Goal: Task Accomplishment & Management: Manage account settings

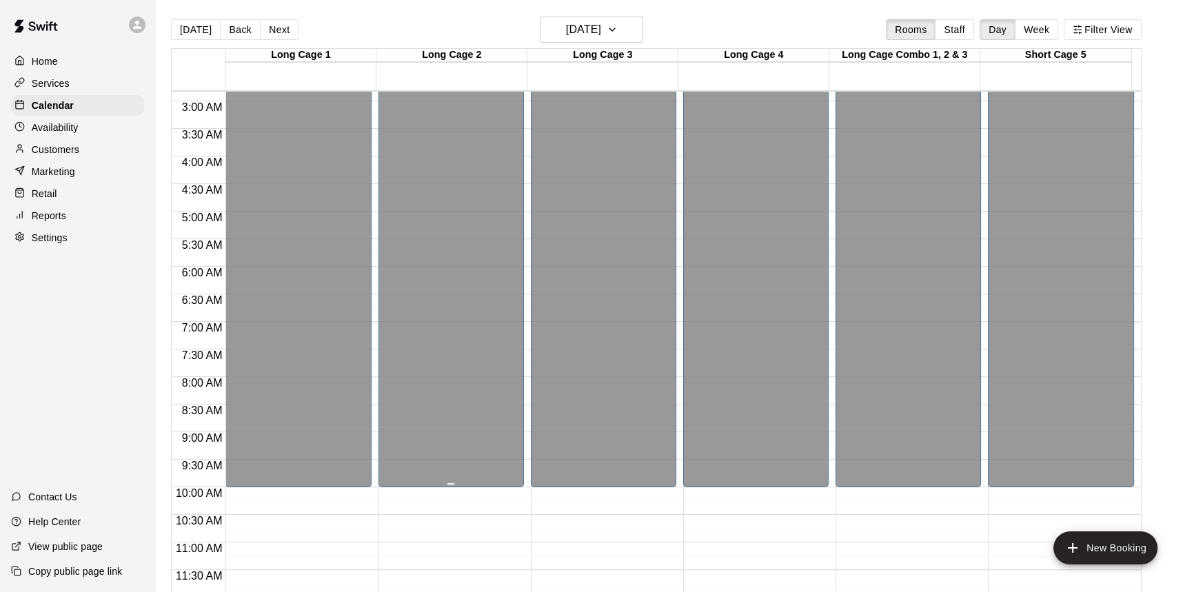
scroll to position [138, 0]
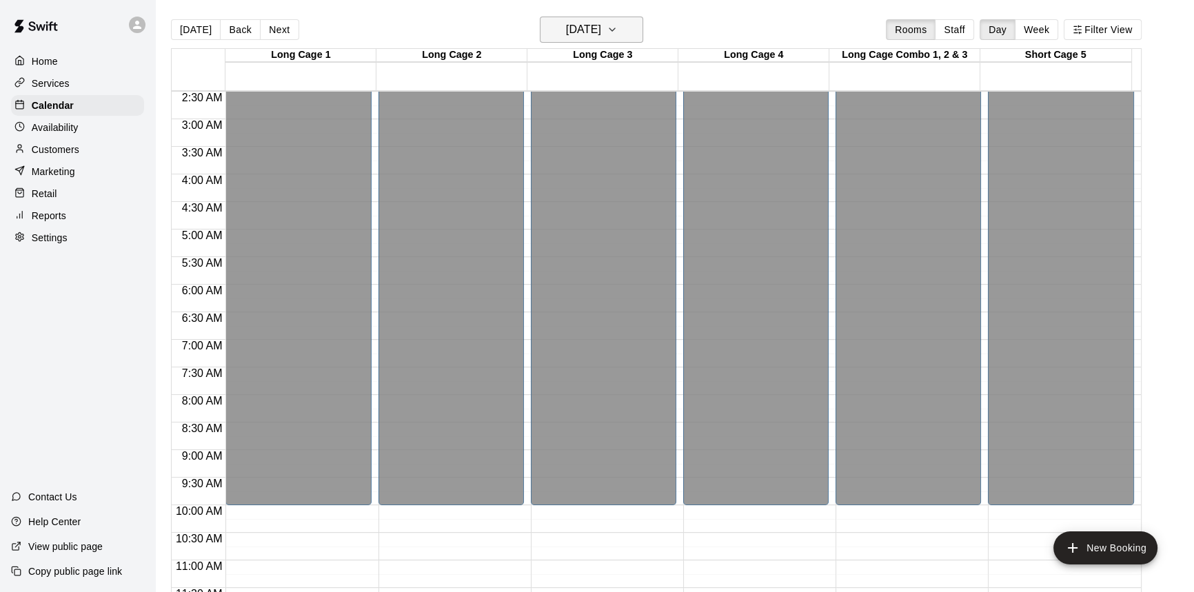
click at [597, 23] on h6 "[DATE]" at bounding box center [583, 29] width 35 height 19
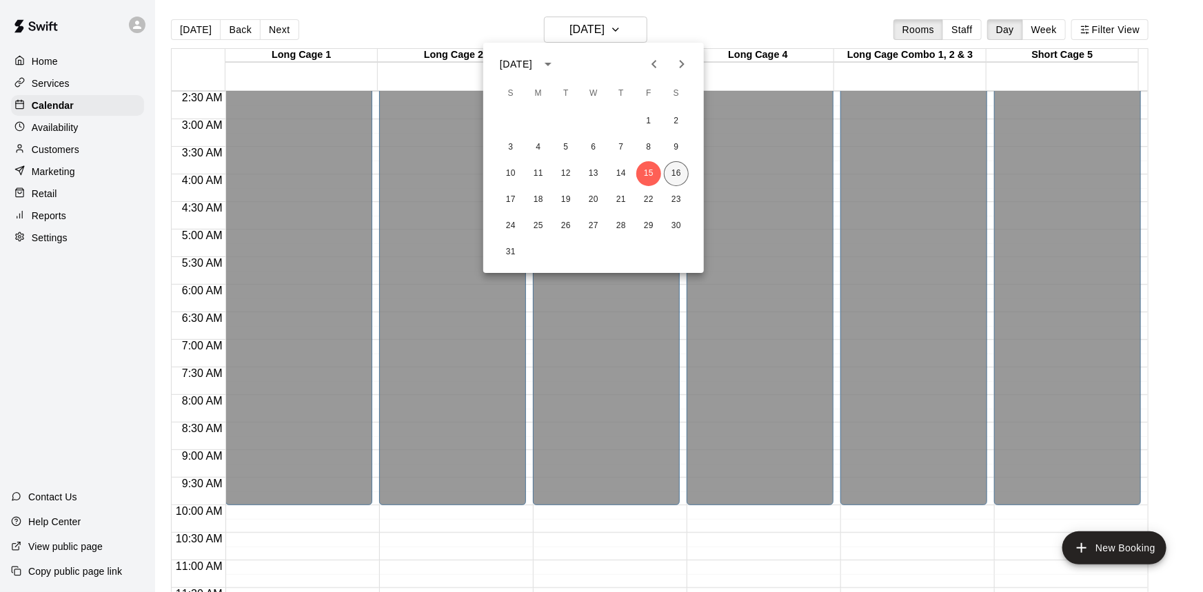
click at [672, 171] on button "16" at bounding box center [676, 173] width 25 height 25
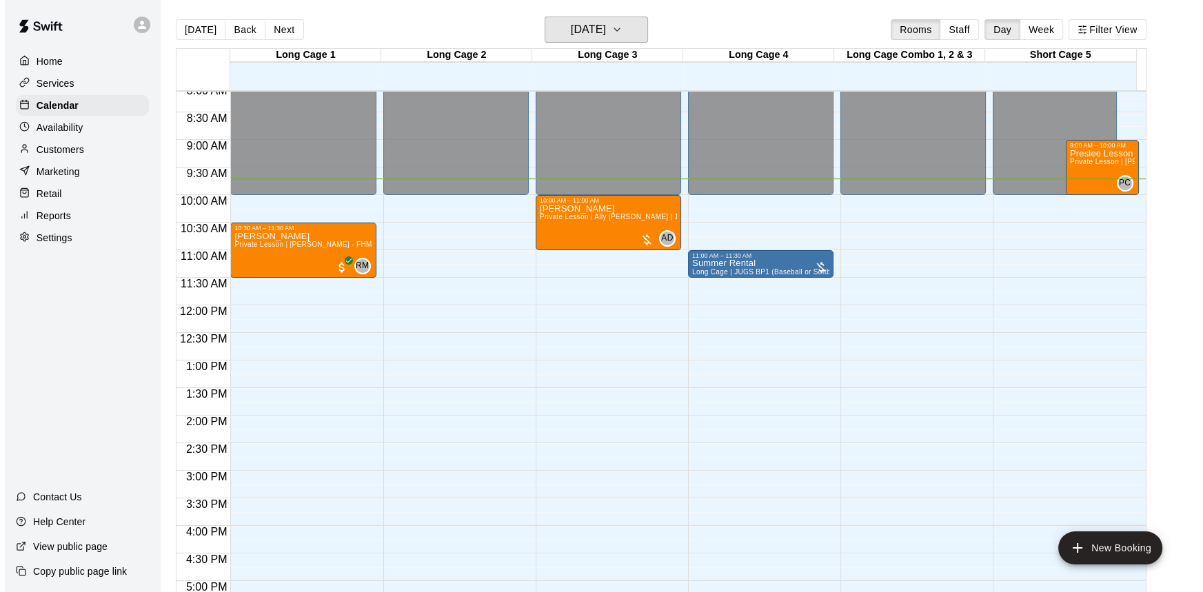
scroll to position [451, 0]
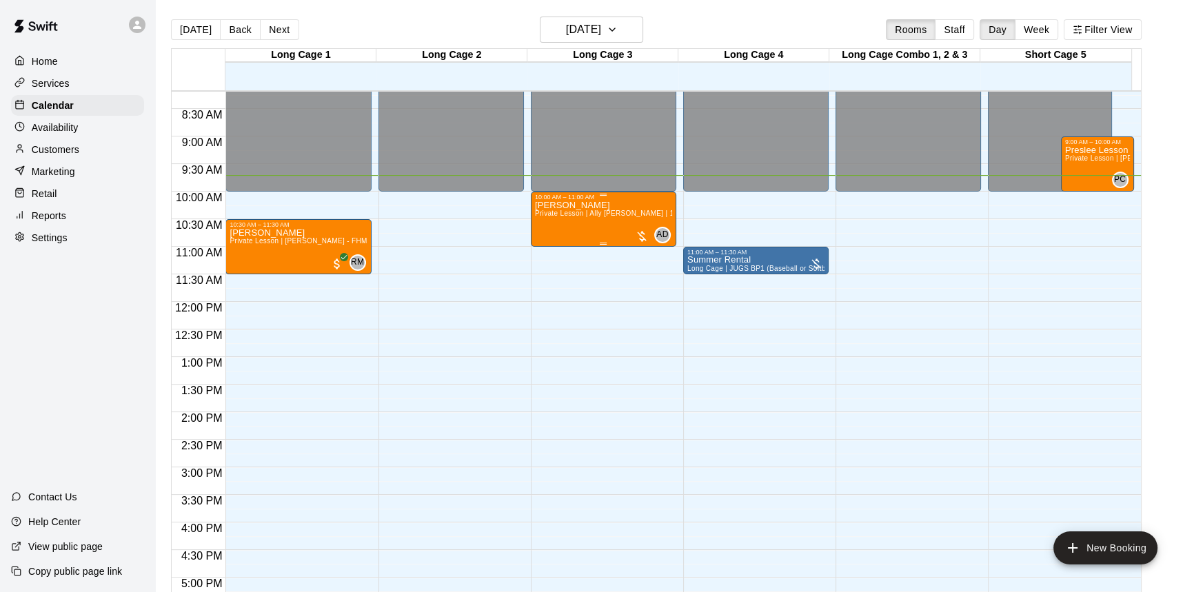
click at [636, 238] on div at bounding box center [642, 237] width 14 height 14
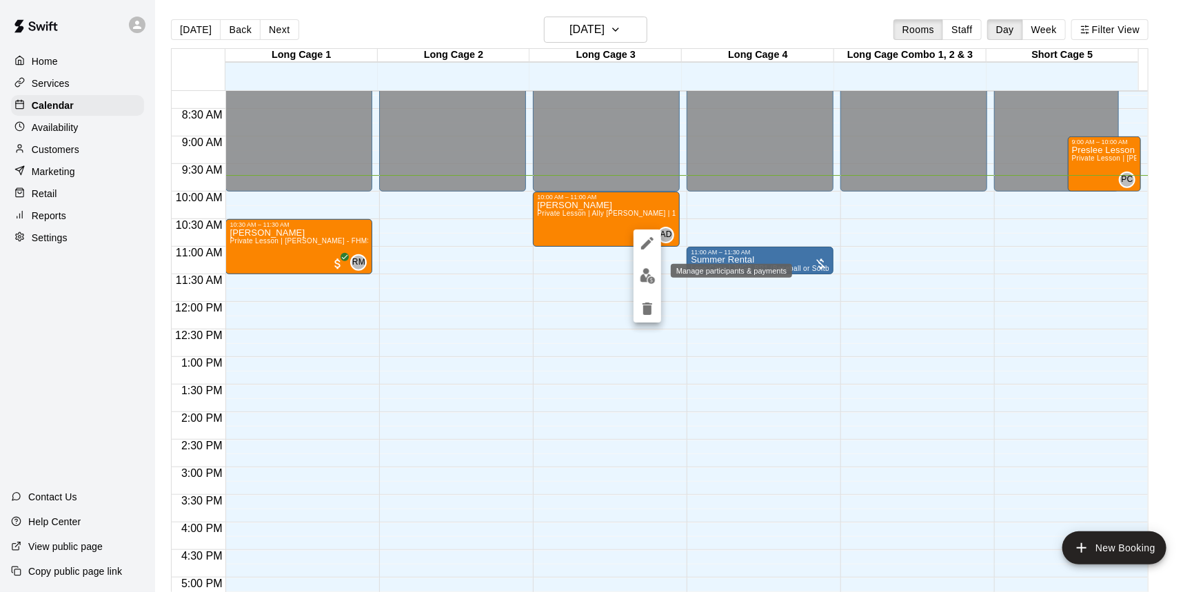
click at [653, 274] on img "edit" at bounding box center [648, 276] width 16 height 16
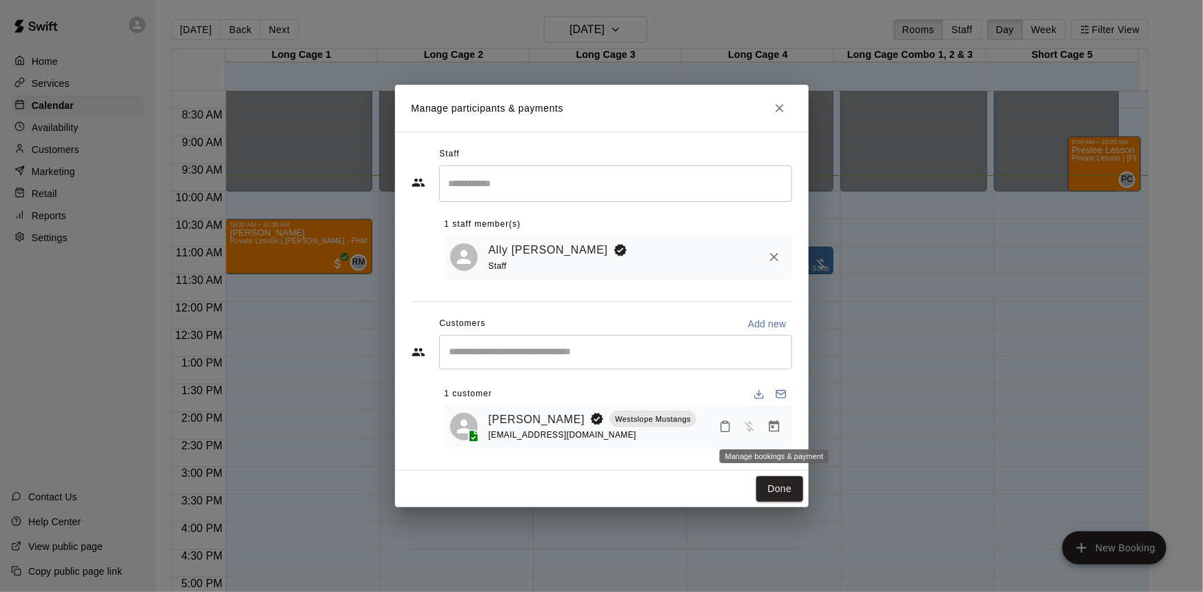
click at [773, 425] on icon "Manage bookings & payment" at bounding box center [774, 426] width 10 height 12
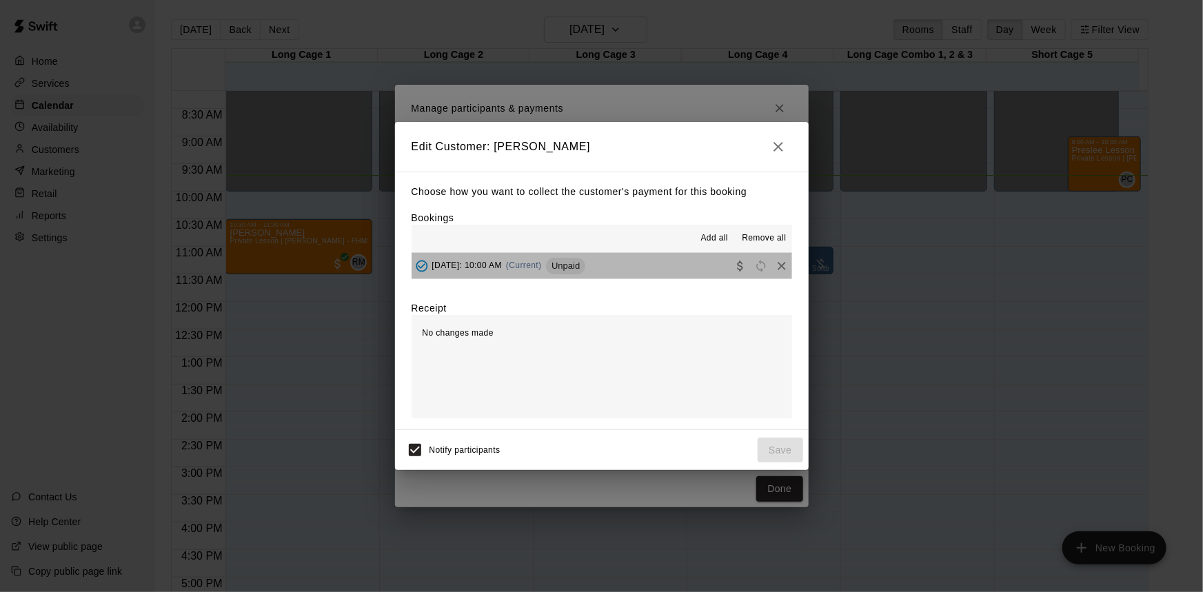
click at [644, 264] on button "[DATE]: 10:00 AM (Current) Unpaid" at bounding box center [602, 266] width 380 height 26
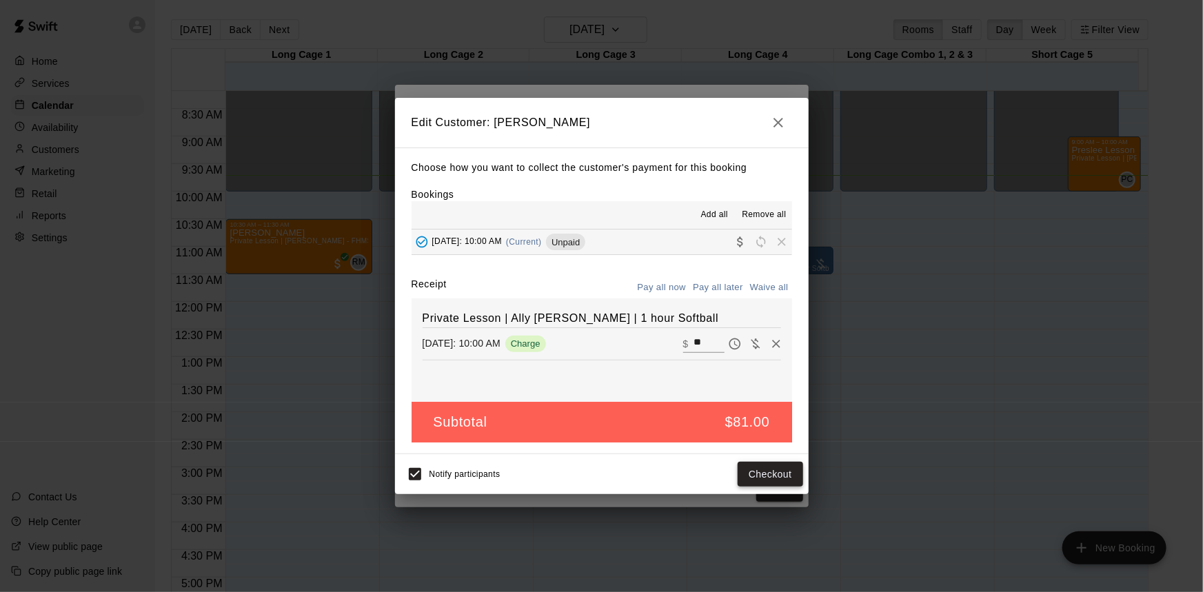
click at [745, 469] on button "Checkout" at bounding box center [770, 475] width 65 height 26
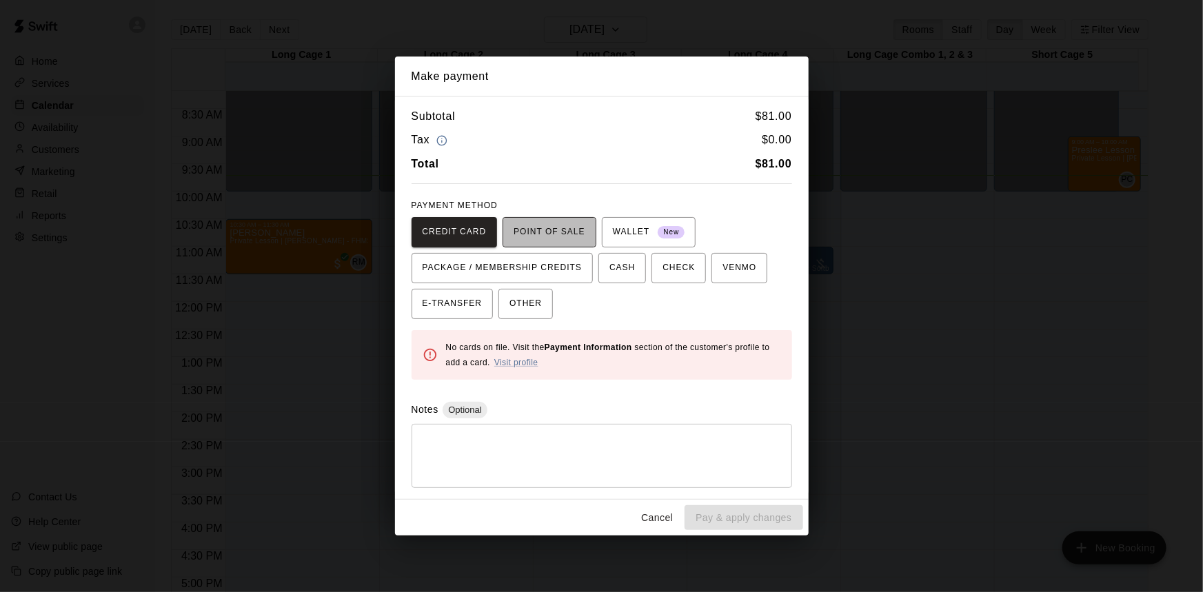
click at [584, 225] on span "POINT OF SALE" at bounding box center [549, 232] width 71 height 22
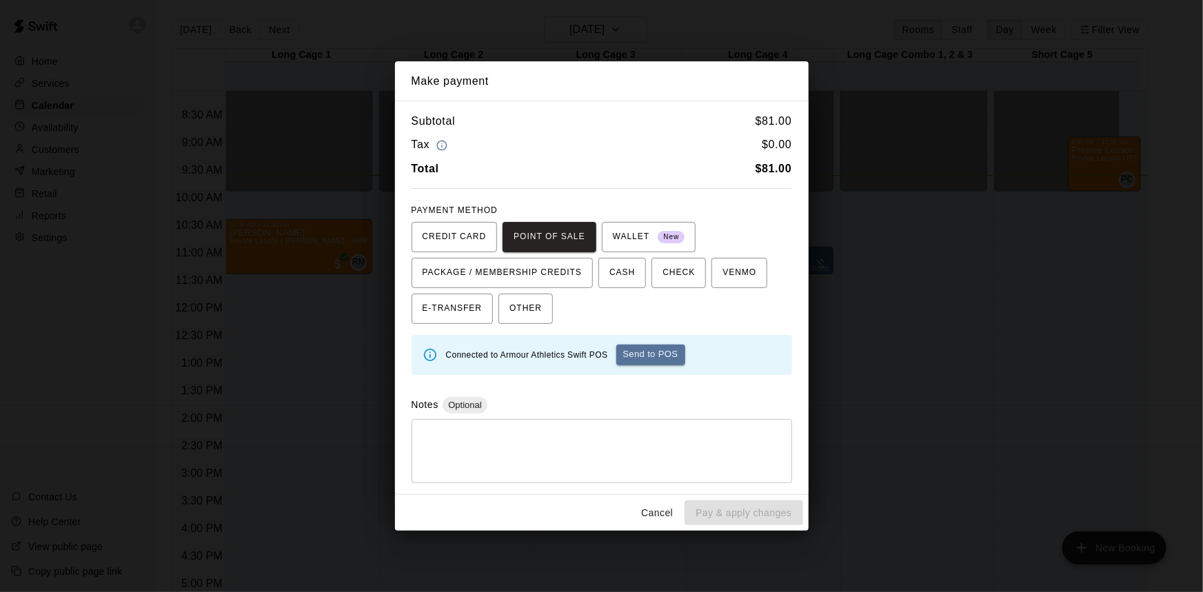
click at [675, 354] on button "Send to POS" at bounding box center [650, 355] width 69 height 21
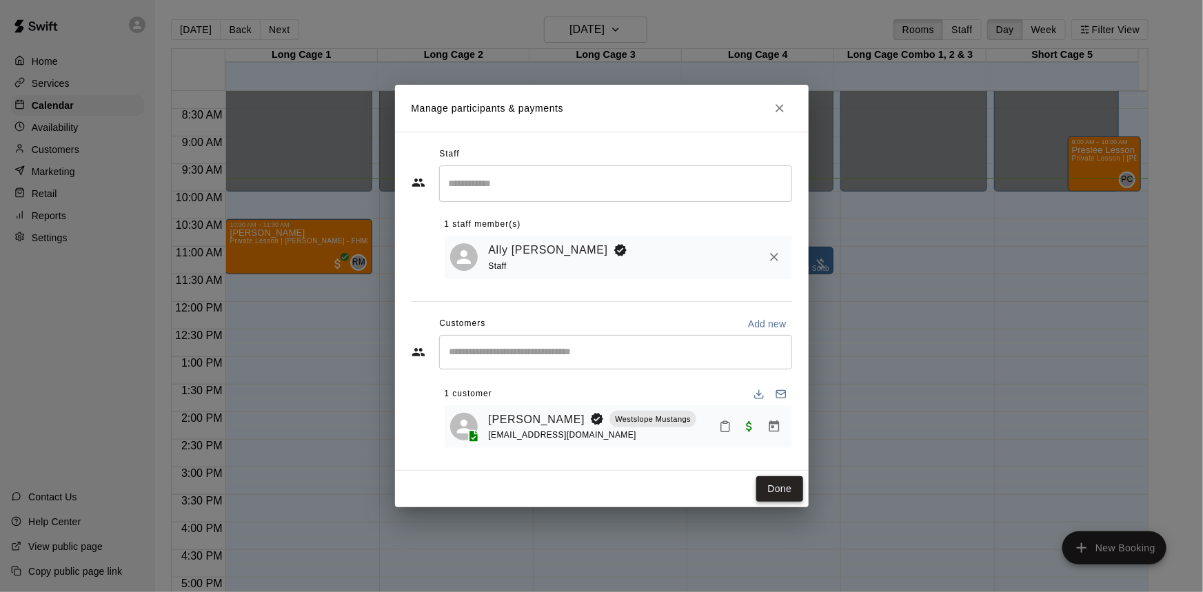
click at [763, 500] on button "Done" at bounding box center [779, 489] width 46 height 26
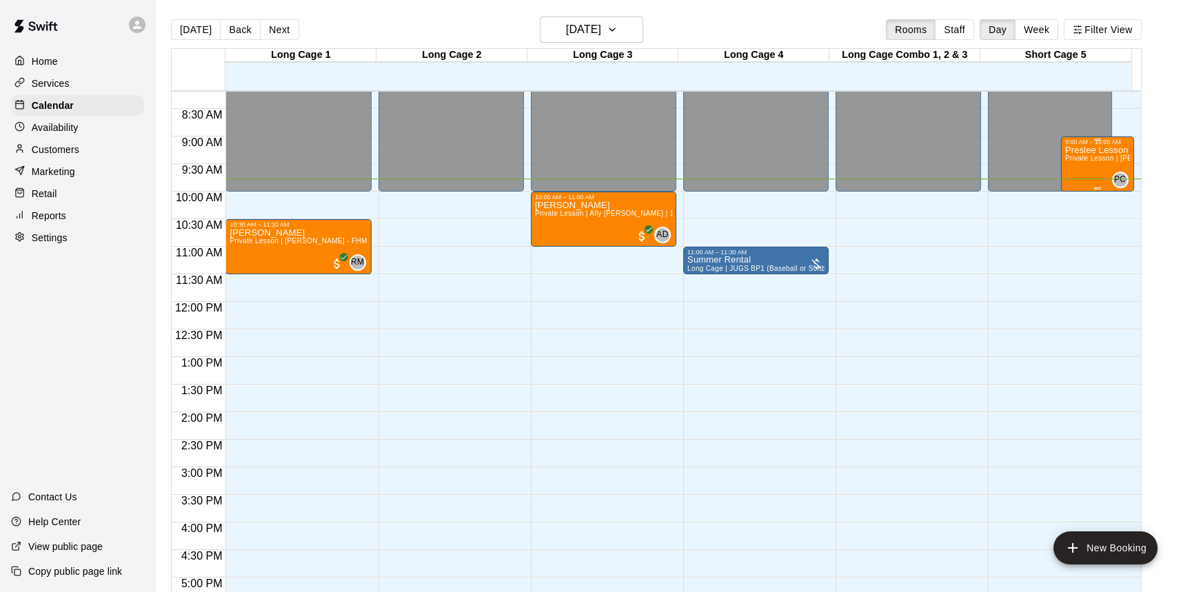
click at [1096, 150] on p "Preslee Lesson" at bounding box center [1097, 150] width 65 height 0
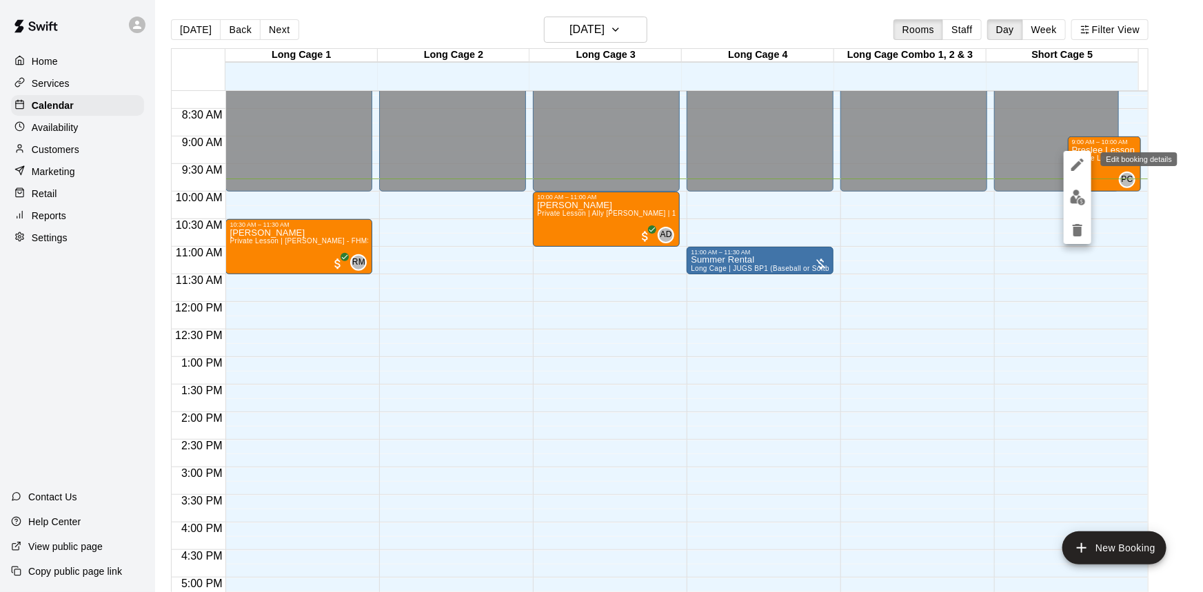
click at [1081, 163] on icon "edit" at bounding box center [1077, 165] width 12 height 12
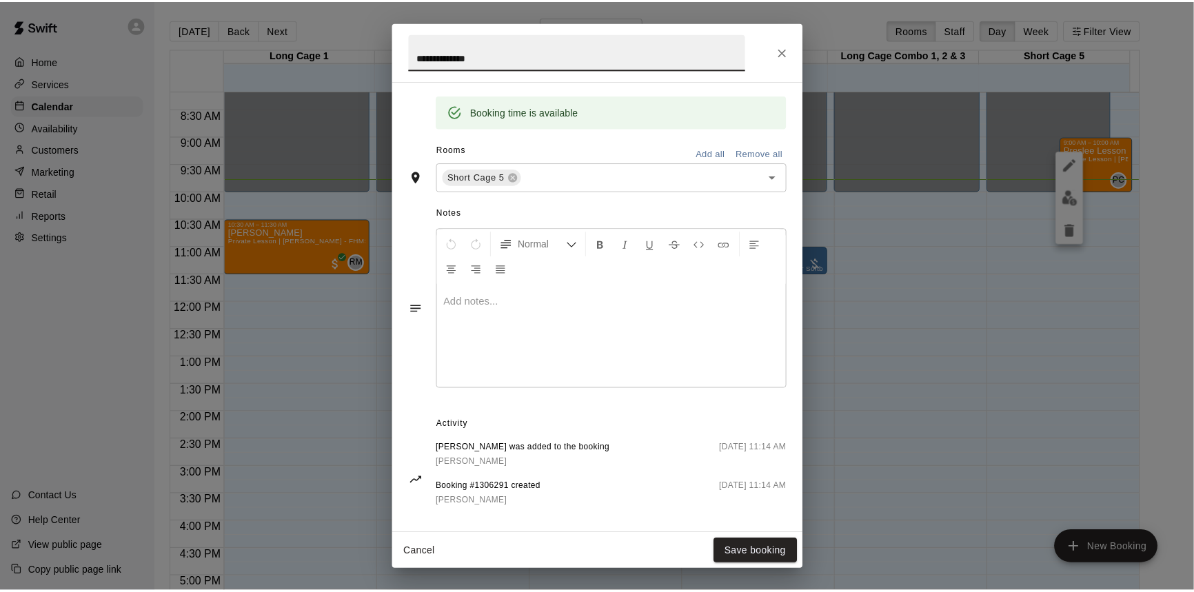
scroll to position [284, 0]
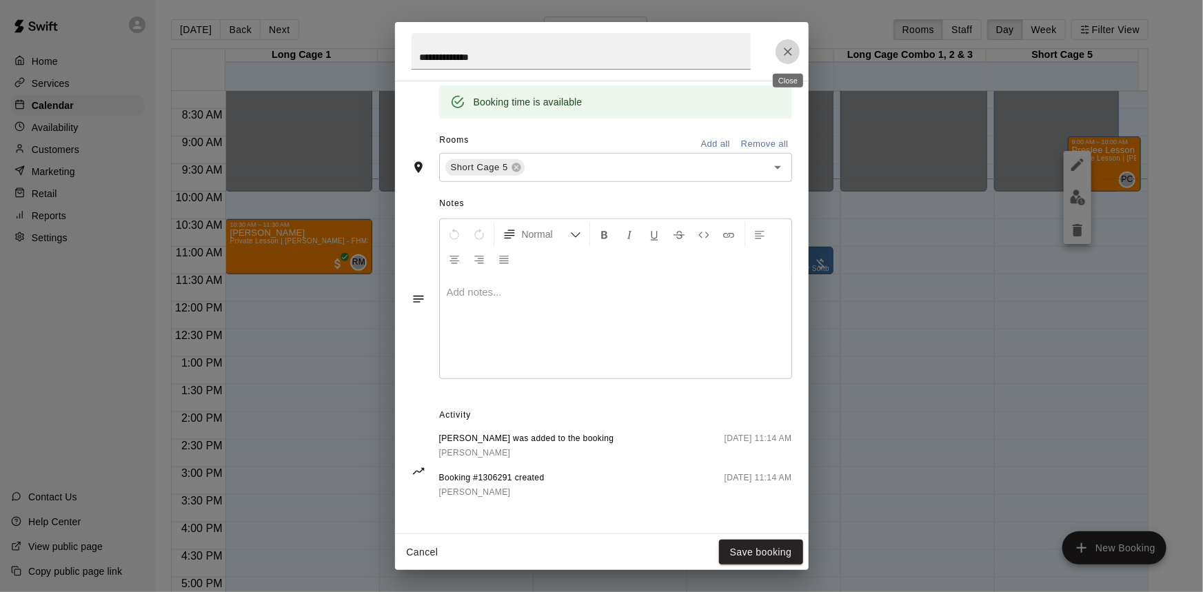
click at [786, 51] on icon "Close" at bounding box center [788, 52] width 14 height 14
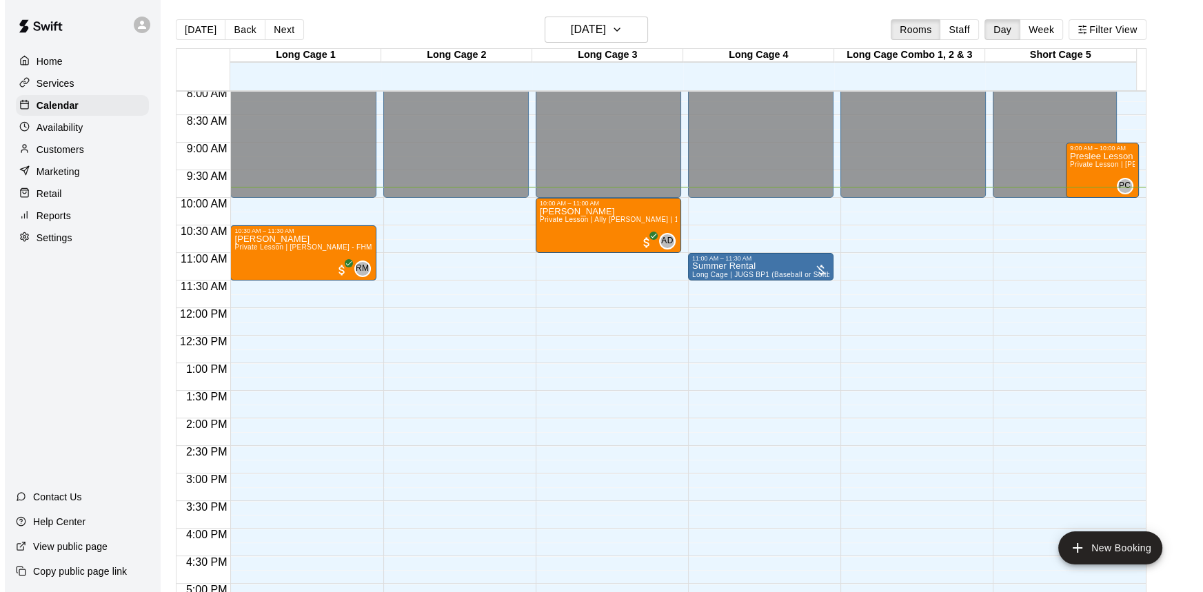
scroll to position [432, 0]
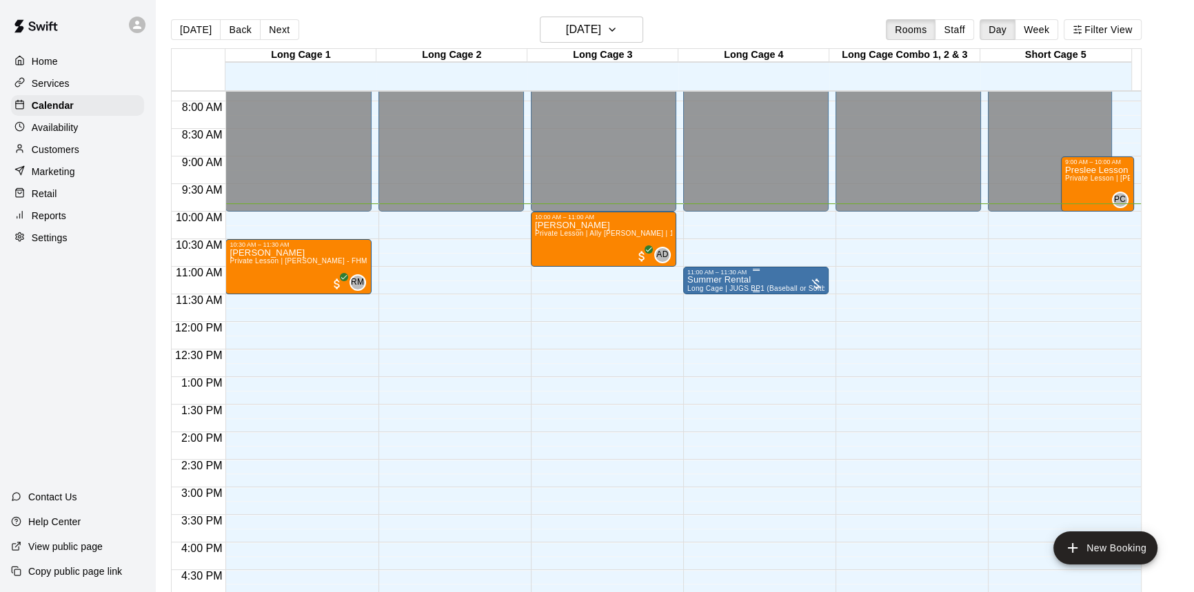
click at [777, 272] on div "11:00 AM – 11:30 AM" at bounding box center [755, 272] width 137 height 7
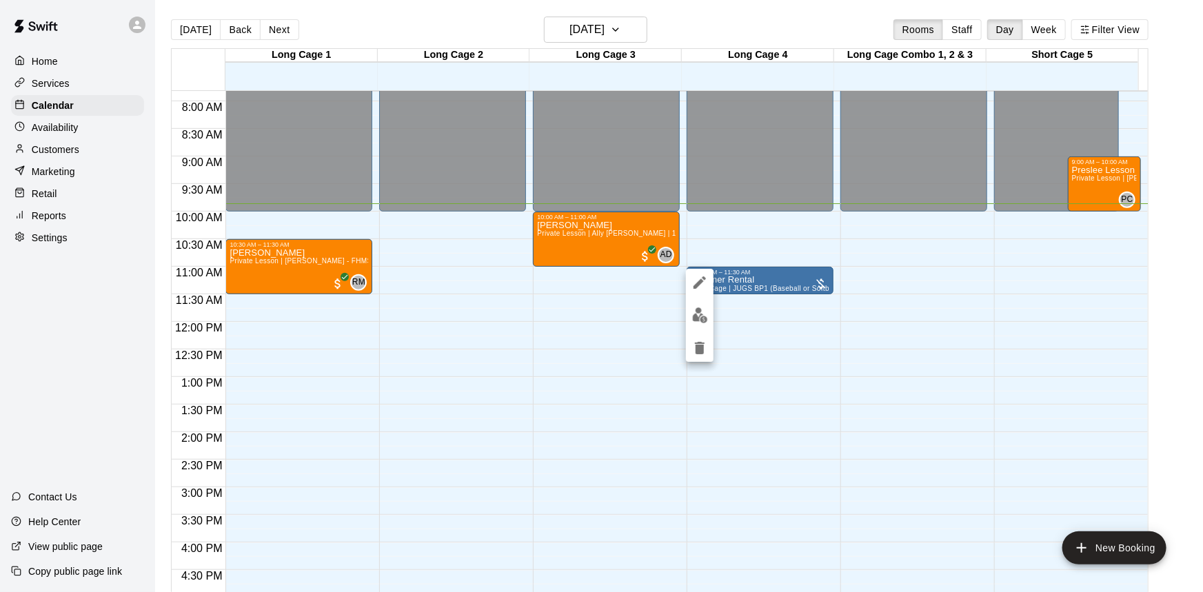
click at [769, 272] on div at bounding box center [601, 296] width 1203 height 592
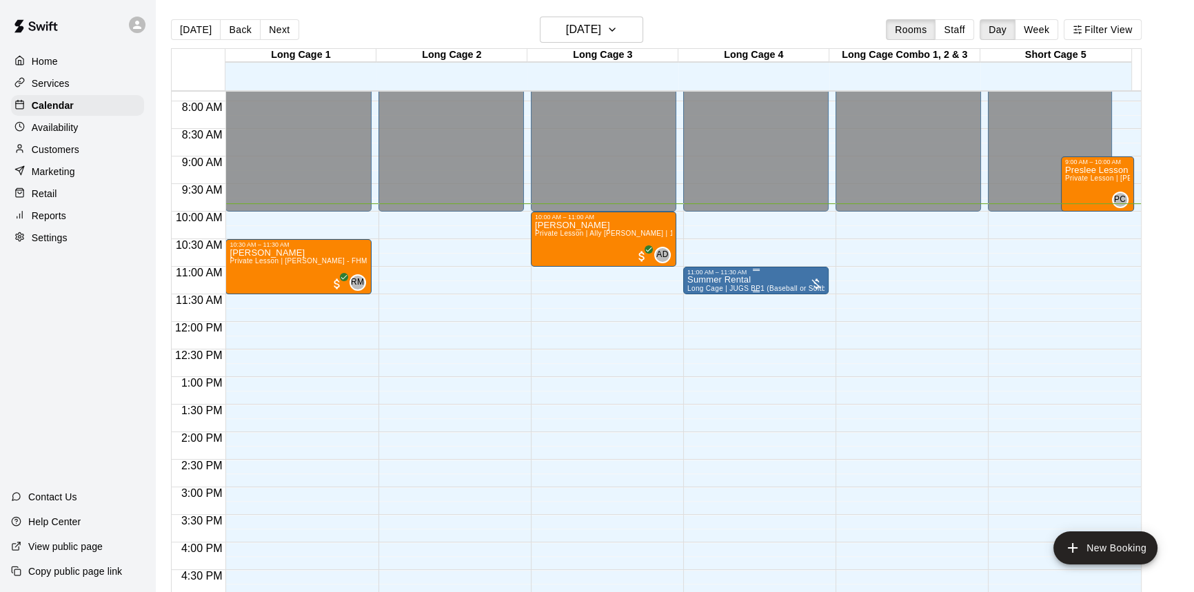
click at [774, 278] on div "Summer Rental Long Cage | JUGS BP1 (Baseball or Softball)" at bounding box center [755, 572] width 137 height 592
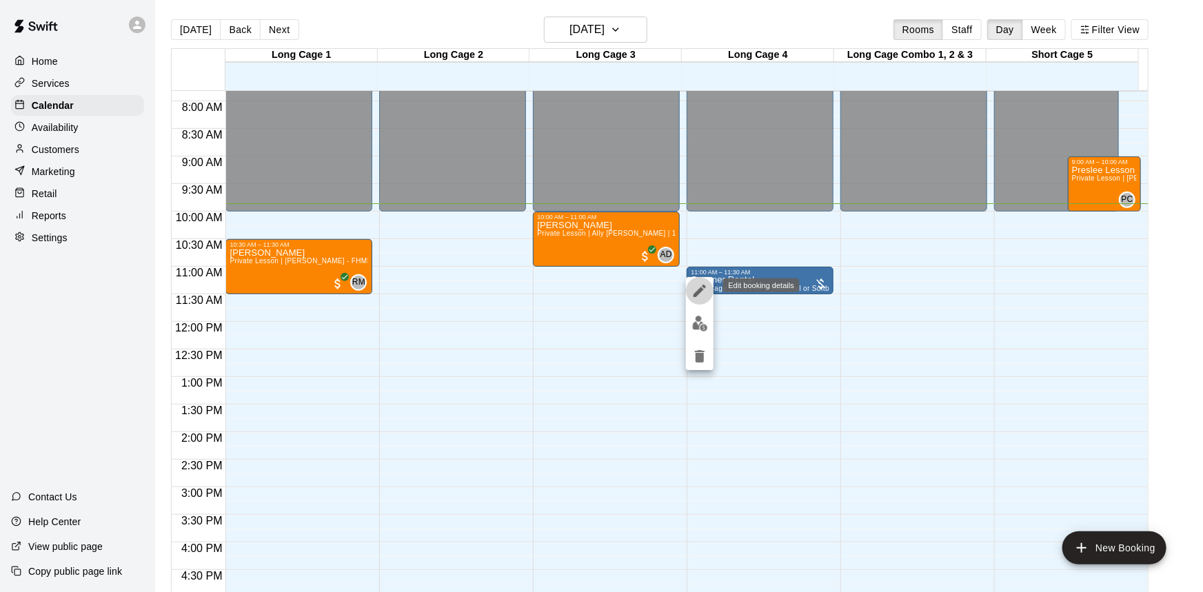
click at [698, 284] on icon "edit" at bounding box center [699, 291] width 17 height 17
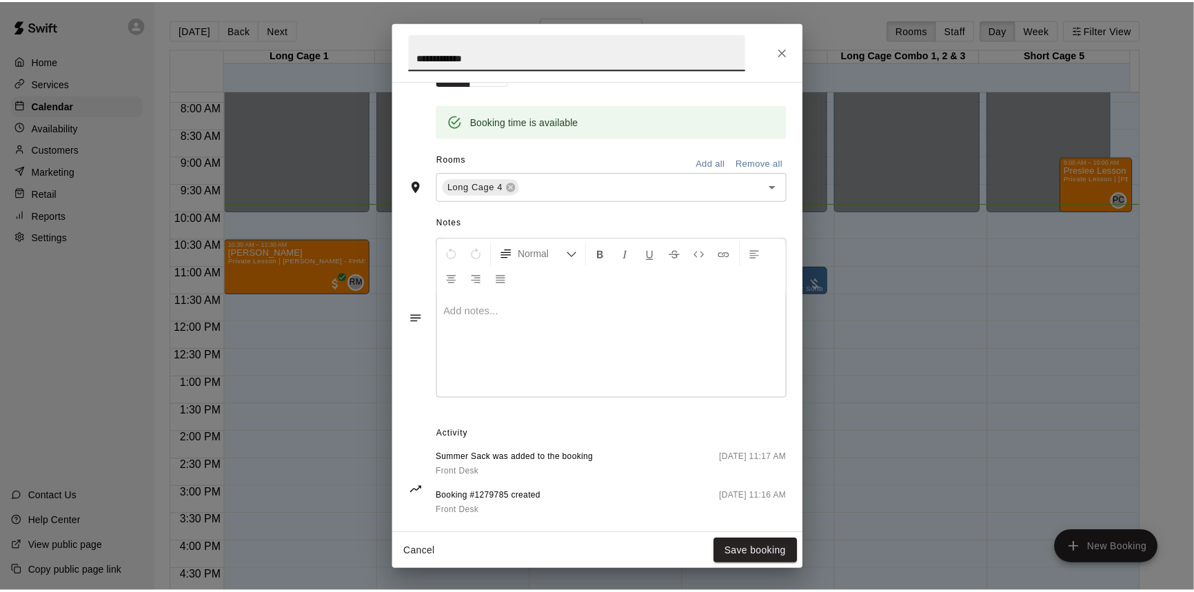
scroll to position [284, 0]
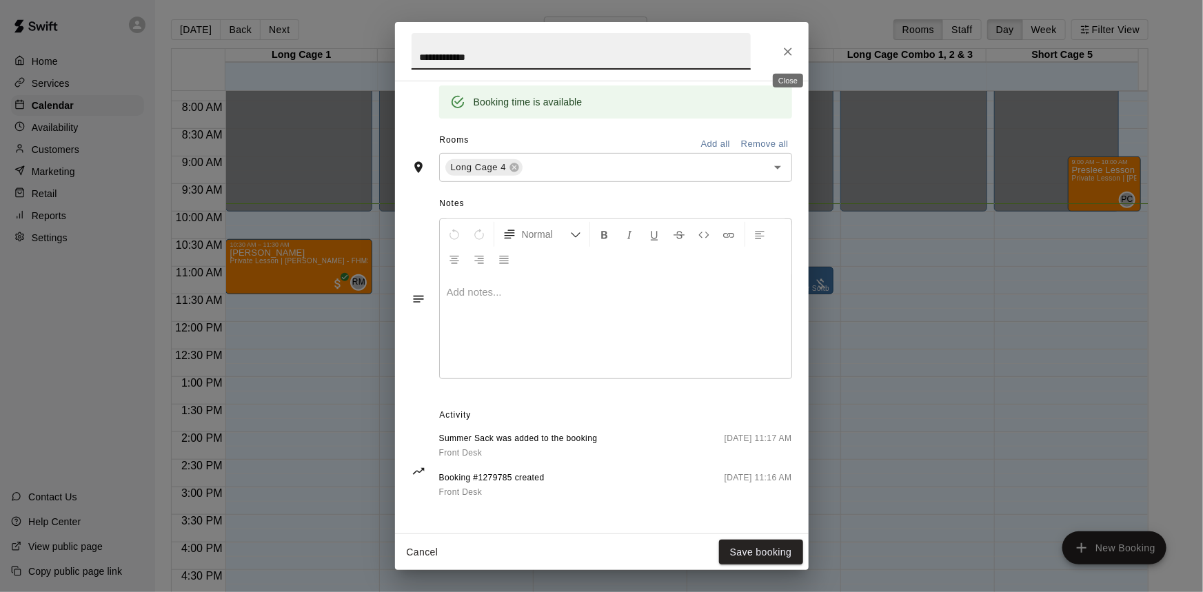
click at [782, 52] on icon "Close" at bounding box center [788, 52] width 14 height 14
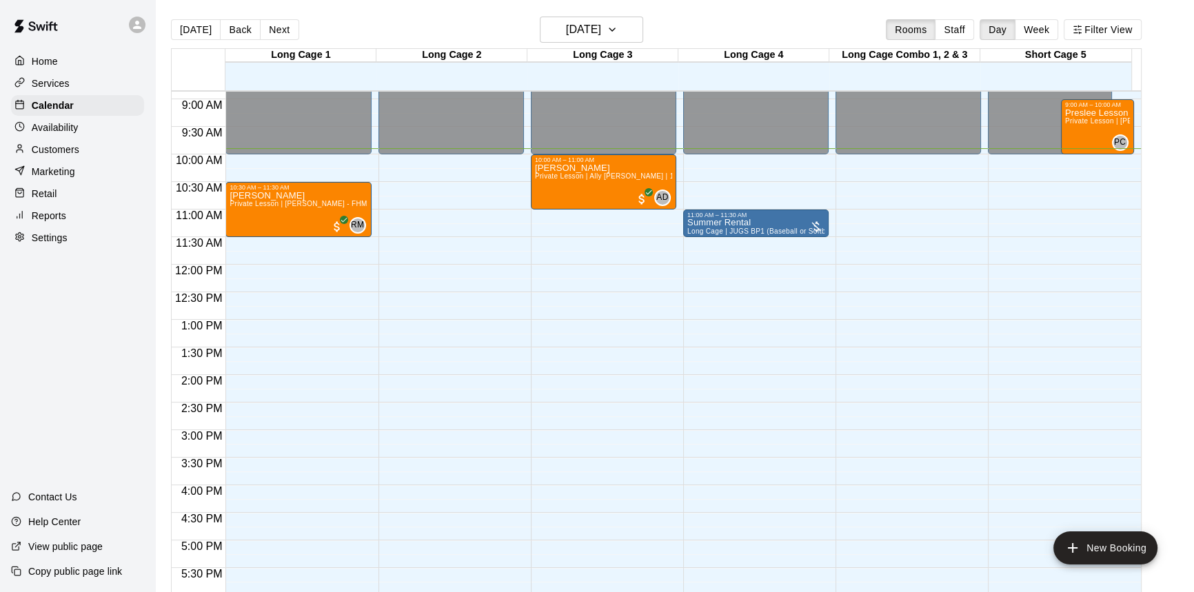
scroll to position [368, 0]
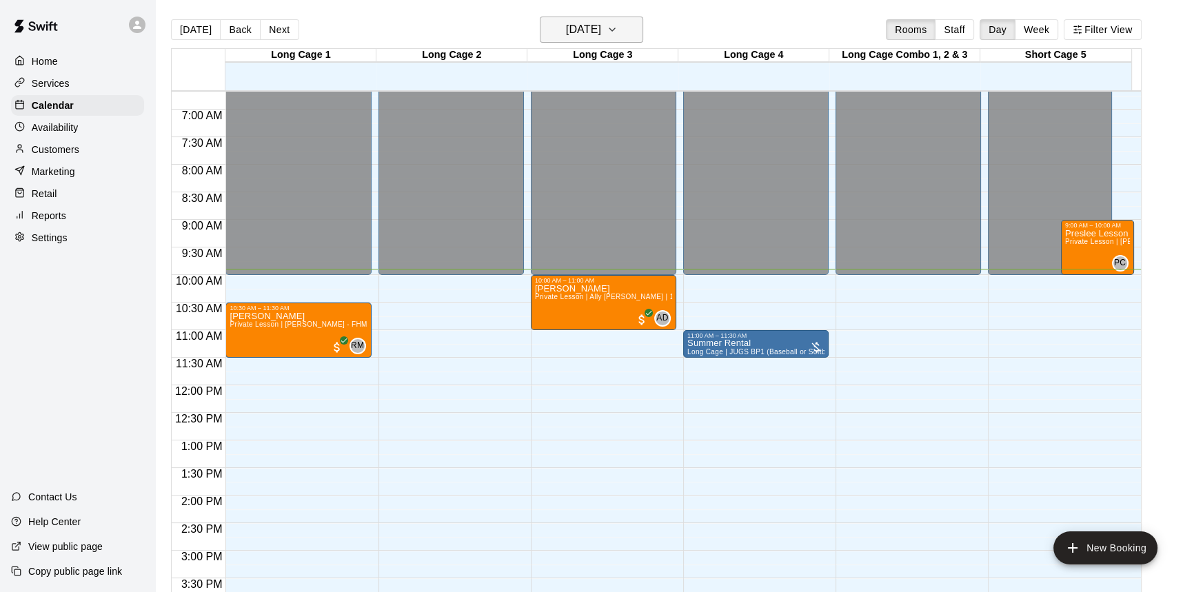
click at [627, 31] on button "[DATE]" at bounding box center [591, 30] width 103 height 26
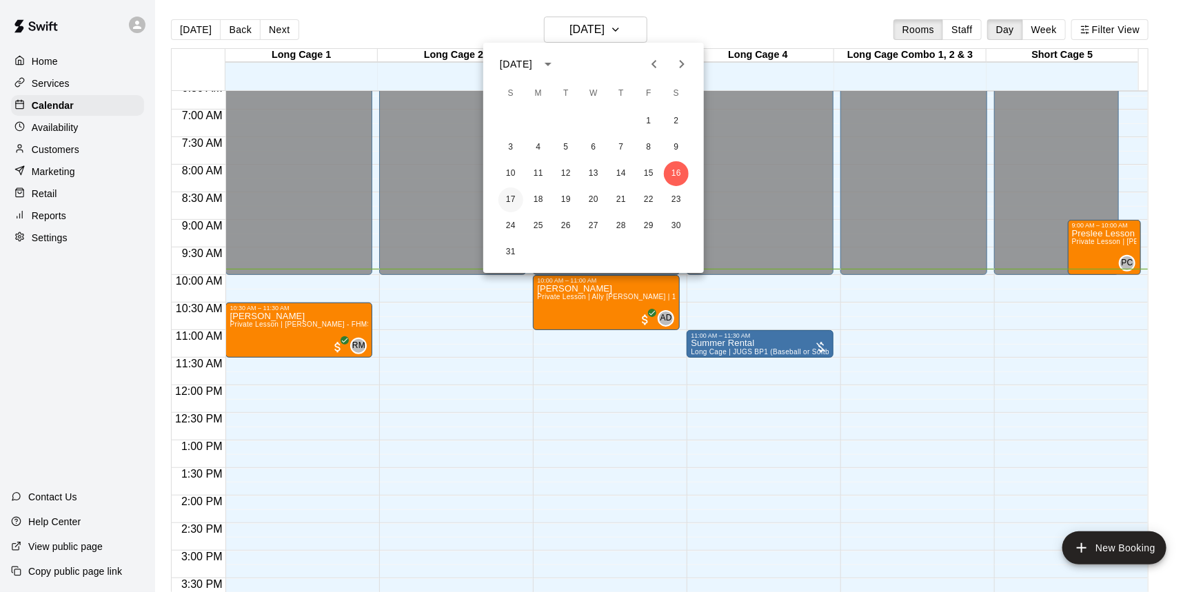
click at [516, 206] on button "17" at bounding box center [510, 199] width 25 height 25
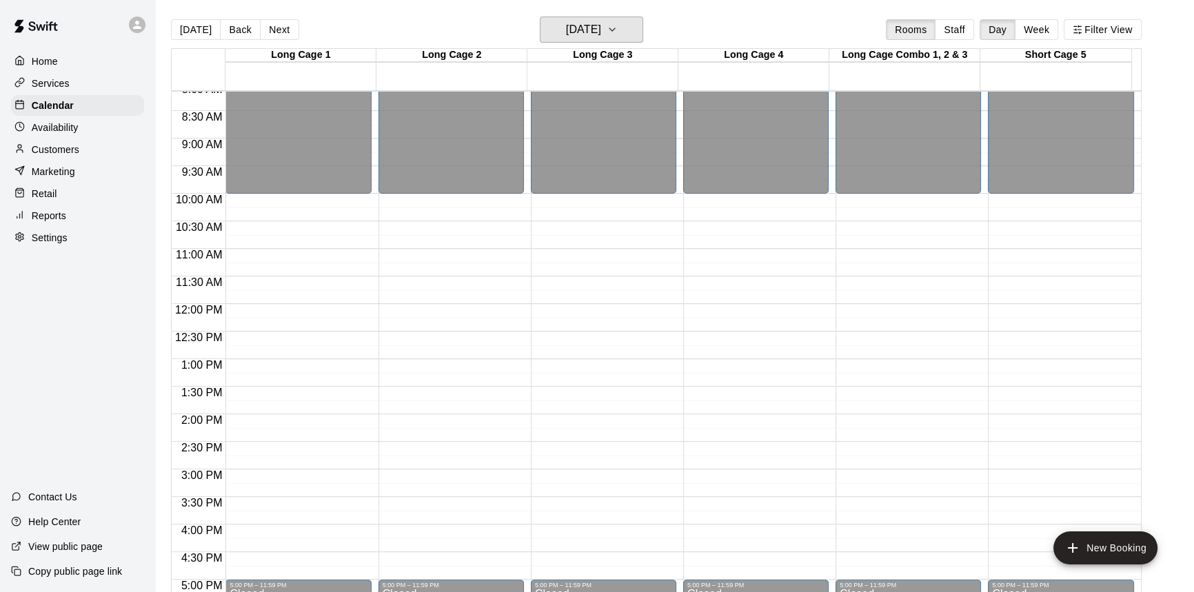
scroll to position [431, 0]
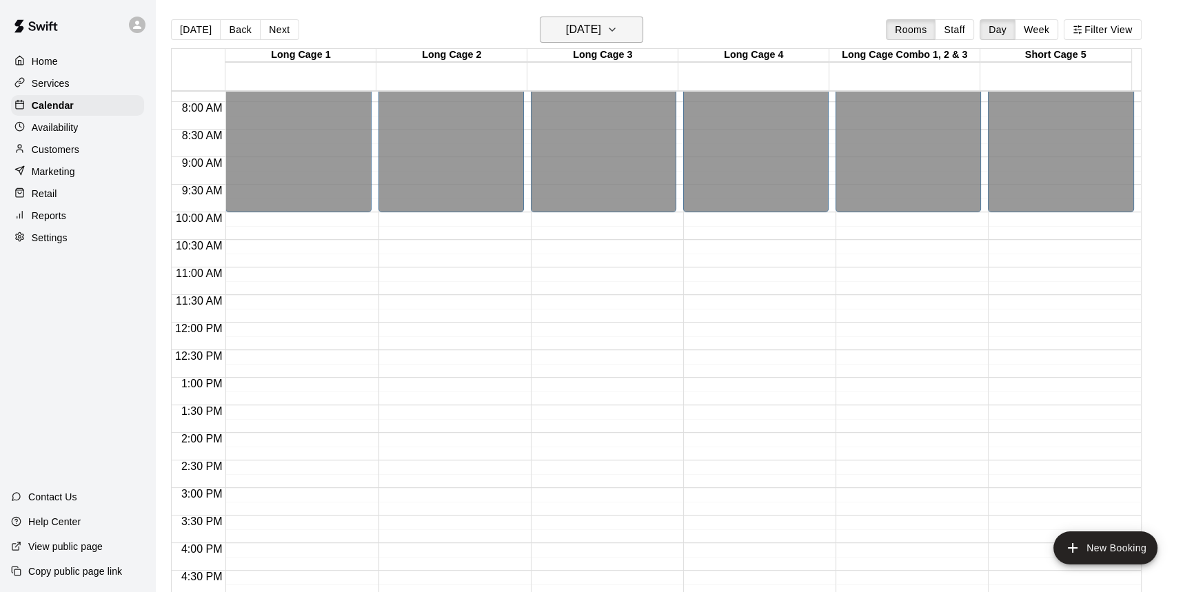
click at [633, 17] on button "[DATE]" at bounding box center [591, 30] width 103 height 26
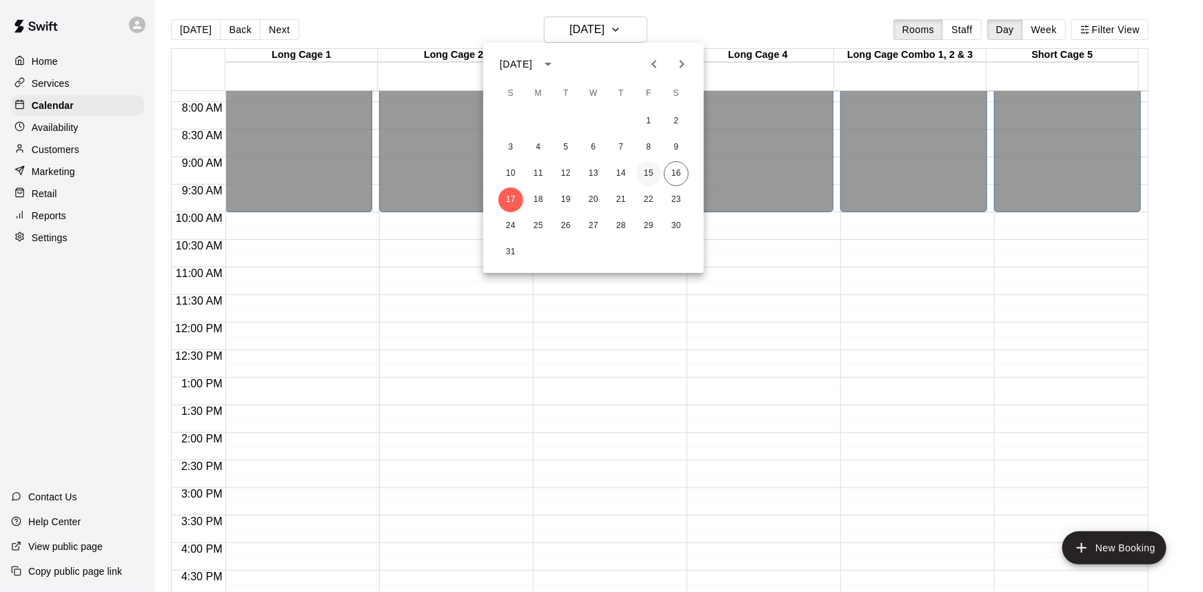
click at [651, 179] on button "15" at bounding box center [648, 173] width 25 height 25
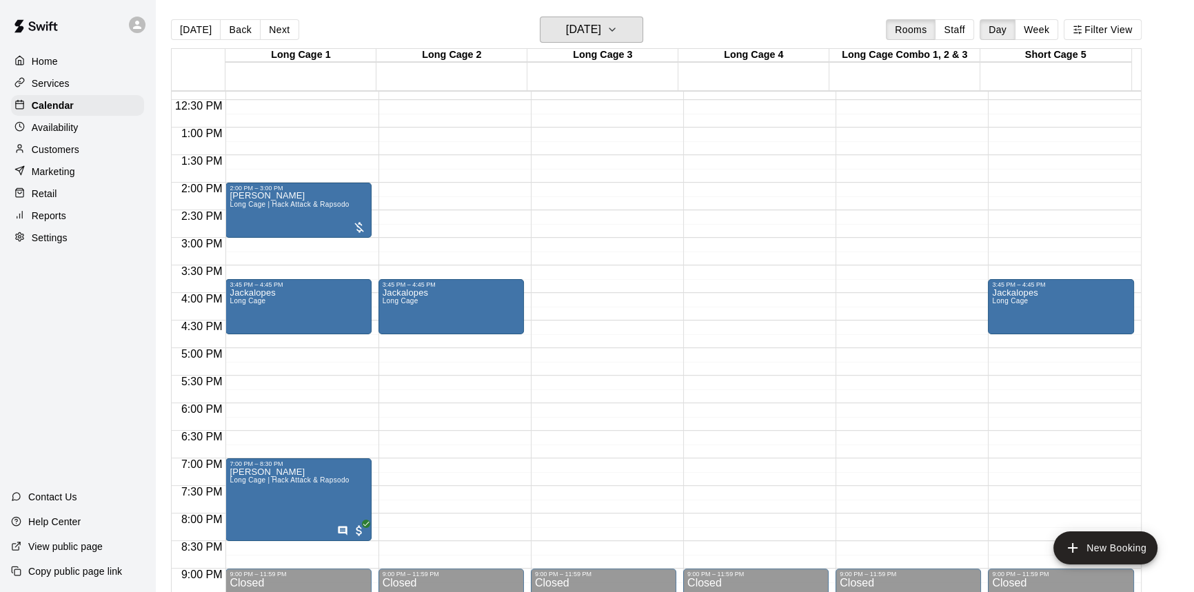
scroll to position [682, 0]
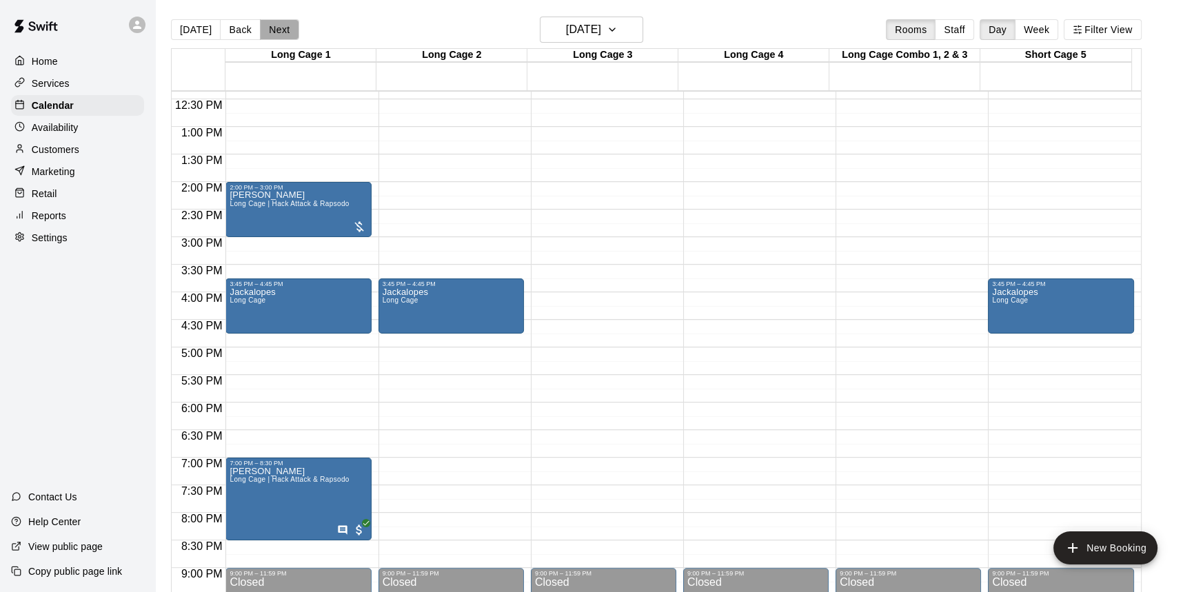
click at [283, 34] on button "Next" at bounding box center [279, 29] width 39 height 21
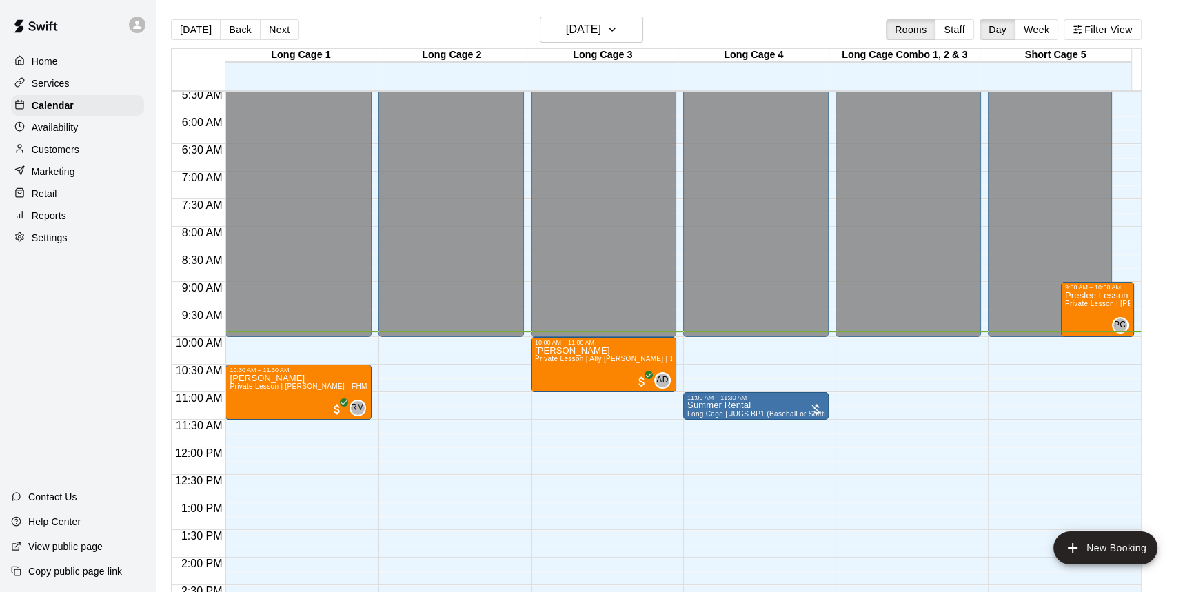
scroll to position [305, 0]
click at [966, 28] on button "Staff" at bounding box center [954, 29] width 39 height 21
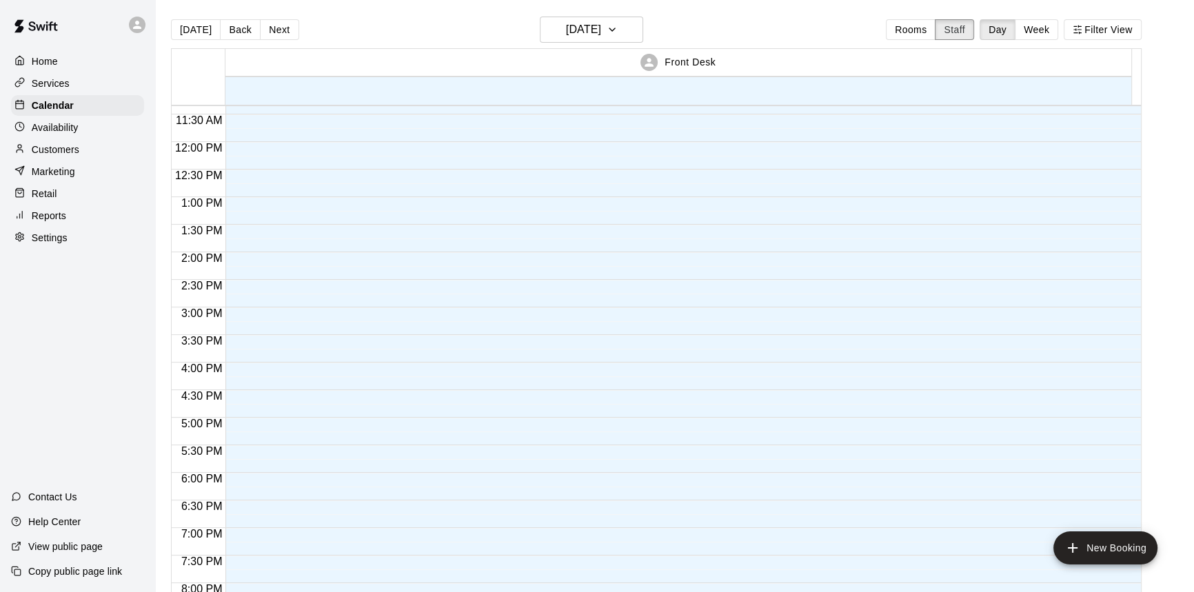
scroll to position [627, 0]
click at [917, 19] on button "Rooms" at bounding box center [911, 29] width 50 height 21
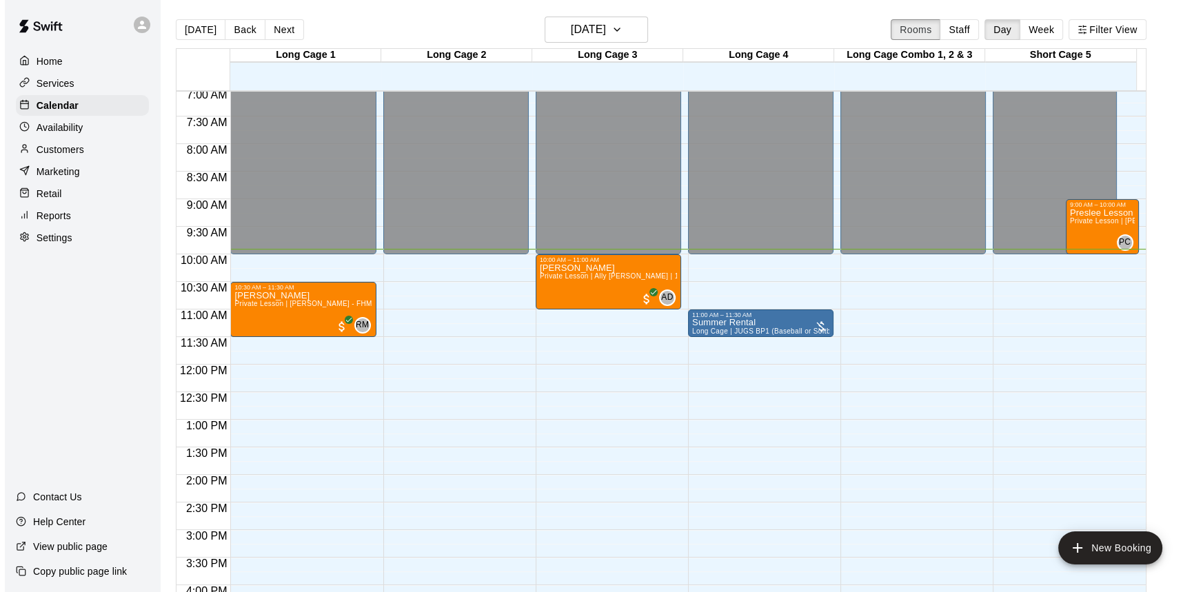
scroll to position [376, 0]
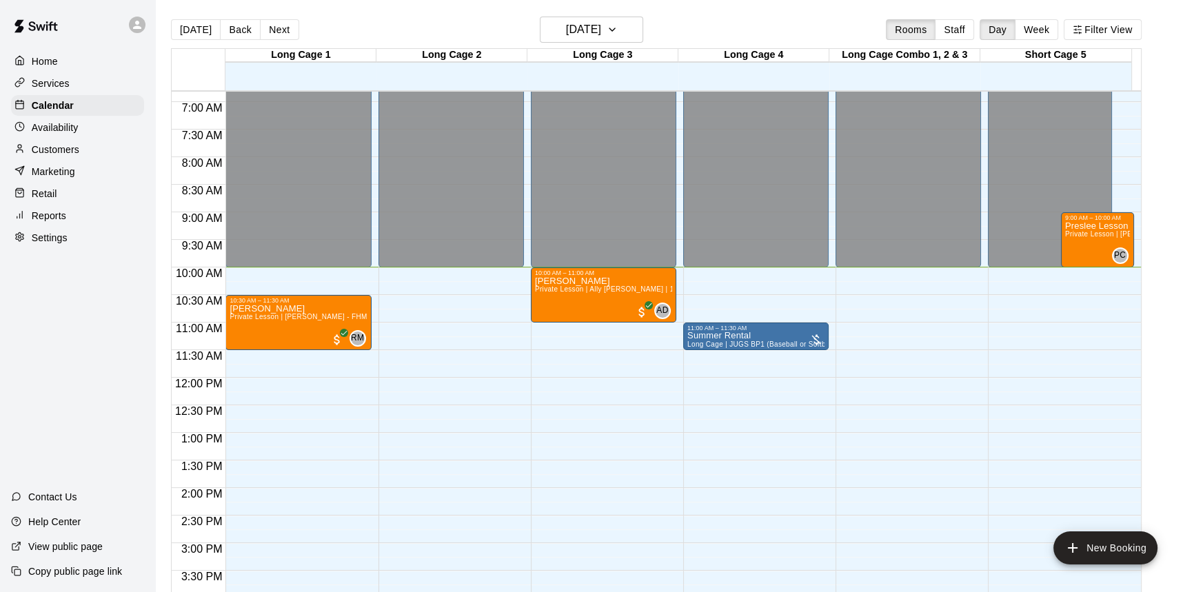
click at [966, 303] on div "12:00 AM – 10:00 AM Closed 9:00 PM – 11:59 PM Closed" at bounding box center [907, 377] width 145 height 1323
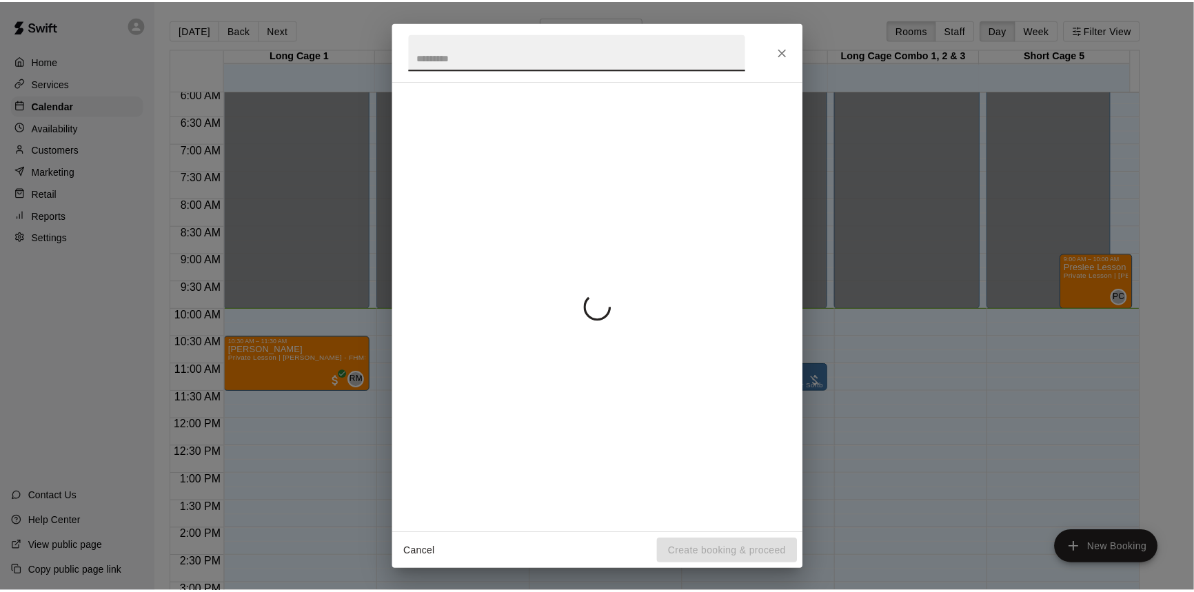
scroll to position [313, 0]
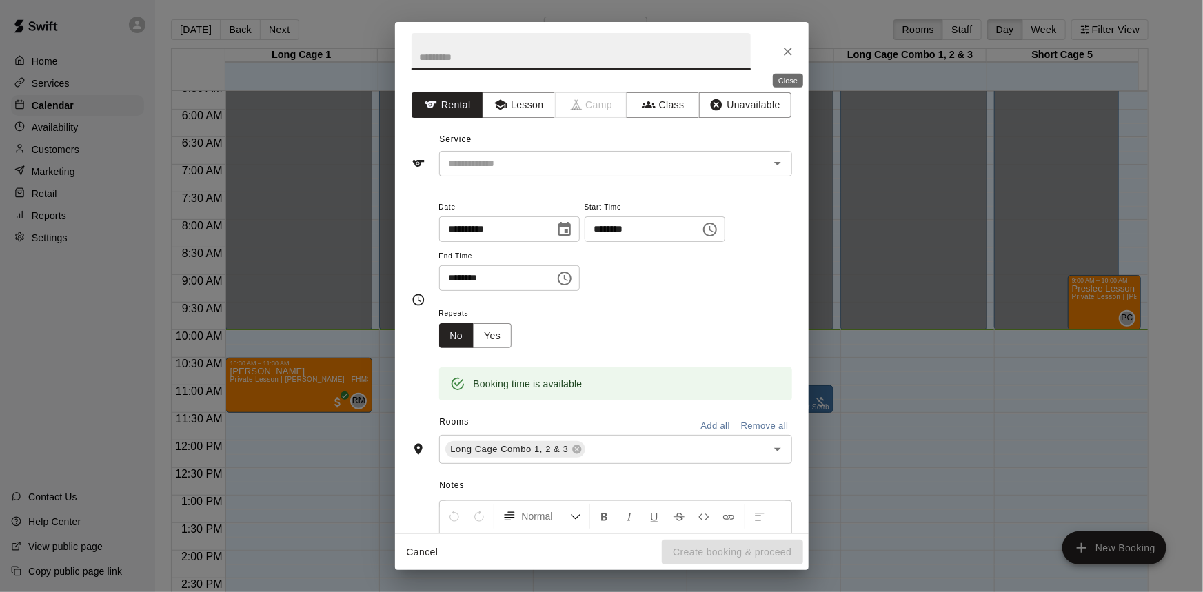
click at [793, 50] on icon "Close" at bounding box center [788, 52] width 14 height 14
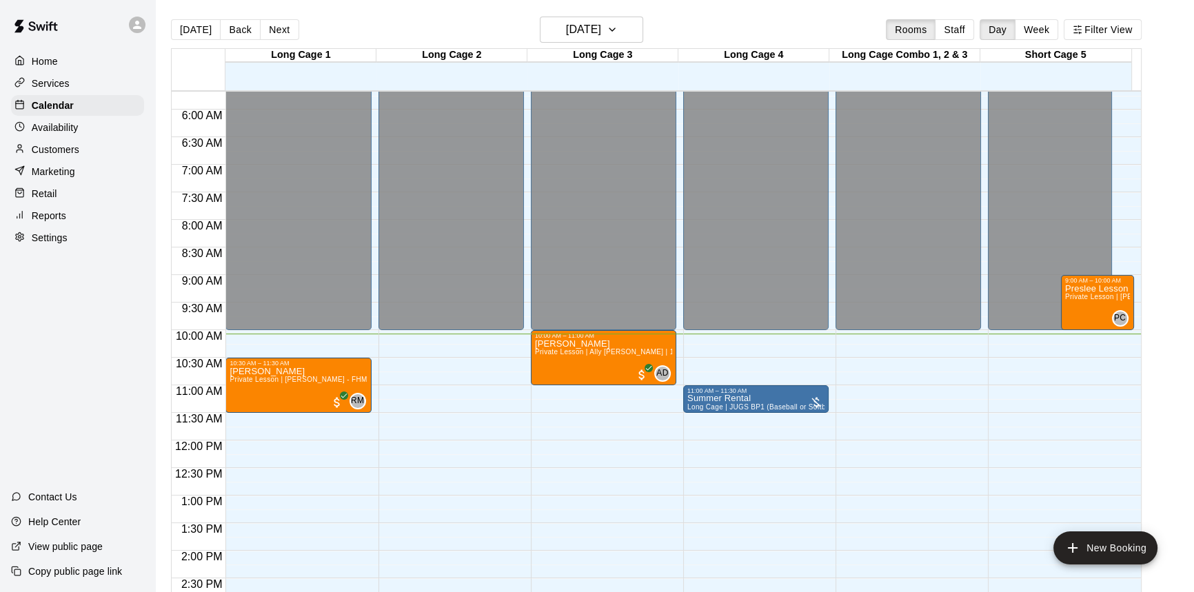
click at [1172, 197] on main "[DATE] Back [DATE][DATE] Rooms Staff Day Week Filter View Long Cage 1 16 Sat Lo…" at bounding box center [675, 313] width 1028 height 592
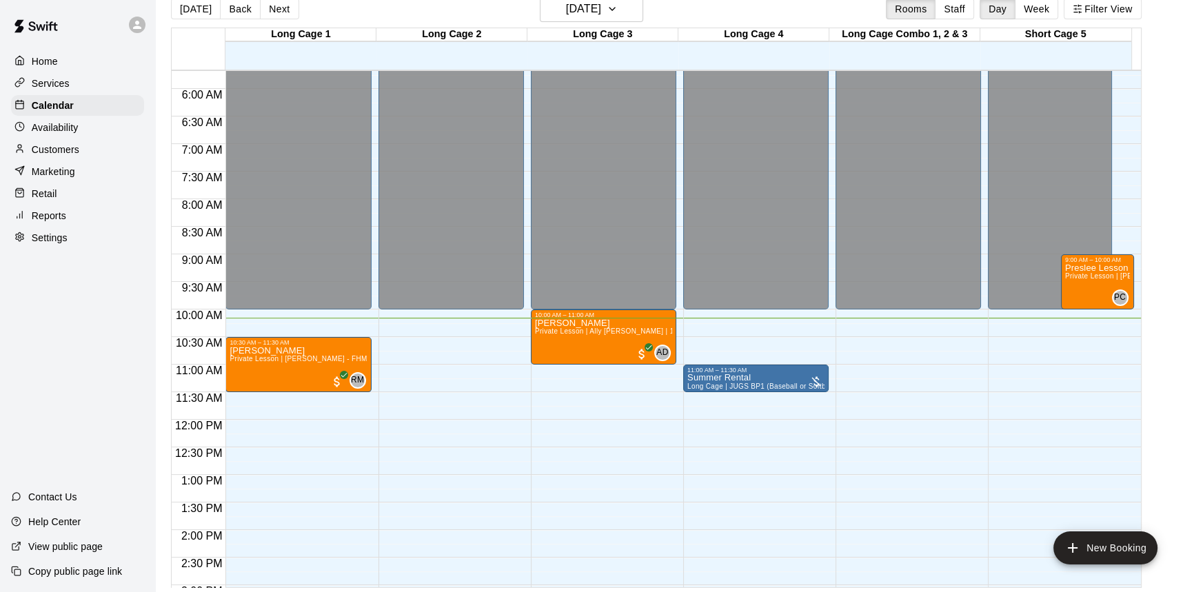
scroll to position [21, 0]
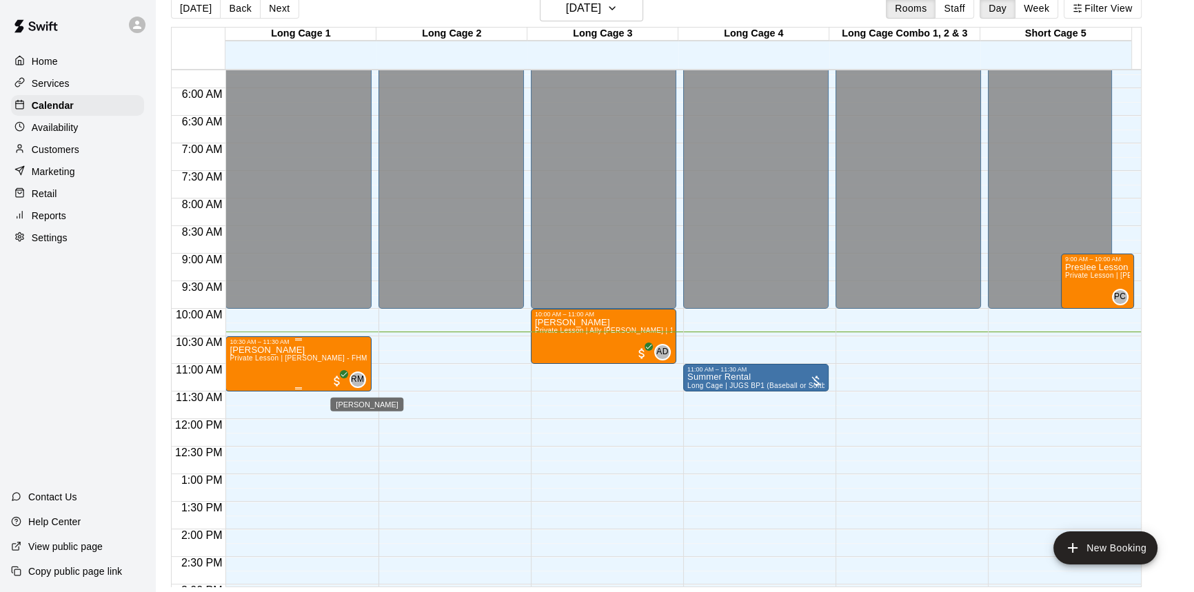
click at [356, 383] on span "RM" at bounding box center [357, 380] width 13 height 14
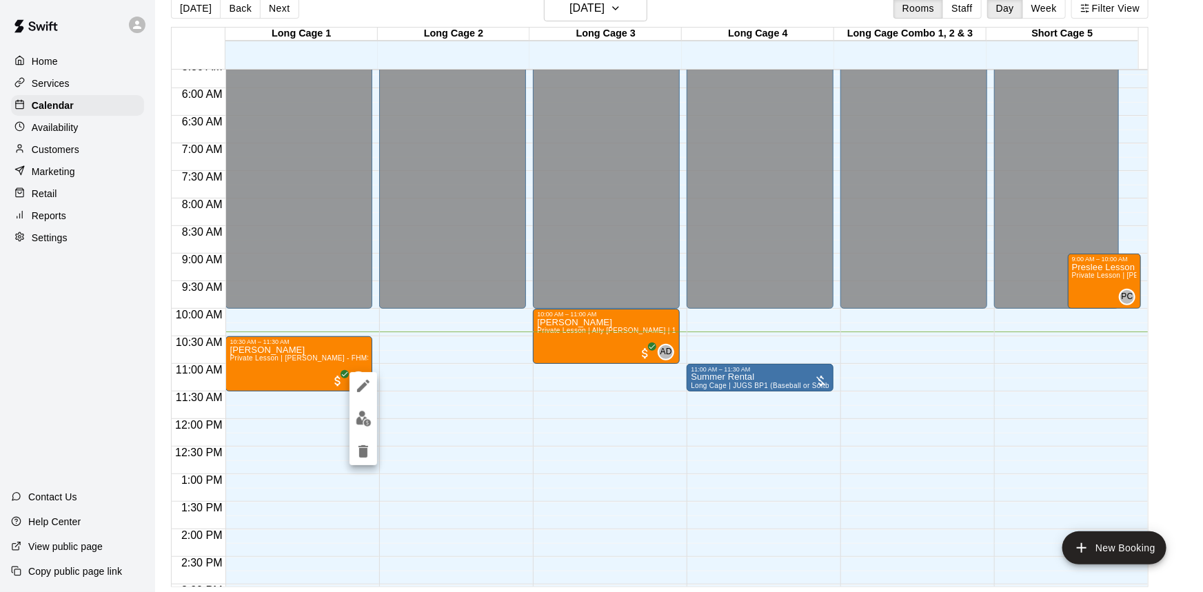
click at [436, 365] on div at bounding box center [601, 296] width 1203 height 592
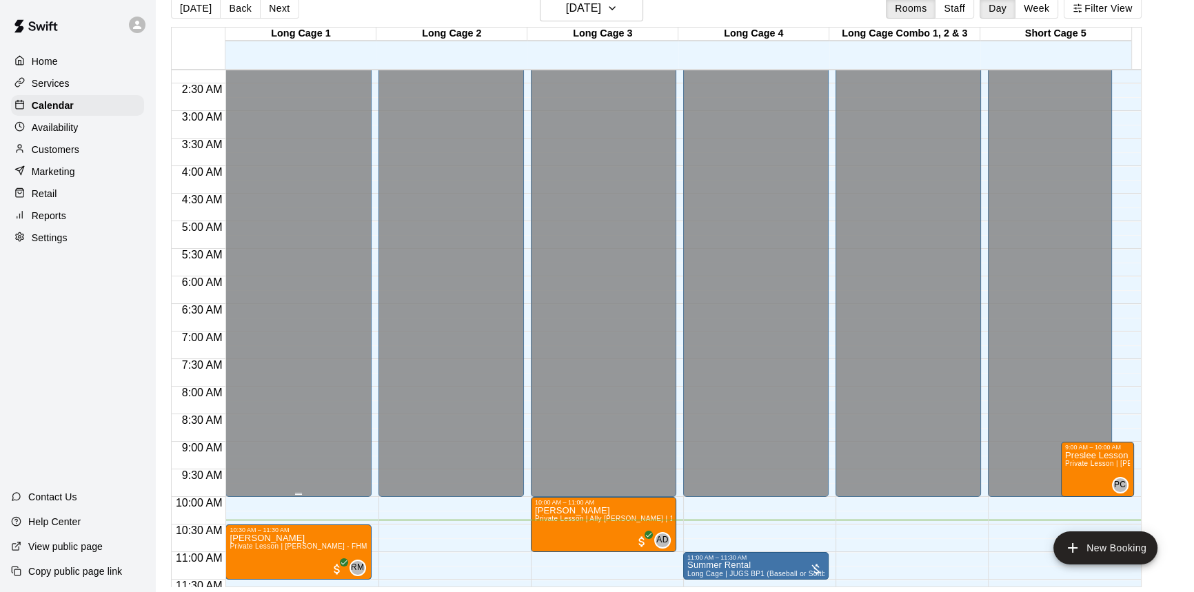
scroll to position [187, 0]
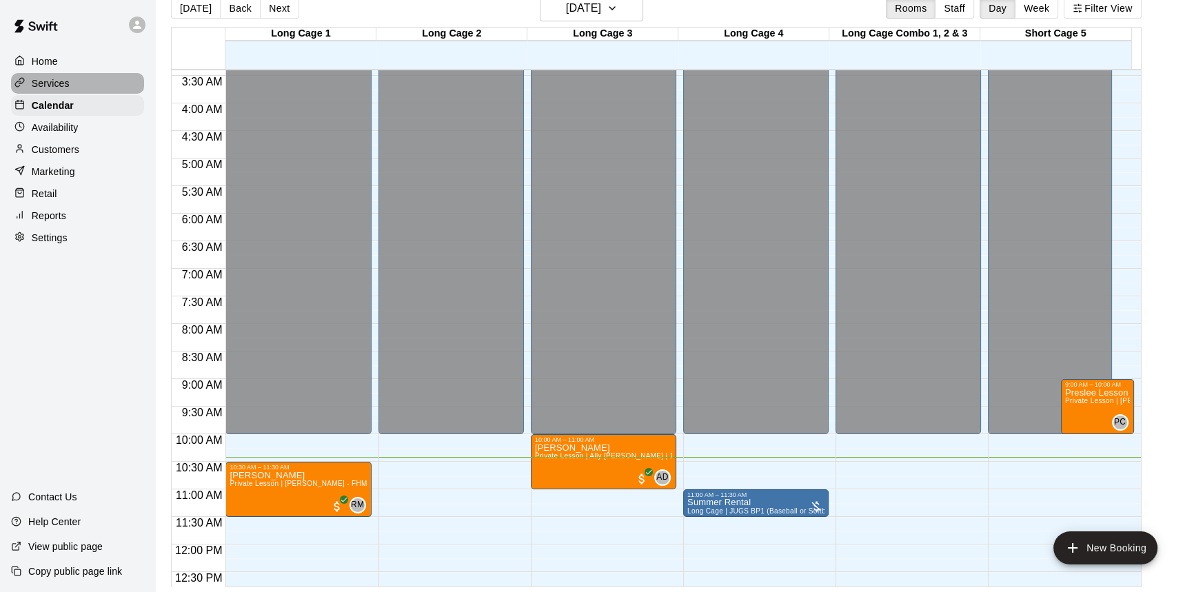
click at [60, 85] on p "Services" at bounding box center [51, 84] width 38 height 14
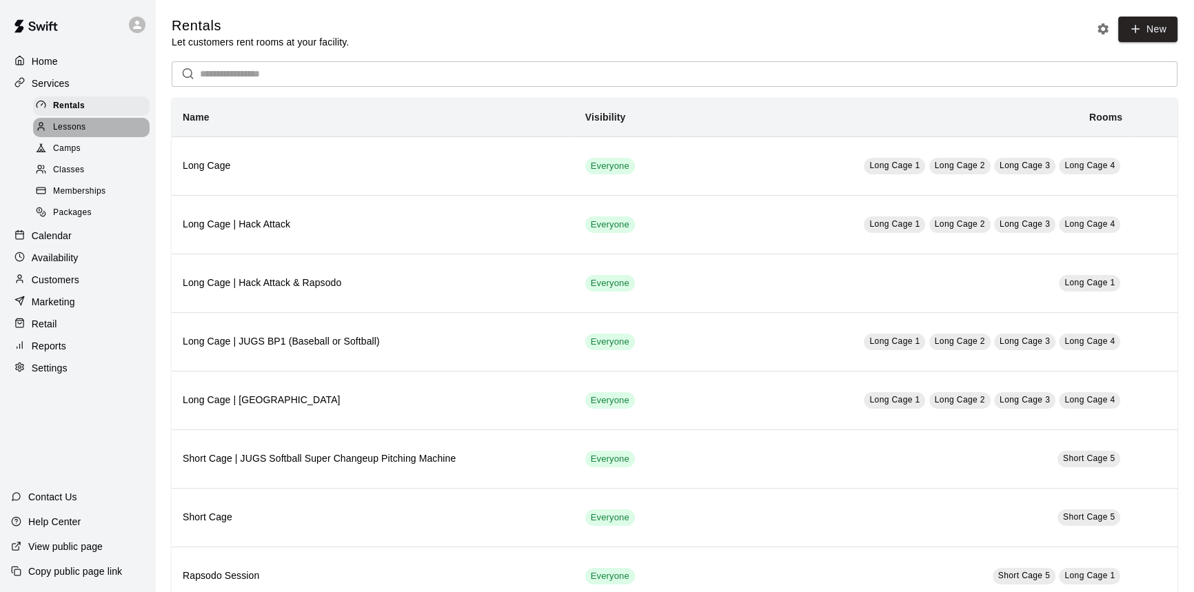
click at [92, 124] on div "Lessons" at bounding box center [91, 127] width 116 height 19
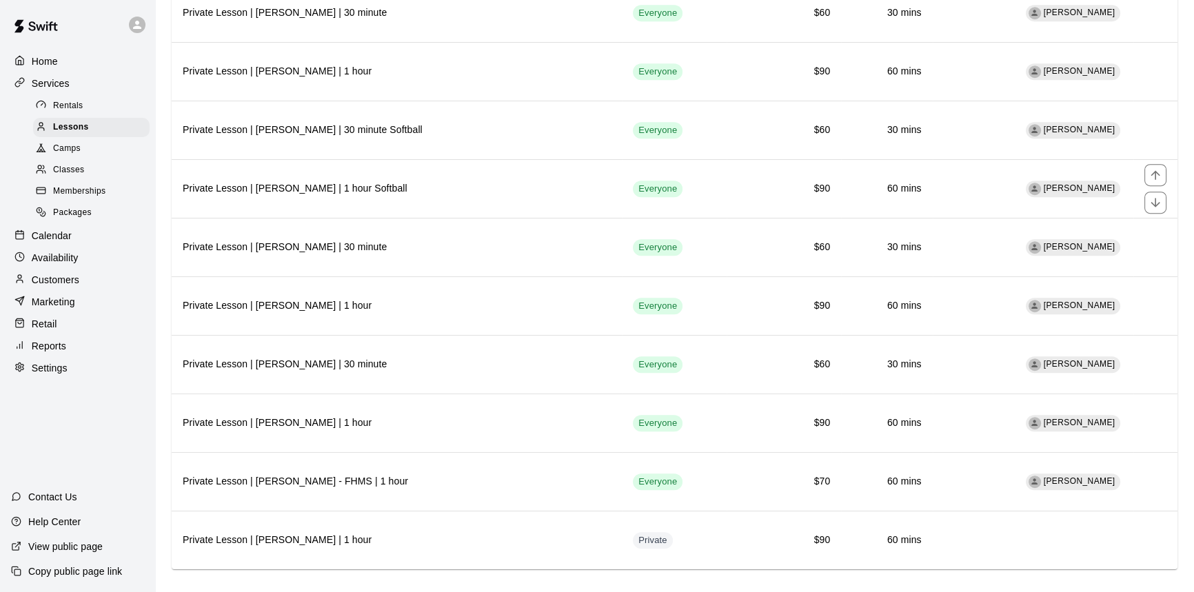
scroll to position [866, 0]
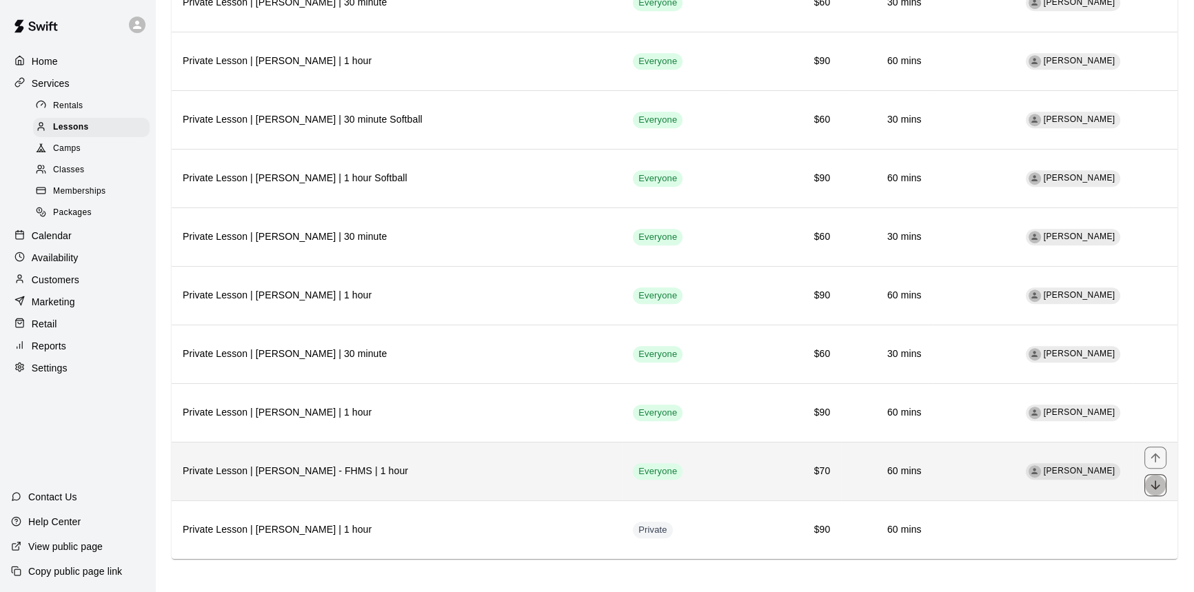
click at [1157, 479] on icon "move item down" at bounding box center [1155, 485] width 14 height 14
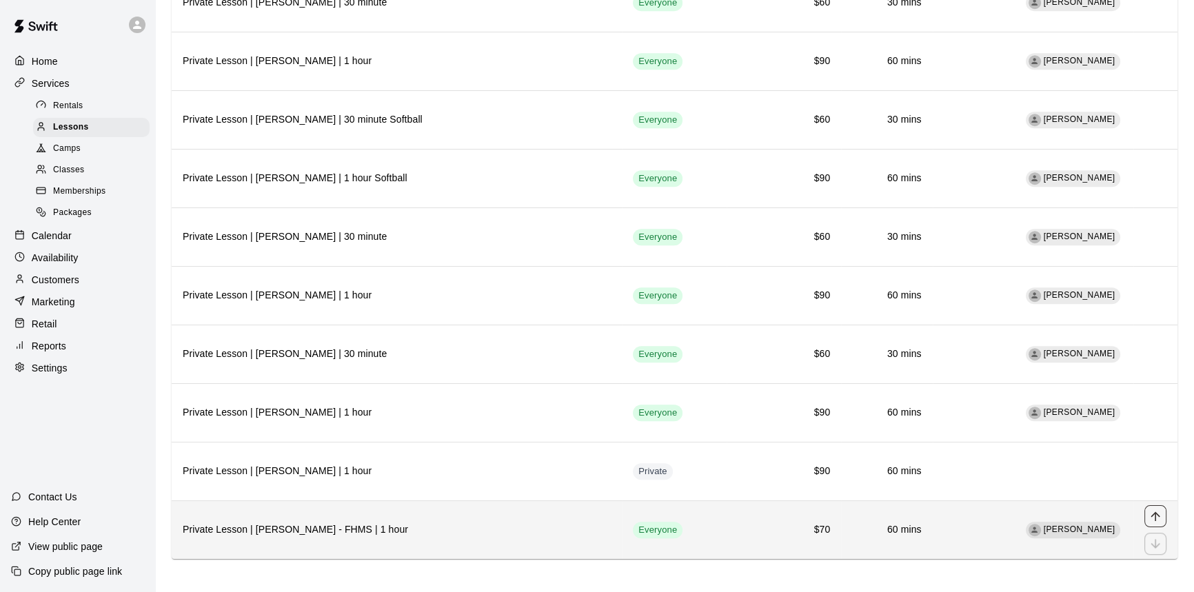
click at [1153, 511] on icon "move item up" at bounding box center [1154, 515] width 9 height 9
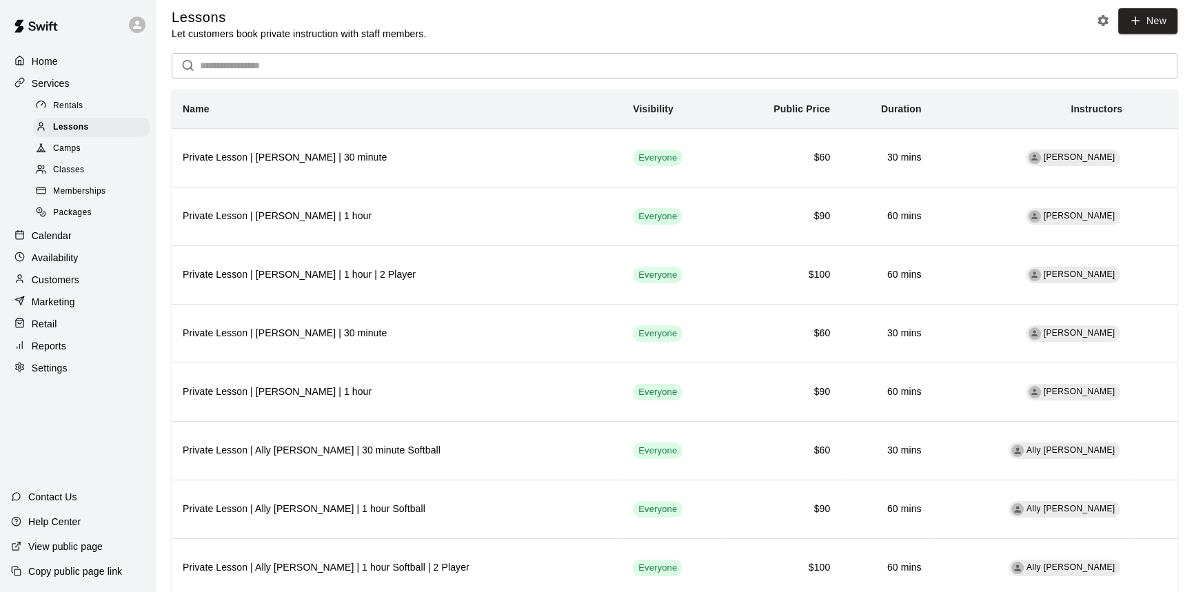
scroll to position [0, 0]
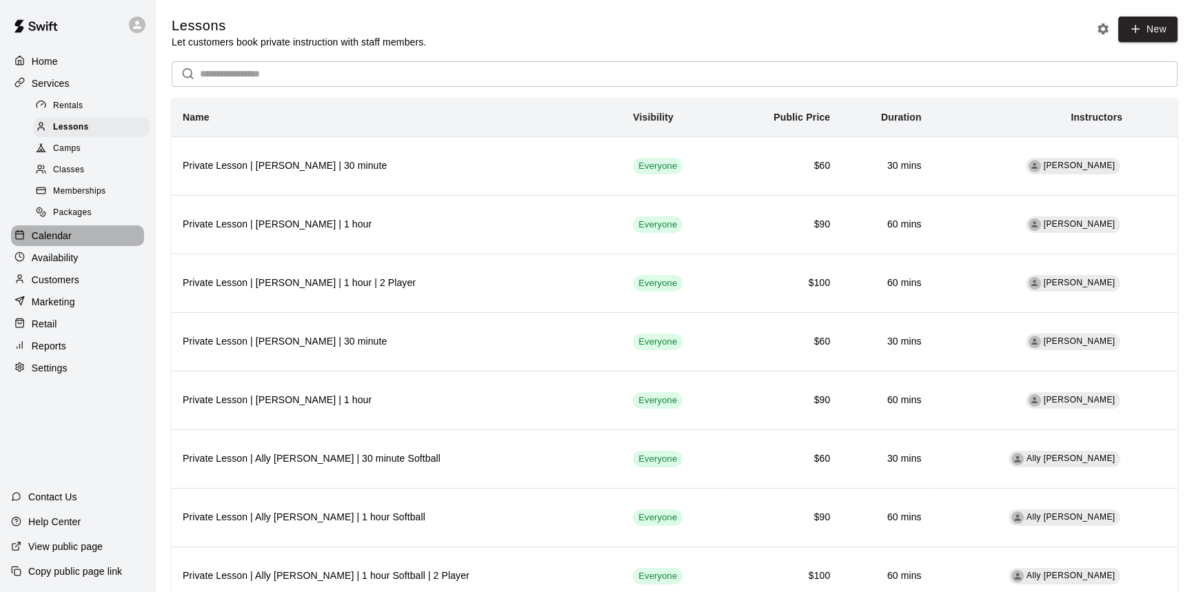
click at [107, 236] on div "Calendar" at bounding box center [77, 235] width 133 height 21
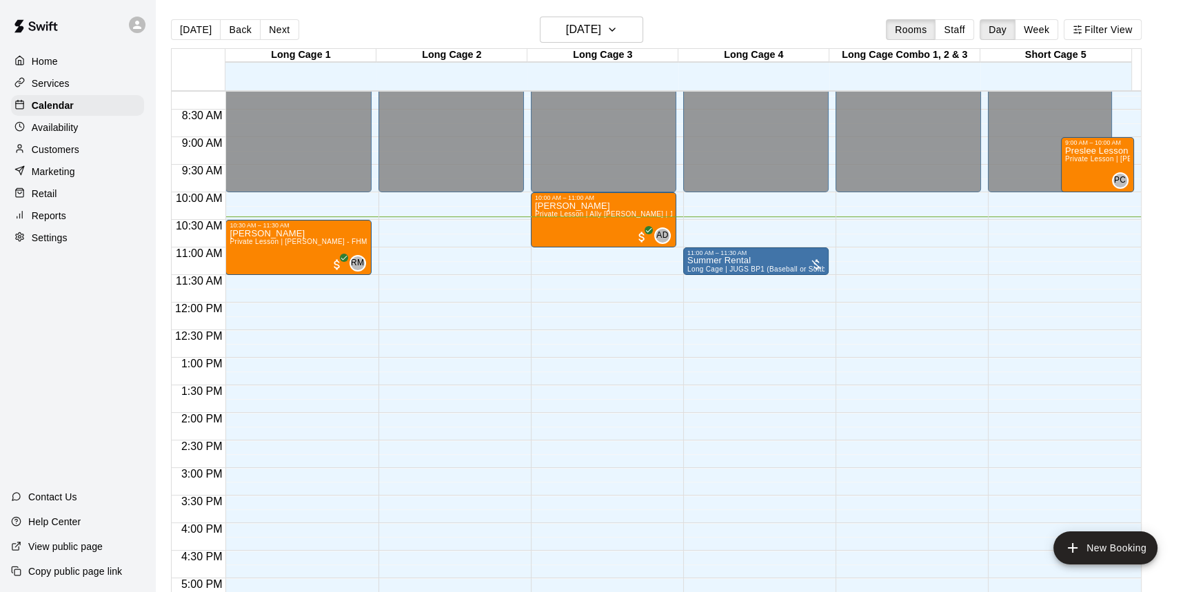
scroll to position [450, 0]
click at [76, 193] on div "Retail" at bounding box center [77, 193] width 133 height 21
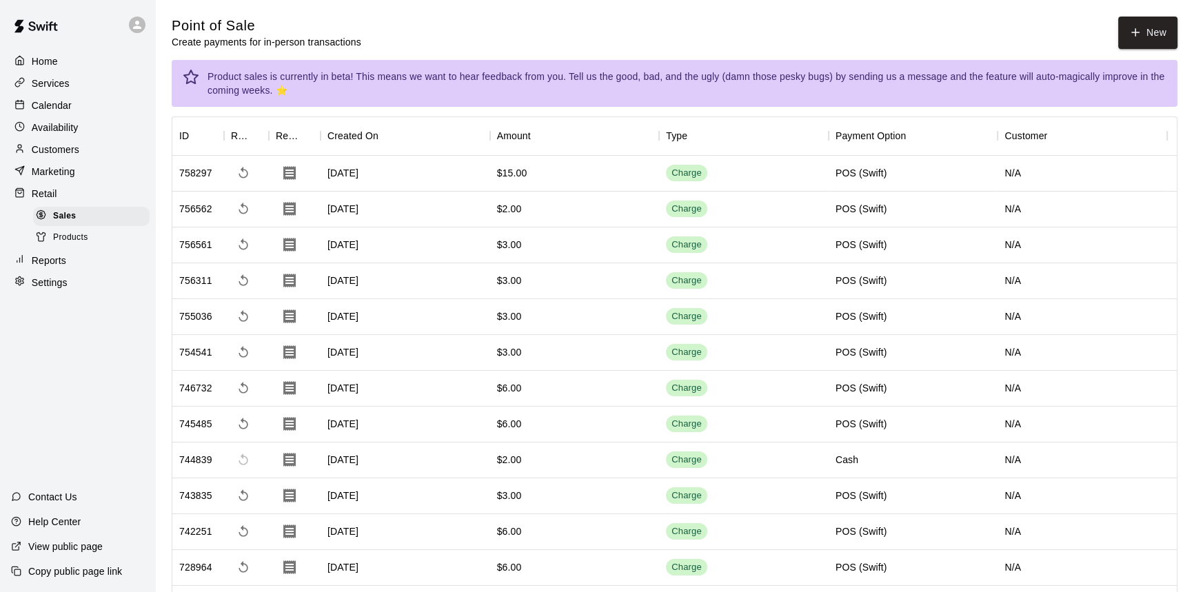
click at [62, 106] on p "Calendar" at bounding box center [52, 106] width 40 height 14
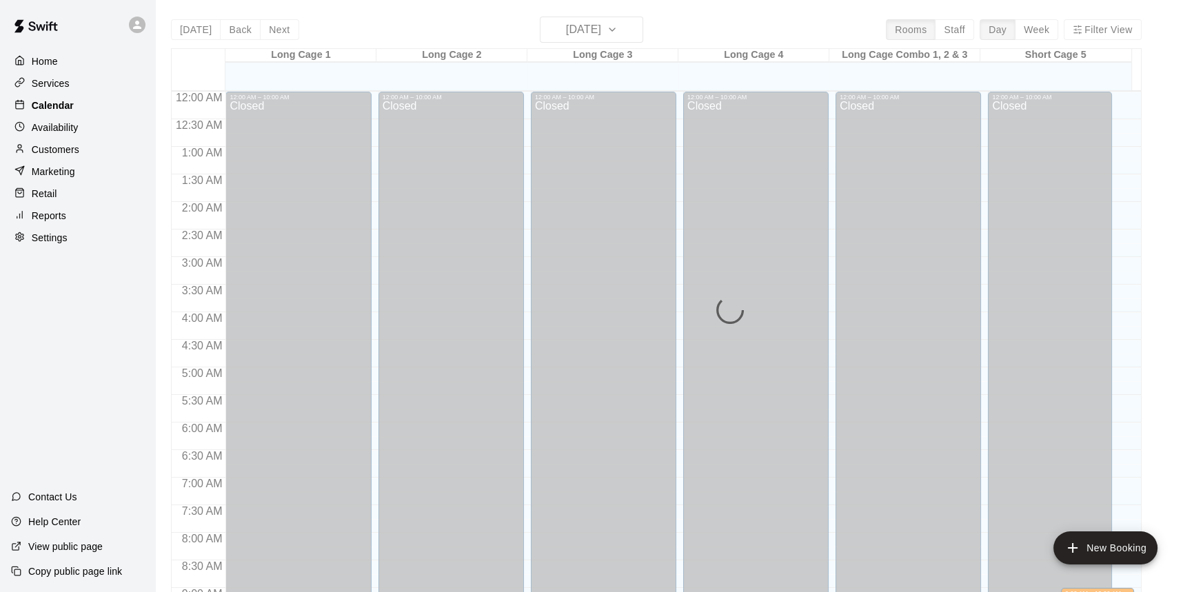
scroll to position [578, 0]
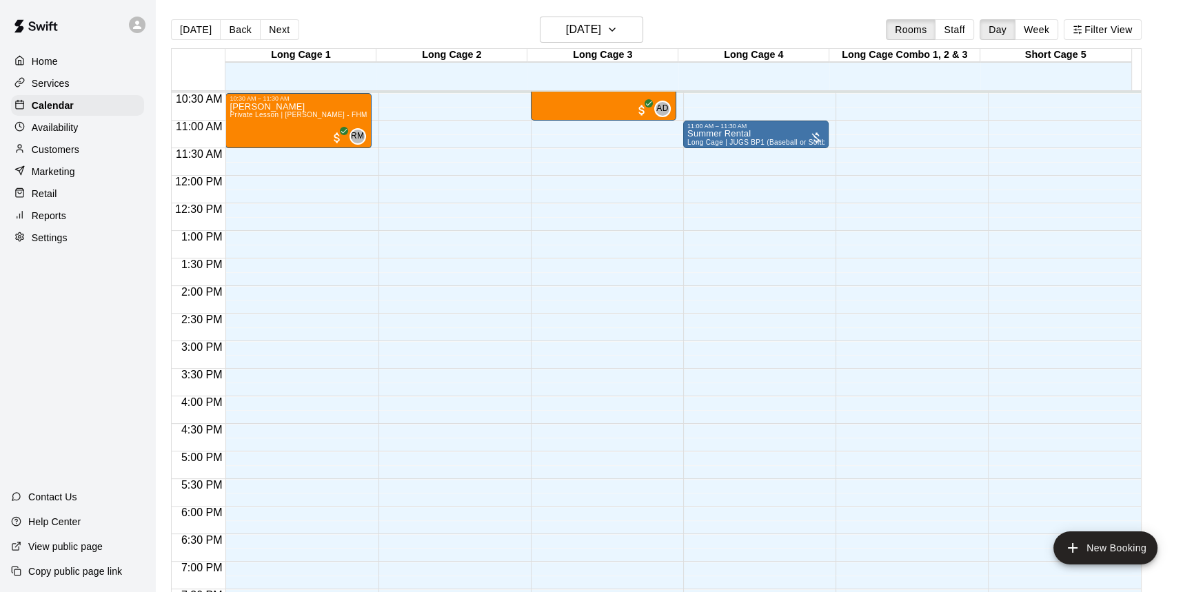
click at [61, 88] on p "Services" at bounding box center [51, 84] width 38 height 14
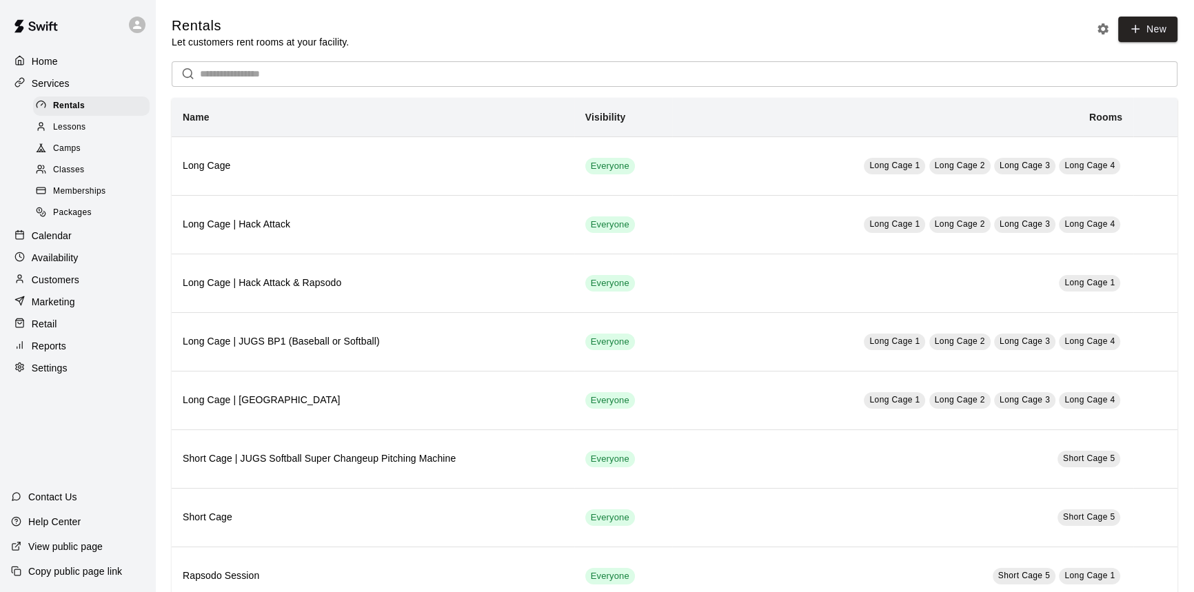
click at [75, 134] on span "Lessons" at bounding box center [69, 128] width 33 height 14
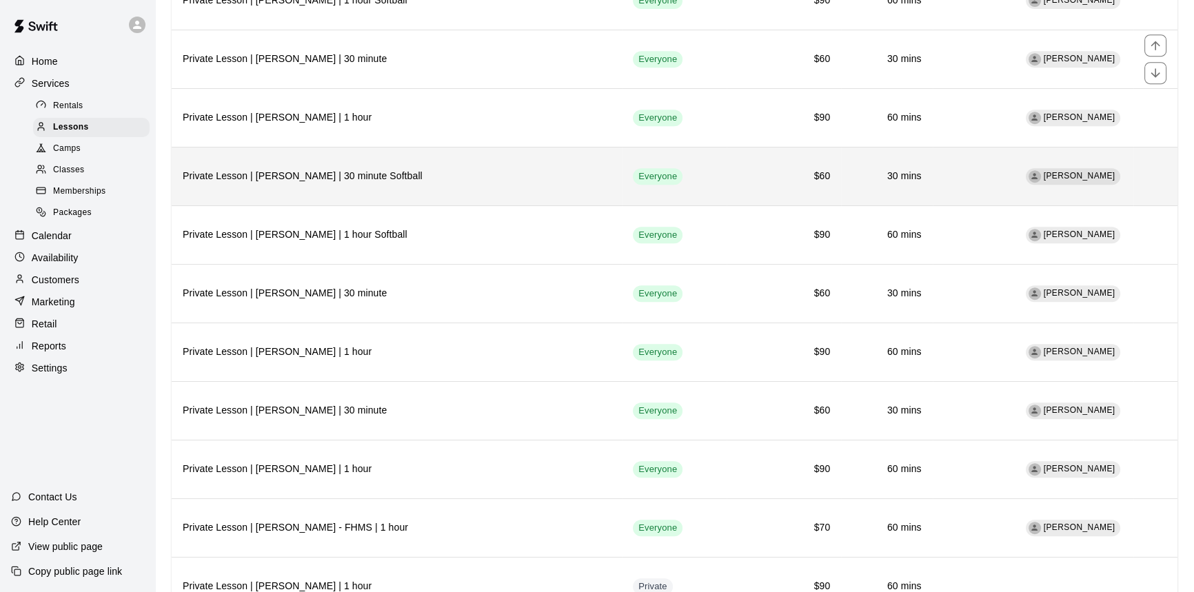
scroll to position [866, 0]
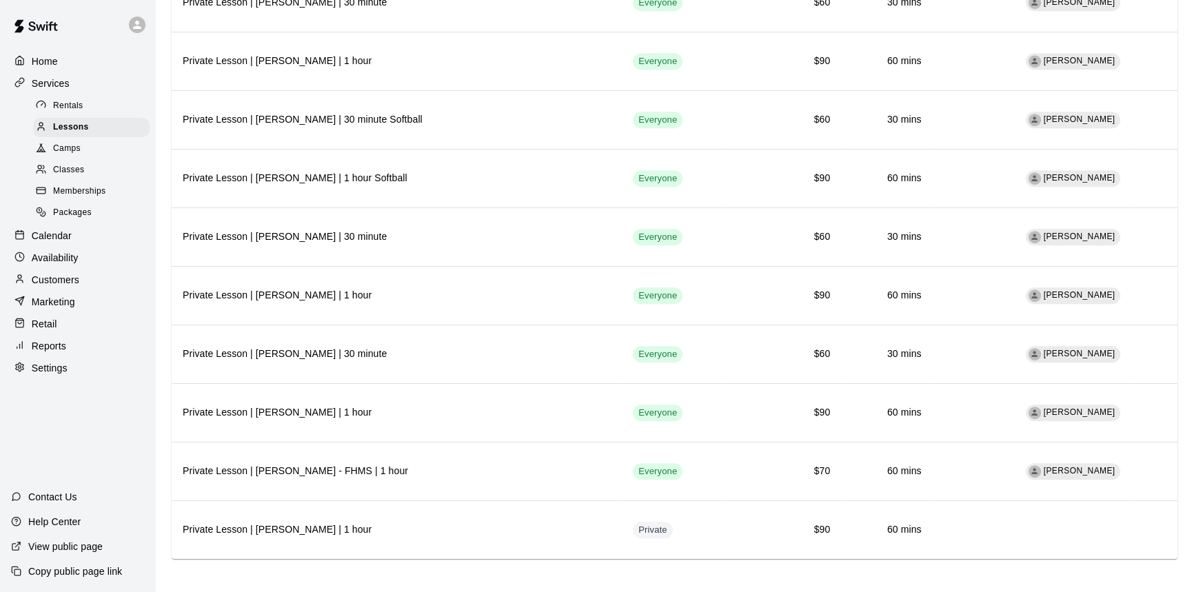
click at [65, 243] on p "Calendar" at bounding box center [52, 236] width 40 height 14
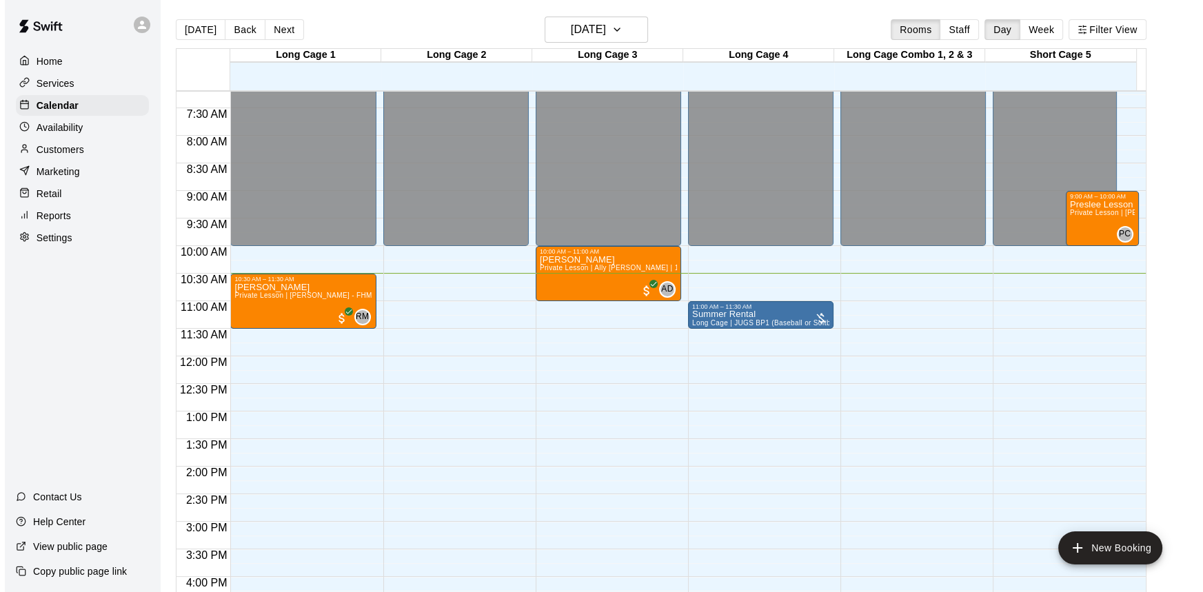
scroll to position [452, 0]
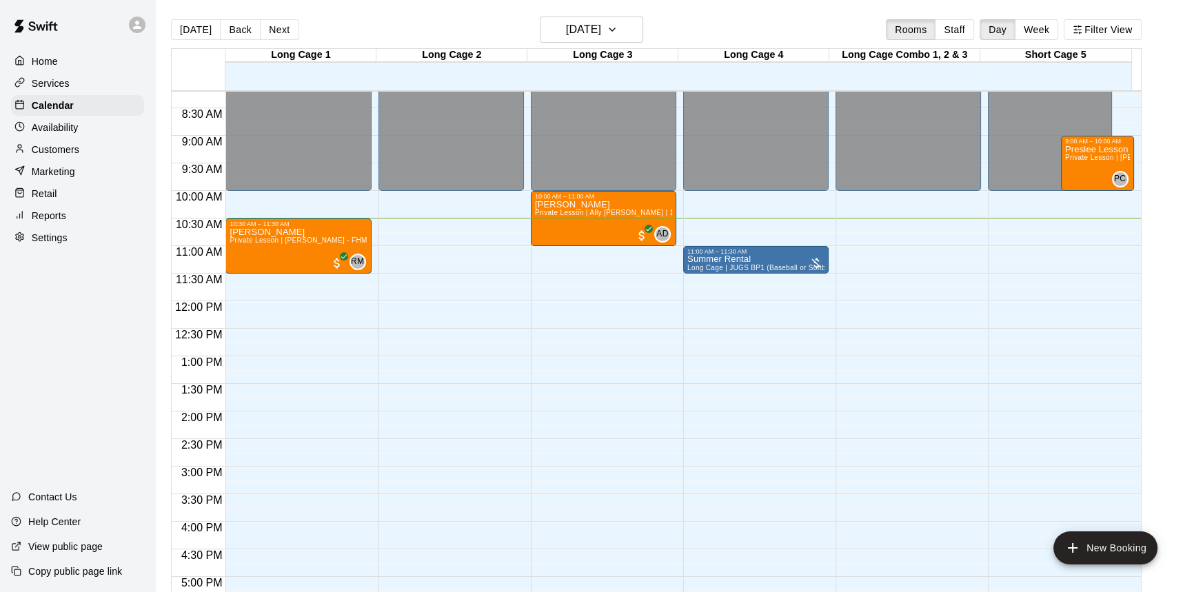
click at [285, 373] on div "12:00 AM – 10:00 AM Closed 10:30 AM – 11:30 AM [PERSON_NAME] Private Lesson | […" at bounding box center [297, 300] width 145 height 1323
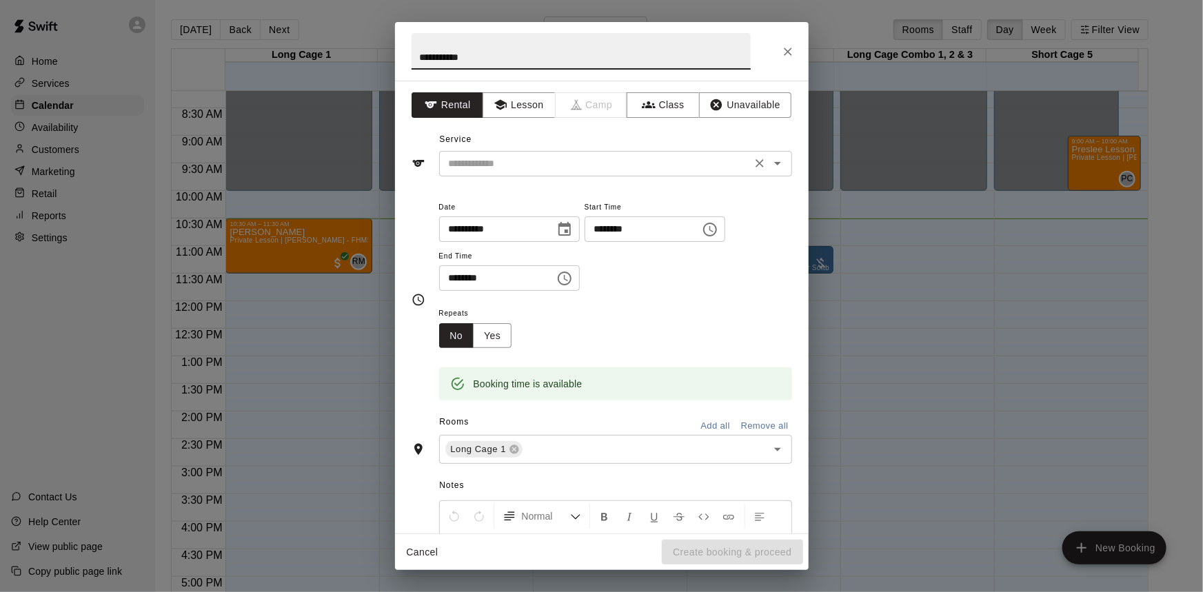
click at [773, 170] on icon "Open" at bounding box center [777, 163] width 17 height 17
type input "**********"
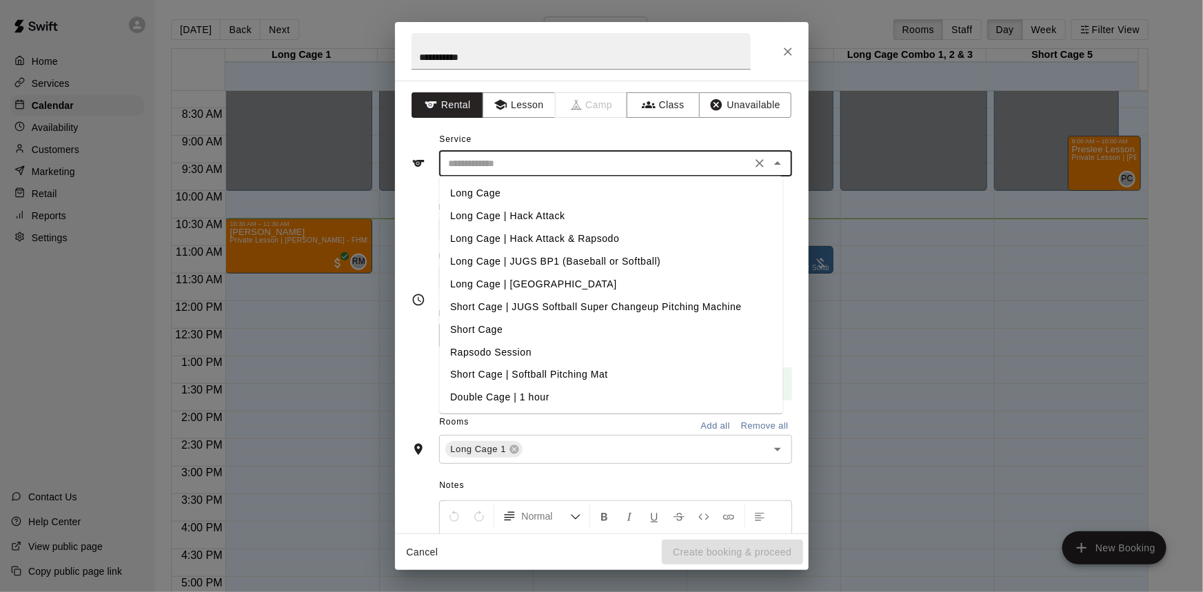
click at [529, 215] on li "Long Cage | Hack Attack" at bounding box center [610, 216] width 343 height 23
type input "**********"
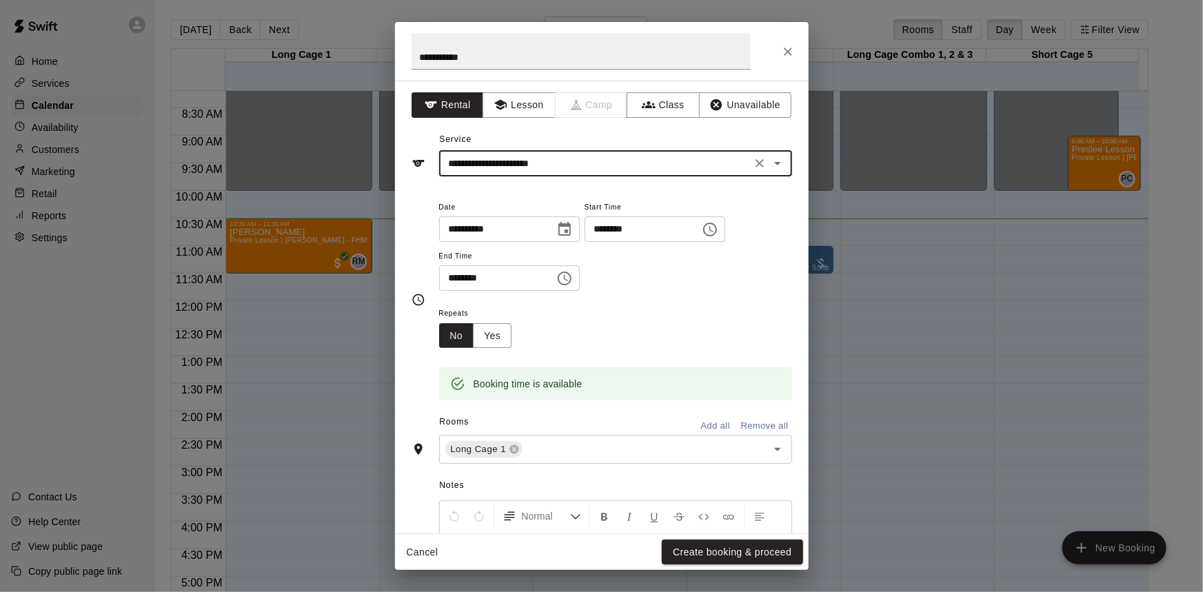
click at [644, 228] on input "********" at bounding box center [638, 229] width 106 height 26
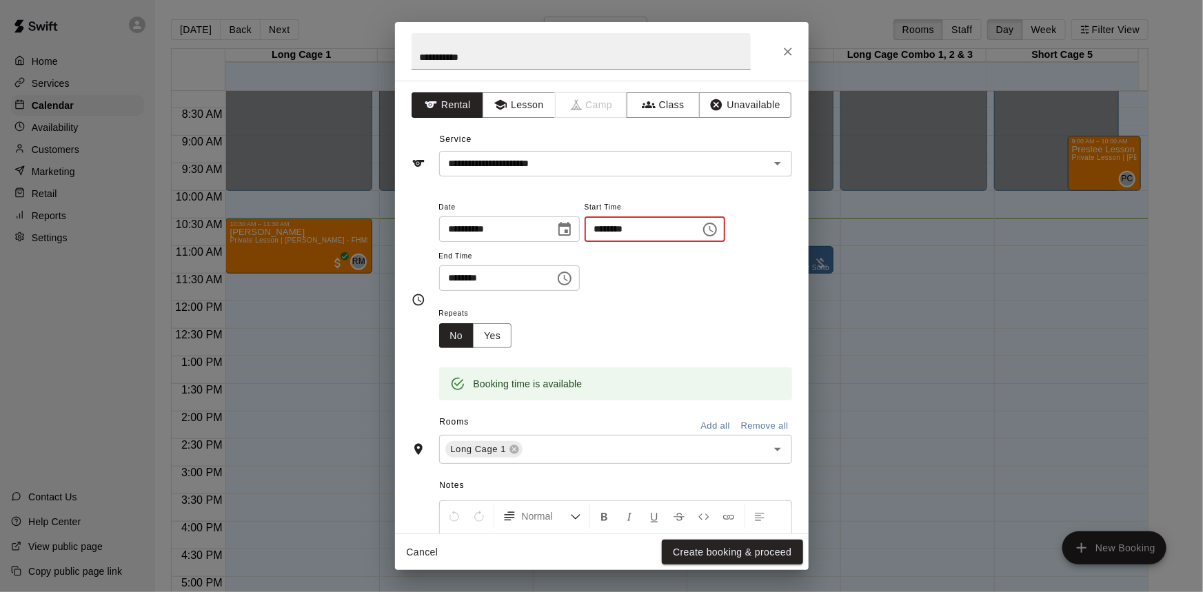
click at [644, 228] on input "********" at bounding box center [638, 229] width 106 height 26
click at [610, 221] on input "********" at bounding box center [638, 229] width 106 height 26
click at [724, 220] on button "Choose time" at bounding box center [710, 230] width 28 height 28
click at [629, 285] on li "01" at bounding box center [628, 285] width 33 height 26
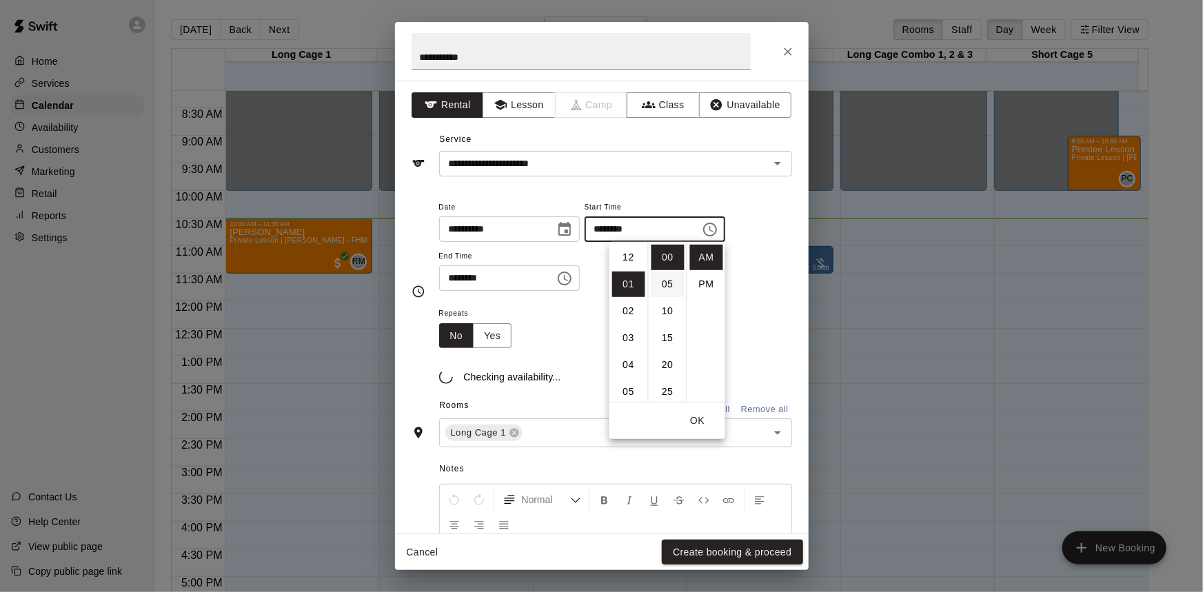
scroll to position [27, 0]
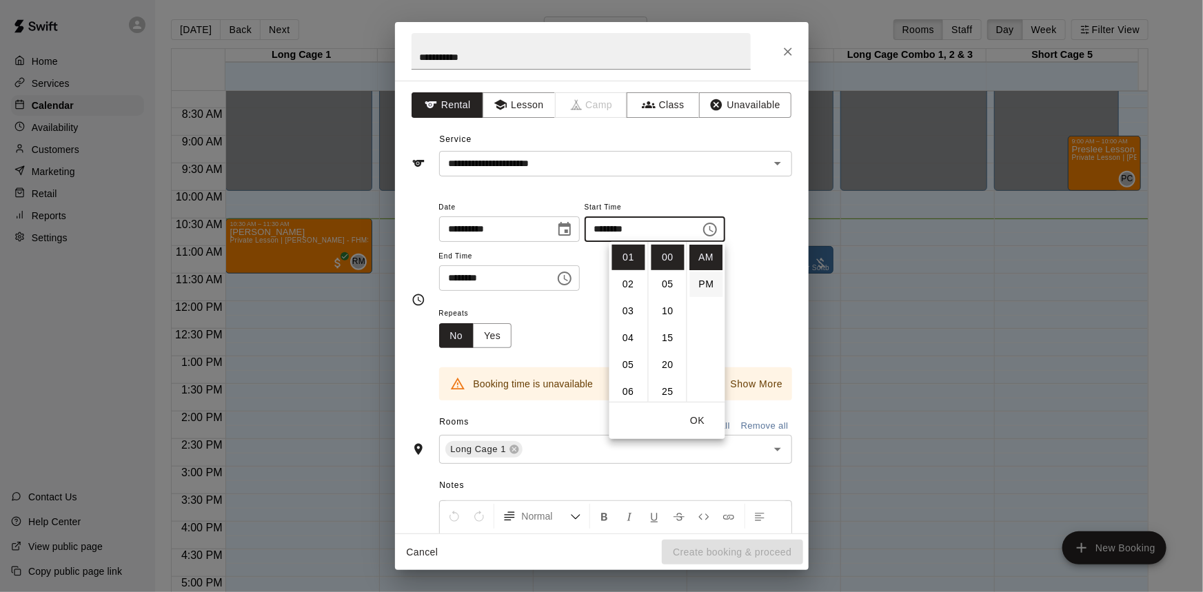
click at [702, 283] on li "PM" at bounding box center [706, 285] width 33 height 26
type input "********"
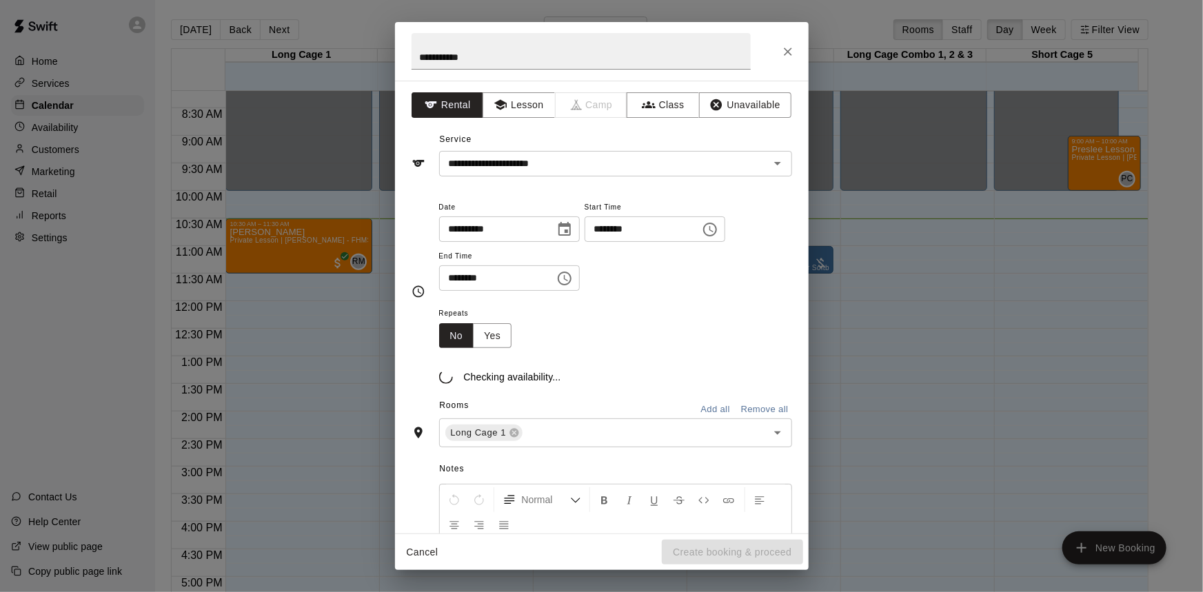
scroll to position [25, 0]
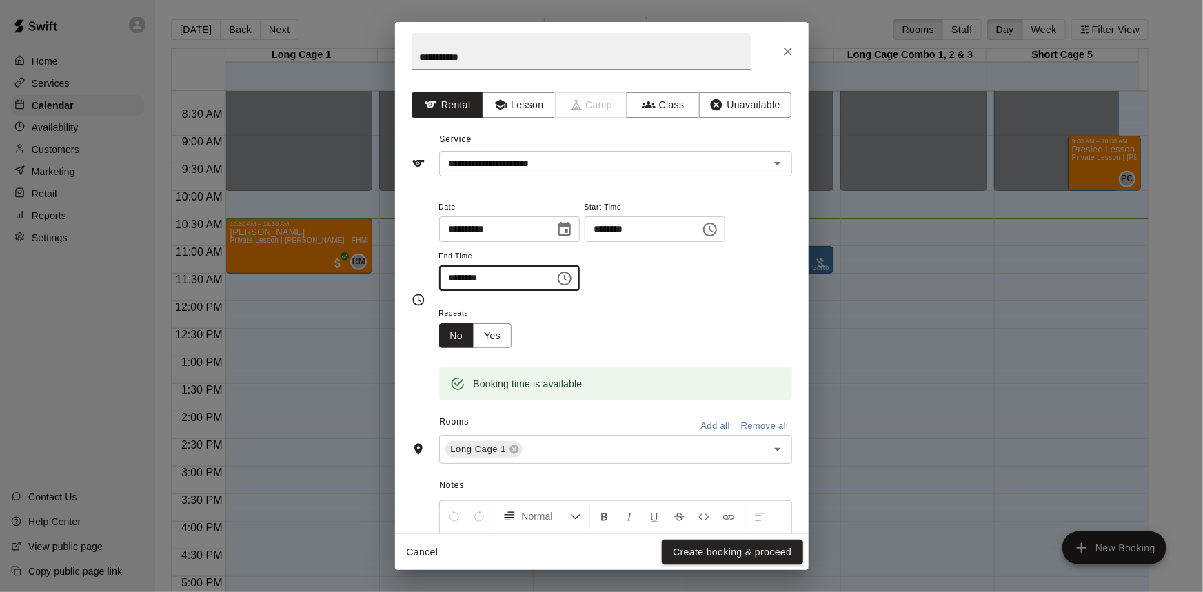
click at [474, 276] on input "********" at bounding box center [492, 278] width 106 height 26
click at [571, 284] on icon "Choose time, selected time is 1:40 PM" at bounding box center [565, 279] width 14 height 14
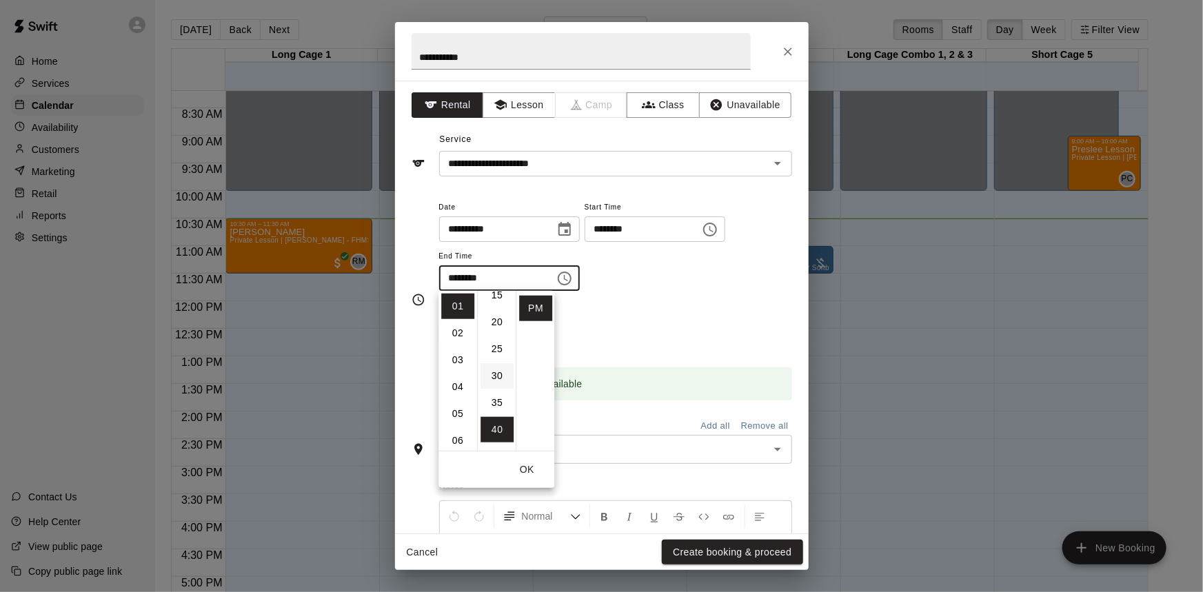
scroll to position [90, 0]
click at [498, 380] on li "30" at bounding box center [496, 378] width 33 height 26
type input "********"
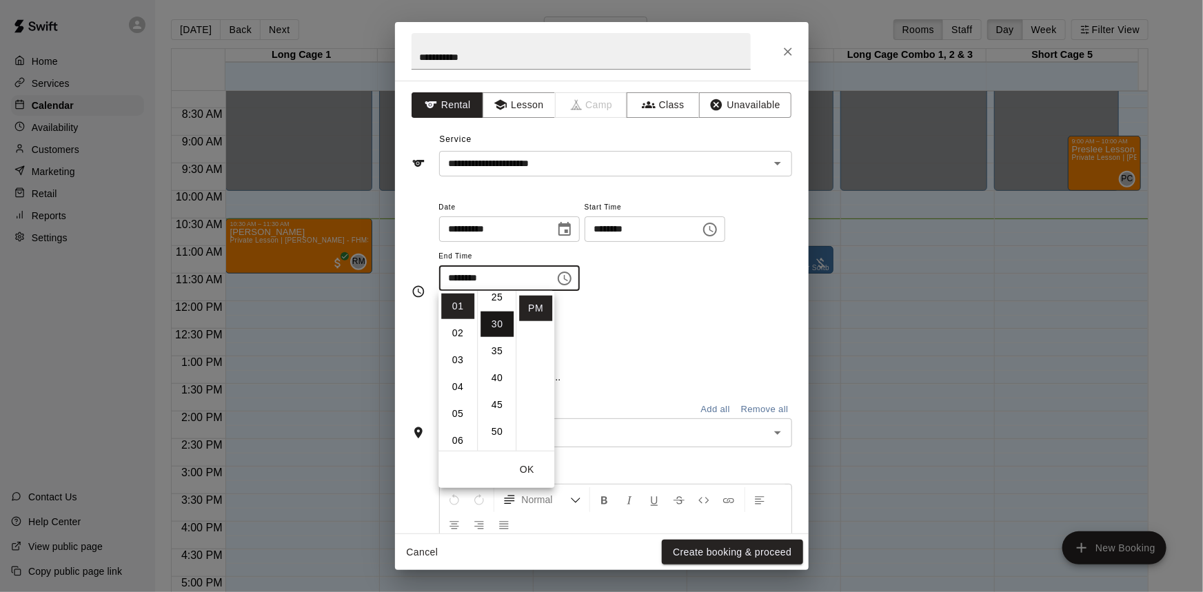
scroll to position [161, 0]
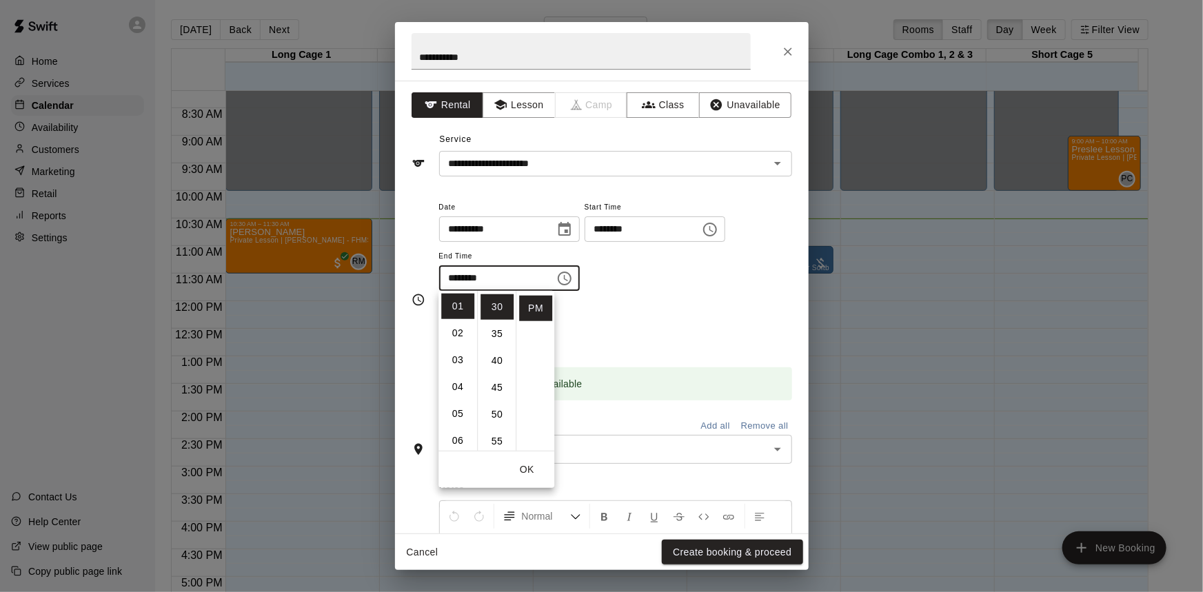
click at [670, 328] on div "Repeats No Yes" at bounding box center [615, 326] width 353 height 43
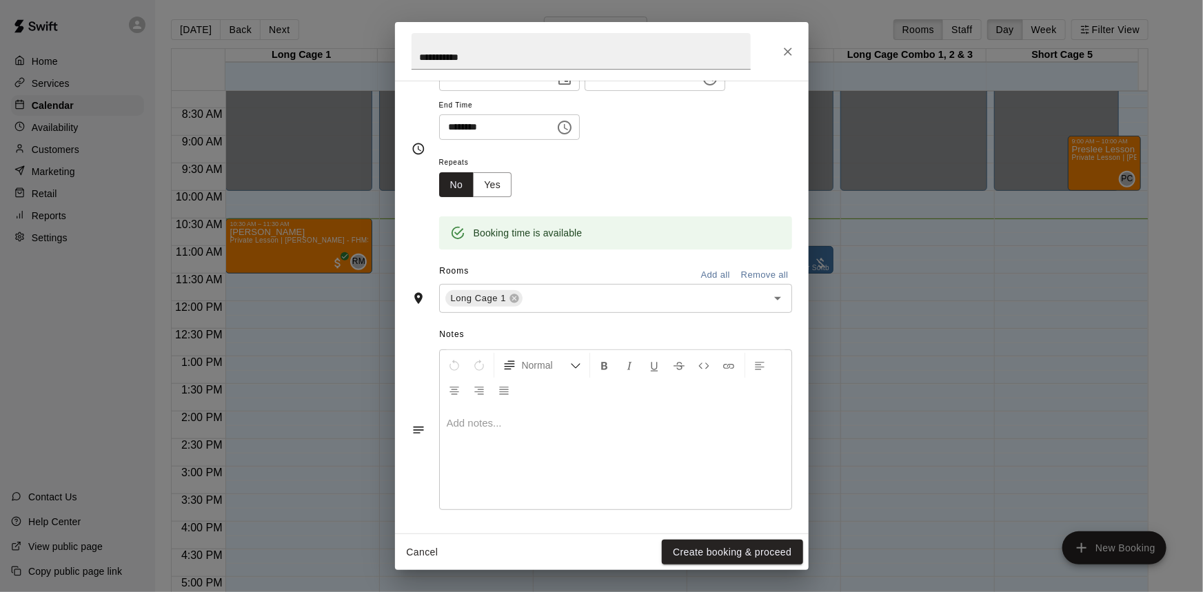
scroll to position [152, 0]
click at [725, 552] on button "Create booking & proceed" at bounding box center [732, 553] width 141 height 26
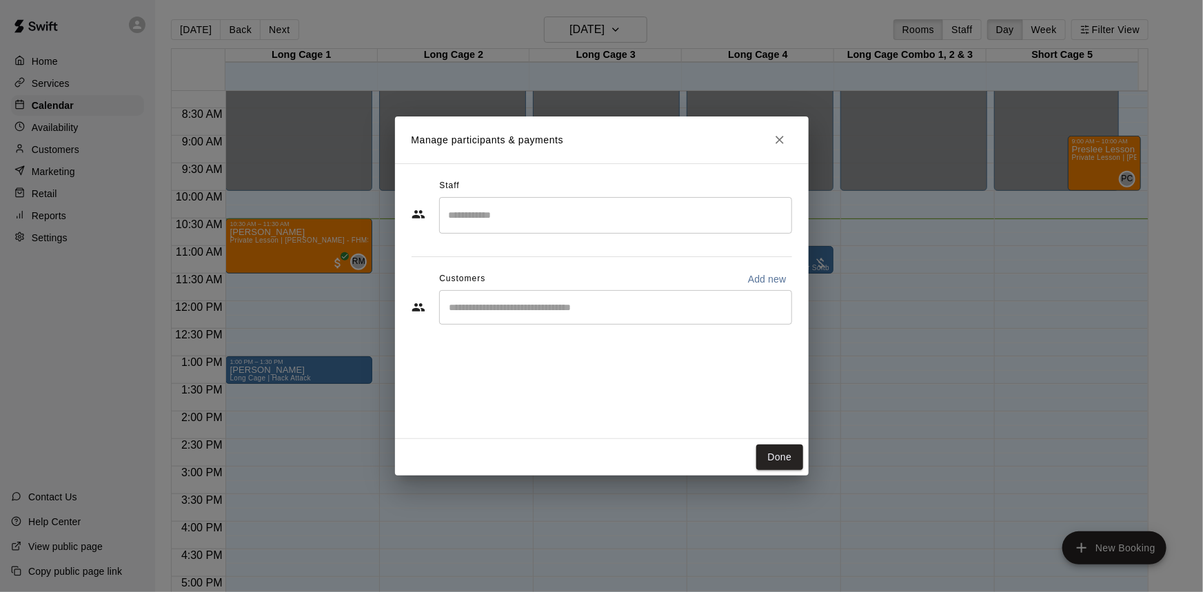
click at [487, 319] on div "​" at bounding box center [615, 307] width 353 height 34
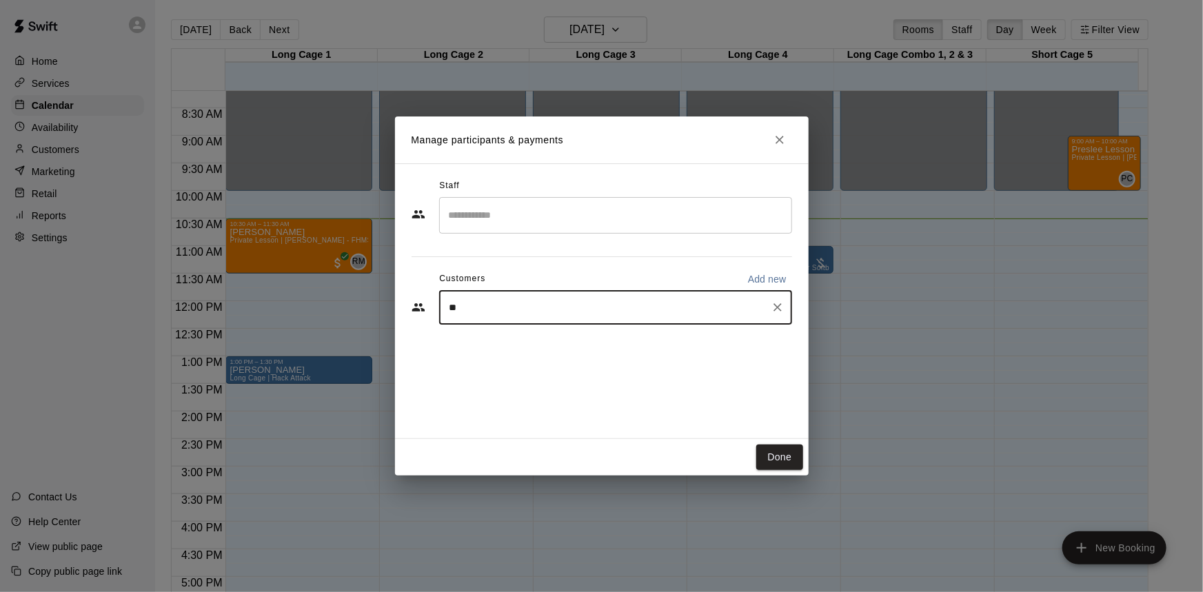
type input "***"
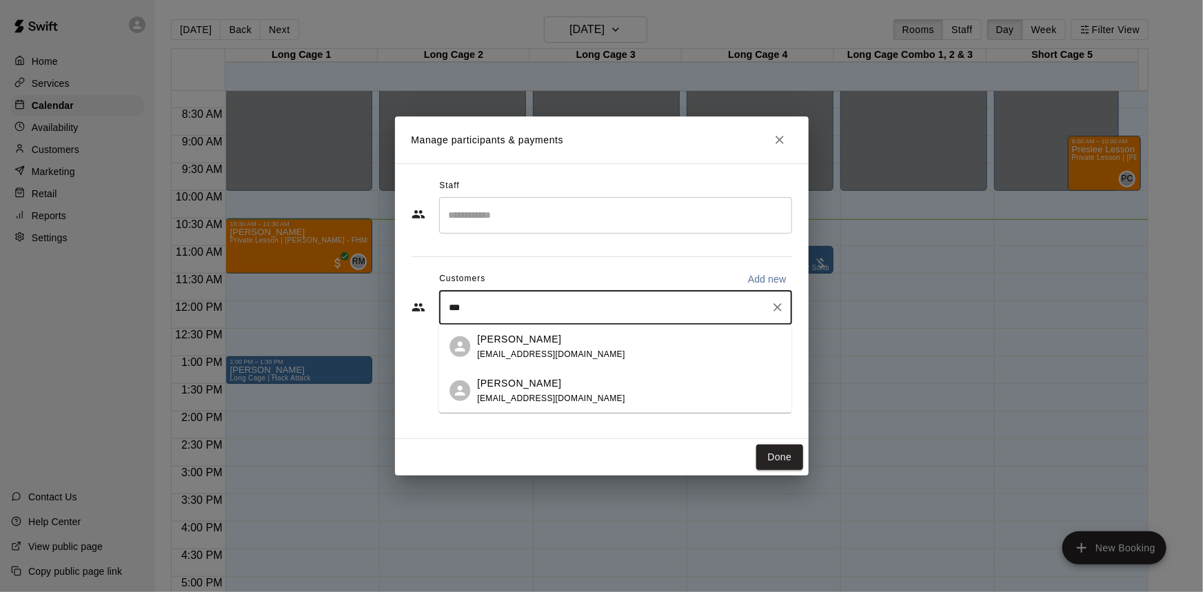
click at [511, 347] on div "[PERSON_NAME] [EMAIL_ADDRESS][DOMAIN_NAME]" at bounding box center [551, 347] width 148 height 30
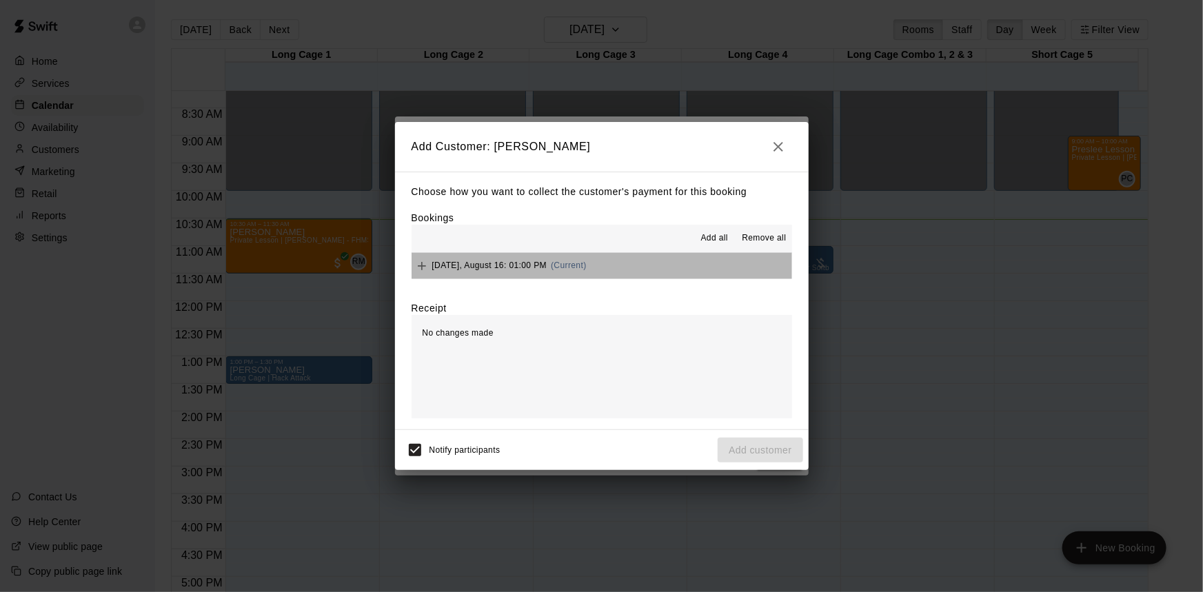
click at [629, 262] on button "[DATE], August 16: 01:00 PM (Current)" at bounding box center [602, 266] width 380 height 26
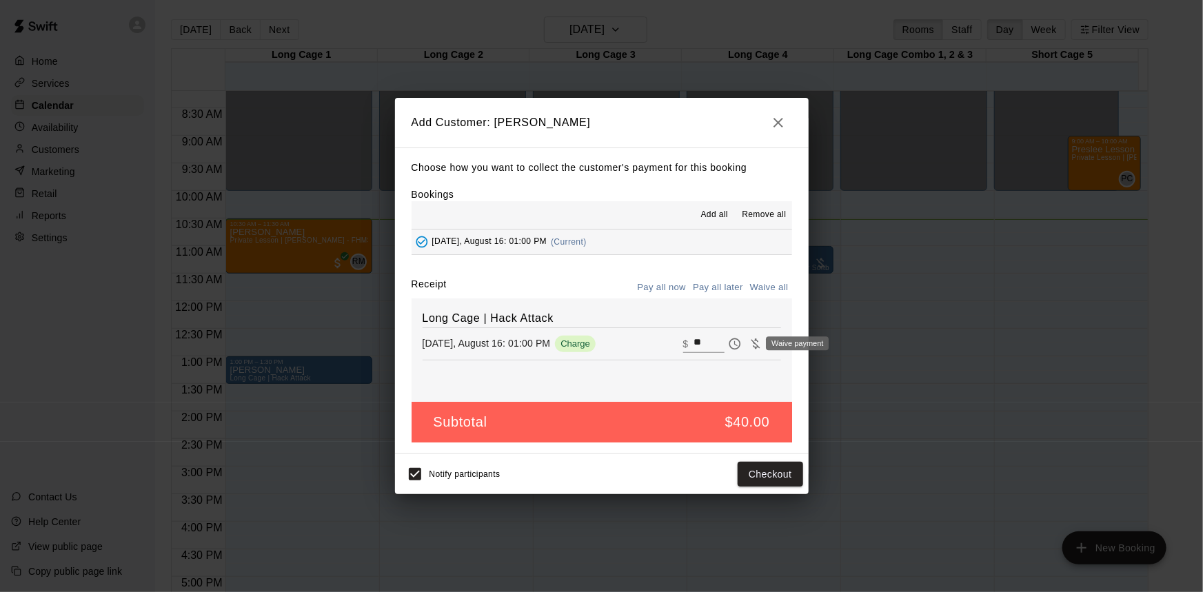
click at [749, 337] on icon "Waive payment" at bounding box center [756, 344] width 14 height 14
type input "*"
click at [756, 474] on button "Add customer" at bounding box center [760, 475] width 85 height 26
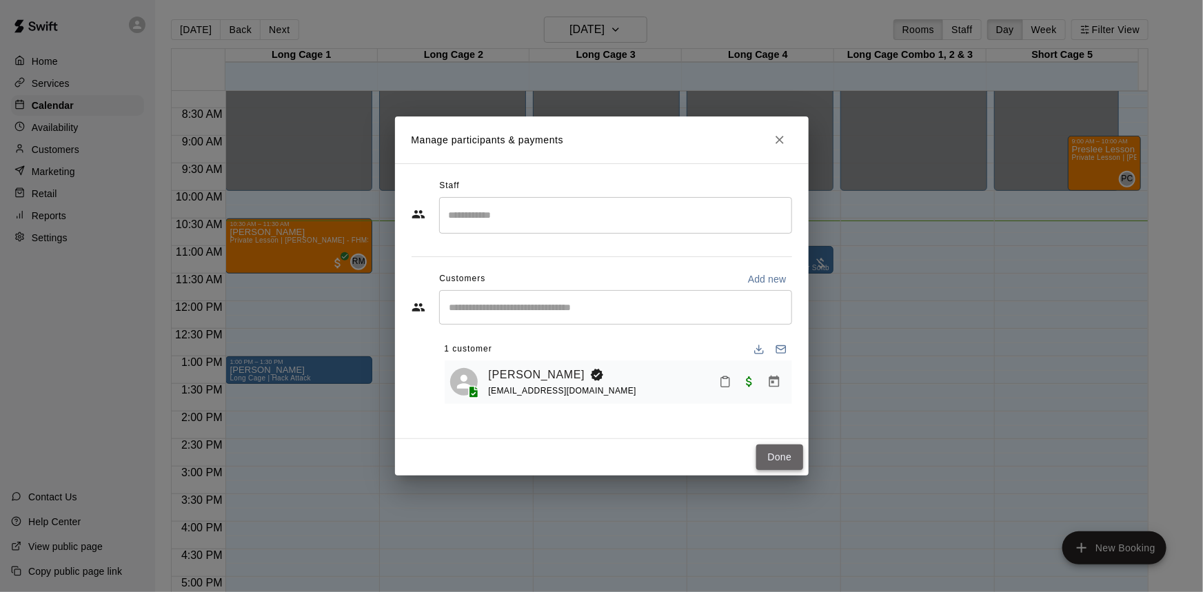
click at [780, 463] on button "Done" at bounding box center [779, 458] width 46 height 26
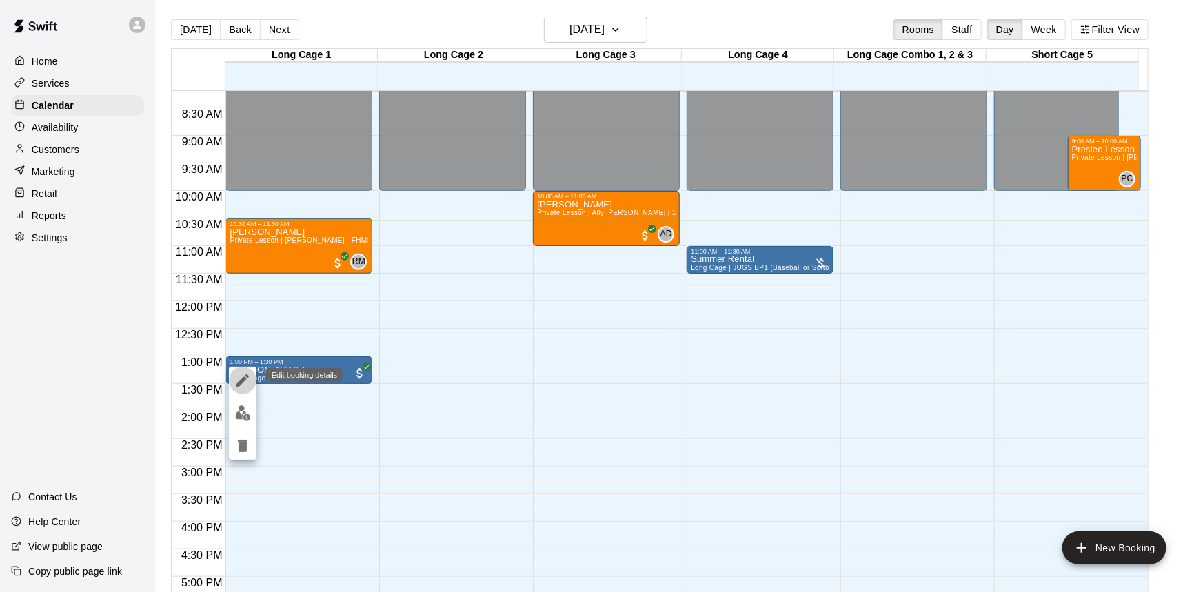
click at [236, 379] on icon "edit" at bounding box center [242, 380] width 17 height 17
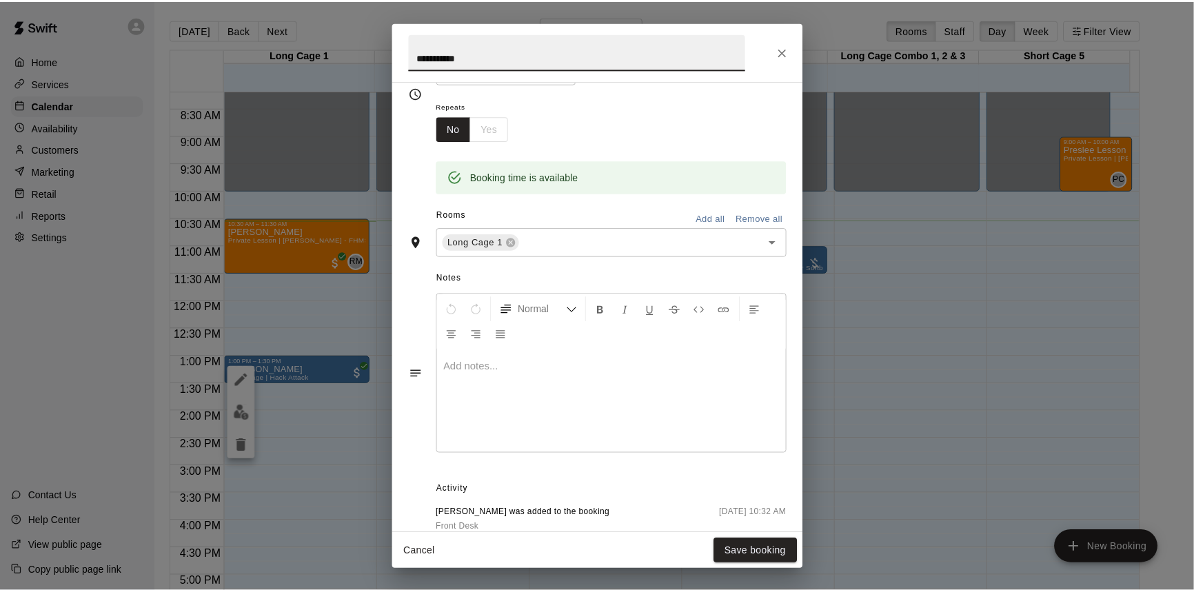
scroll to position [284, 0]
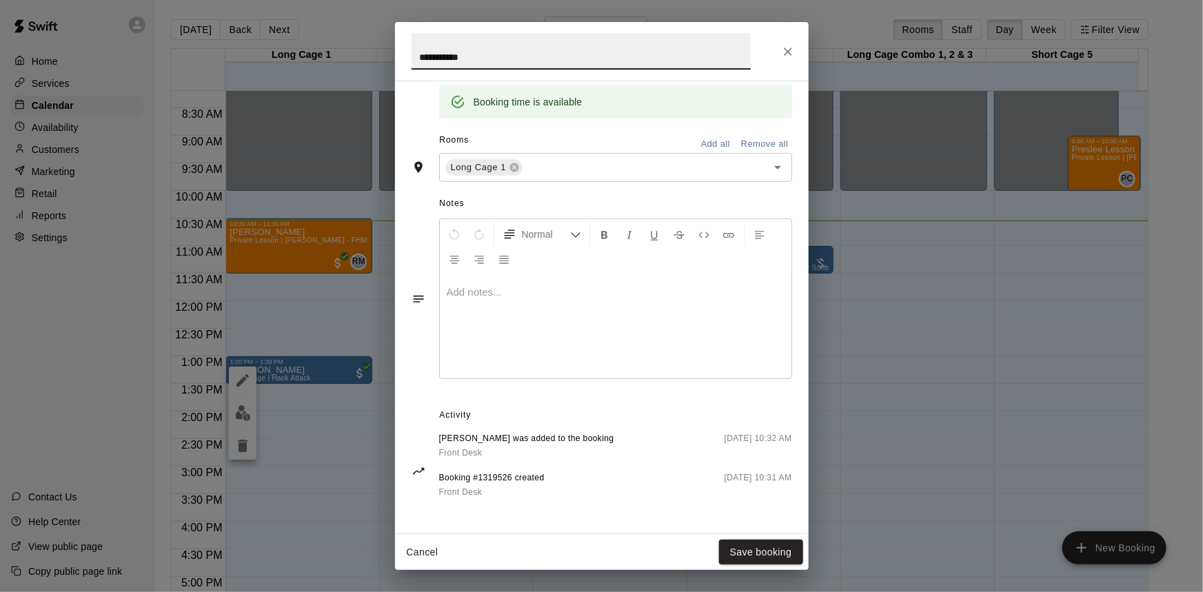
click at [493, 304] on div at bounding box center [616, 326] width 352 height 103
click at [751, 547] on button "Save booking" at bounding box center [761, 553] width 84 height 26
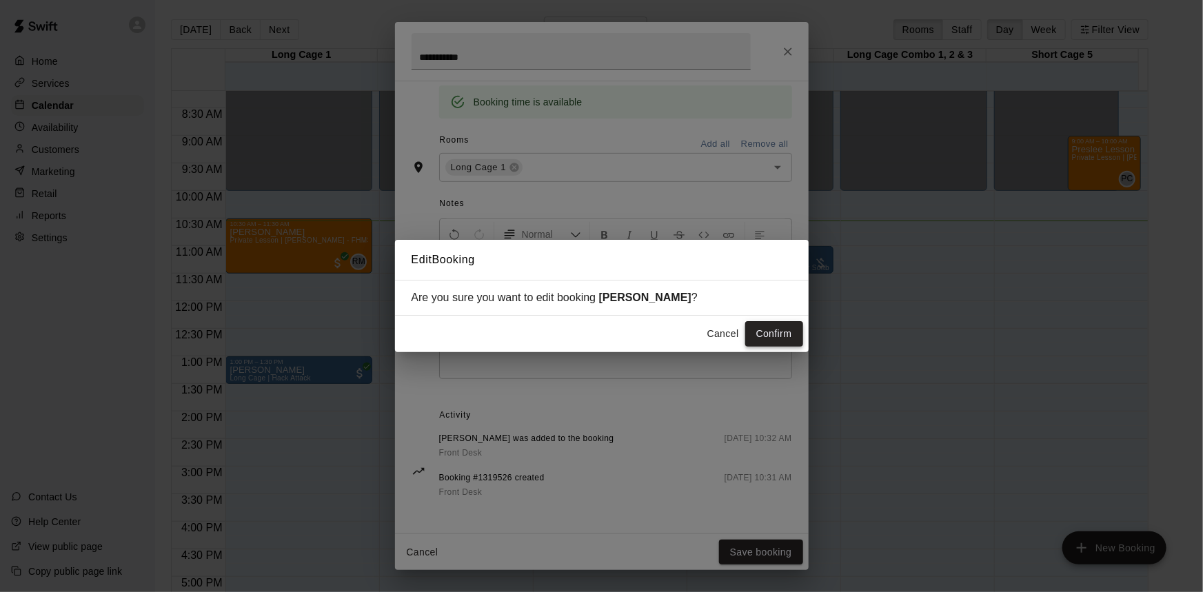
click at [779, 333] on button "Confirm" at bounding box center [774, 334] width 58 height 26
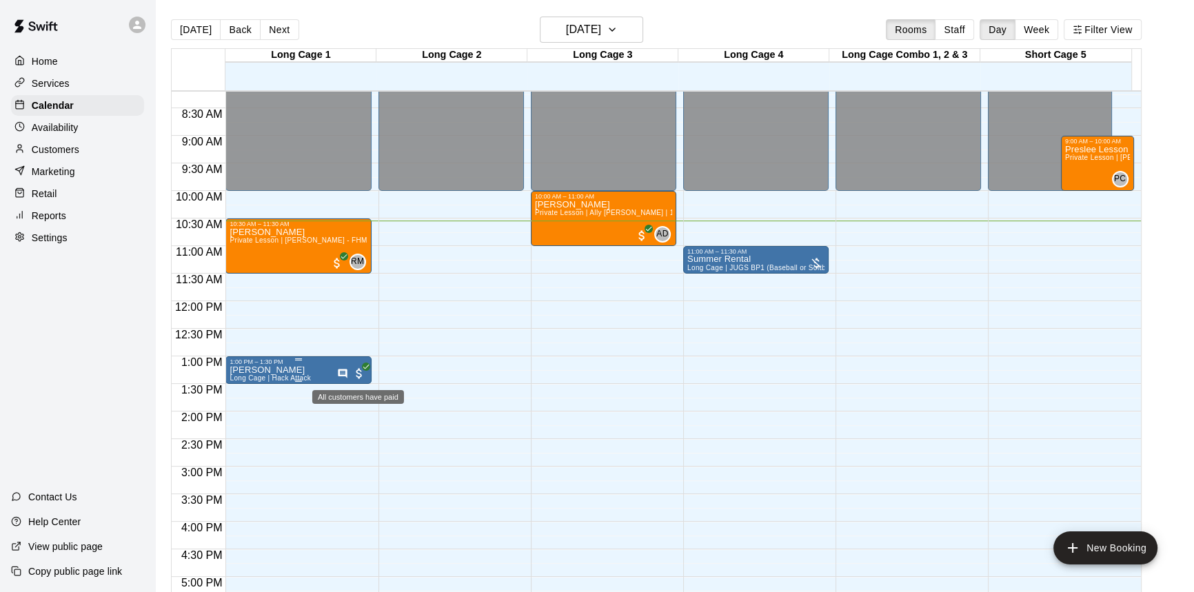
click at [363, 369] on icon "All customers have paid" at bounding box center [366, 367] width 8 height 8
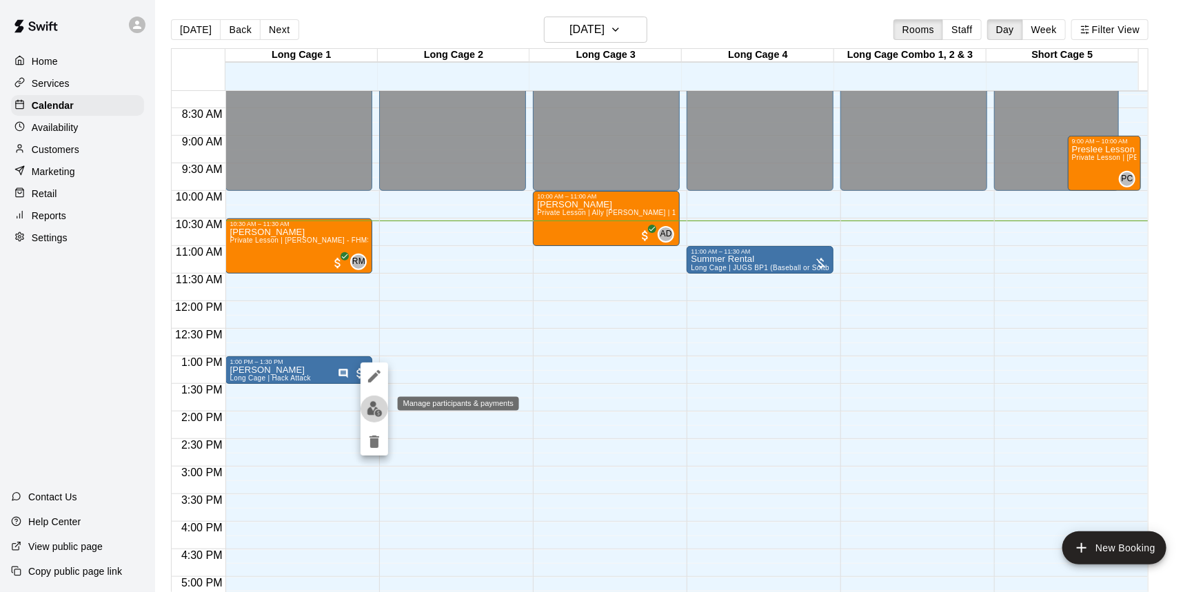
click at [369, 410] on img "edit" at bounding box center [375, 409] width 16 height 16
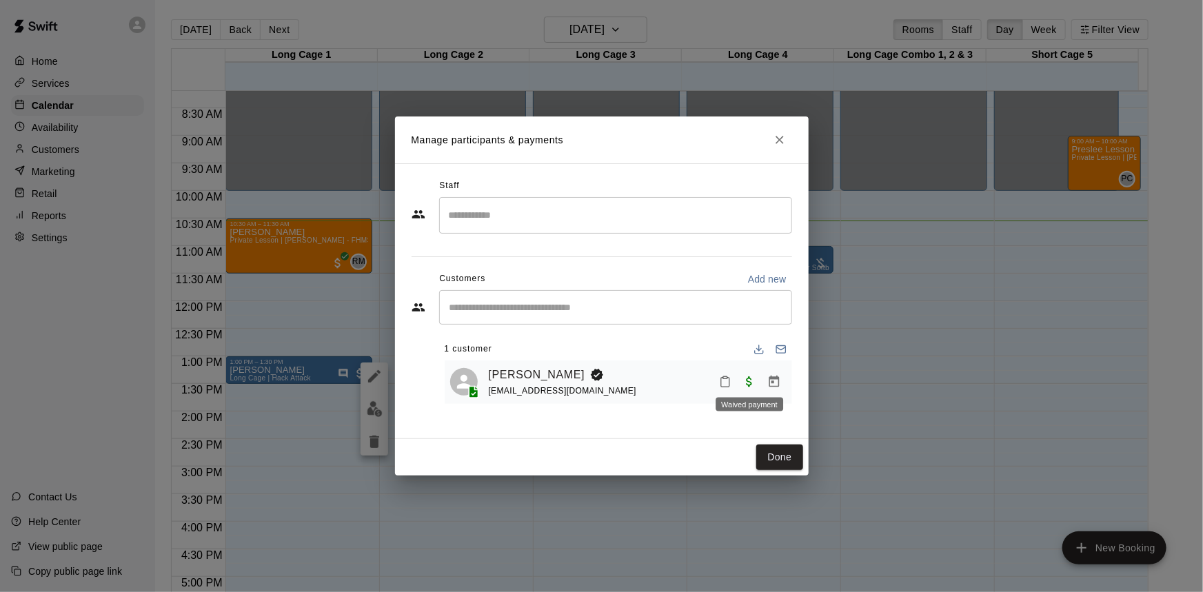
click at [748, 383] on span "Waived payment" at bounding box center [749, 382] width 25 height 12
click at [778, 383] on icon "Manage bookings & payment" at bounding box center [774, 382] width 14 height 14
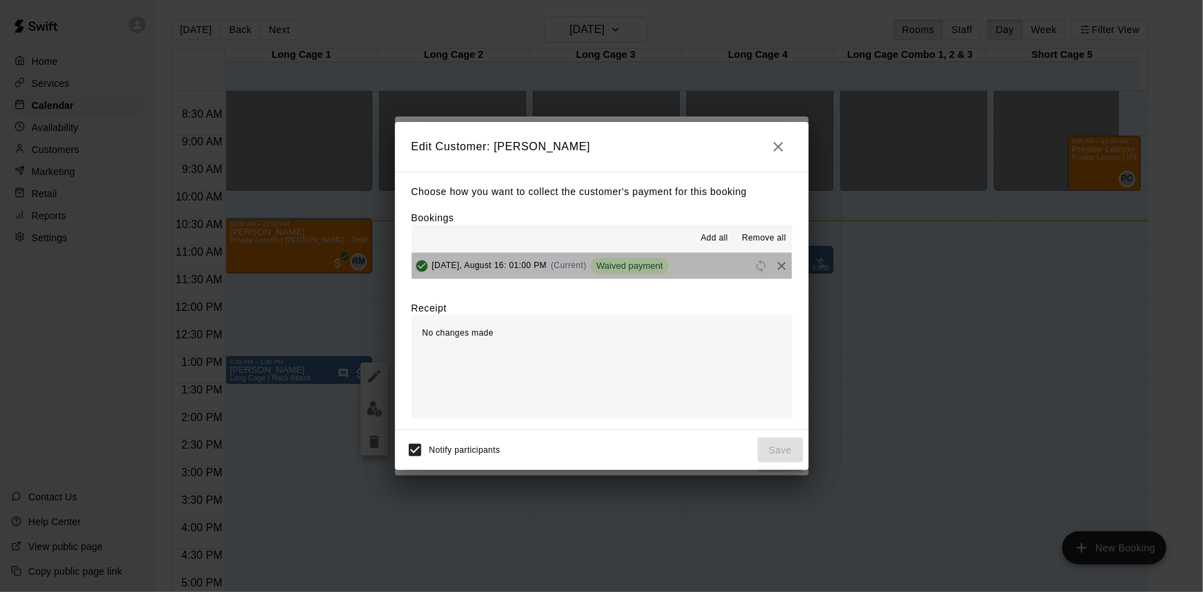
click at [690, 267] on button "[DATE], August 16: 01:00 PM (Current) Waived payment" at bounding box center [602, 266] width 380 height 26
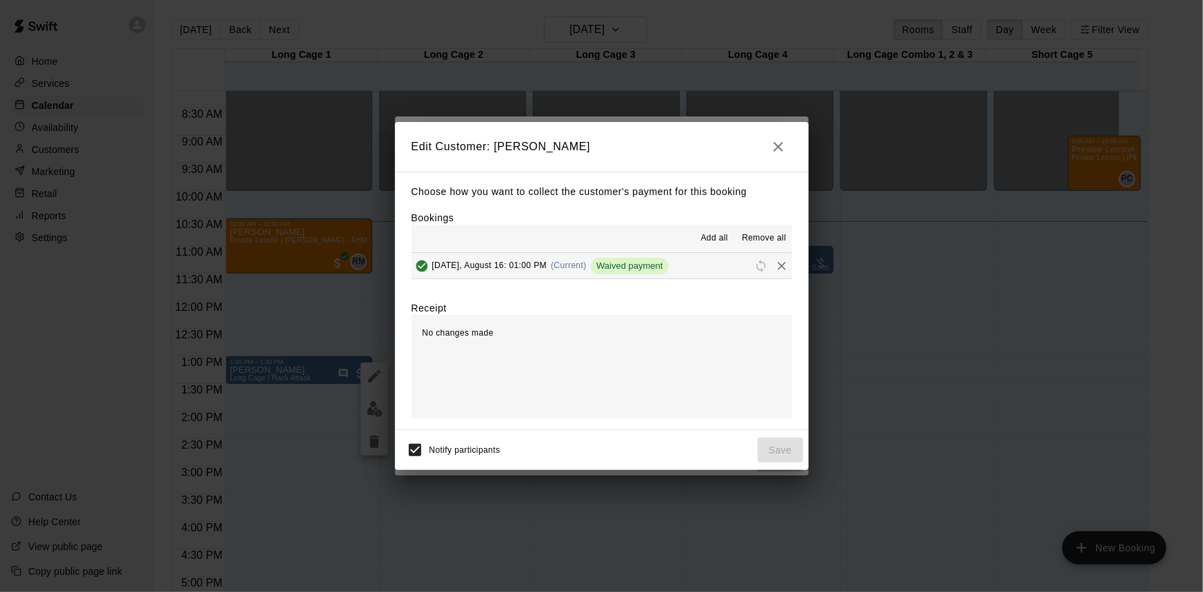
click at [501, 267] on span "[DATE], August 16: 01:00 PM" at bounding box center [489, 266] width 115 height 10
click at [774, 141] on icon "button" at bounding box center [778, 147] width 17 height 17
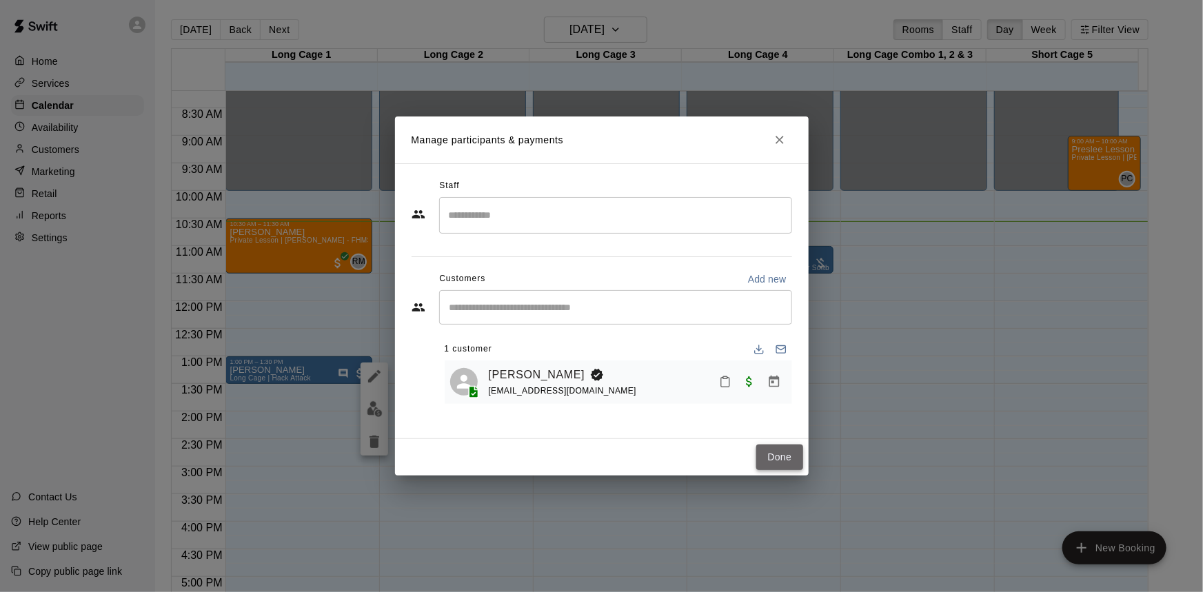
click at [778, 456] on button "Done" at bounding box center [779, 458] width 46 height 26
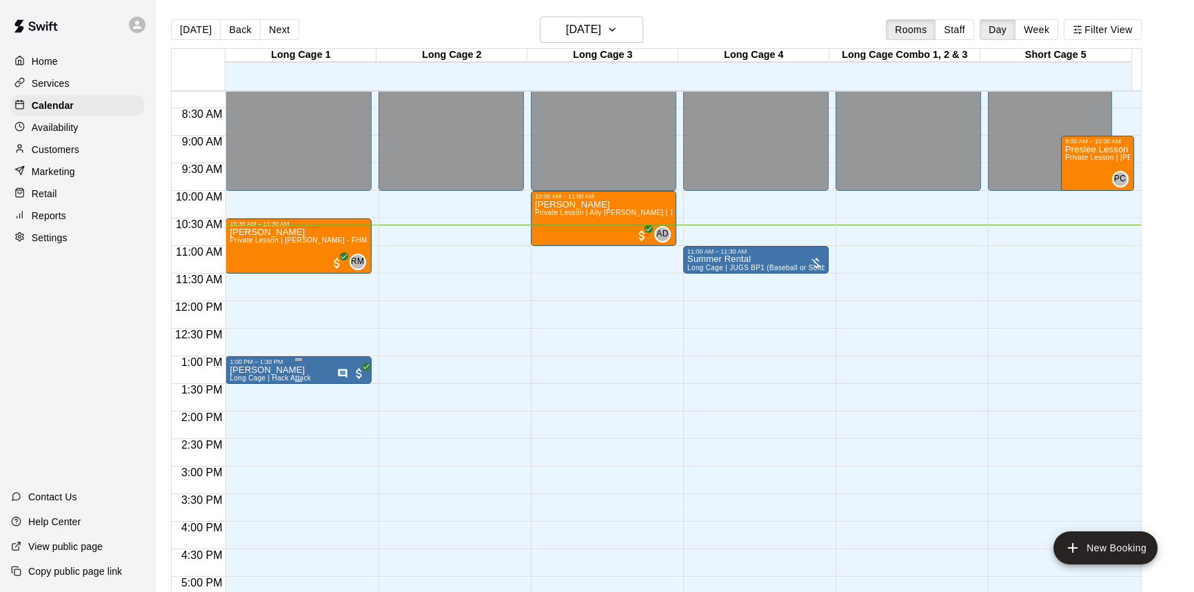
click at [314, 361] on div "1:00 PM – 1:30 PM" at bounding box center [298, 361] width 137 height 7
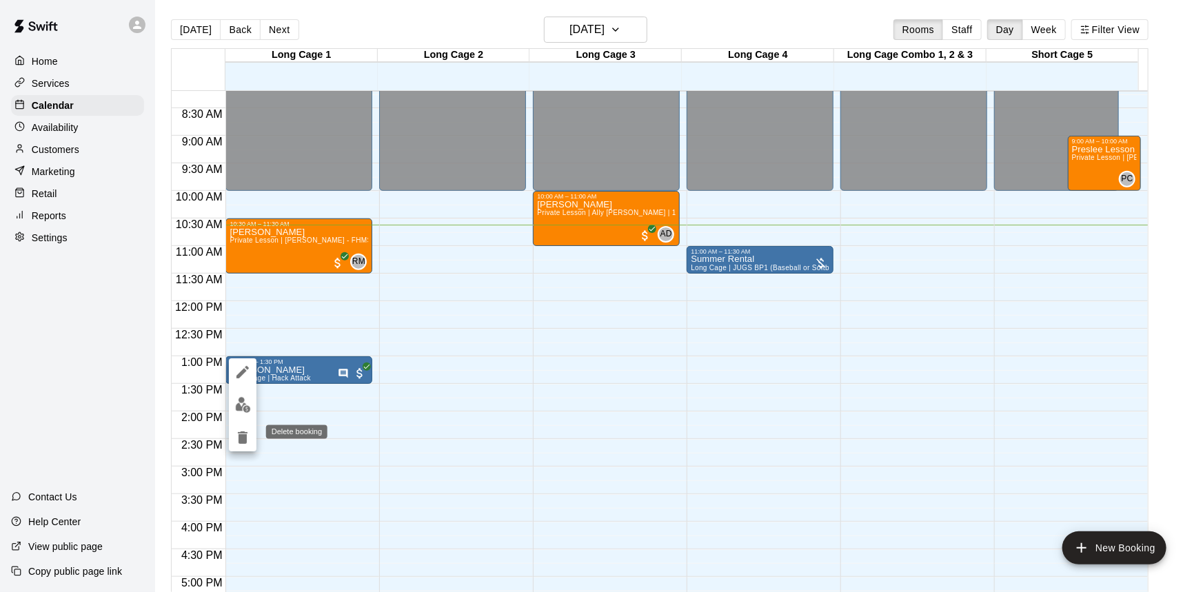
click at [236, 436] on icon "delete" at bounding box center [242, 437] width 17 height 17
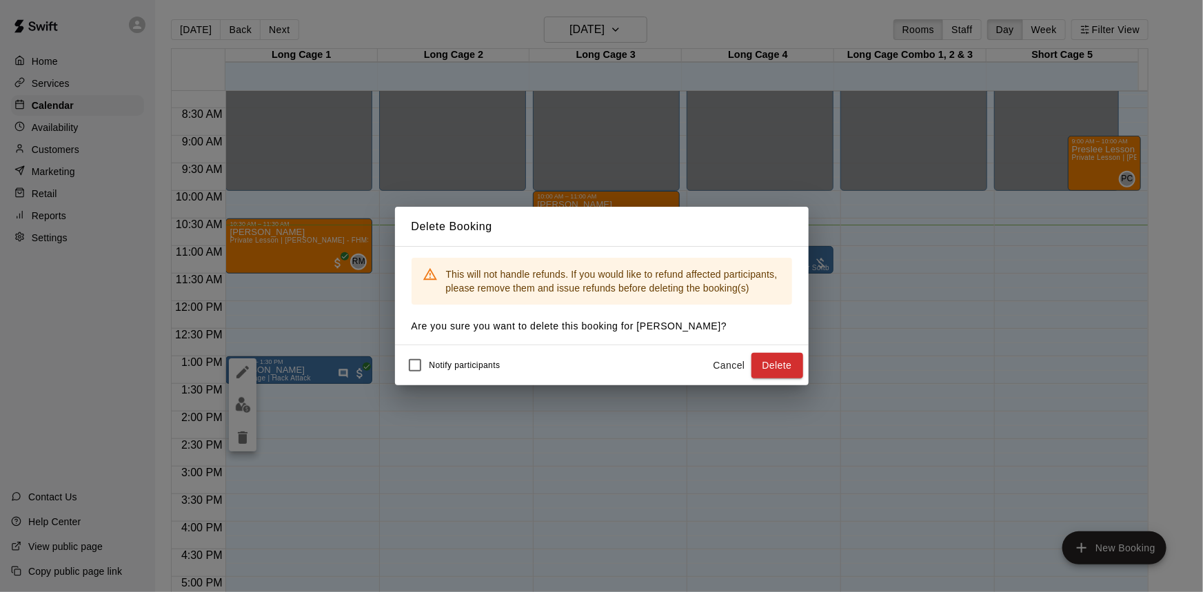
click at [724, 362] on button "Cancel" at bounding box center [729, 366] width 44 height 26
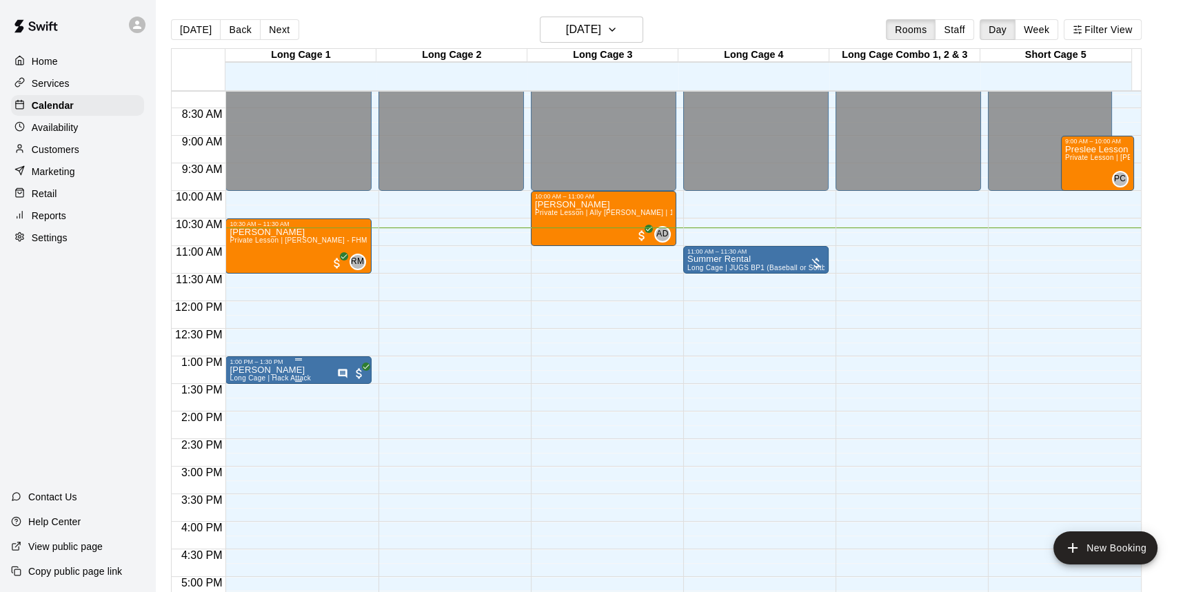
click at [309, 361] on div "1:00 PM – 1:30 PM" at bounding box center [298, 361] width 137 height 7
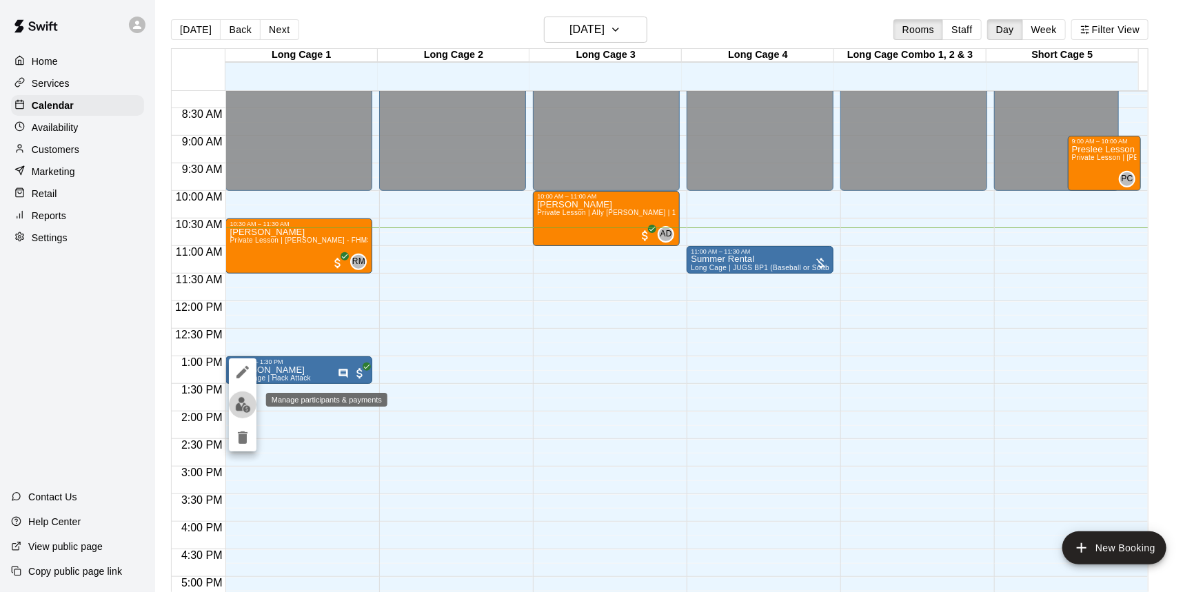
click at [238, 407] on img "edit" at bounding box center [243, 405] width 16 height 16
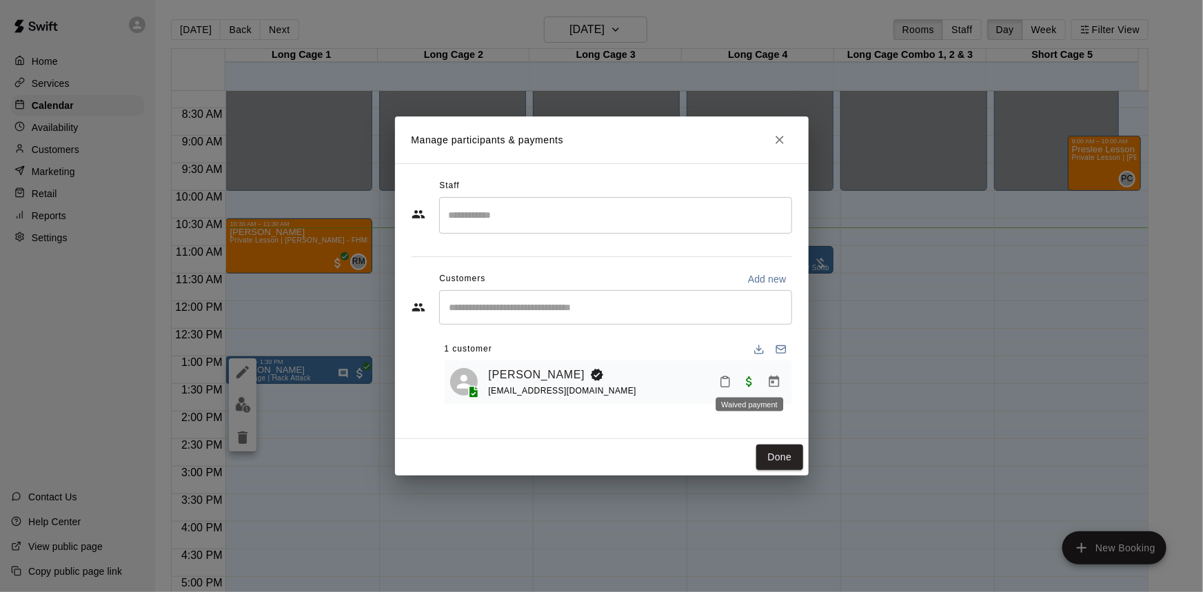
click at [744, 382] on span "Waived payment" at bounding box center [749, 382] width 25 height 12
click at [779, 383] on icon "Manage bookings & payment" at bounding box center [774, 382] width 10 height 12
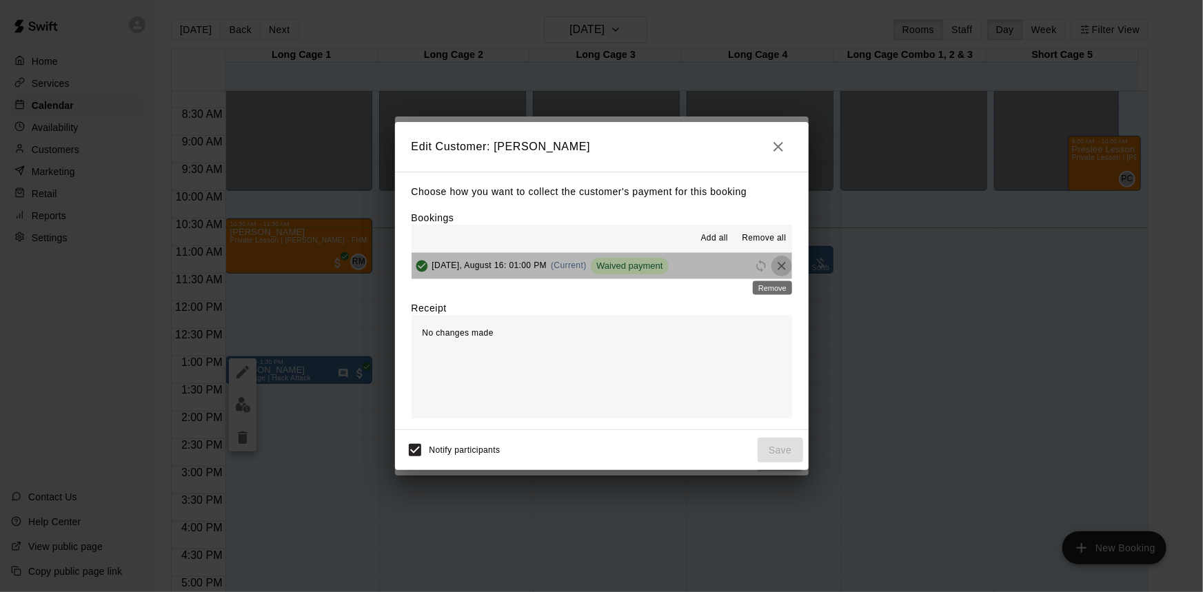
click at [775, 261] on icon "Remove" at bounding box center [782, 266] width 14 height 14
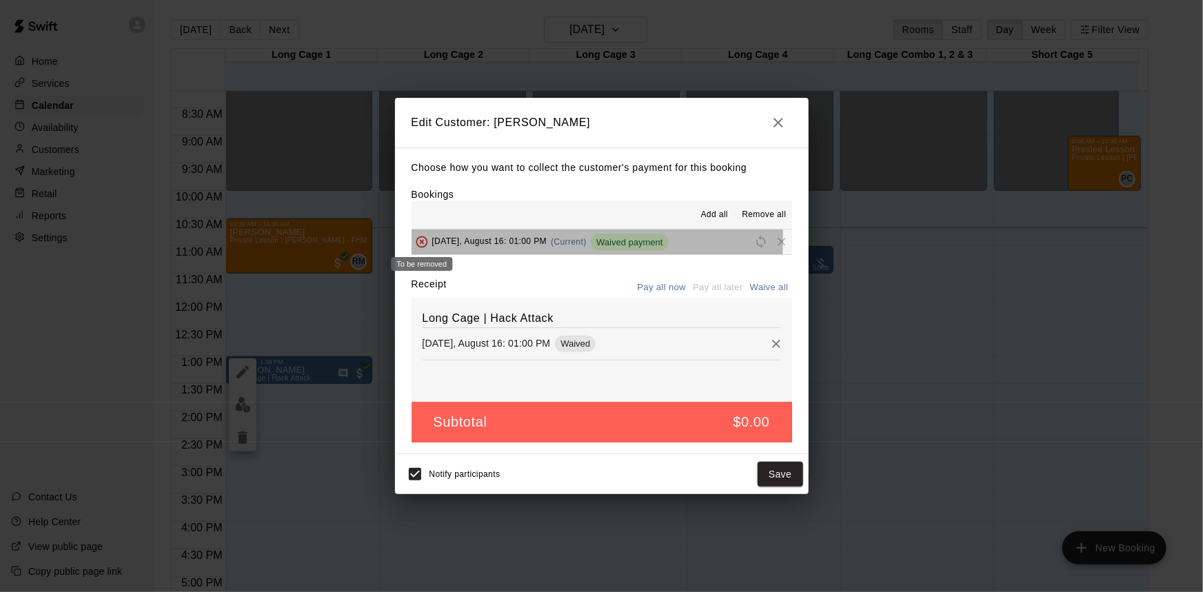
click at [416, 239] on span "To be removed" at bounding box center [422, 241] width 21 height 10
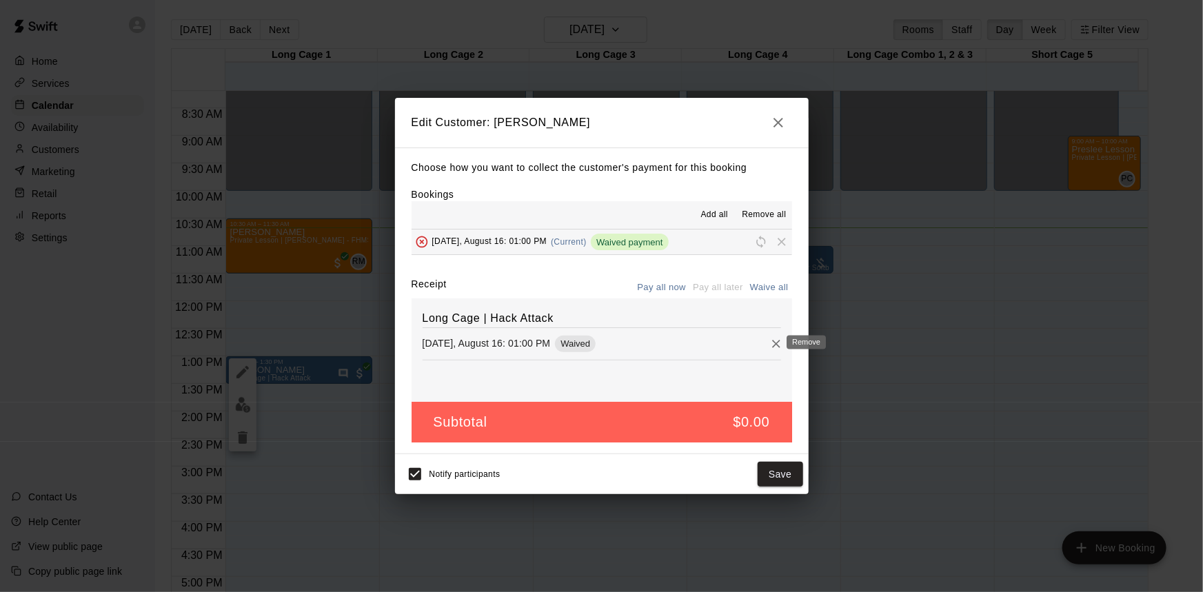
click at [772, 347] on icon "Remove" at bounding box center [776, 344] width 8 height 8
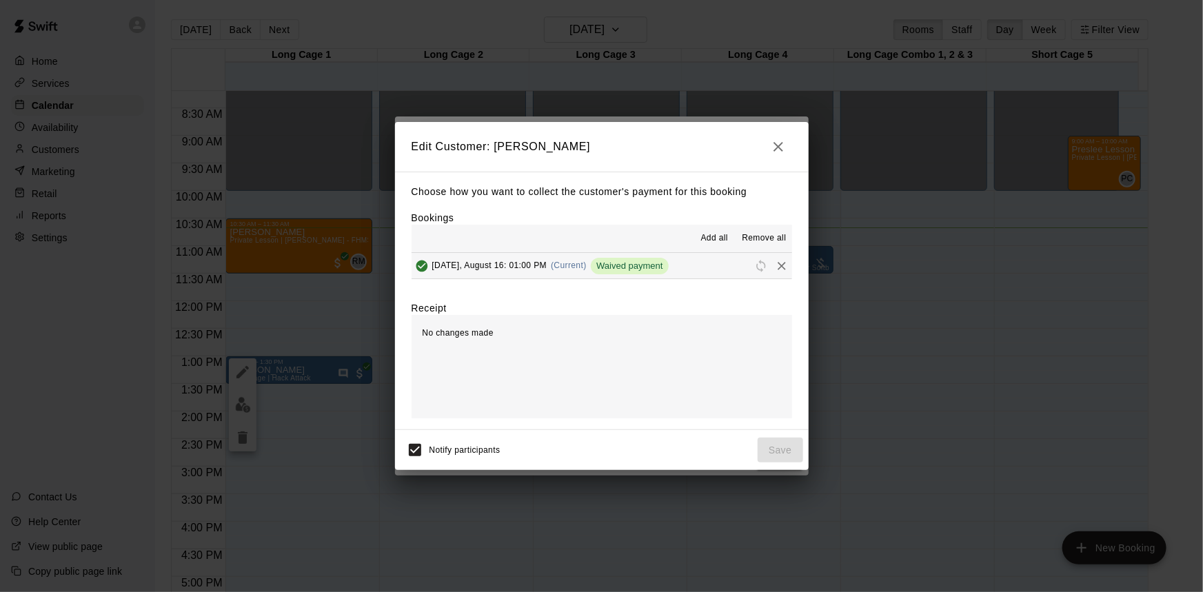
click at [778, 155] on button "button" at bounding box center [778, 147] width 28 height 28
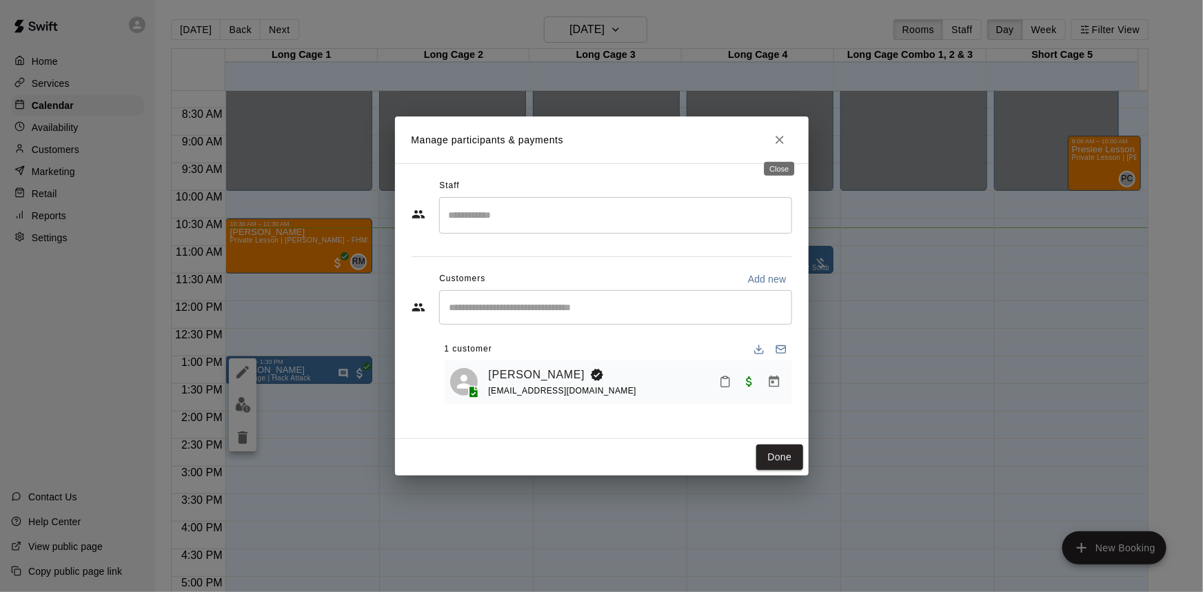
click at [775, 141] on icon "Close" at bounding box center [780, 140] width 14 height 14
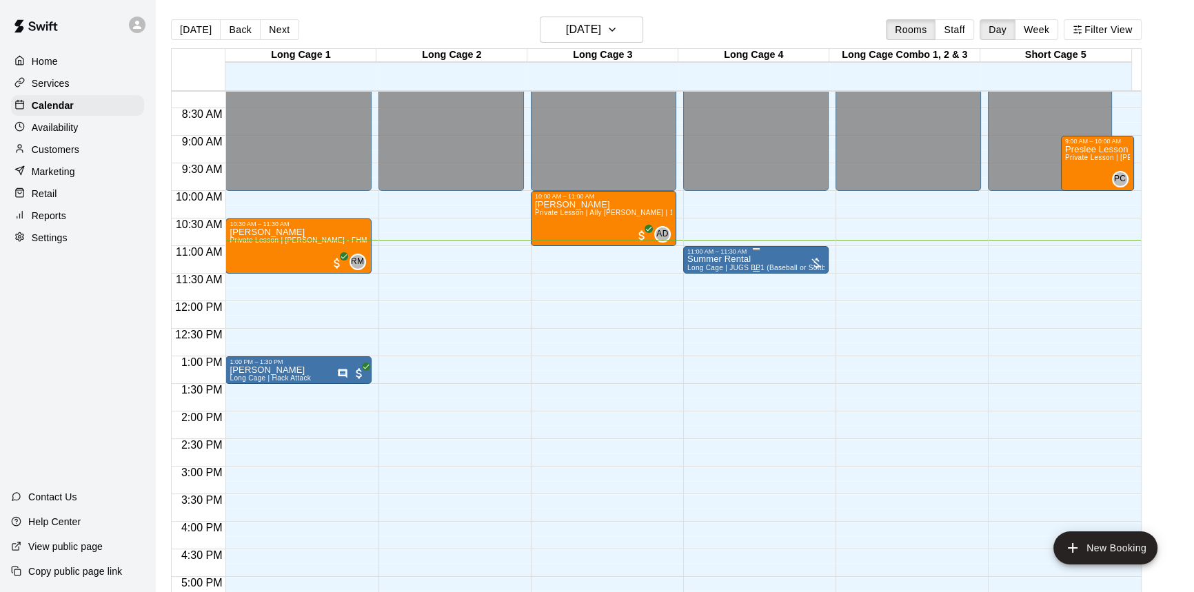
click at [768, 248] on div at bounding box center [755, 249] width 137 height 2
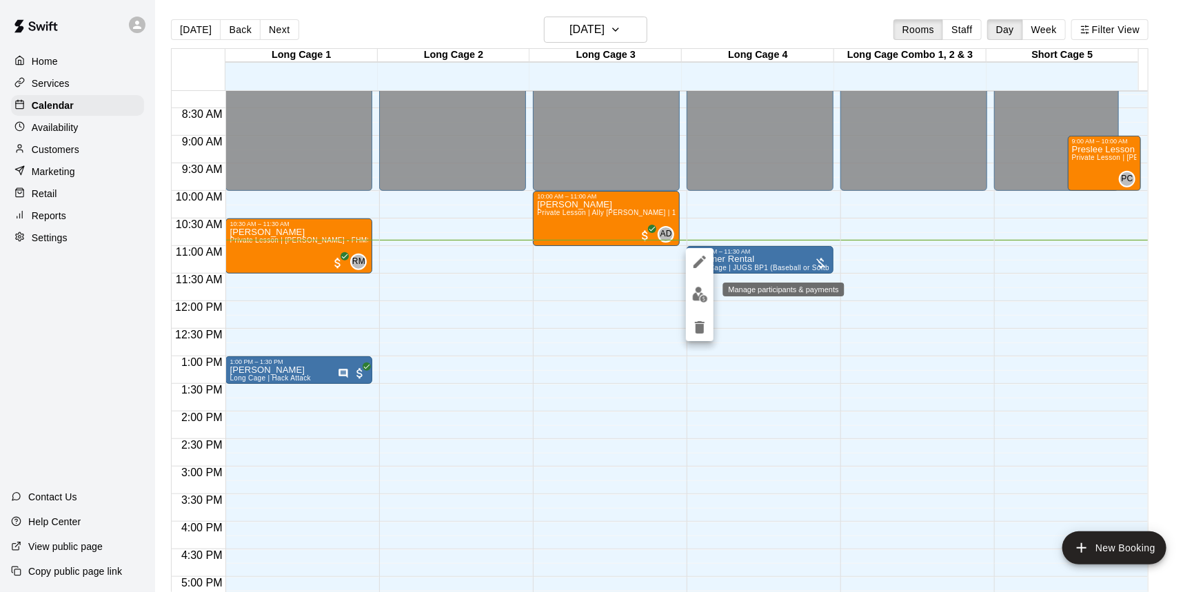
click at [700, 295] on img "edit" at bounding box center [700, 295] width 16 height 16
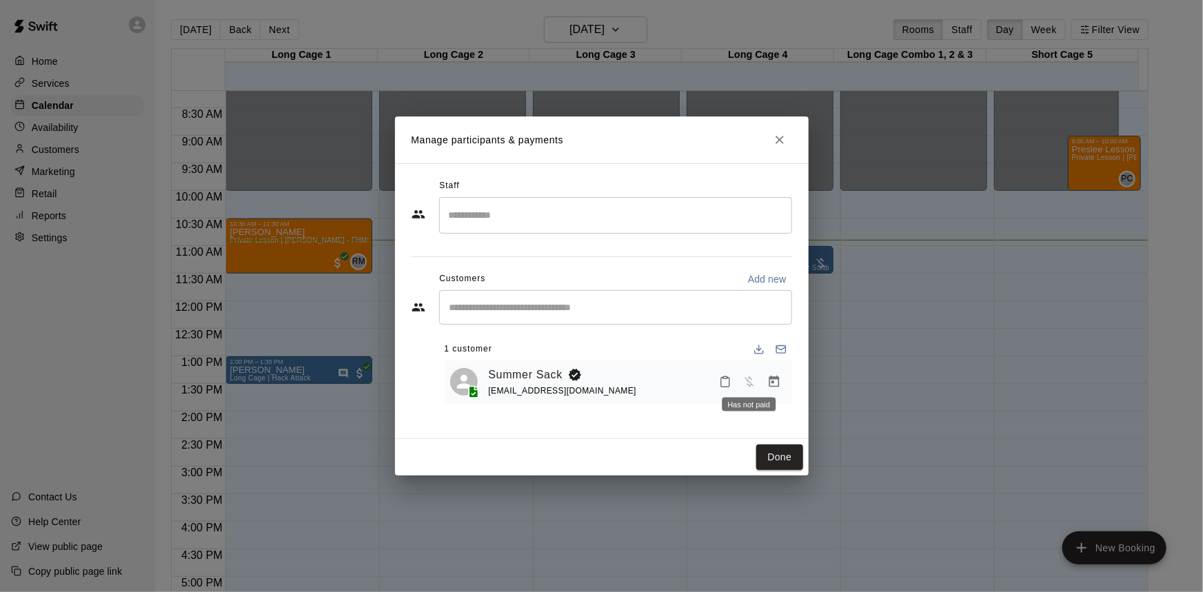
click at [746, 378] on span "Has not paid" at bounding box center [749, 382] width 25 height 12
click at [782, 447] on button "Done" at bounding box center [779, 458] width 46 height 26
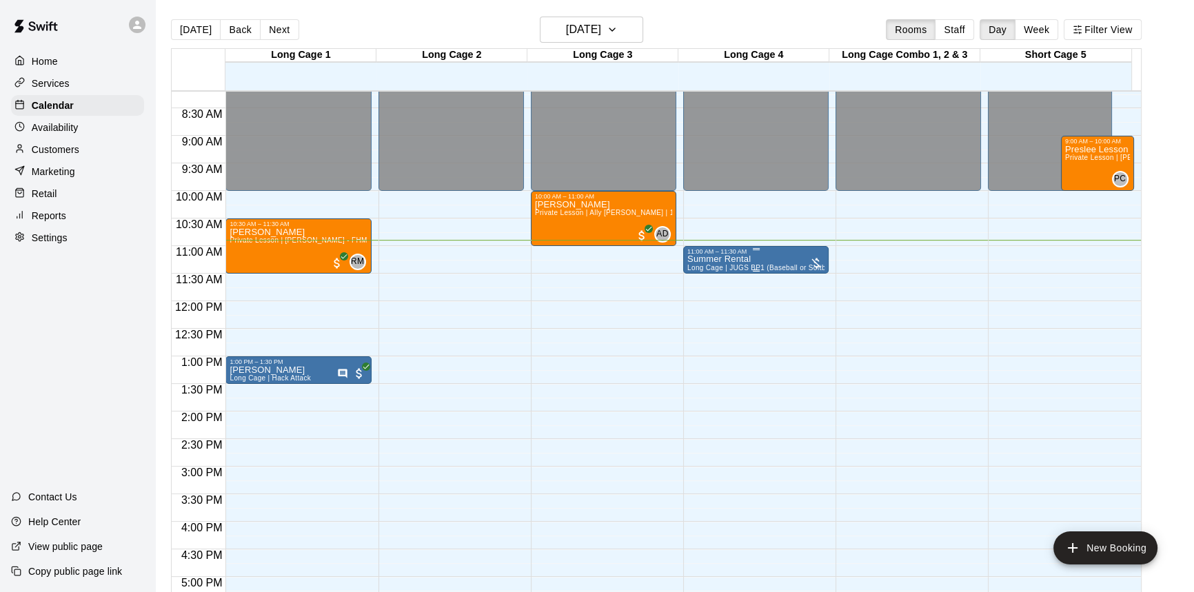
click at [810, 254] on div at bounding box center [816, 262] width 14 height 17
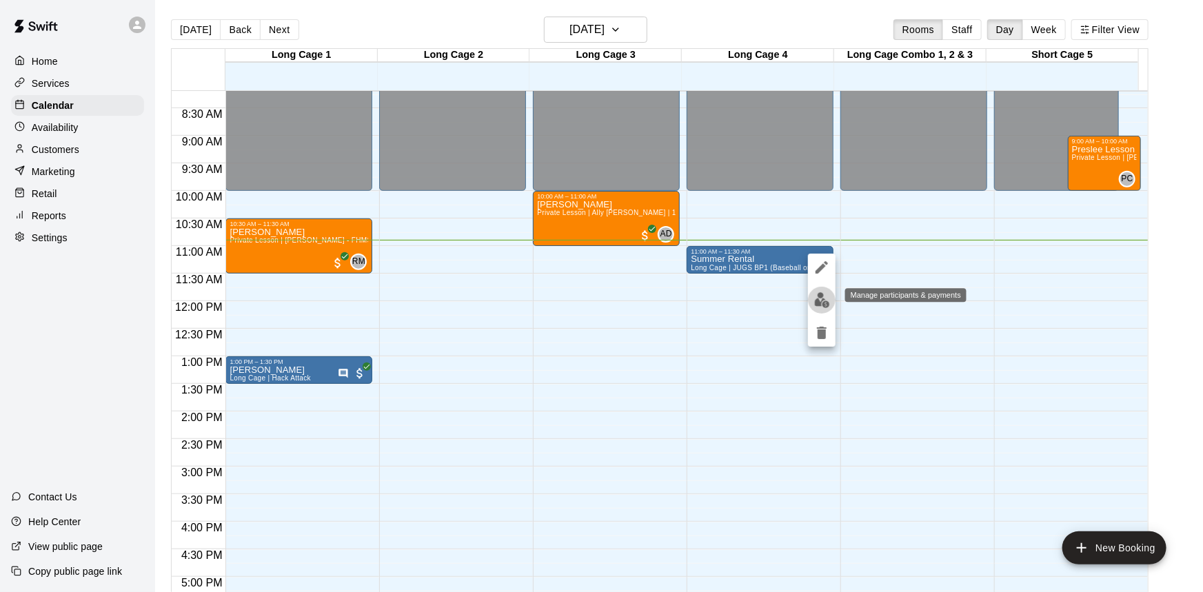
click at [821, 303] on img "edit" at bounding box center [822, 300] width 16 height 16
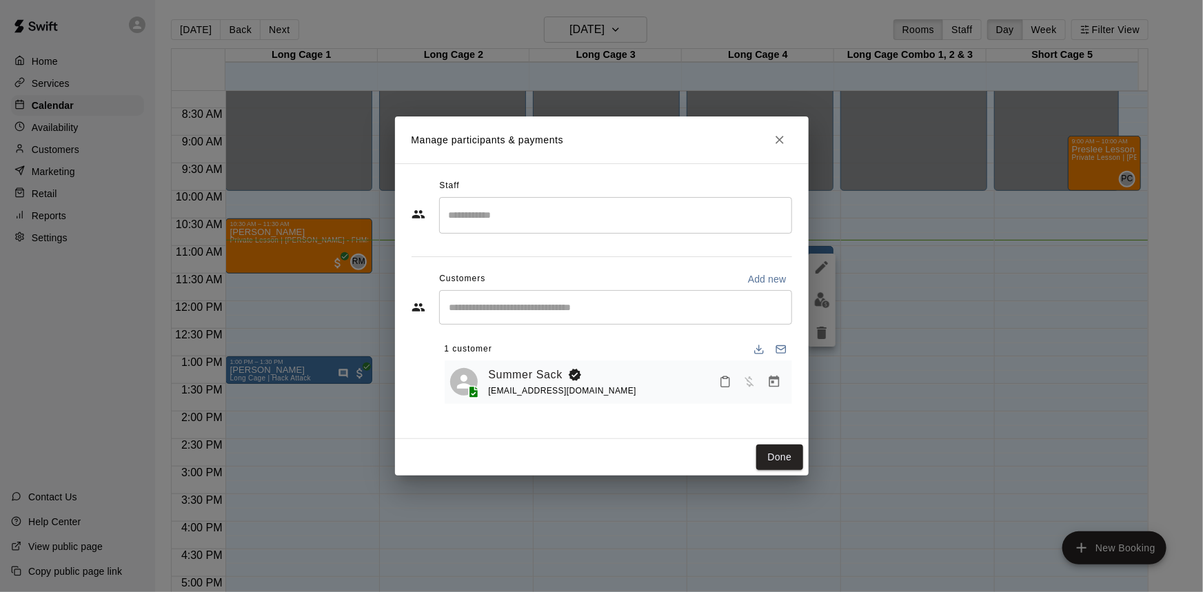
click at [612, 383] on div "Summer Sack [EMAIL_ADDRESS][DOMAIN_NAME]" at bounding box center [638, 382] width 298 height 32
click at [512, 375] on link "Summer Sack" at bounding box center [526, 375] width 74 height 18
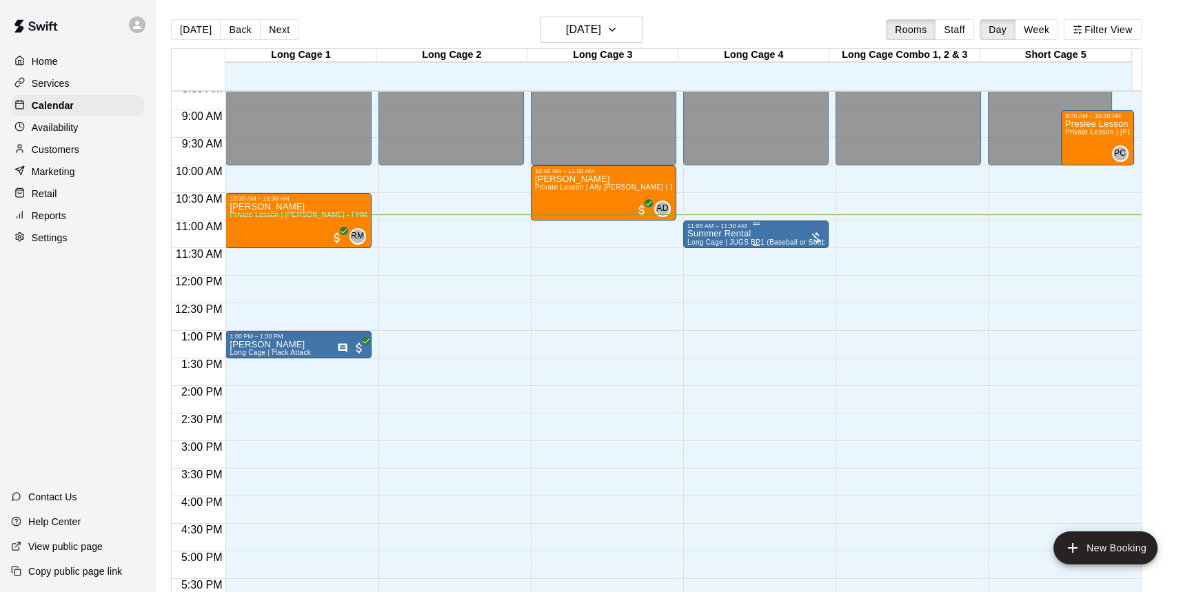
scroll to position [476, 0]
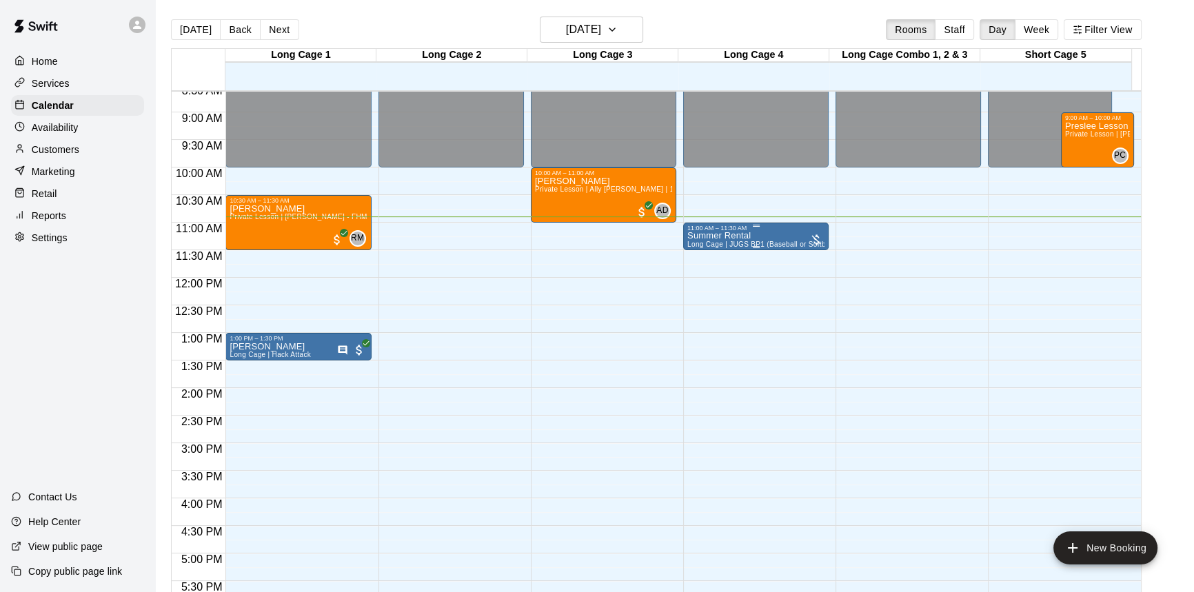
click at [776, 234] on div "Summer Rental Long Cage | JUGS BP1 (Baseball or Softball)" at bounding box center [755, 528] width 137 height 592
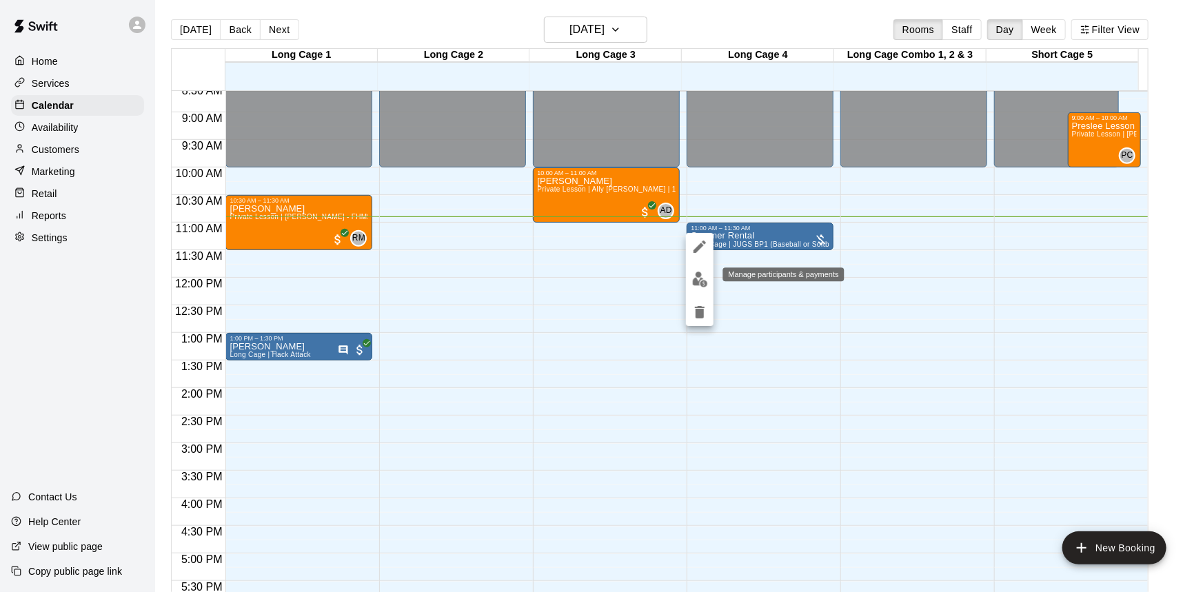
click at [696, 278] on img "edit" at bounding box center [700, 280] width 16 height 16
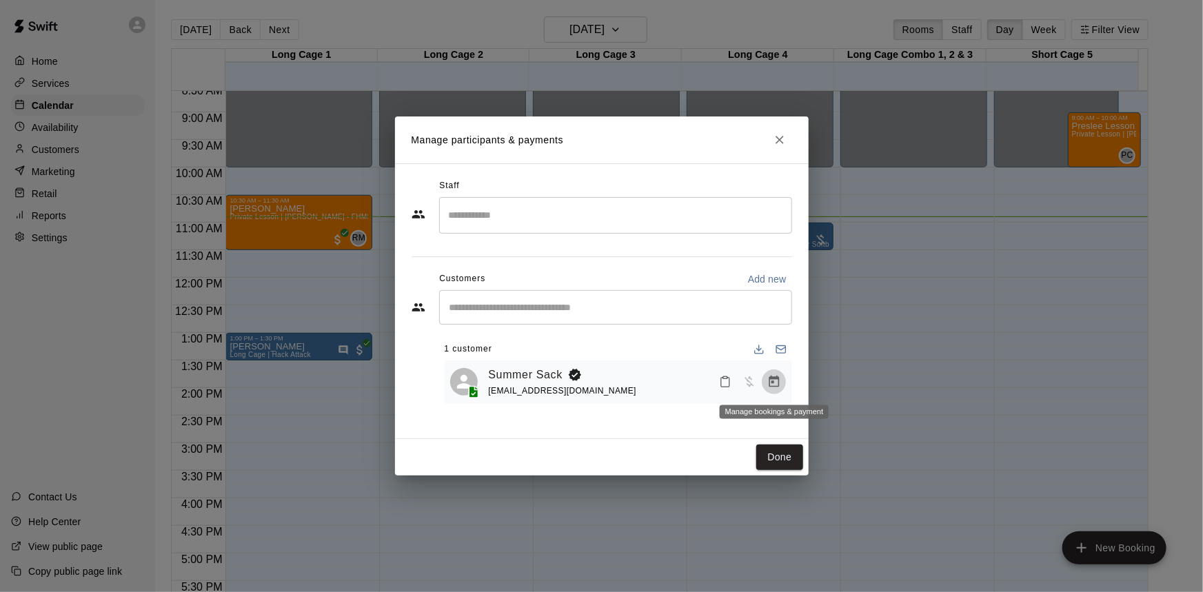
click at [778, 384] on icon "Manage bookings & payment" at bounding box center [774, 382] width 14 height 14
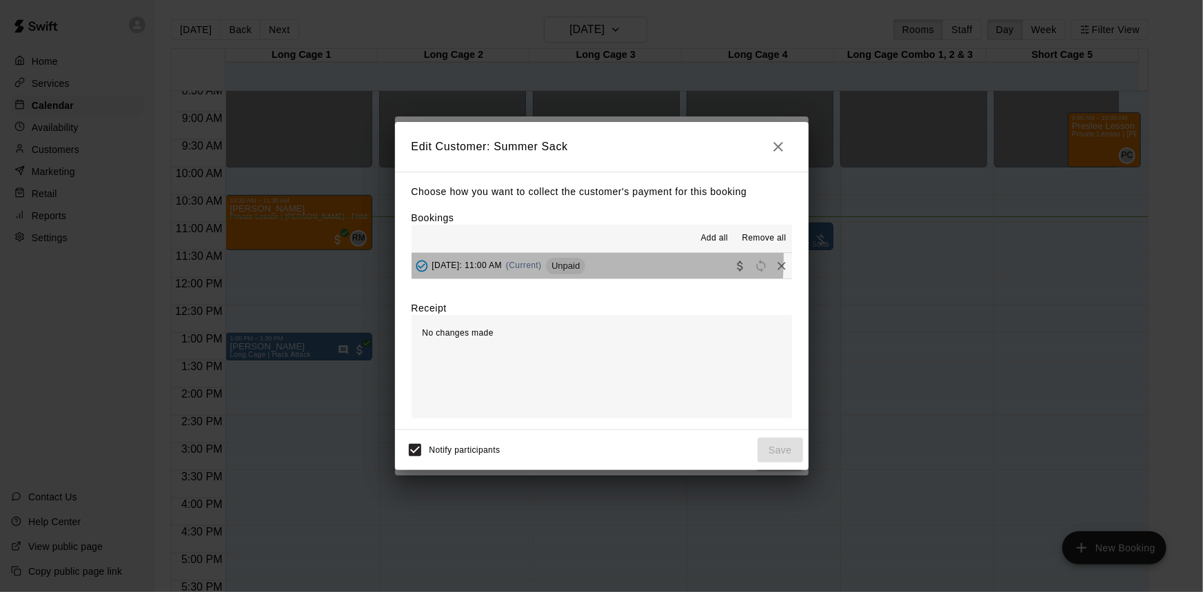
click at [526, 261] on div "[DATE]: 11:00 AM (Current) Unpaid" at bounding box center [499, 266] width 174 height 21
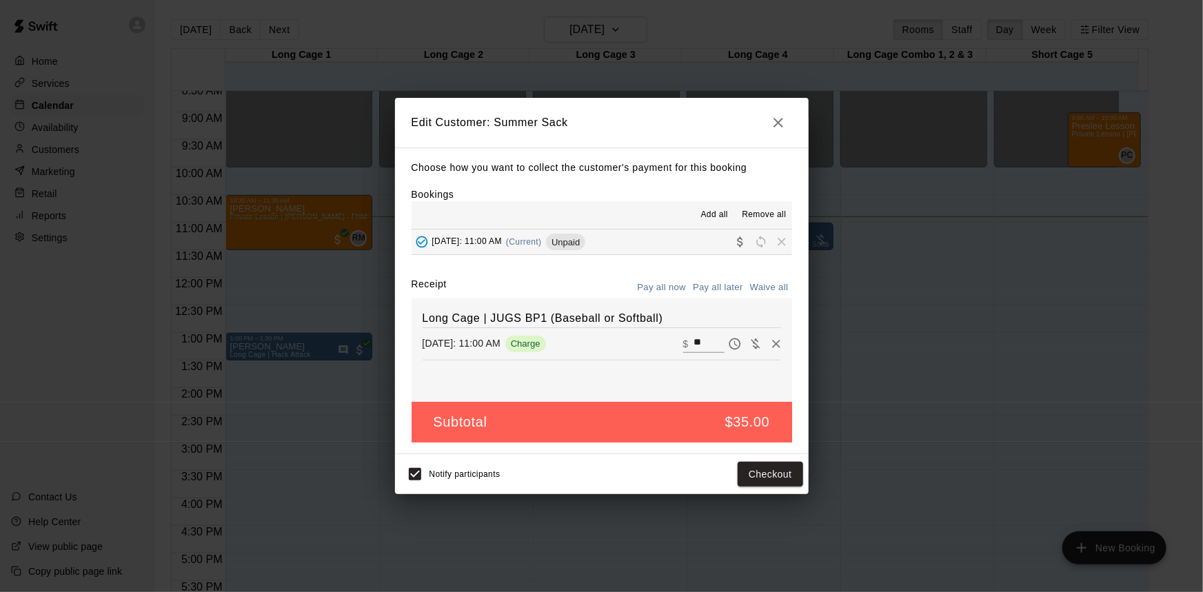
click at [656, 235] on button "[DATE]: 11:00 AM (Current) Unpaid" at bounding box center [602, 243] width 380 height 26
click at [770, 476] on button "Checkout" at bounding box center [770, 475] width 65 height 26
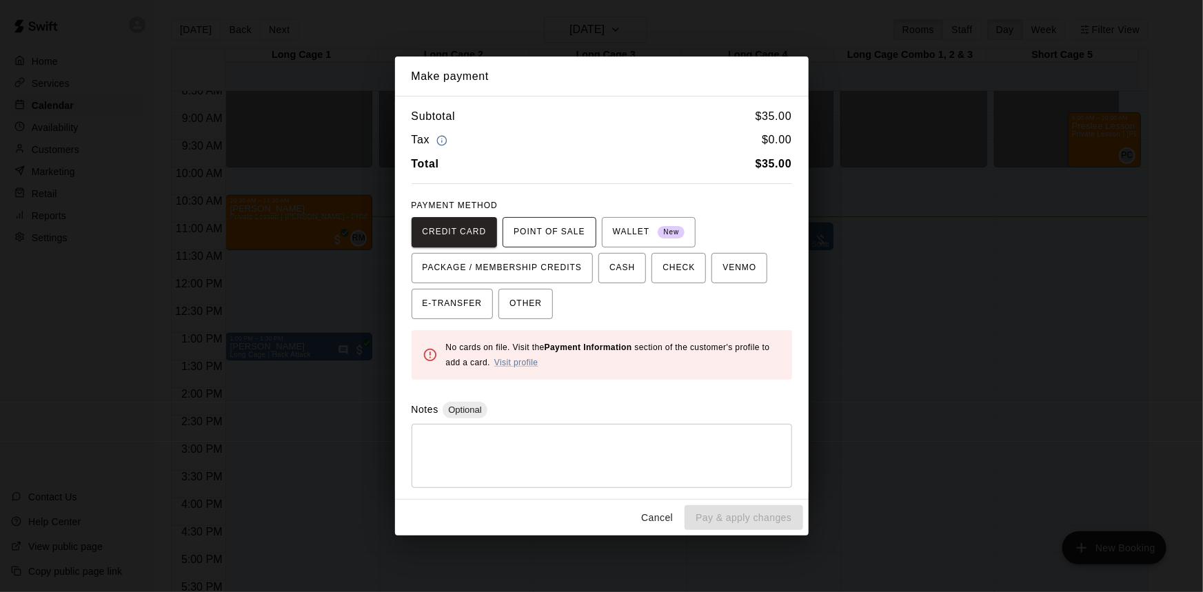
click at [554, 230] on span "POINT OF SALE" at bounding box center [549, 232] width 71 height 22
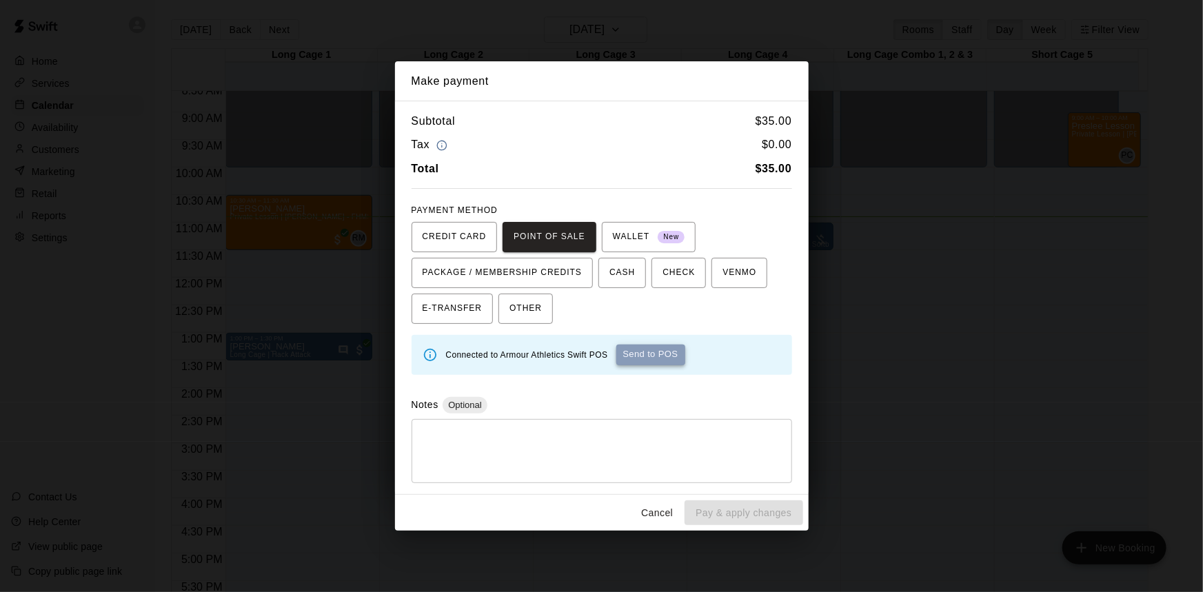
click at [662, 362] on button "Send to POS" at bounding box center [650, 355] width 69 height 21
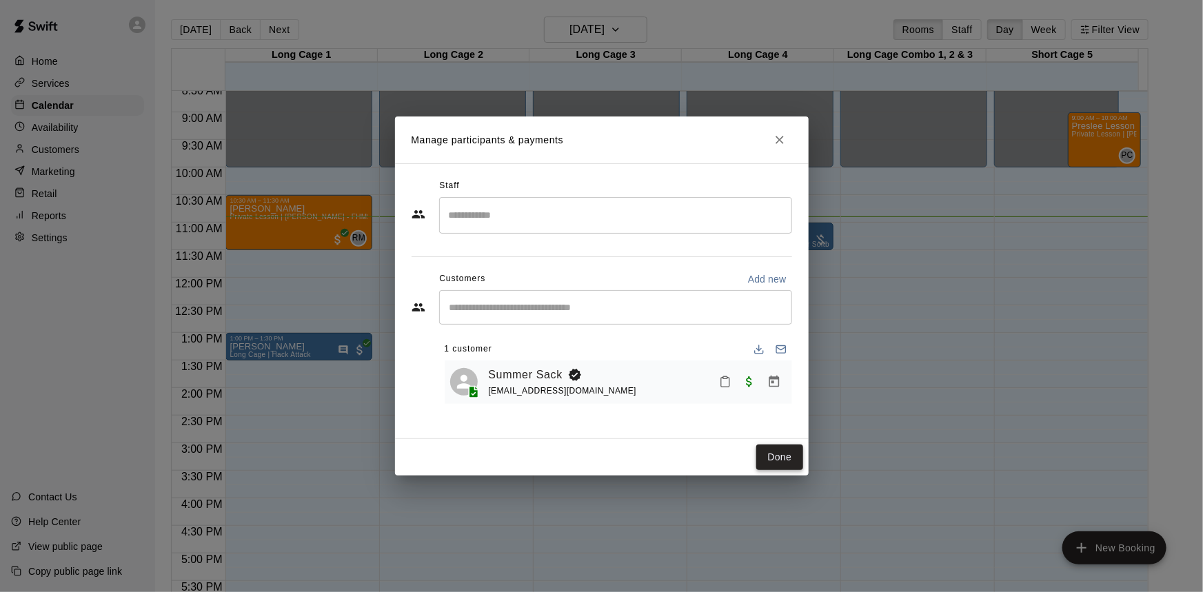
click at [771, 461] on button "Done" at bounding box center [779, 458] width 46 height 26
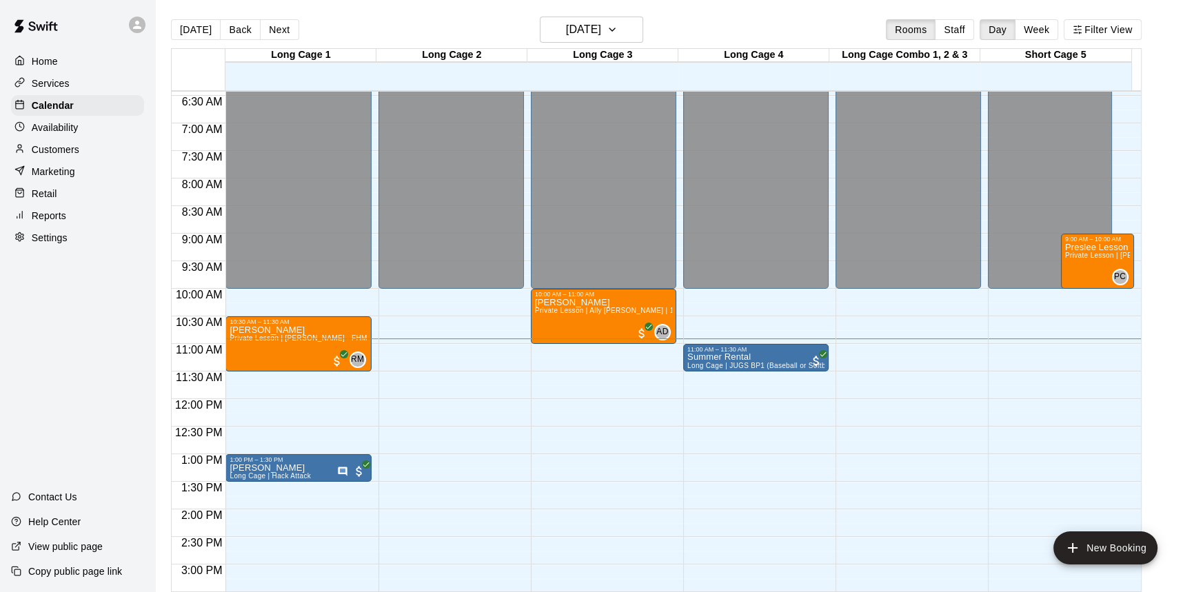
scroll to position [350, 0]
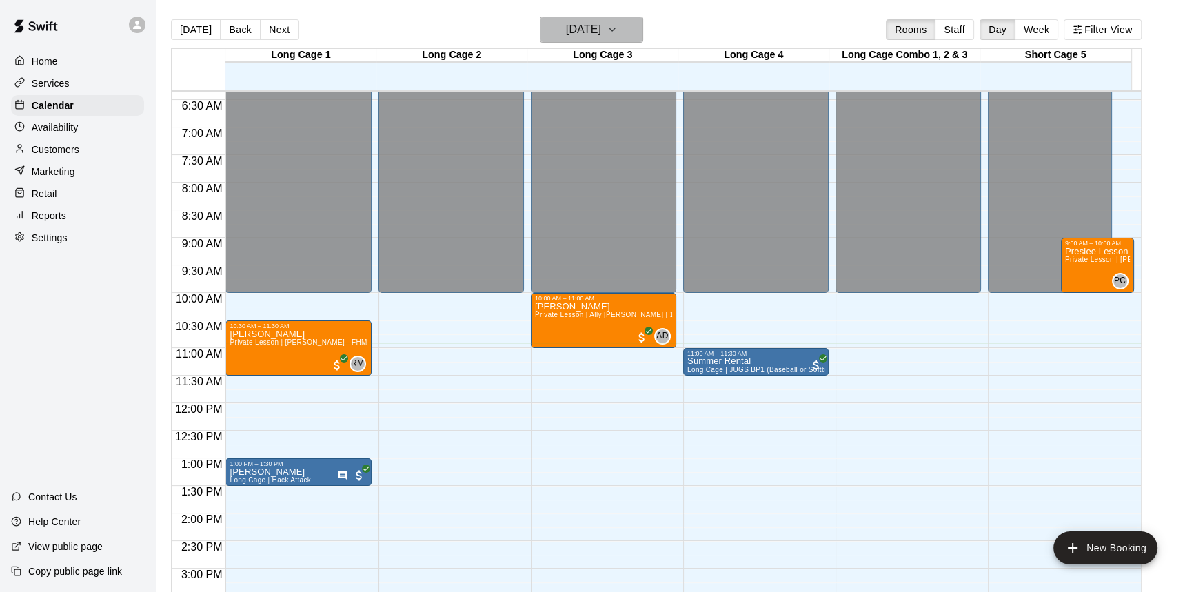
click at [601, 30] on h6 "[DATE]" at bounding box center [583, 29] width 35 height 19
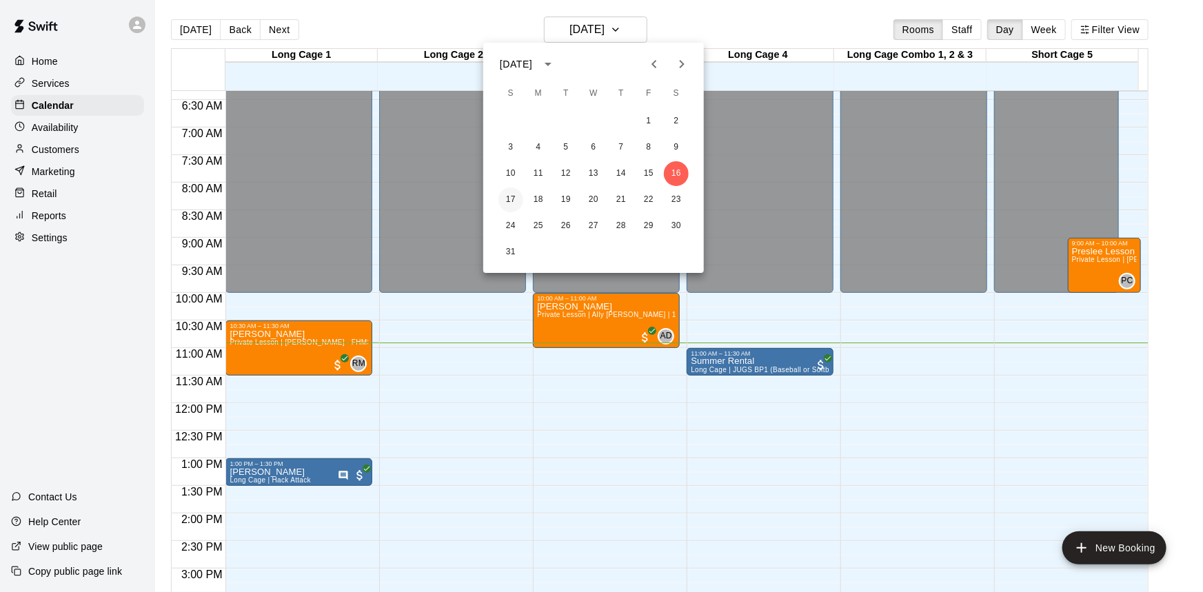
click at [514, 210] on button "17" at bounding box center [510, 199] width 25 height 25
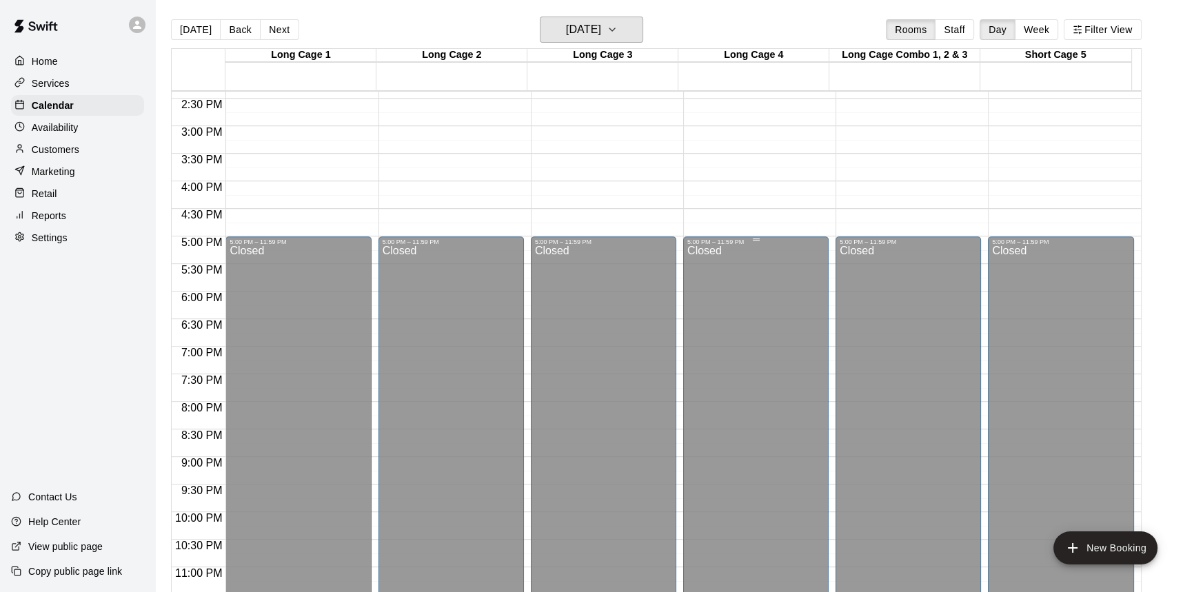
scroll to position [806, 0]
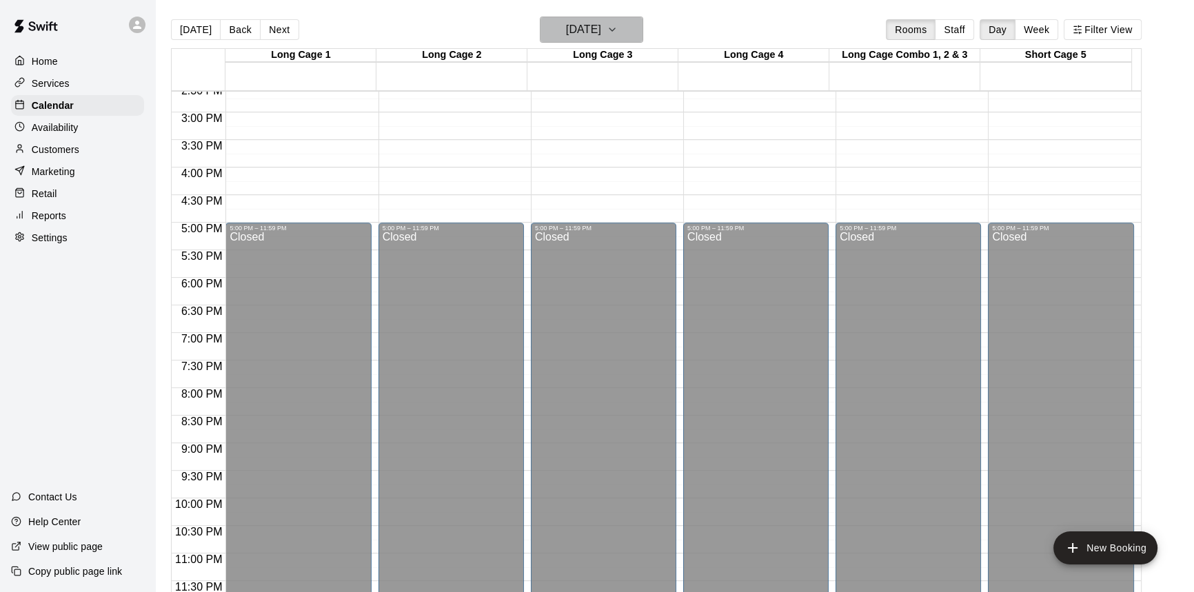
click at [601, 30] on h6 "[DATE]" at bounding box center [583, 29] width 35 height 19
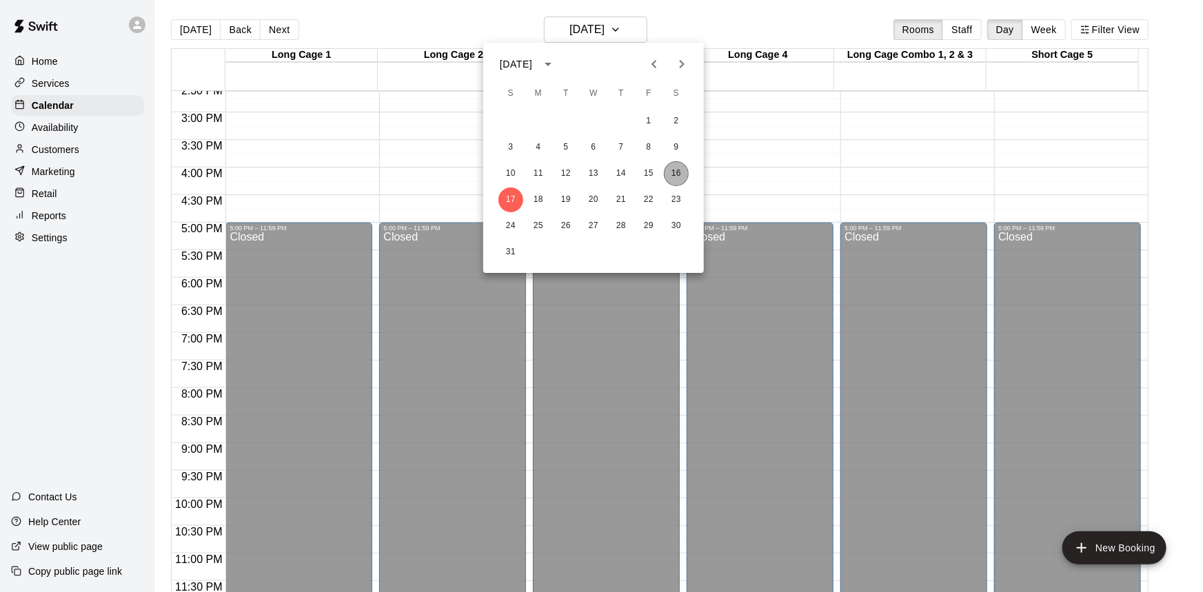
click at [673, 170] on button "16" at bounding box center [676, 173] width 25 height 25
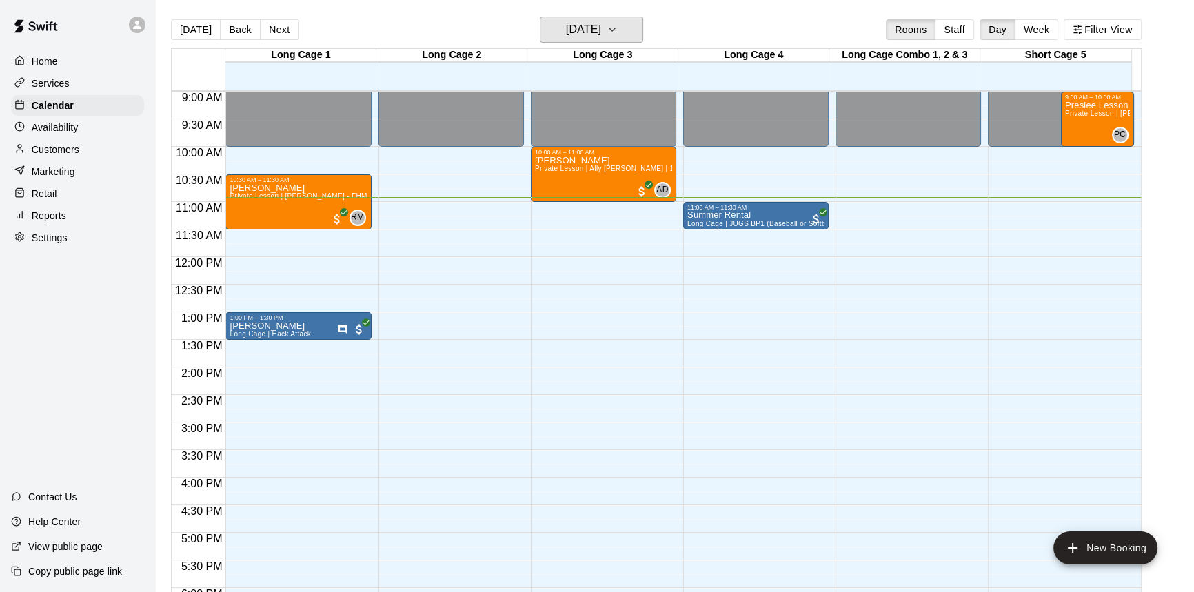
scroll to position [494, 0]
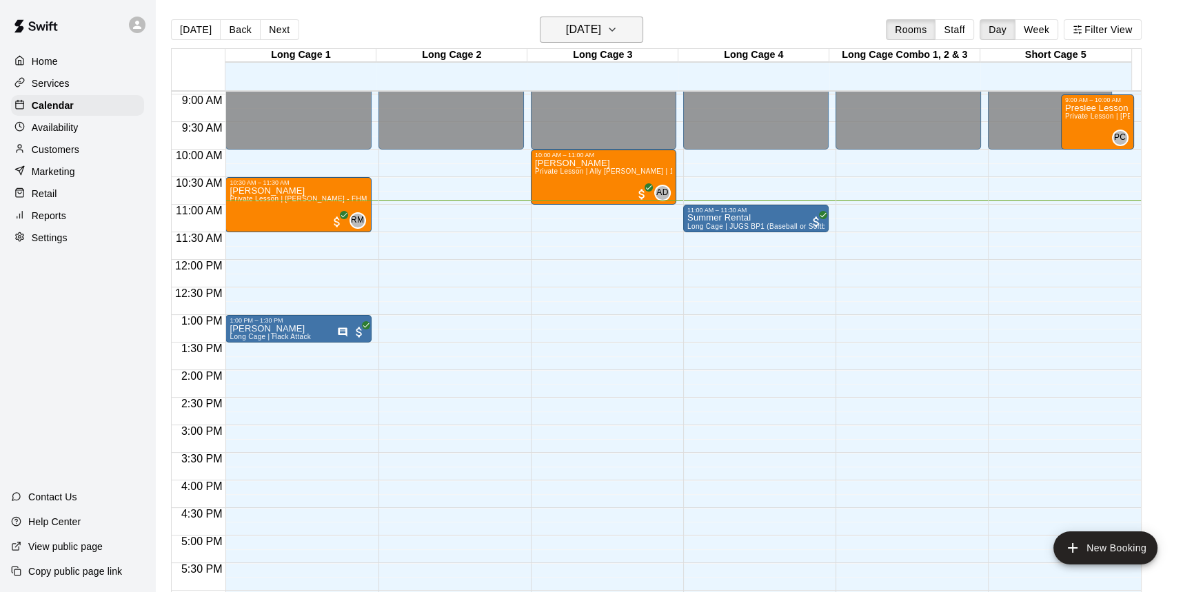
click at [589, 25] on h6 "[DATE]" at bounding box center [583, 29] width 35 height 19
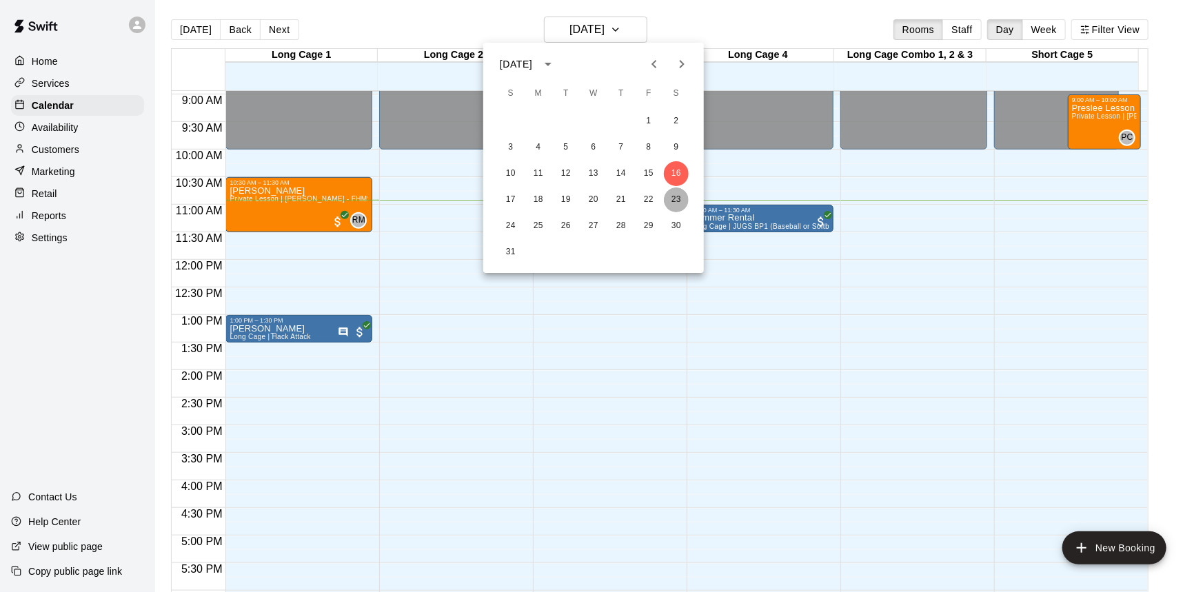
click at [669, 194] on button "23" at bounding box center [676, 199] width 25 height 25
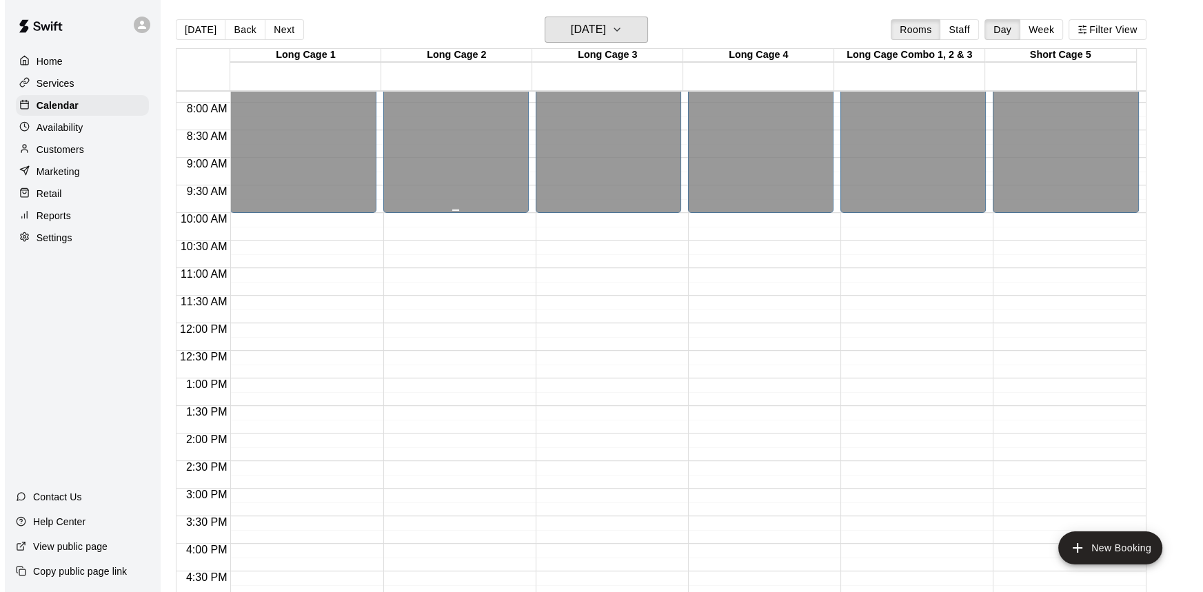
scroll to position [432, 0]
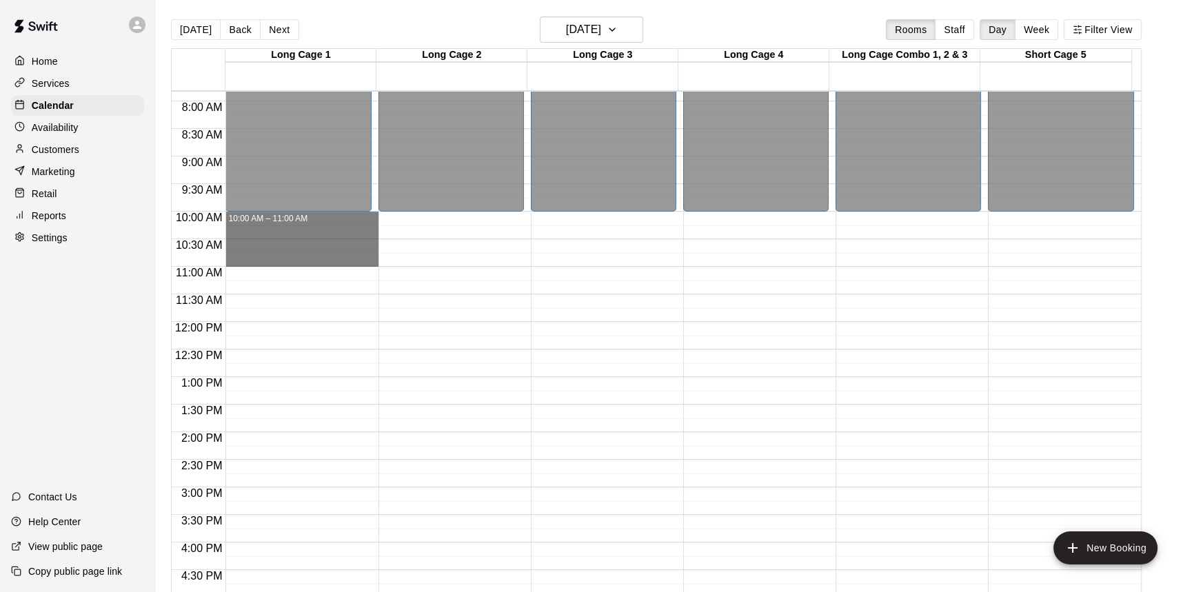
drag, startPoint x: 324, startPoint y: 214, endPoint x: 327, endPoint y: 262, distance: 48.4
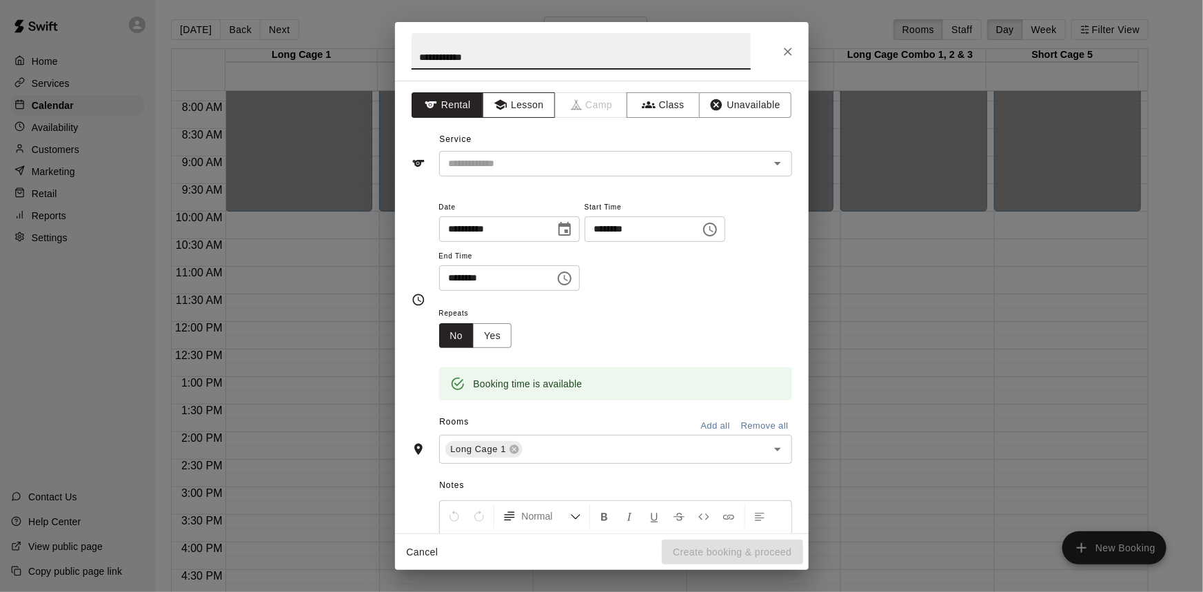
type input "**********"
click at [529, 102] on button "Lesson" at bounding box center [519, 105] width 72 height 26
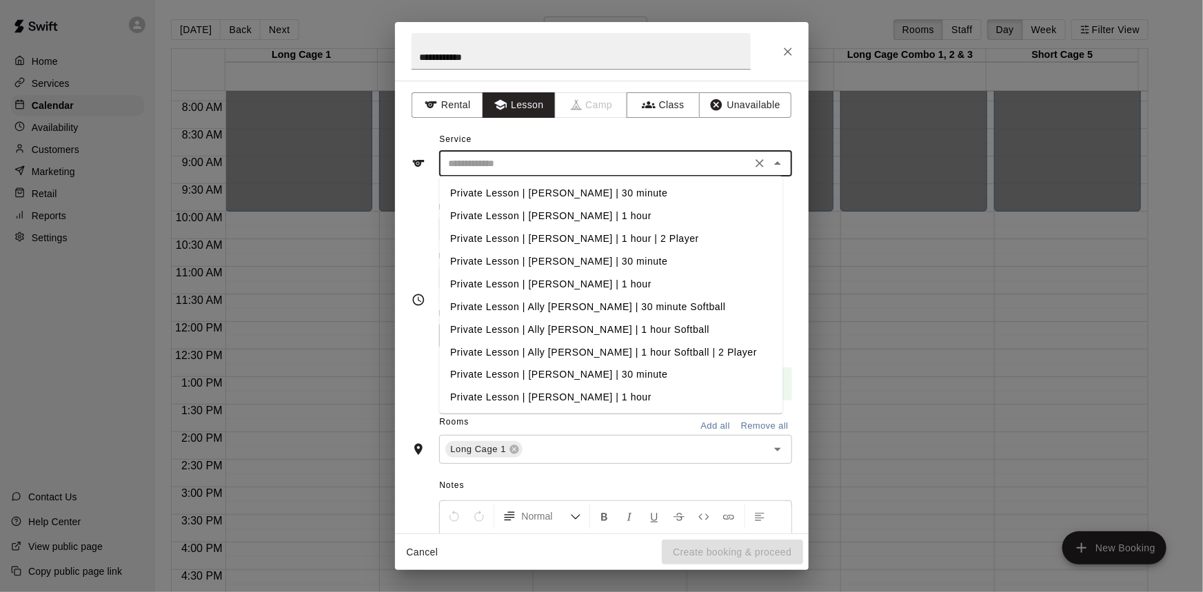
click at [549, 164] on input "text" at bounding box center [595, 163] width 304 height 17
click at [653, 331] on li "Private Lesson | Ally [PERSON_NAME] | 1 hour Softball" at bounding box center [610, 329] width 343 height 23
type input "**********"
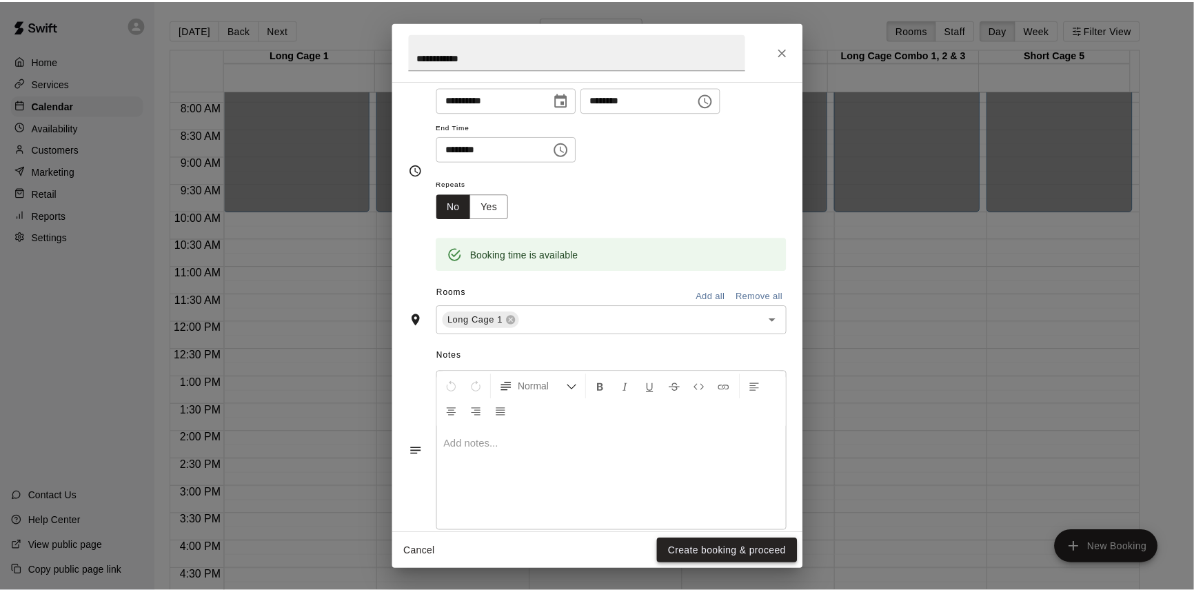
scroll to position [152, 0]
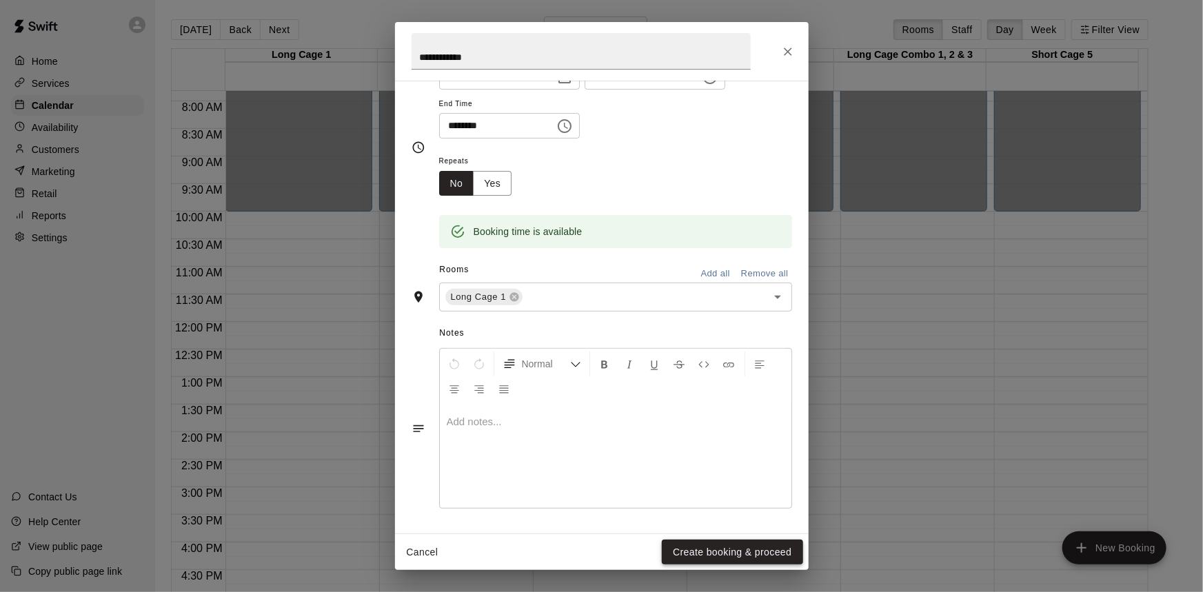
click at [749, 546] on button "Create booking & proceed" at bounding box center [732, 553] width 141 height 26
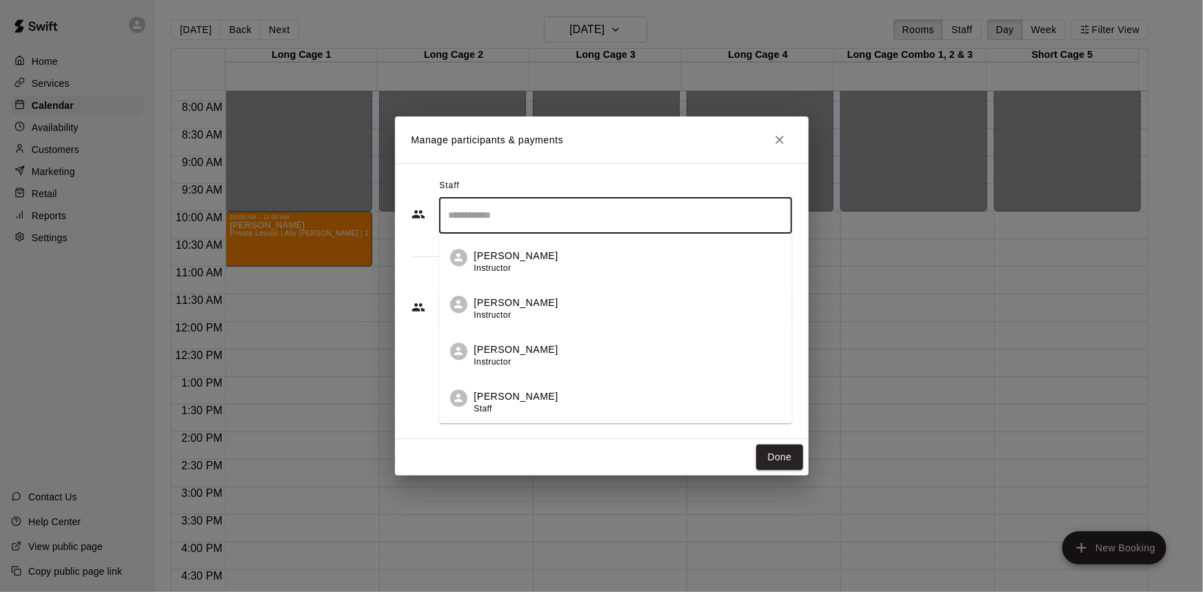
click at [516, 219] on input "Search staff" at bounding box center [615, 215] width 341 height 24
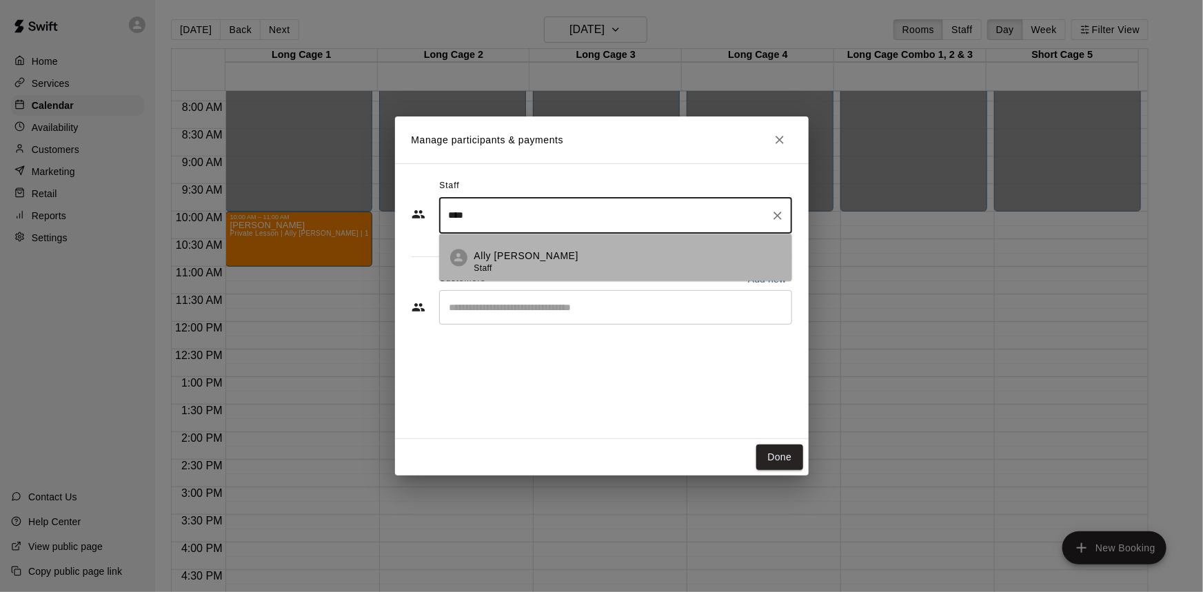
click at [528, 250] on div "Ally [PERSON_NAME] Staff" at bounding box center [627, 262] width 307 height 27
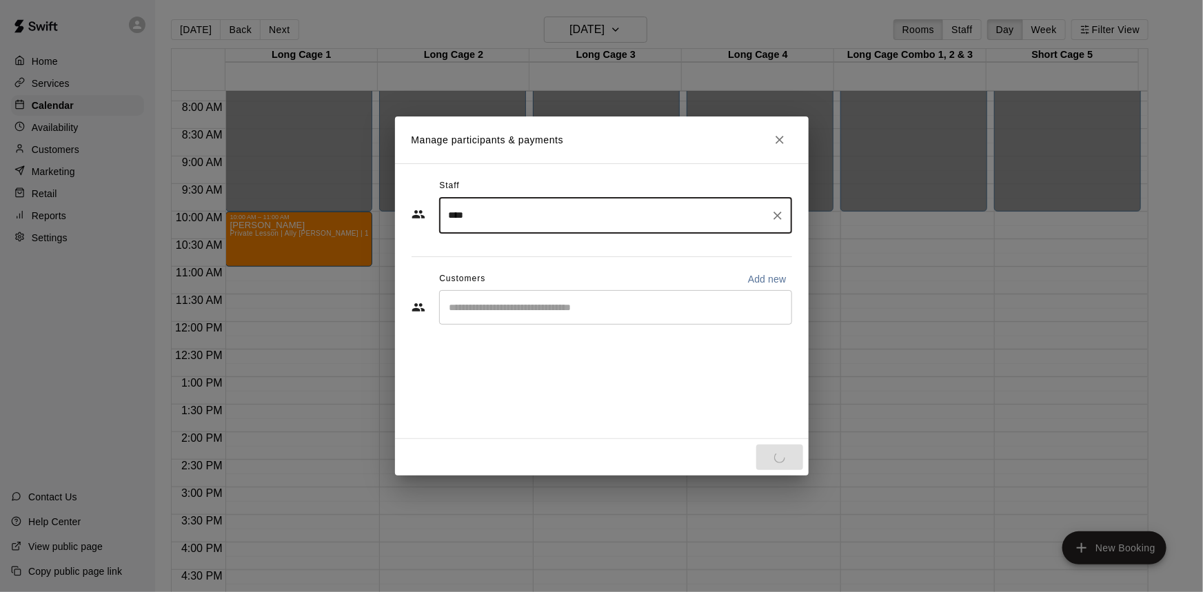
click at [540, 297] on div "​" at bounding box center [615, 307] width 353 height 34
type input "****"
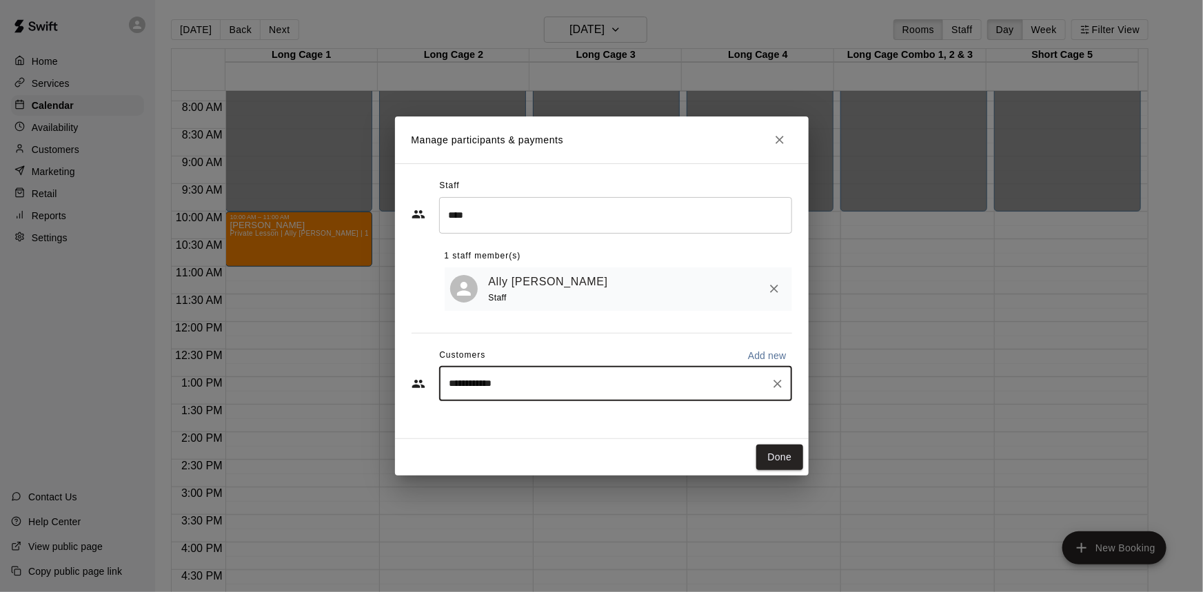
drag, startPoint x: 520, startPoint y: 390, endPoint x: 402, endPoint y: 393, distance: 118.6
click at [402, 393] on div "**********" at bounding box center [602, 301] width 414 height 276
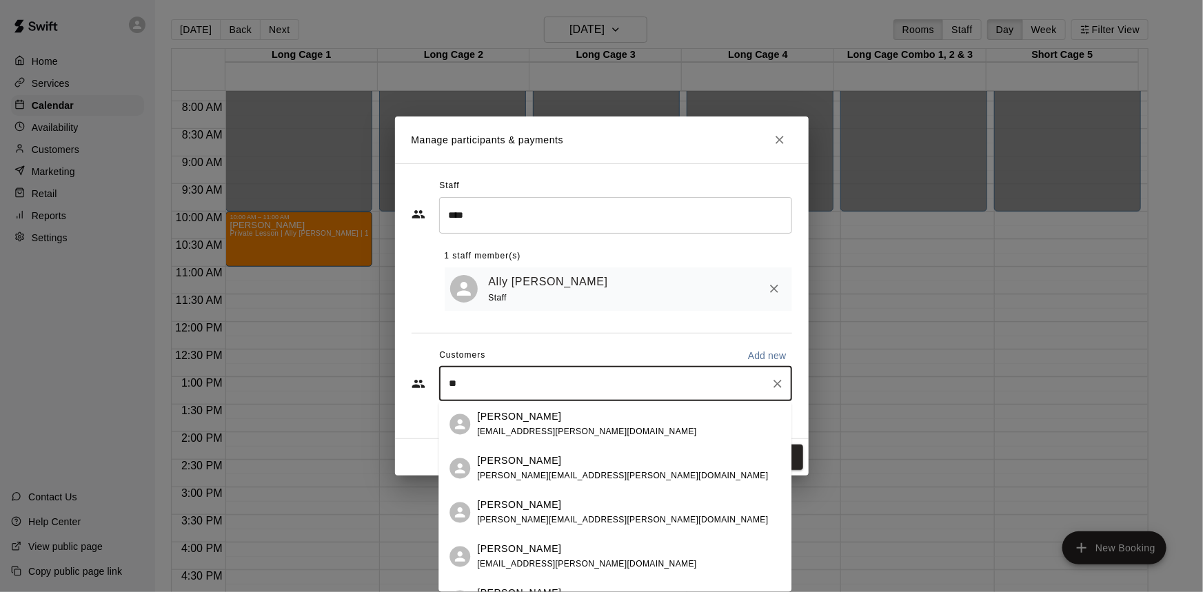
type input "***"
click at [483, 414] on p "[PERSON_NAME]" at bounding box center [519, 416] width 84 height 14
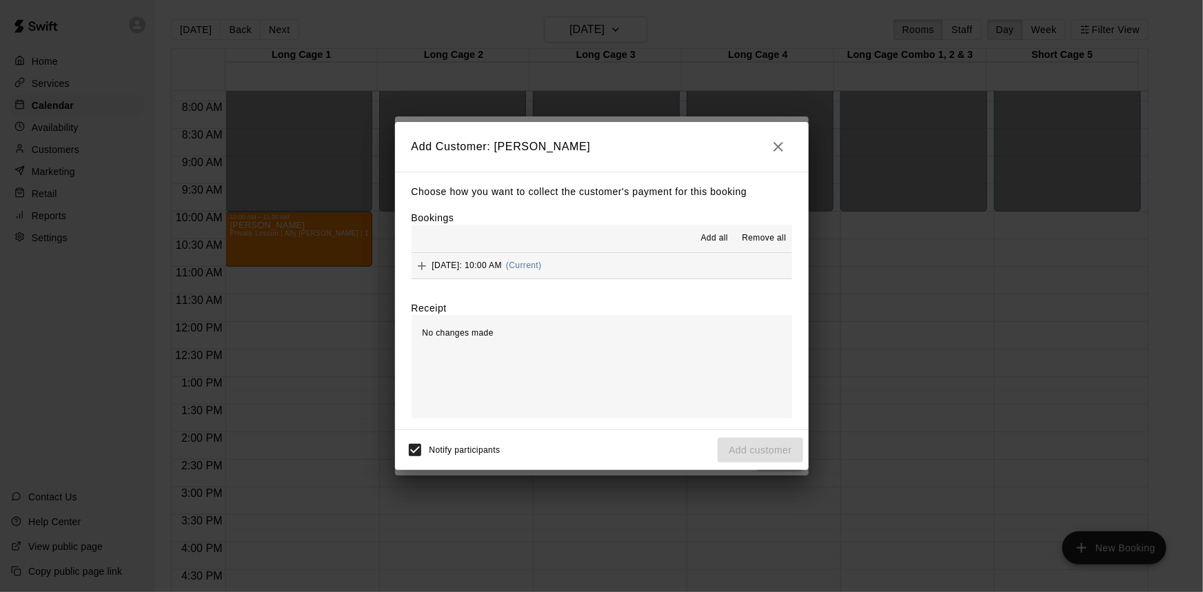
click at [487, 265] on span "[DATE]: 10:00 AM" at bounding box center [467, 266] width 70 height 10
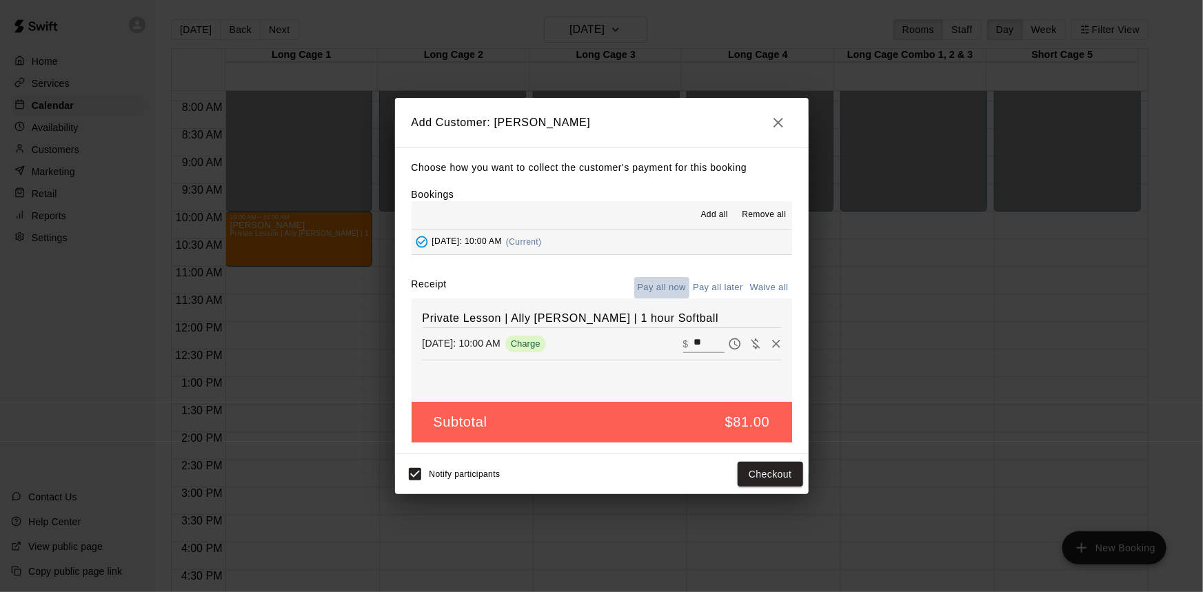
click at [663, 285] on button "Pay all now" at bounding box center [662, 287] width 56 height 21
click at [711, 288] on button "Pay all later" at bounding box center [717, 287] width 57 height 21
click at [764, 476] on button "Add customer" at bounding box center [760, 475] width 85 height 26
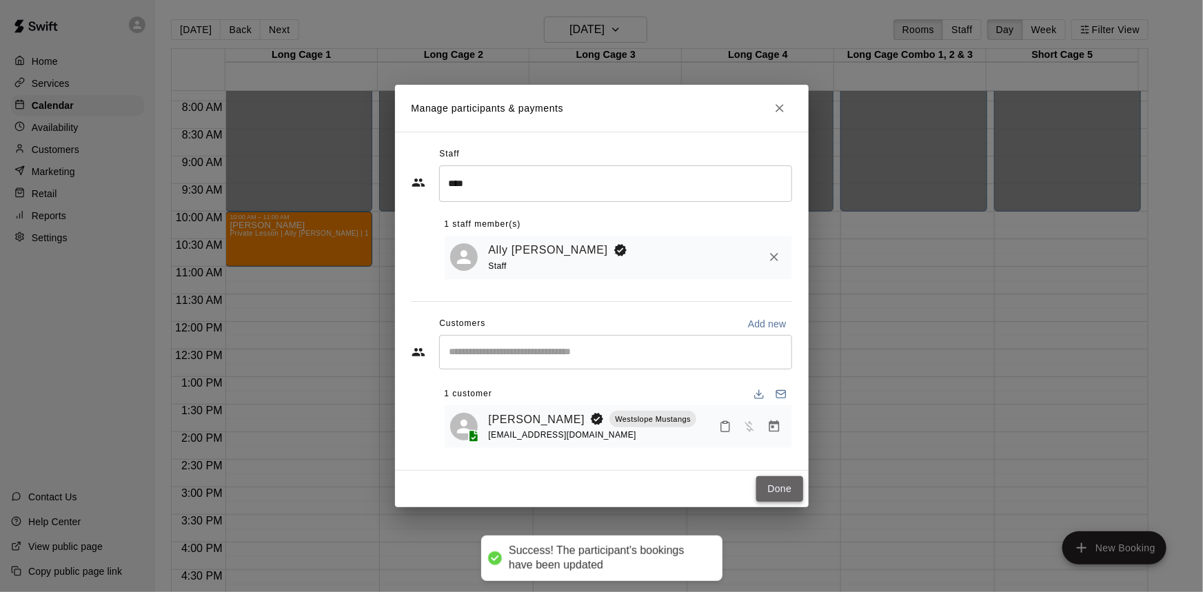
click at [773, 481] on button "Done" at bounding box center [779, 489] width 46 height 26
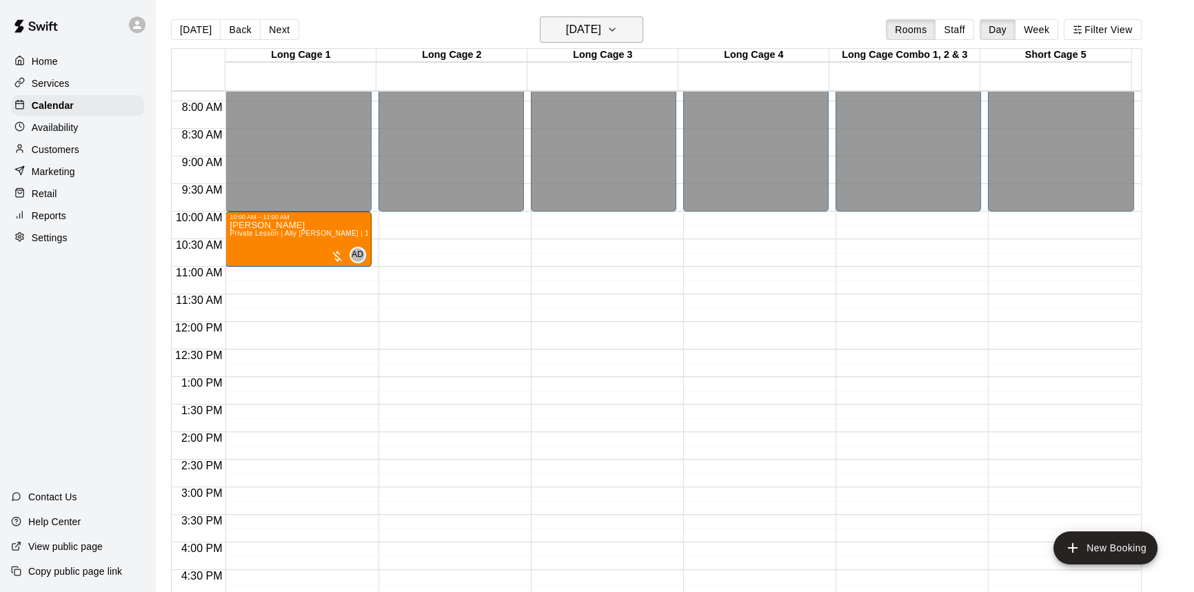
click at [600, 32] on h6 "[DATE]" at bounding box center [583, 29] width 35 height 19
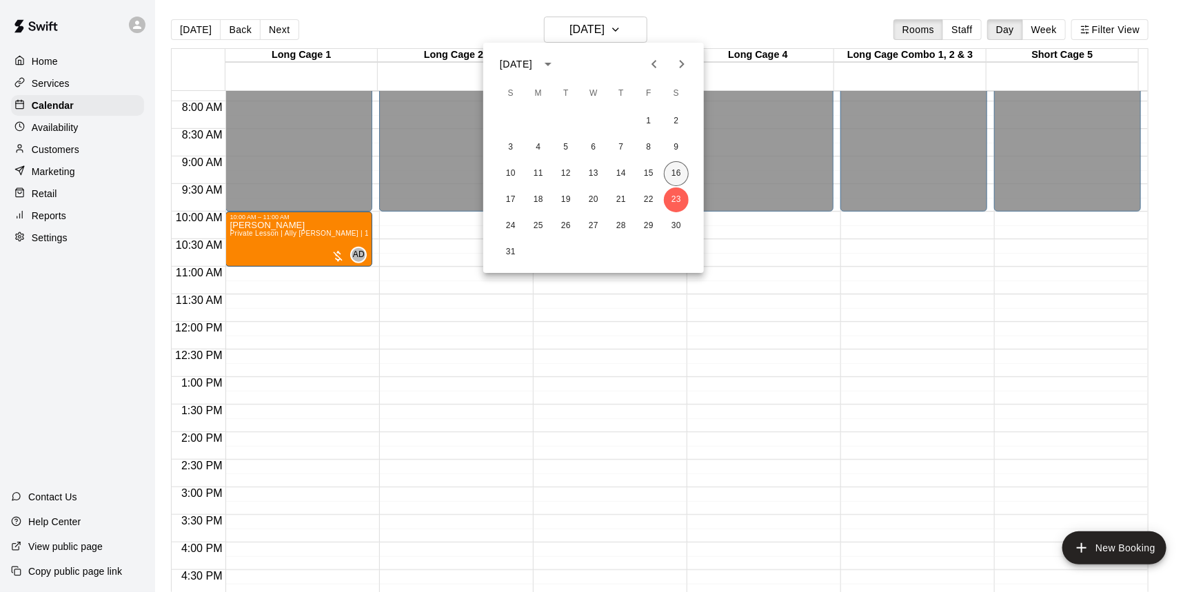
click at [671, 165] on button "16" at bounding box center [676, 173] width 25 height 25
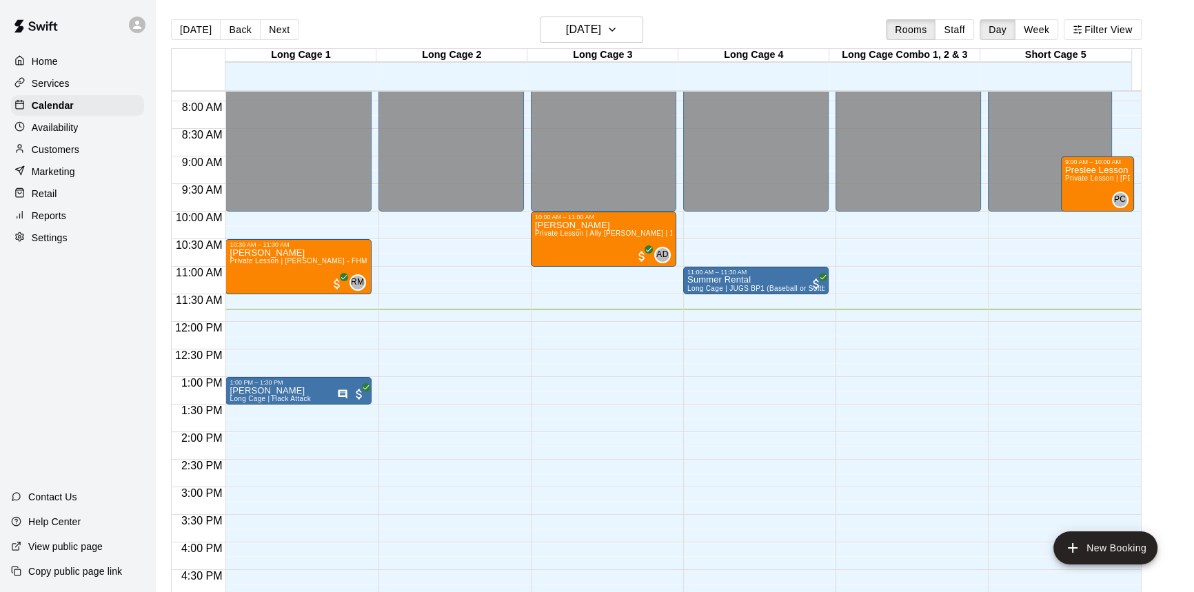
click at [43, 193] on p "Retail" at bounding box center [45, 194] width 26 height 14
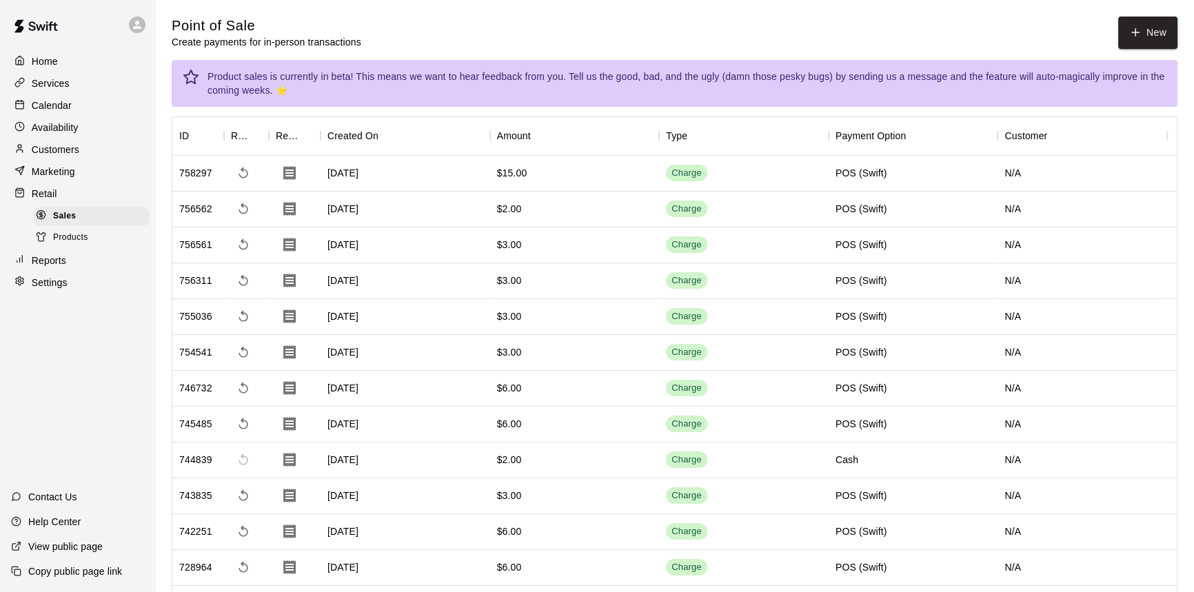
click at [68, 199] on div "Retail" at bounding box center [77, 193] width 133 height 21
click at [83, 241] on span "Products" at bounding box center [70, 238] width 35 height 14
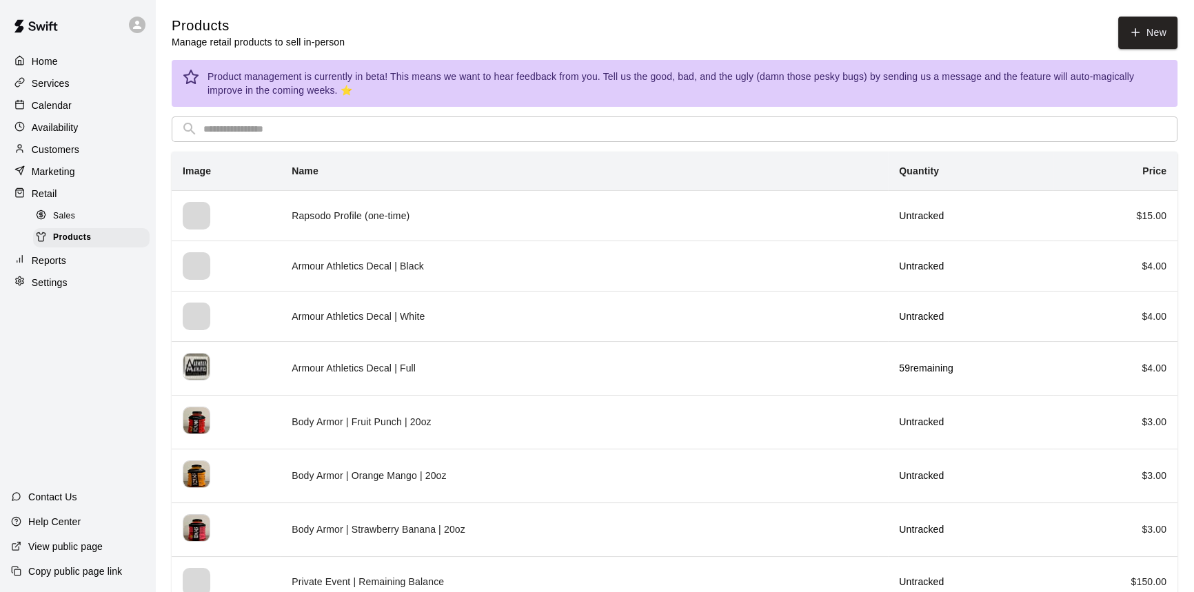
click at [67, 85] on p "Services" at bounding box center [51, 84] width 38 height 14
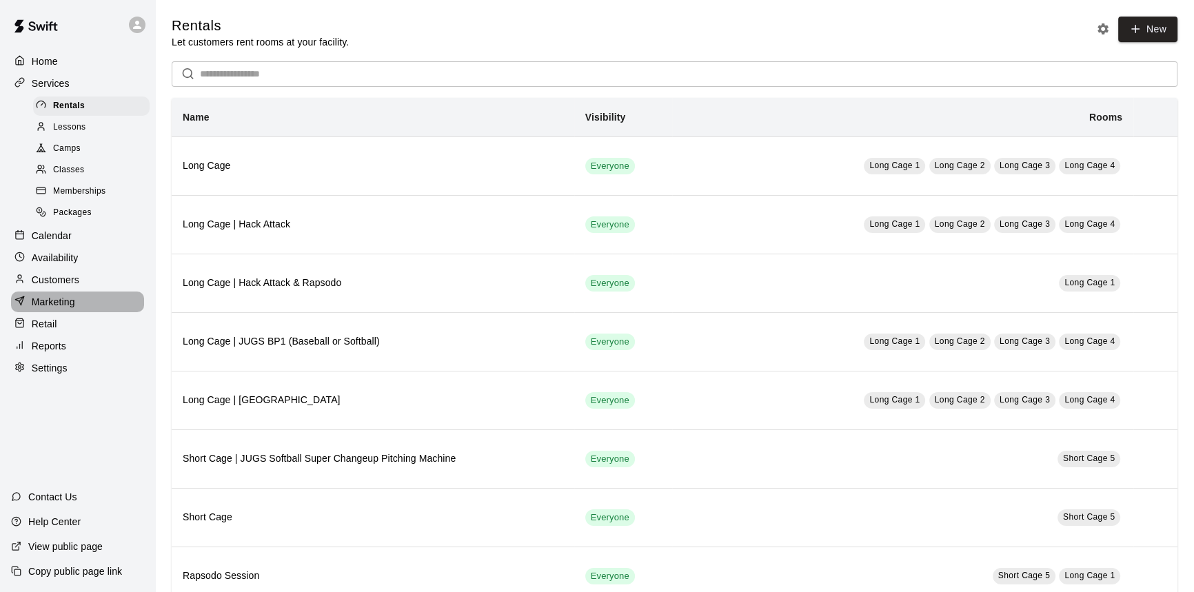
click at [76, 307] on div "Marketing" at bounding box center [77, 302] width 133 height 21
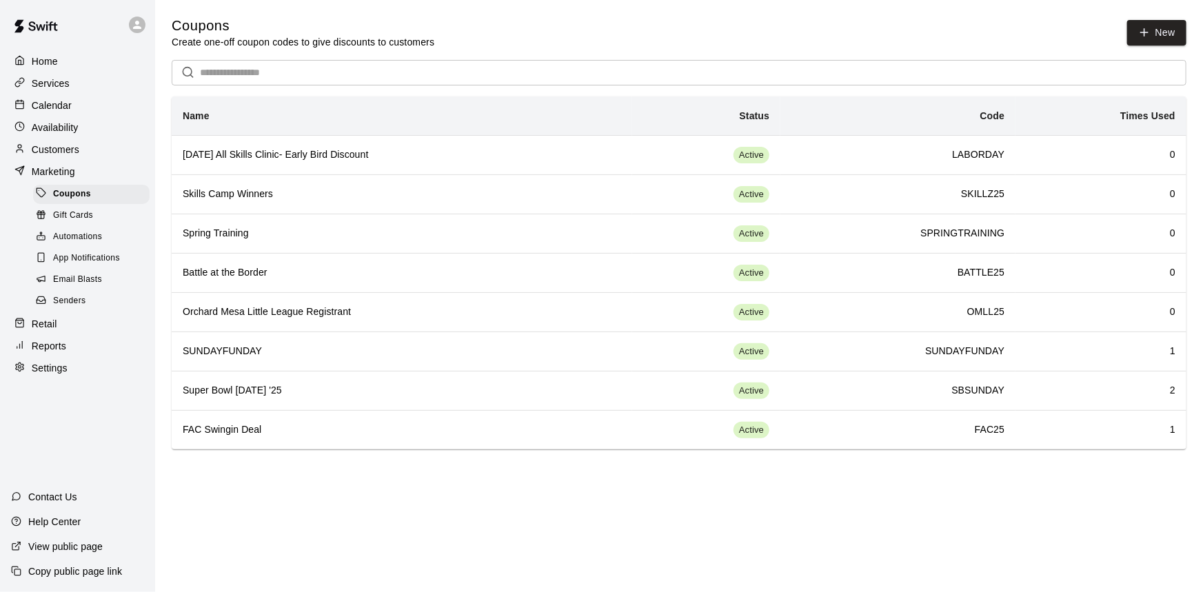
click at [63, 156] on p "Customers" at bounding box center [56, 150] width 48 height 14
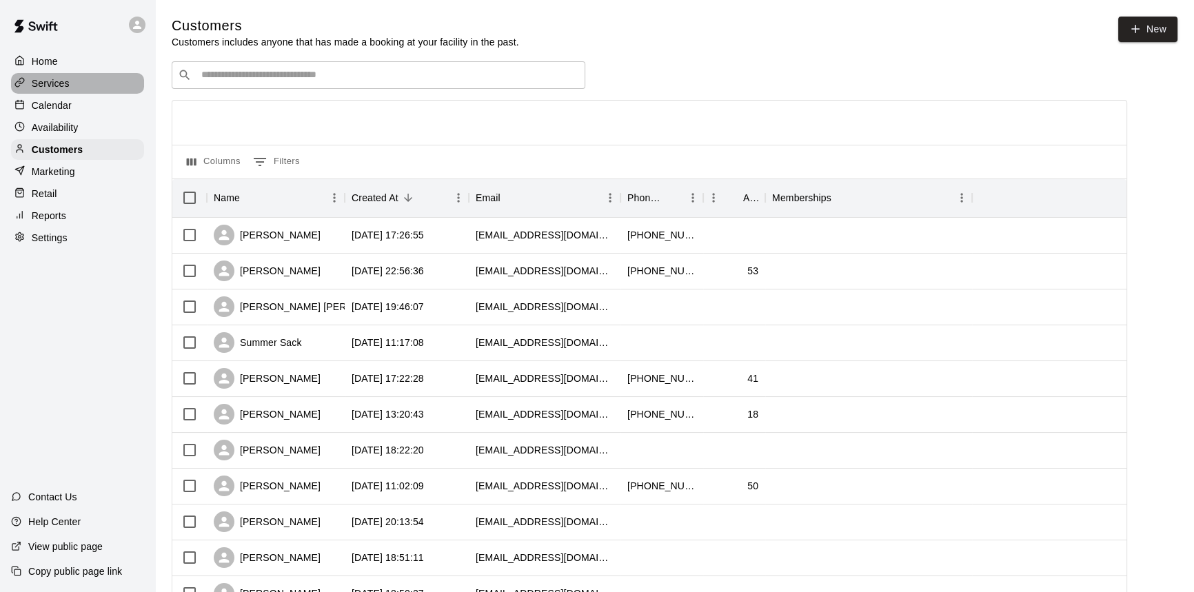
click at [48, 79] on p "Services" at bounding box center [51, 84] width 38 height 14
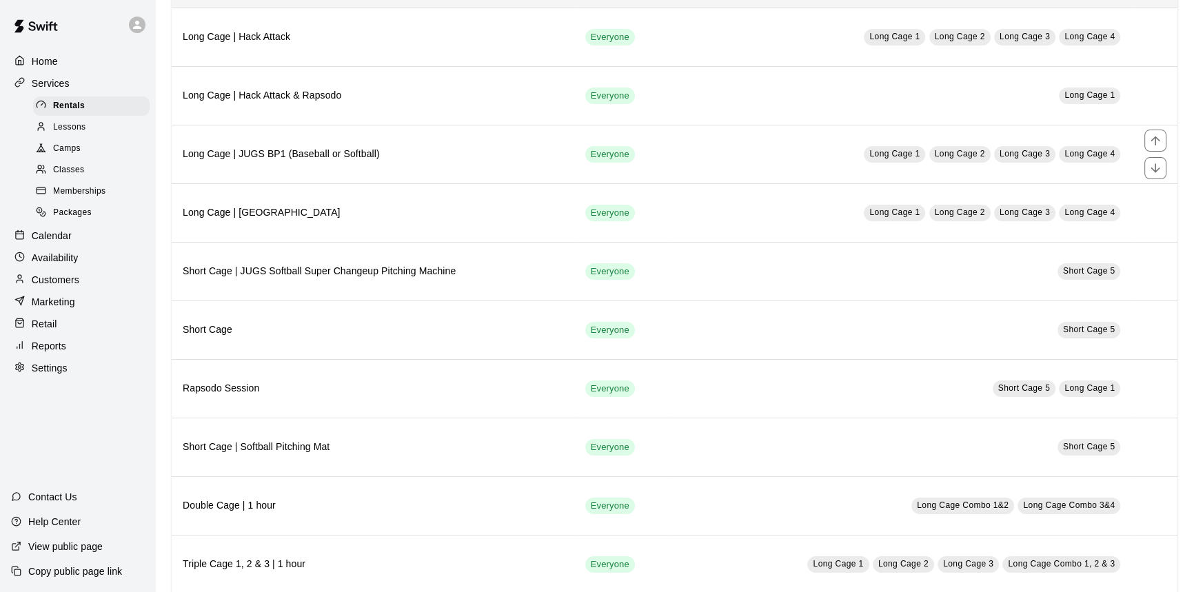
scroll to position [250, 0]
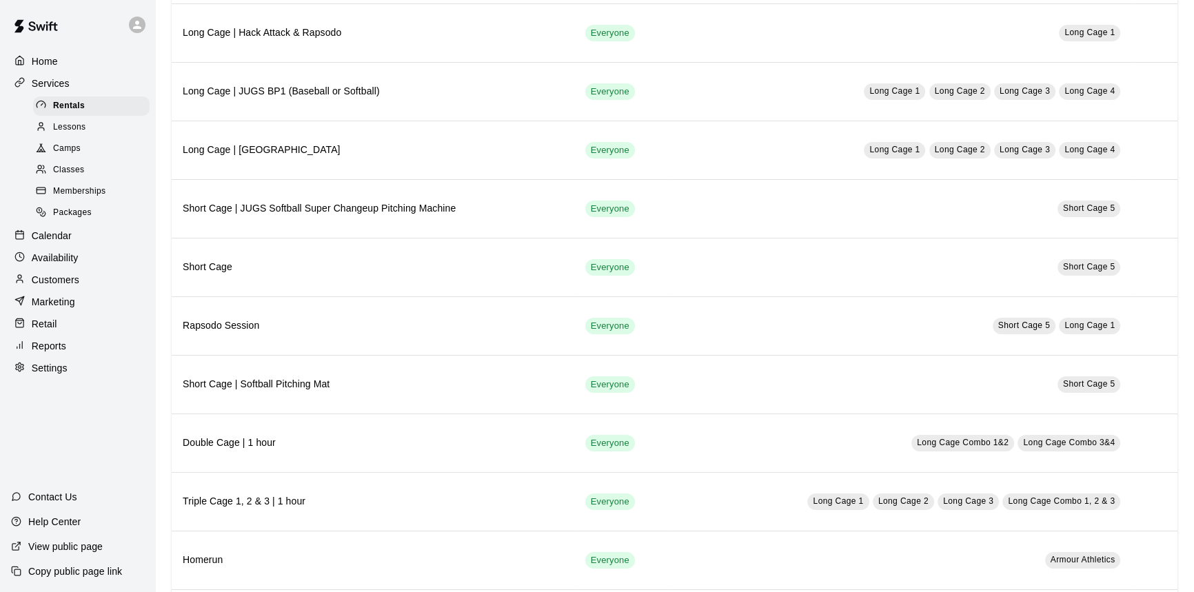
click at [61, 236] on p "Calendar" at bounding box center [52, 236] width 40 height 14
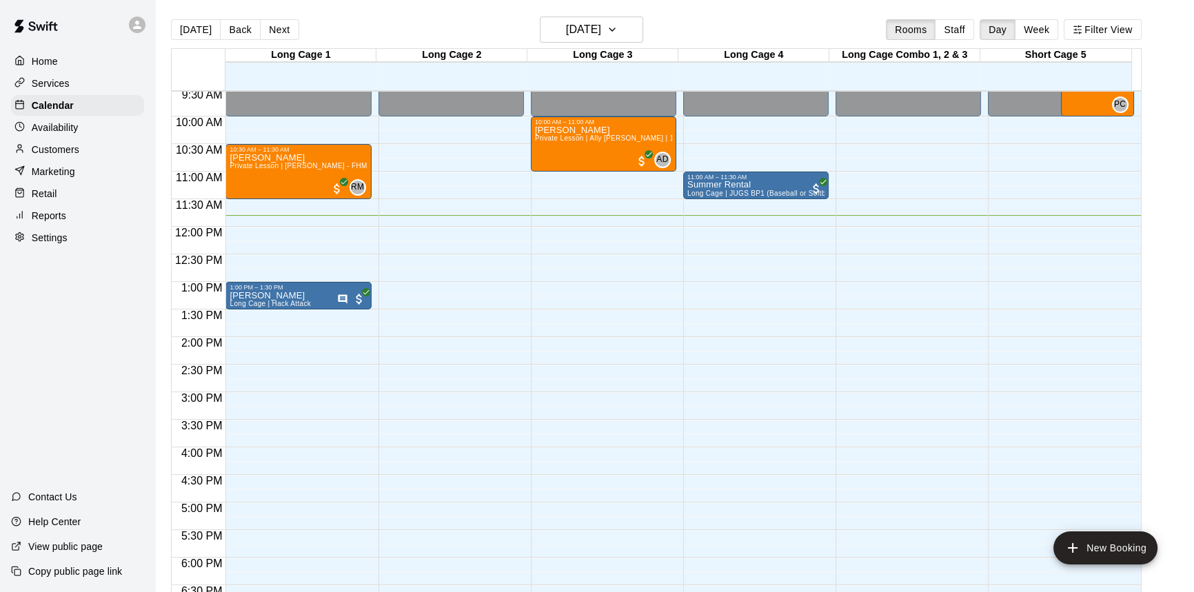
scroll to position [524, 0]
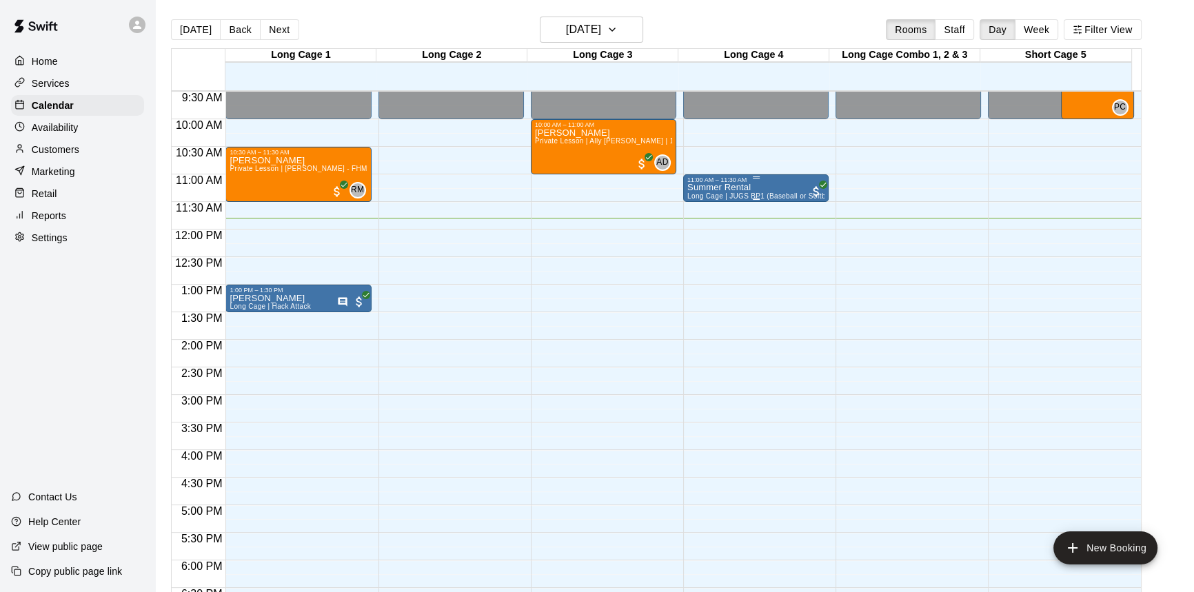
click at [793, 179] on div "11:00 AM – 11:30 AM" at bounding box center [755, 179] width 137 height 7
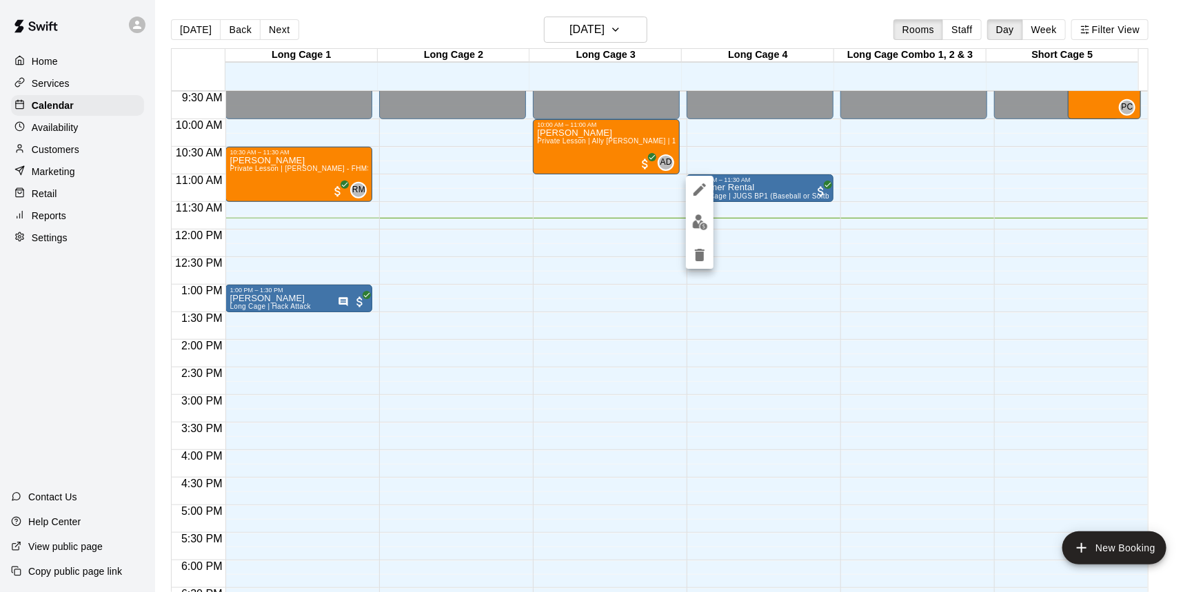
click at [769, 186] on div at bounding box center [601, 296] width 1203 height 592
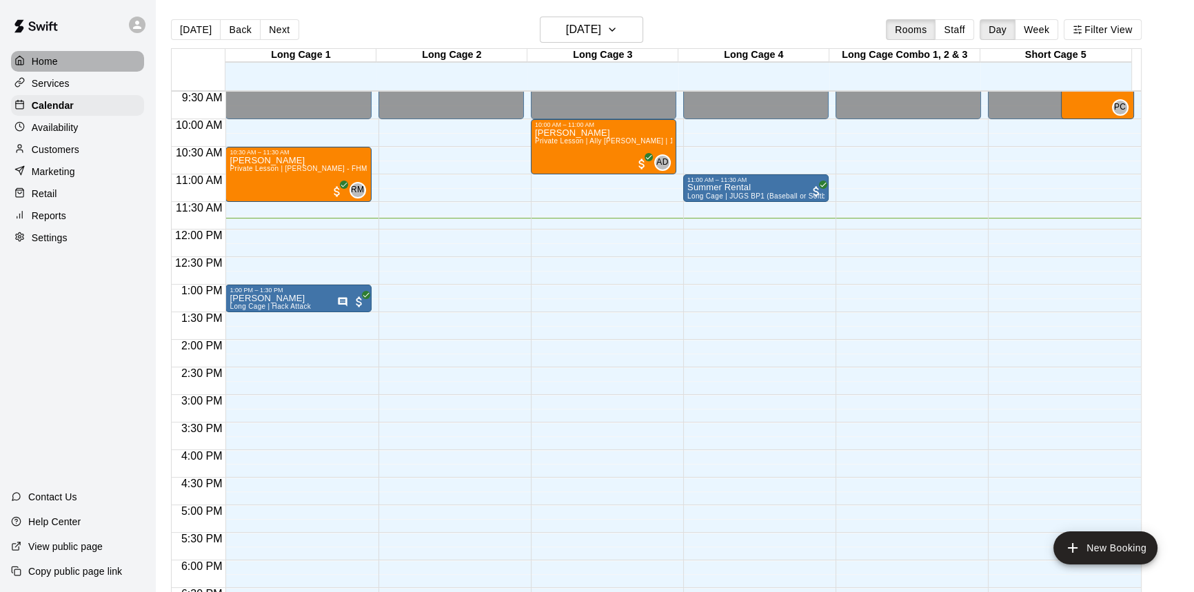
click at [55, 64] on p "Home" at bounding box center [45, 61] width 26 height 14
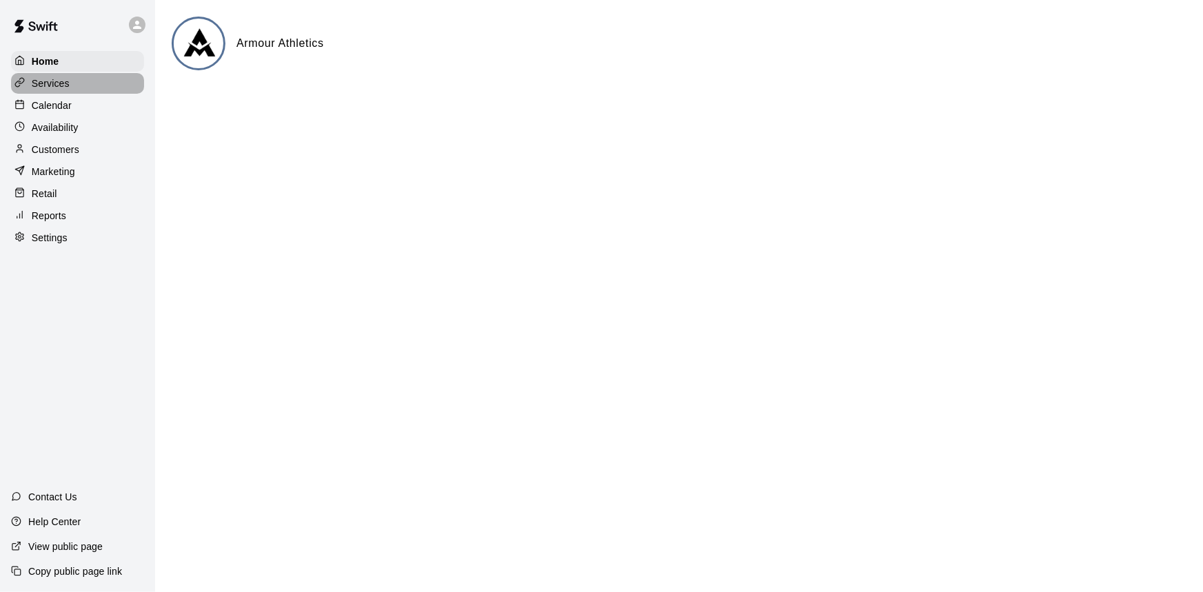
click at [64, 85] on p "Services" at bounding box center [51, 84] width 38 height 14
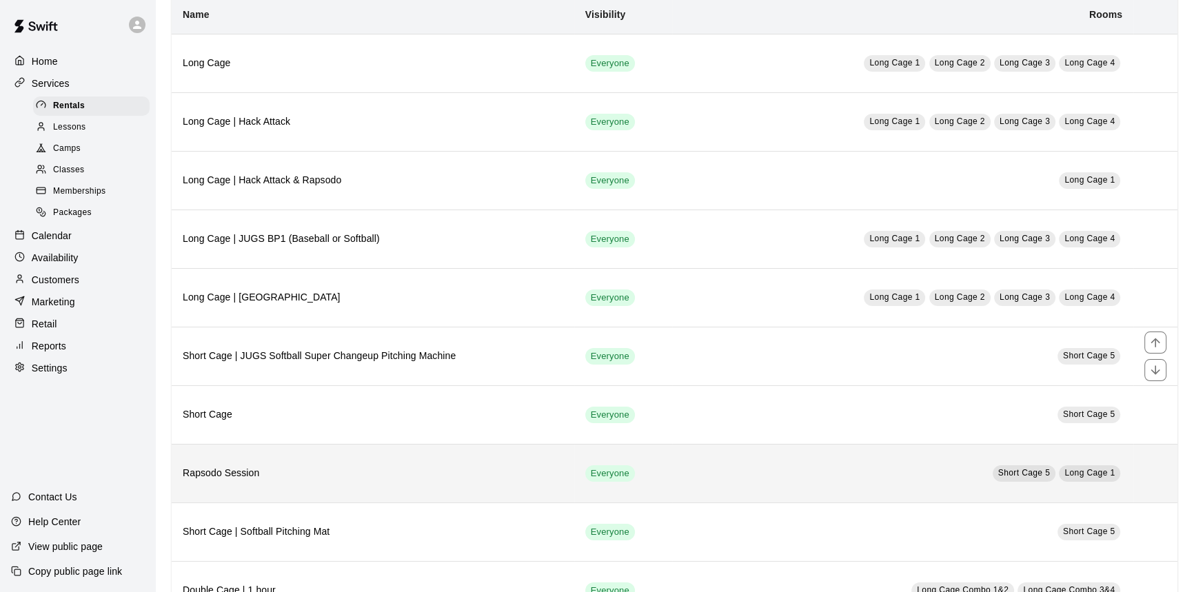
scroll to position [81, 0]
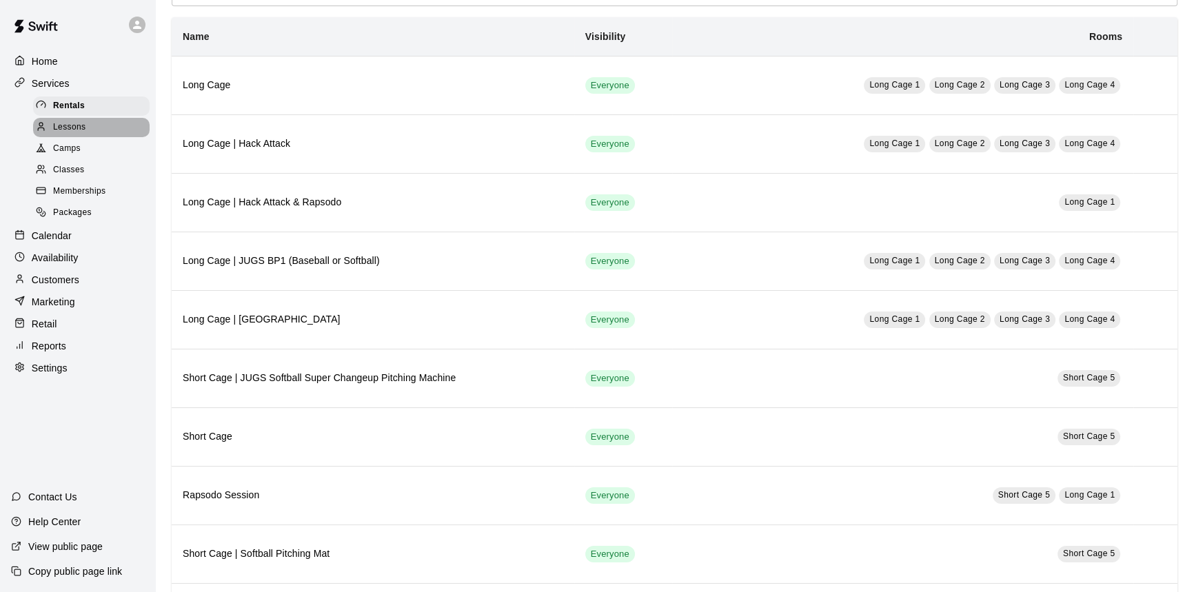
click at [92, 131] on div "Lessons" at bounding box center [91, 127] width 116 height 19
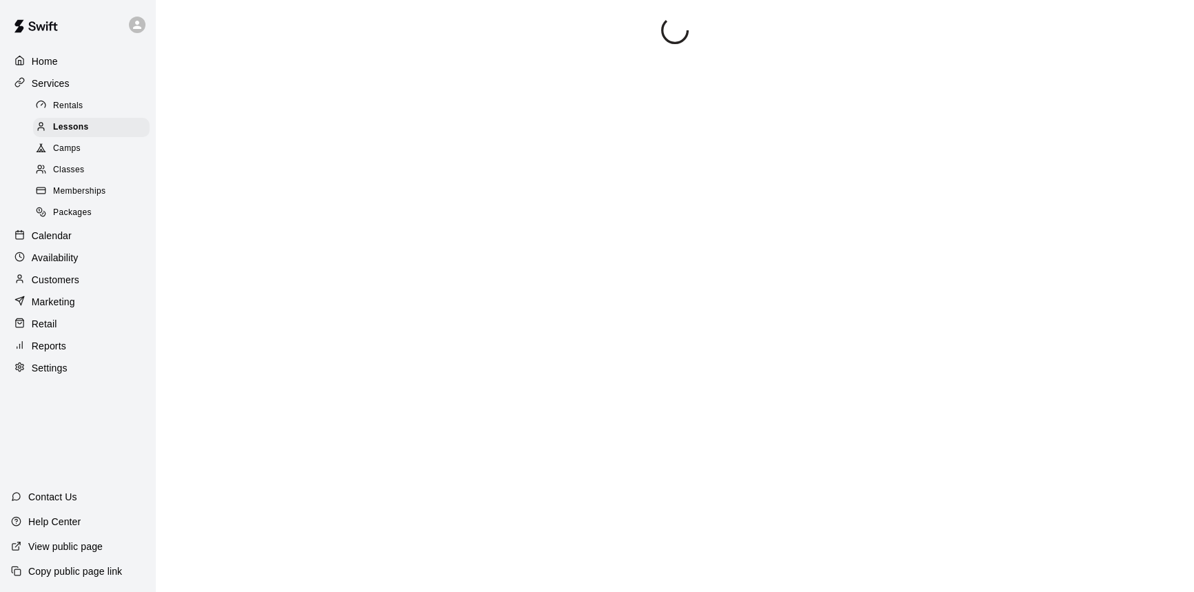
click at [90, 149] on div "Camps" at bounding box center [91, 148] width 116 height 19
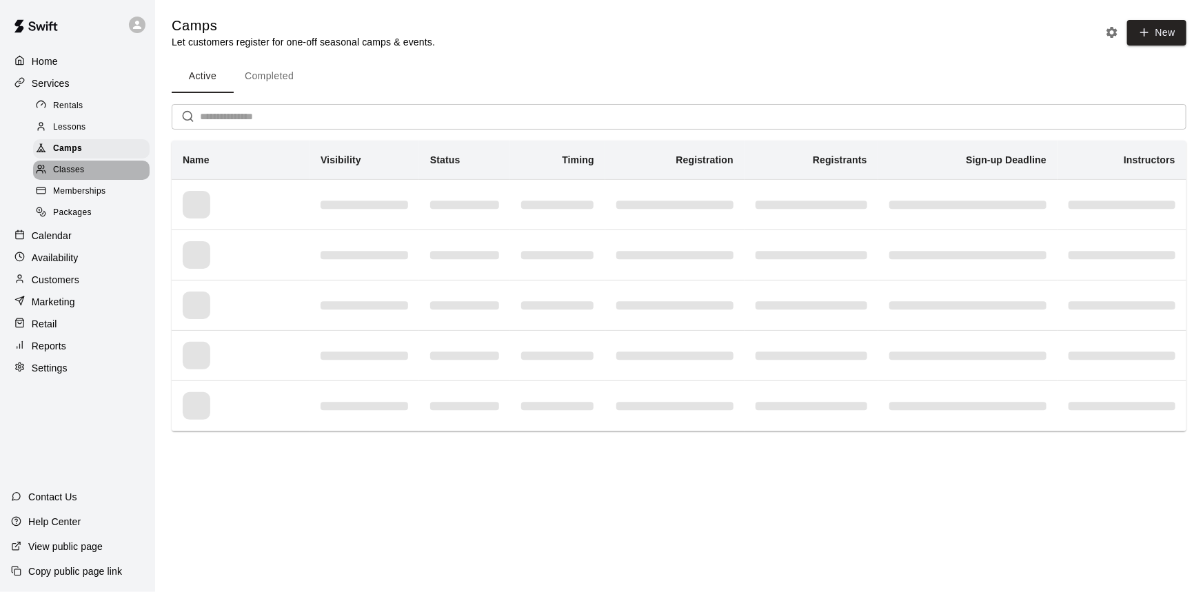
click at [91, 167] on div "Classes" at bounding box center [91, 170] width 116 height 19
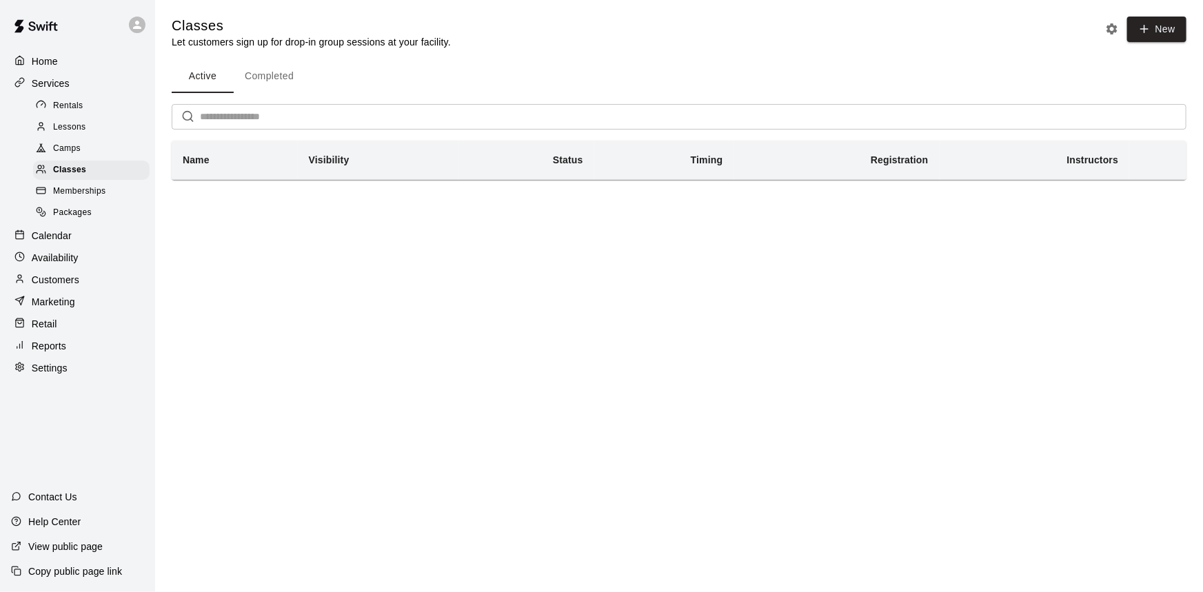
click at [58, 243] on p "Calendar" at bounding box center [52, 236] width 40 height 14
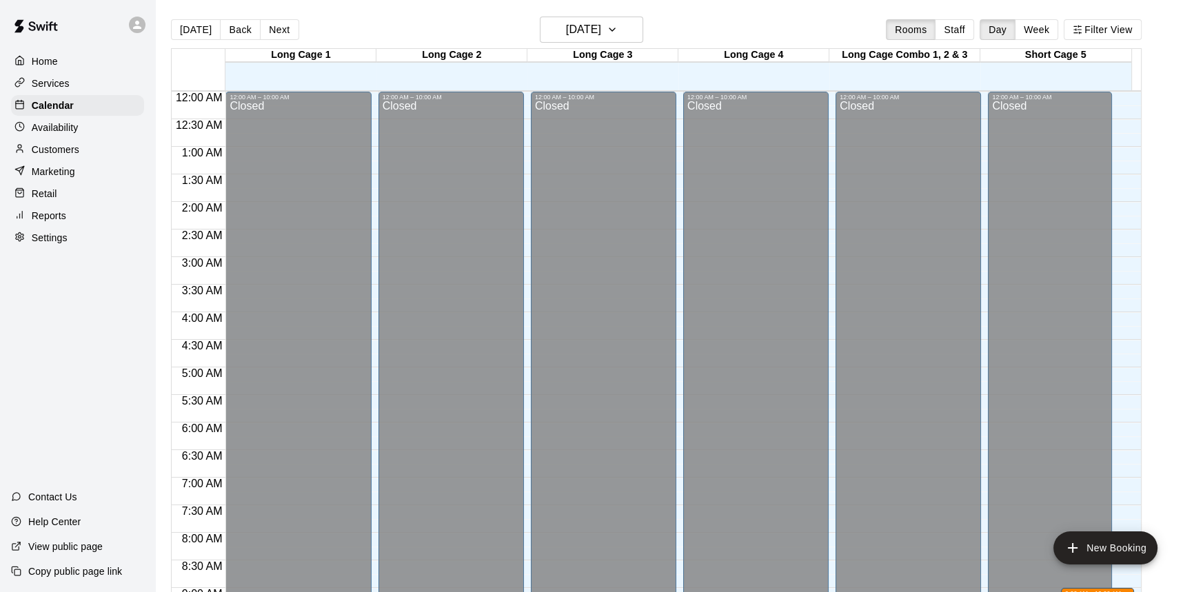
scroll to position [650, 0]
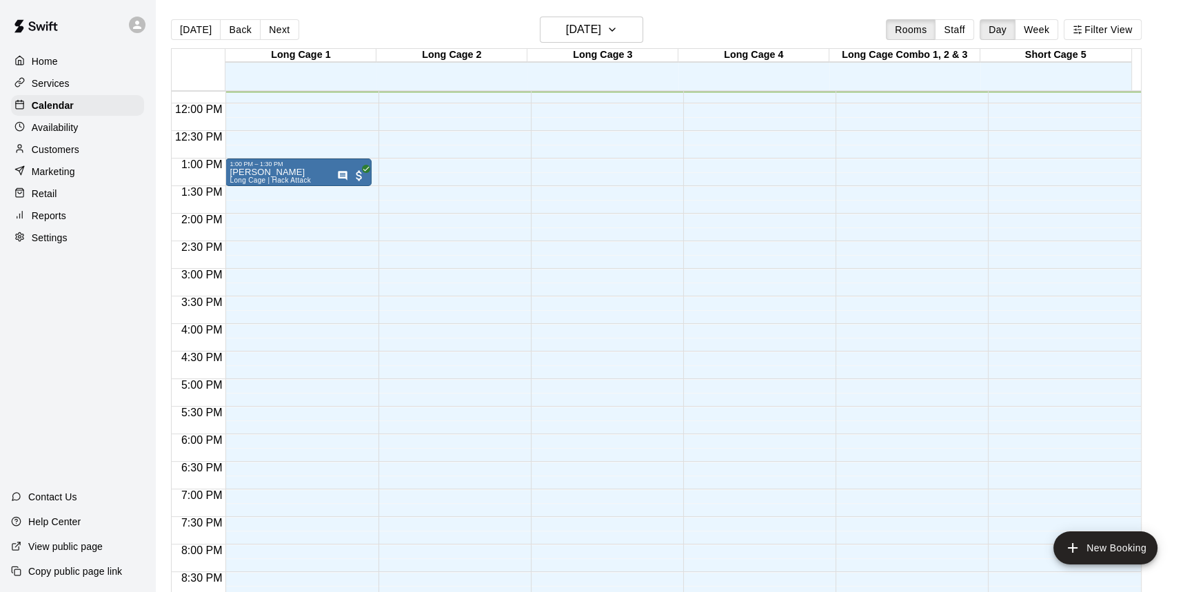
click at [57, 128] on p "Availability" at bounding box center [55, 128] width 47 height 14
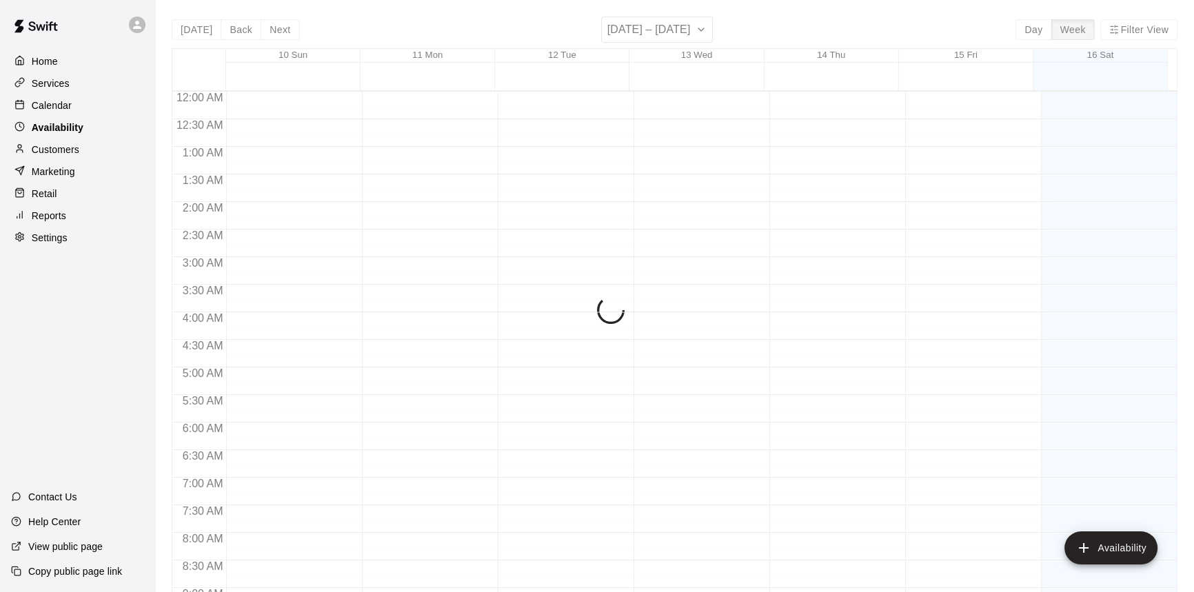
scroll to position [650, 0]
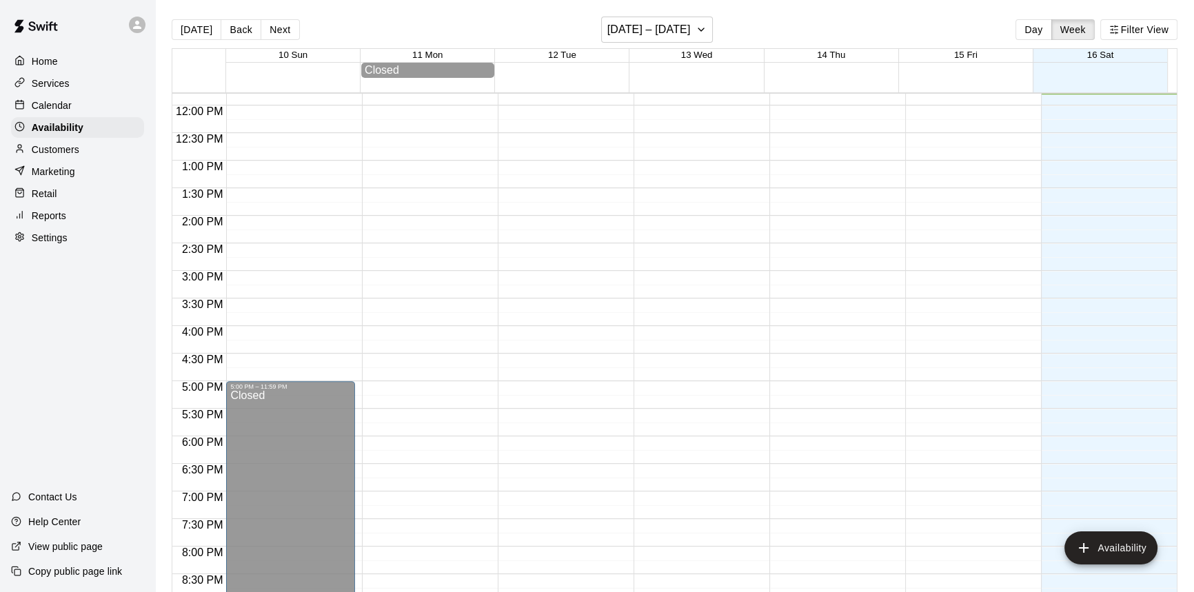
click at [50, 159] on div "Customers" at bounding box center [77, 149] width 133 height 21
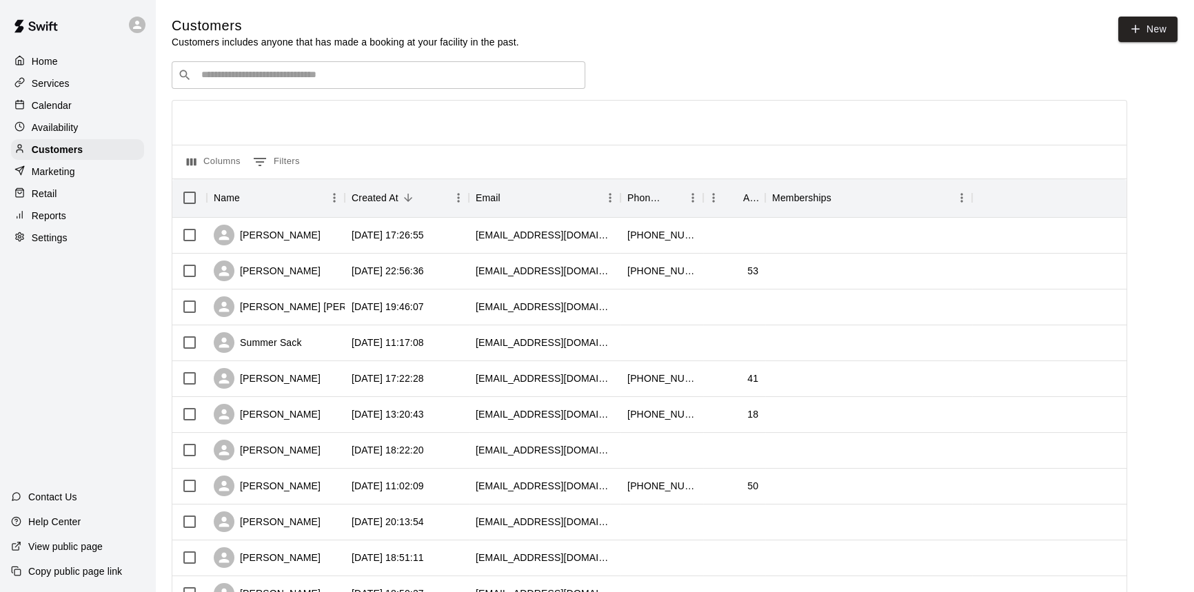
click at [57, 179] on p "Marketing" at bounding box center [53, 172] width 43 height 14
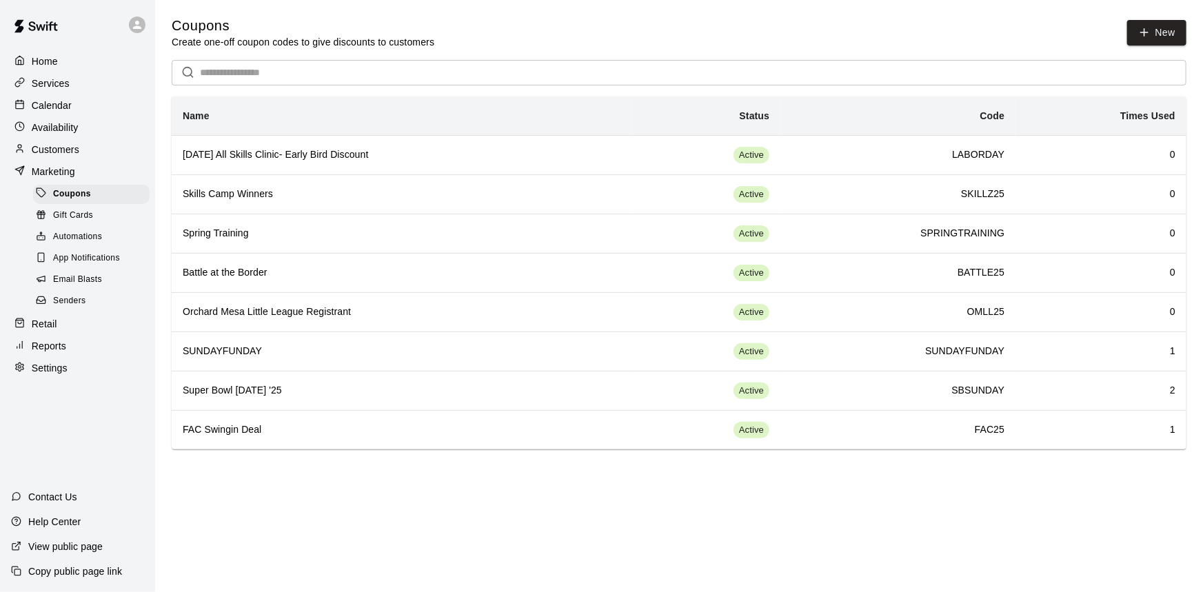
click at [34, 329] on p "Retail" at bounding box center [45, 324] width 26 height 14
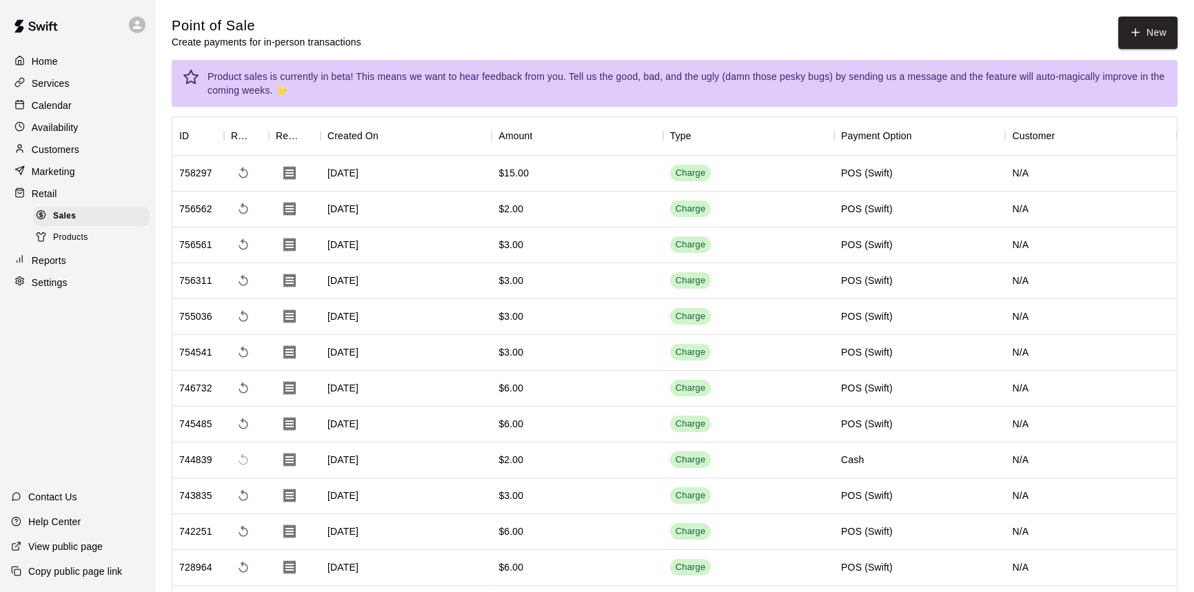
click at [69, 243] on span "Products" at bounding box center [70, 238] width 35 height 14
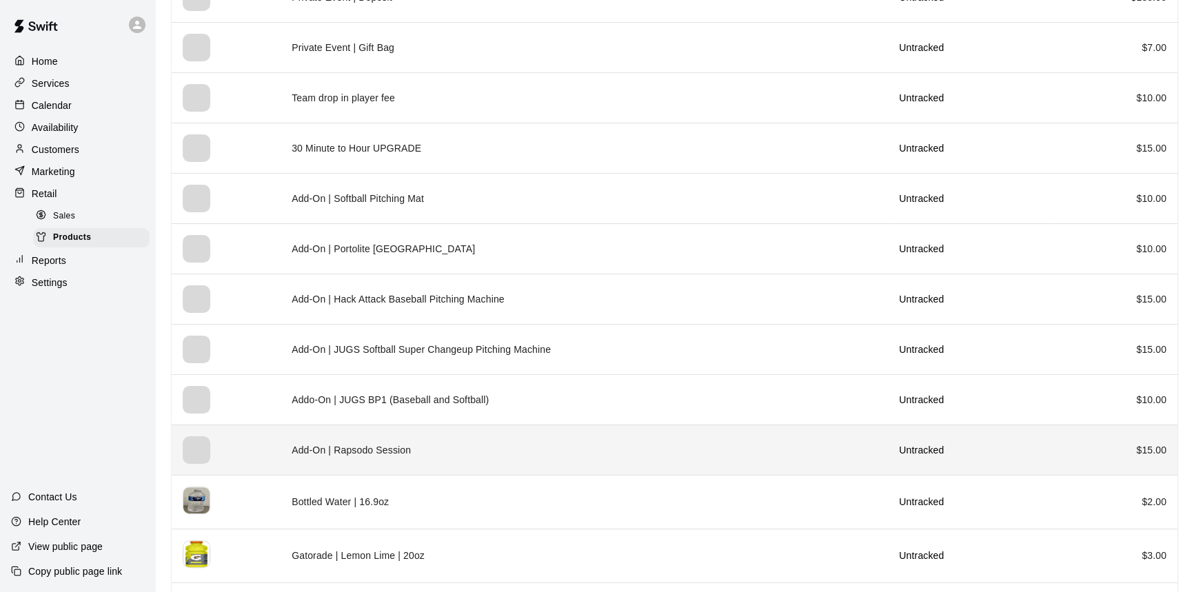
scroll to position [613, 0]
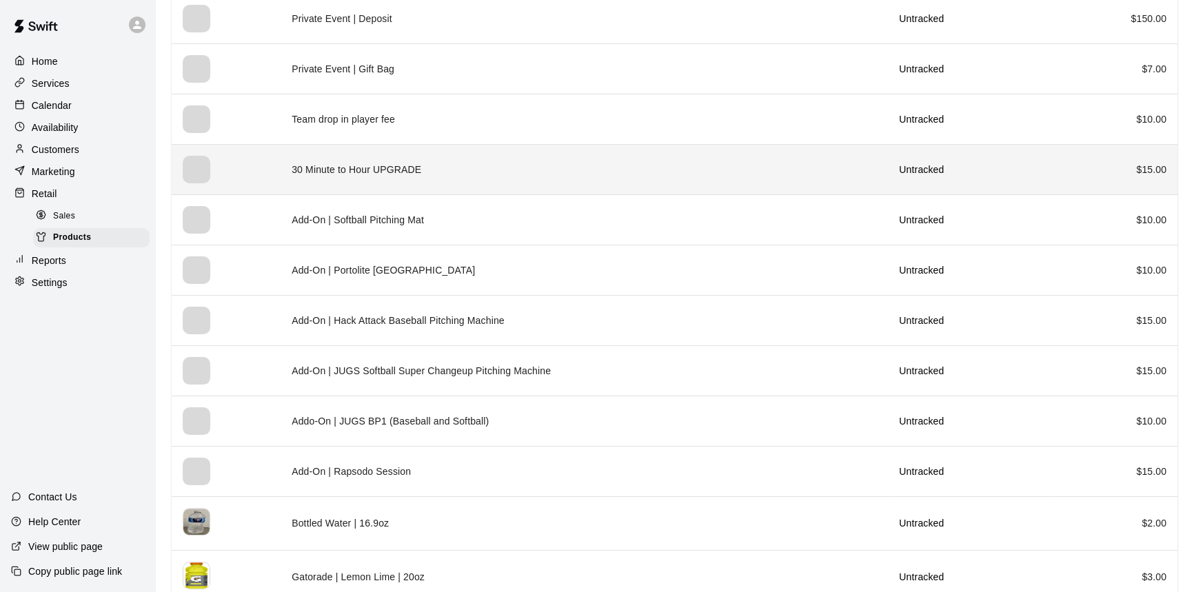
click at [367, 159] on td "30 Minute to Hour UPGRADE" at bounding box center [584, 169] width 607 height 50
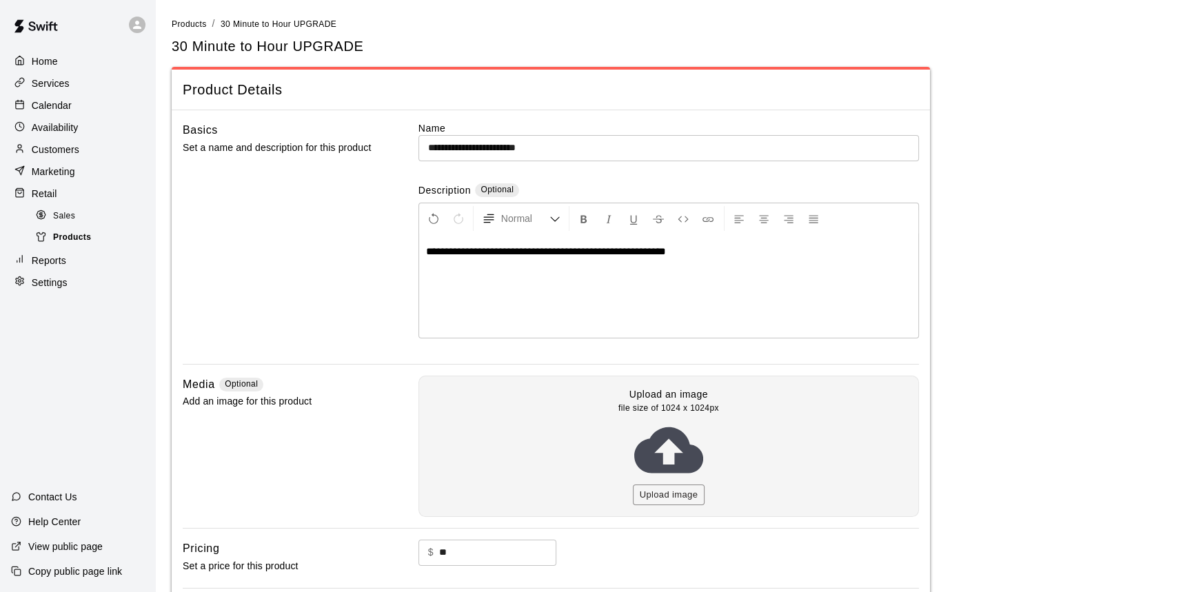
click at [75, 241] on span "Products" at bounding box center [72, 238] width 38 height 14
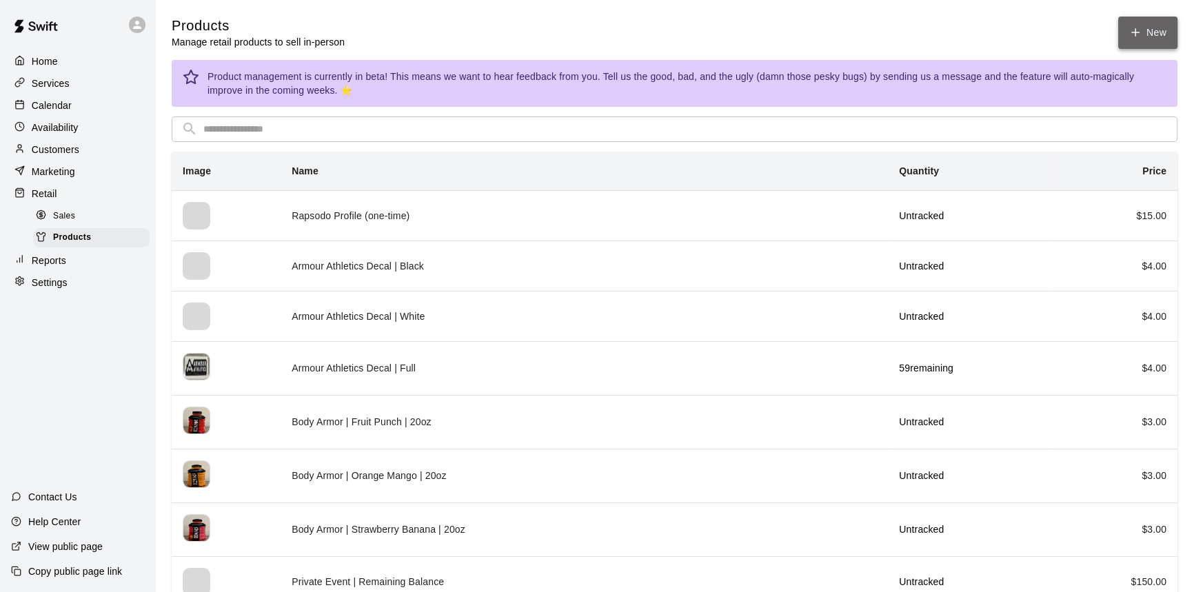
click at [1162, 30] on link "New" at bounding box center [1147, 33] width 59 height 32
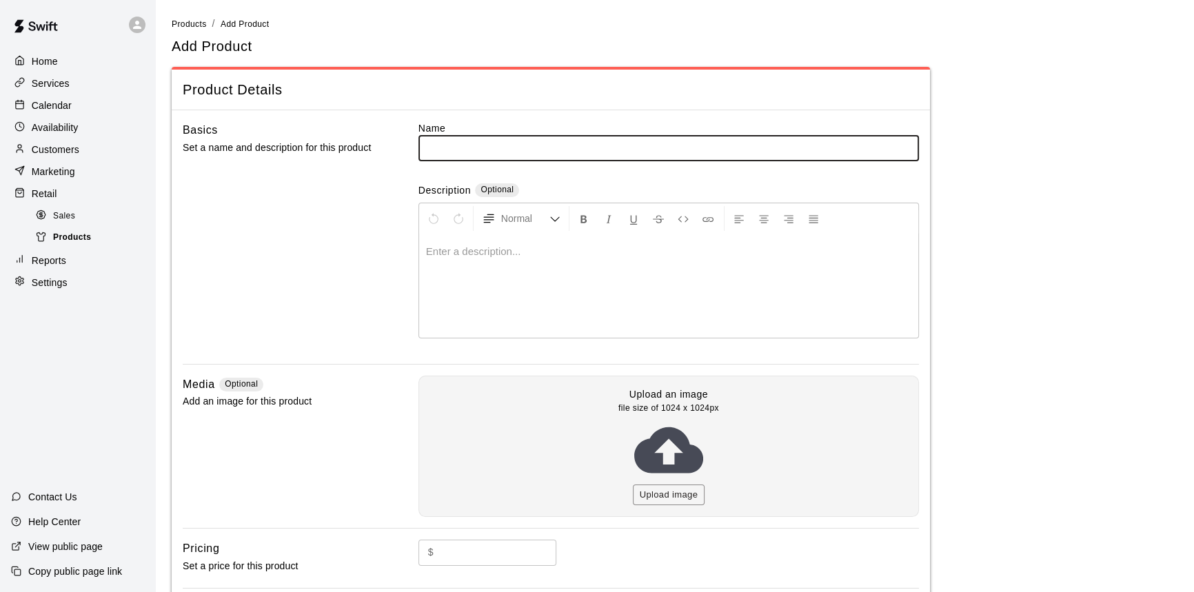
click at [87, 241] on span "Products" at bounding box center [72, 238] width 38 height 14
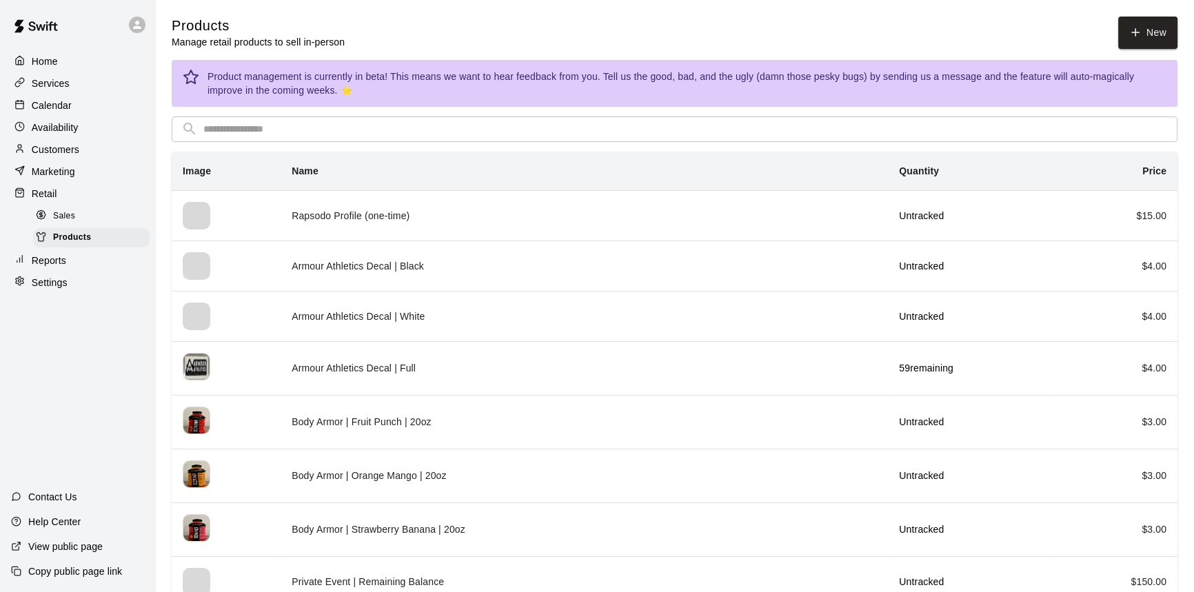
click at [43, 214] on div at bounding box center [44, 216] width 17 height 13
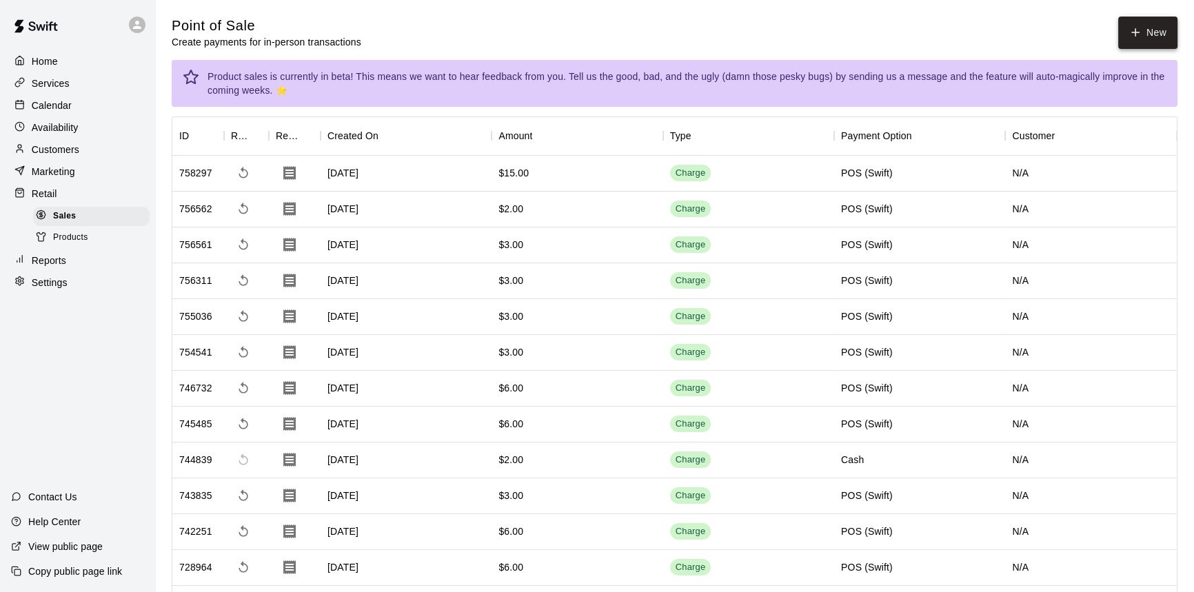
click at [1149, 28] on button "New" at bounding box center [1147, 33] width 59 height 32
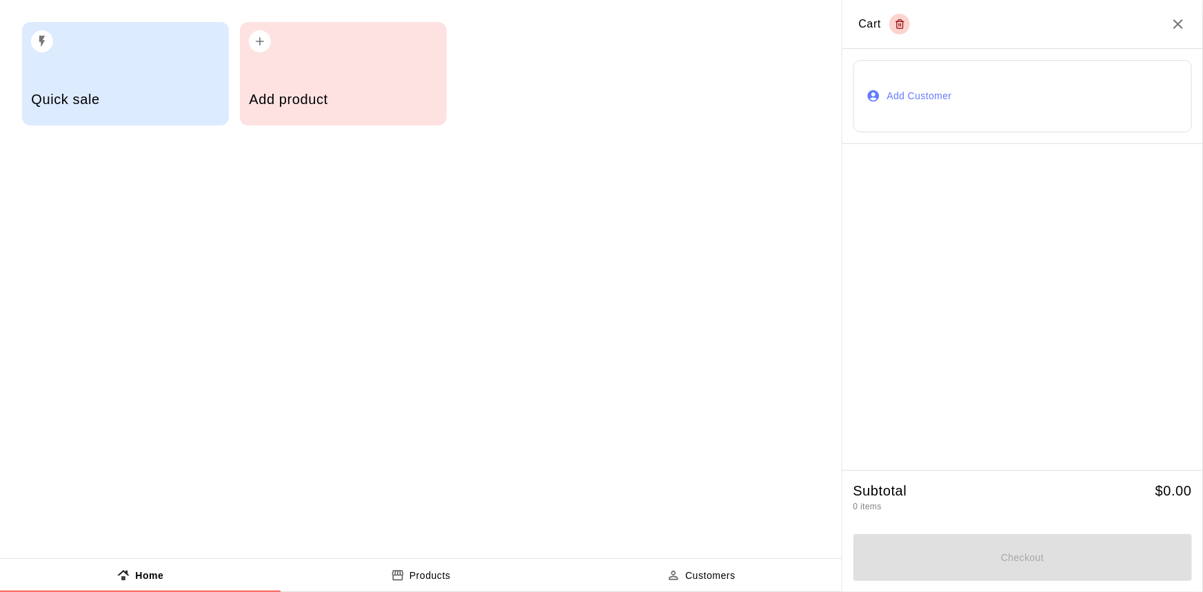
click at [329, 60] on div "Add product" at bounding box center [343, 73] width 207 height 103
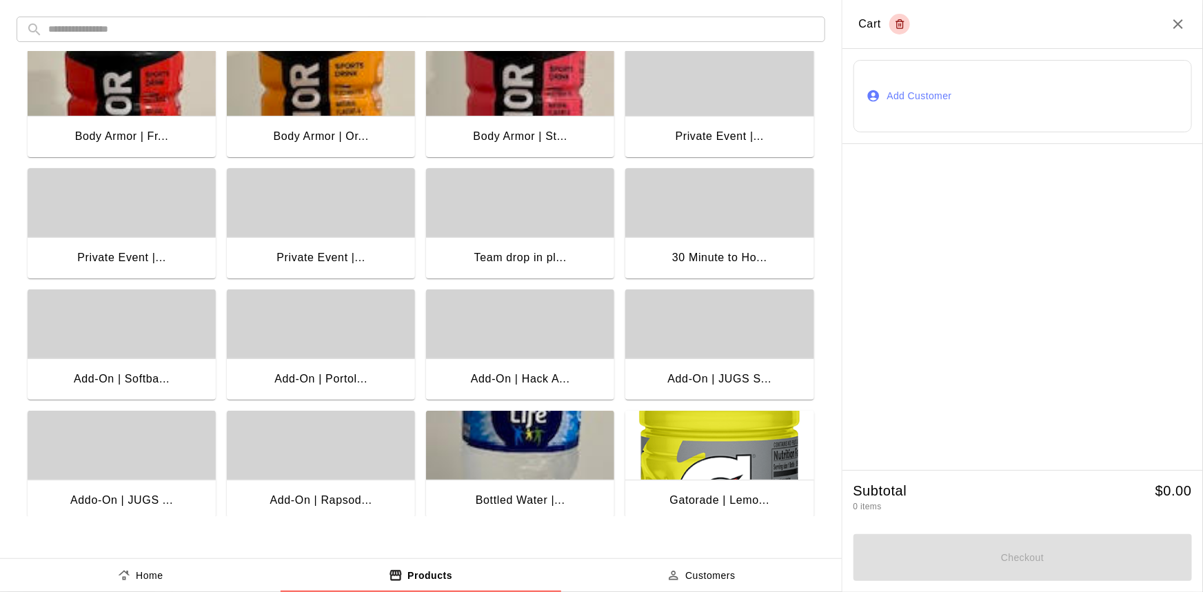
scroll to position [187, 0]
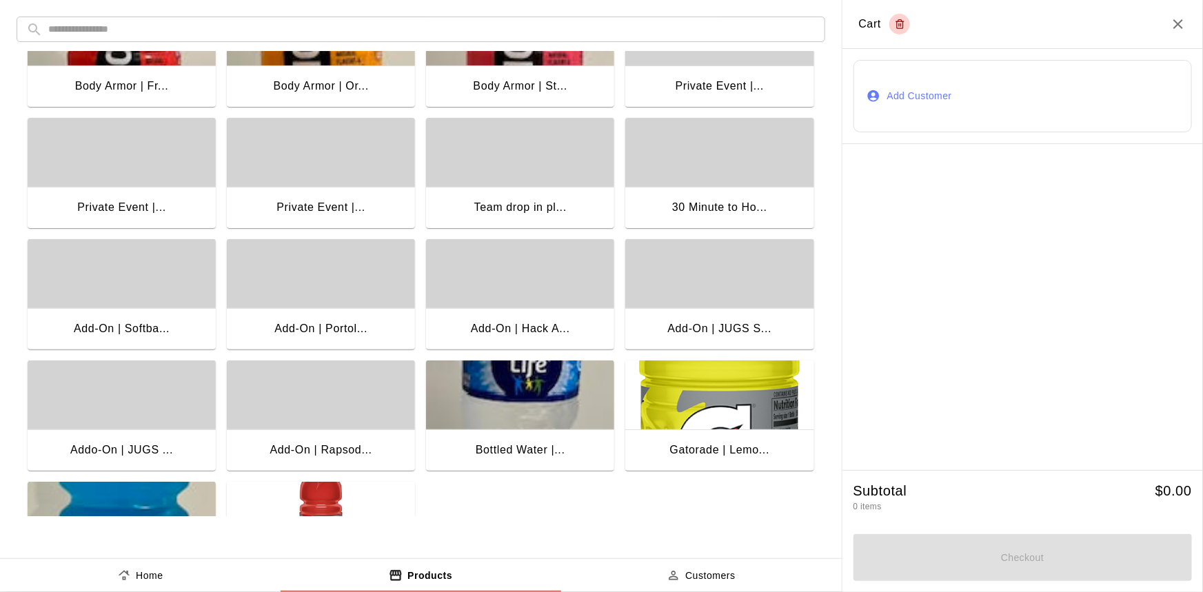
click at [716, 180] on div "button" at bounding box center [719, 152] width 188 height 69
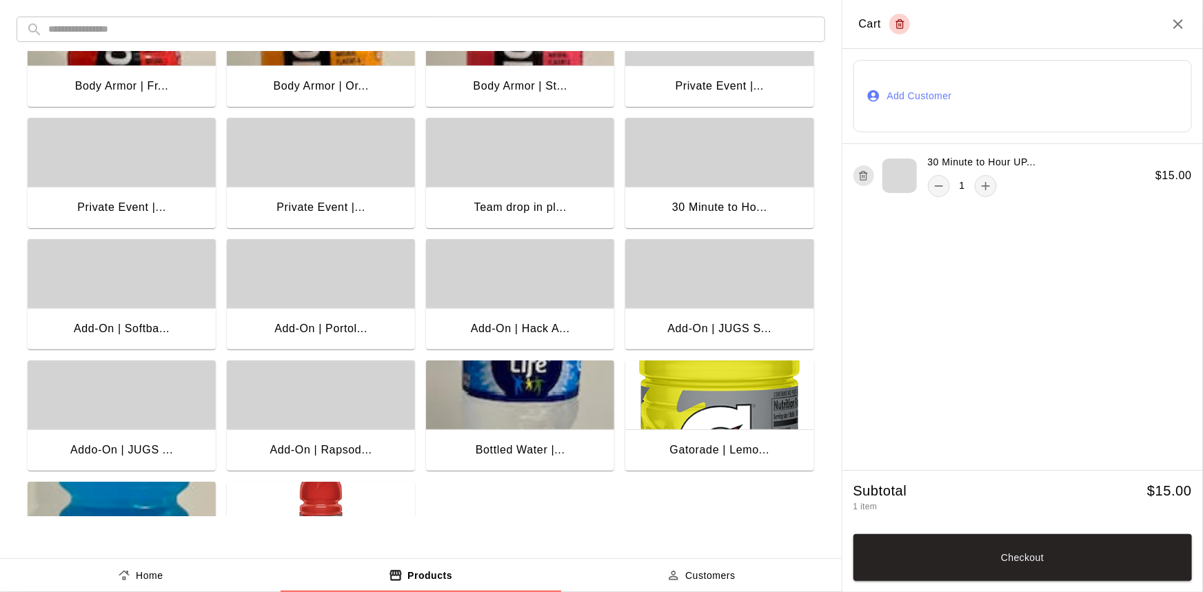
click at [933, 114] on button "Add Customer" at bounding box center [1022, 96] width 339 height 72
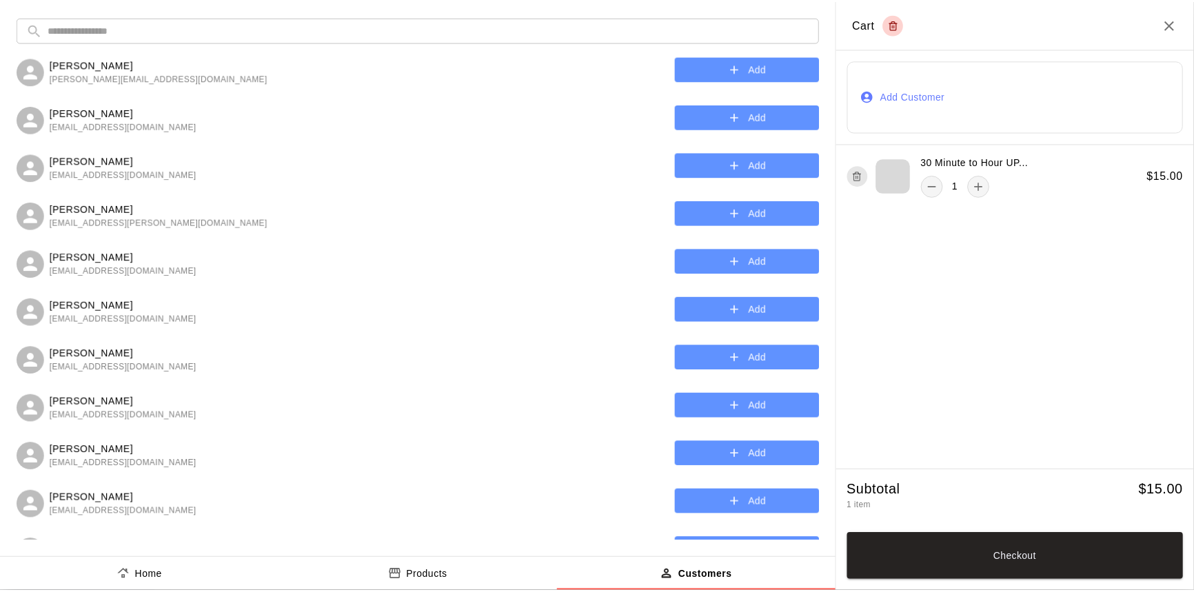
scroll to position [1065, 0]
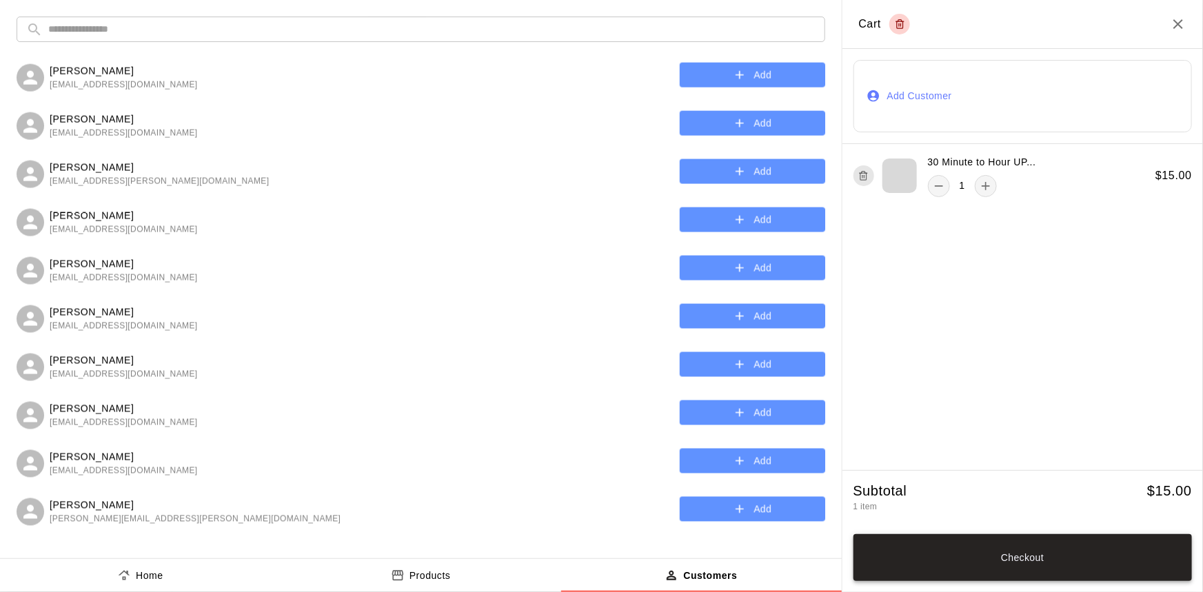
click at [1065, 560] on button "Checkout" at bounding box center [1022, 557] width 339 height 47
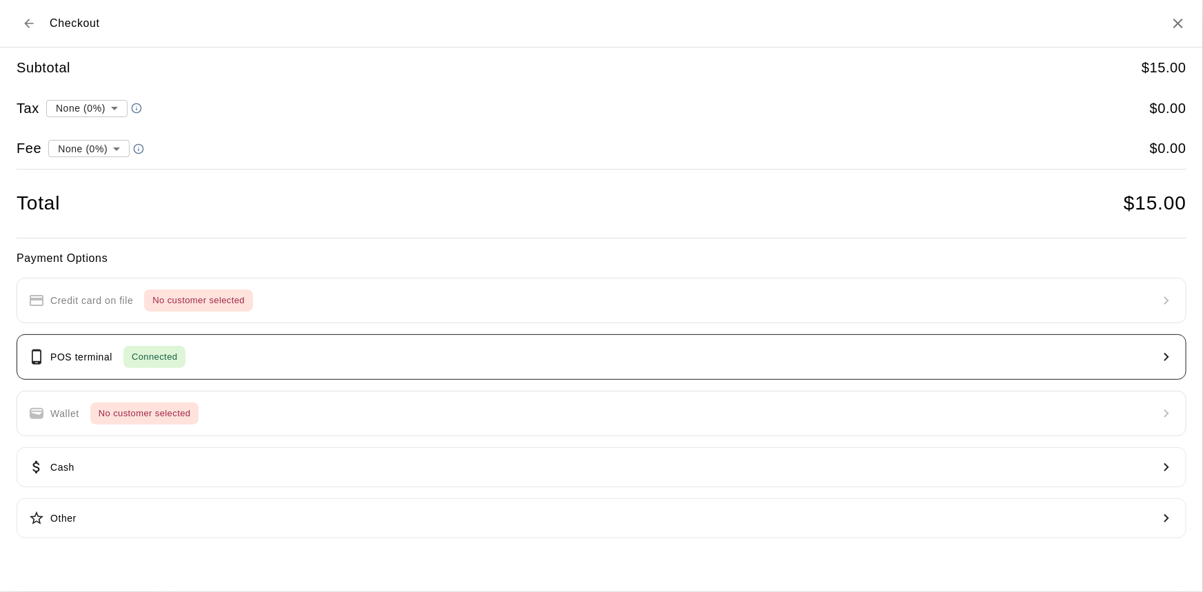
click at [258, 368] on button "POS terminal Connected" at bounding box center [602, 356] width 1170 height 45
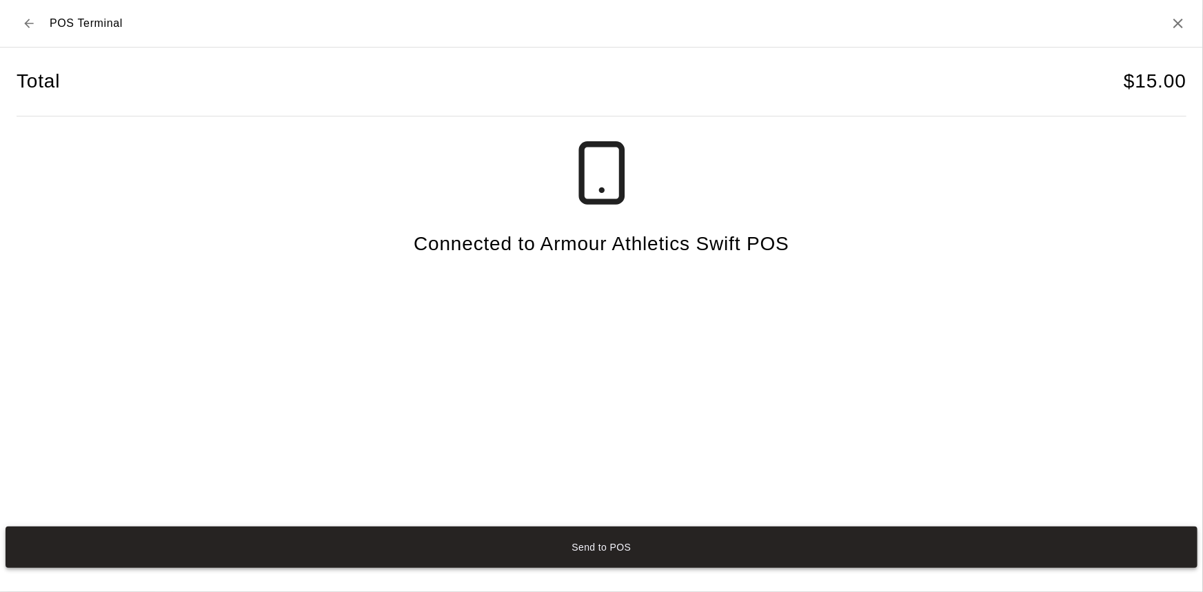
click at [576, 555] on button "Send to POS" at bounding box center [602, 547] width 1192 height 41
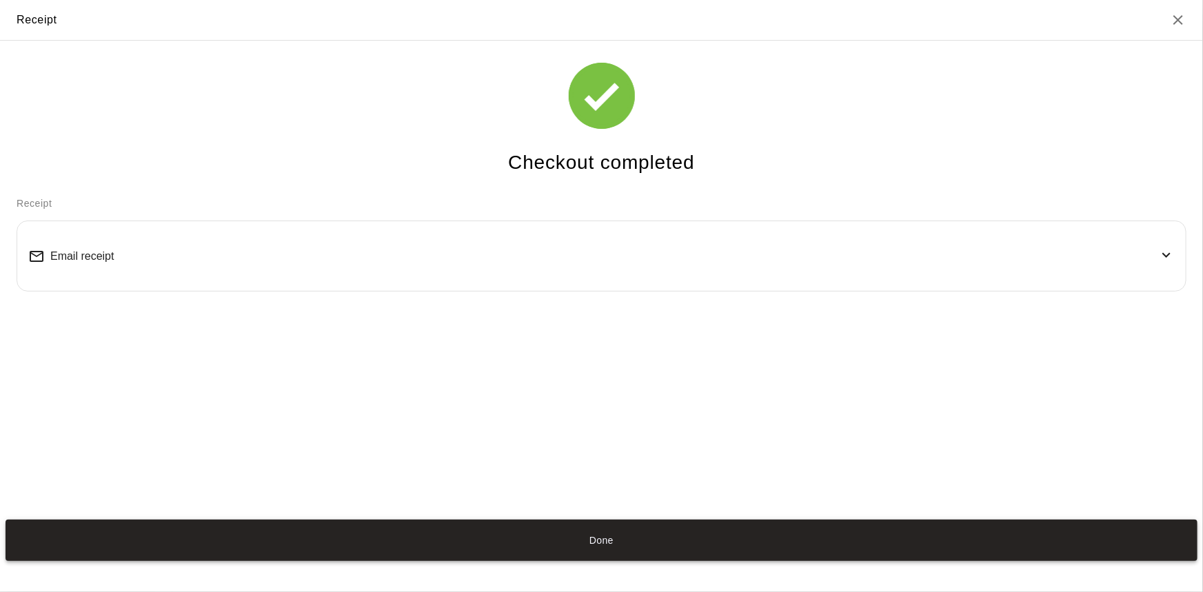
click at [680, 546] on button "Done" at bounding box center [602, 540] width 1192 height 41
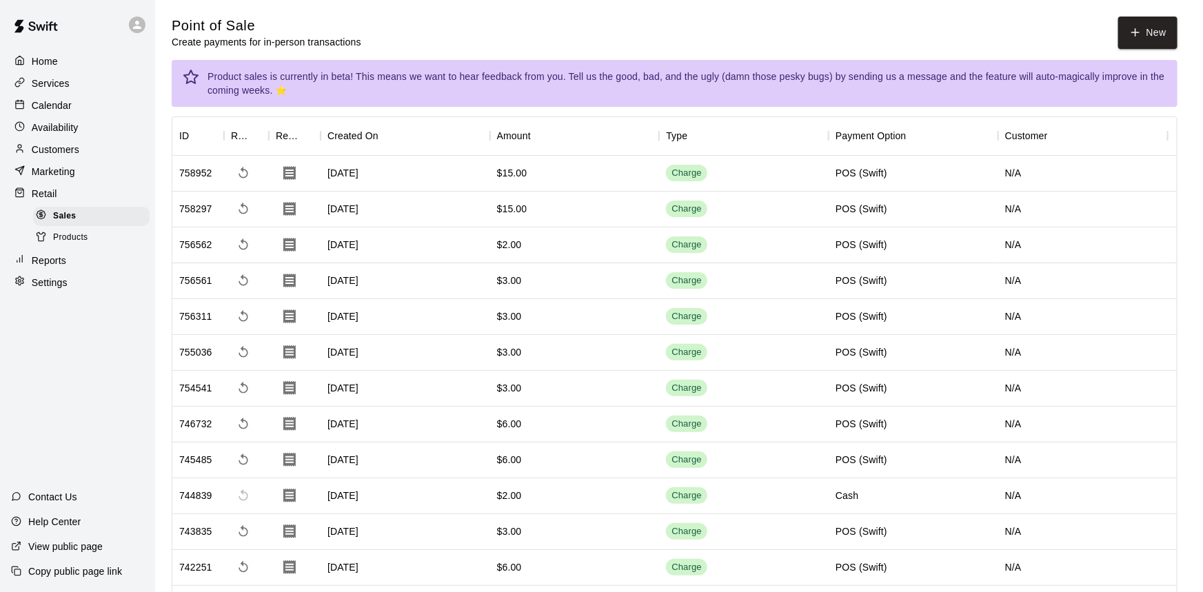
click at [627, 534] on button "Done" at bounding box center [602, 540] width 1192 height 41
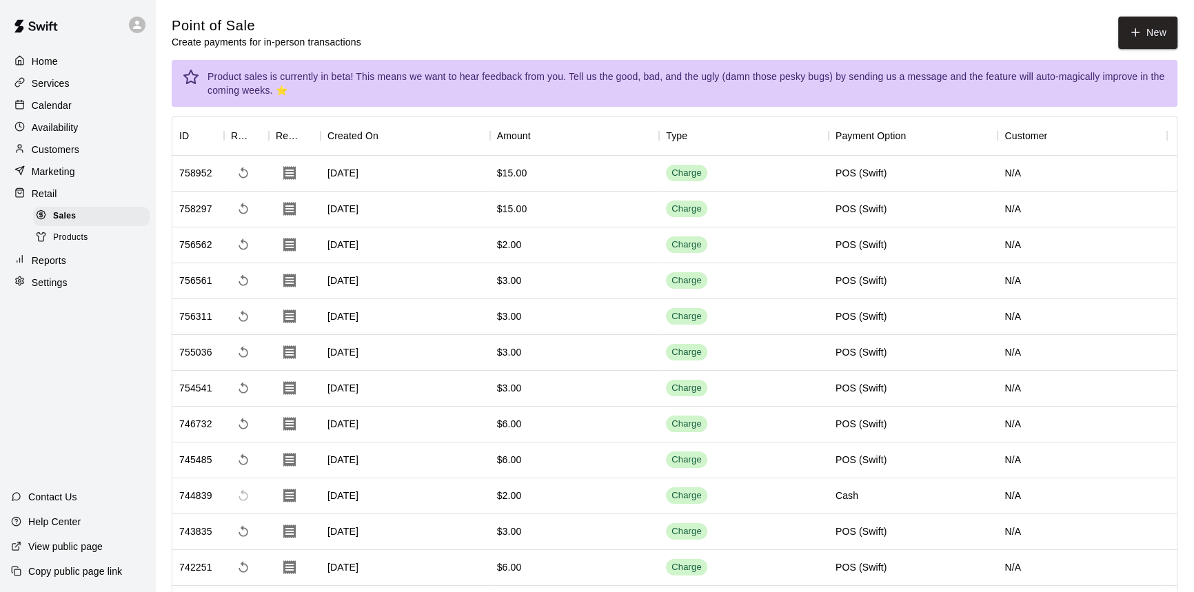
click at [58, 110] on p "Calendar" at bounding box center [52, 106] width 40 height 14
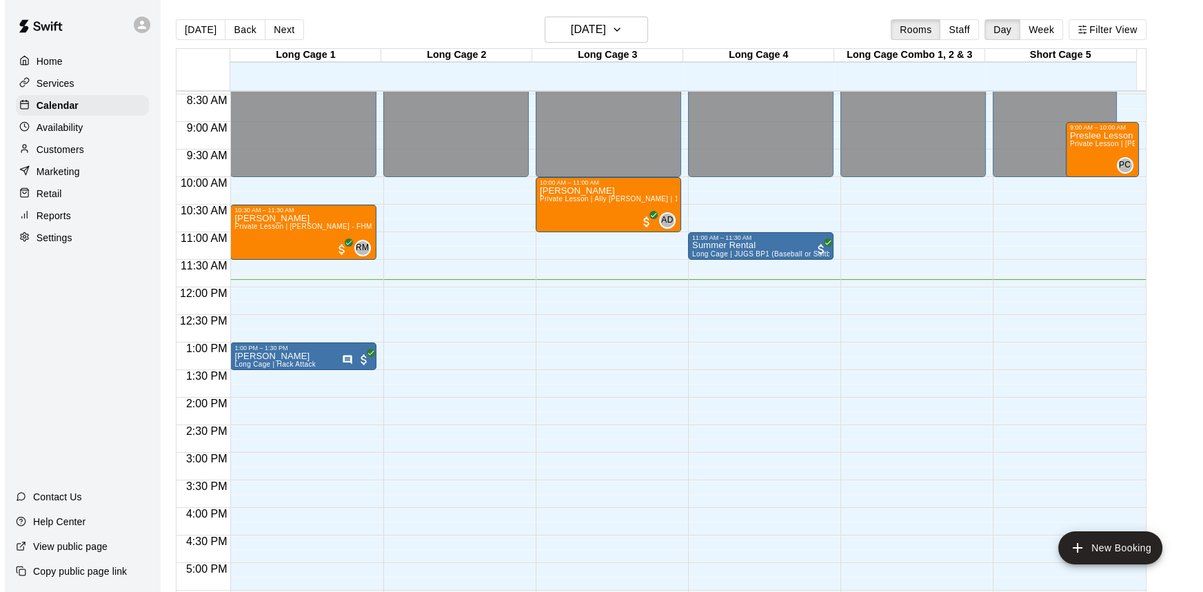
scroll to position [465, 0]
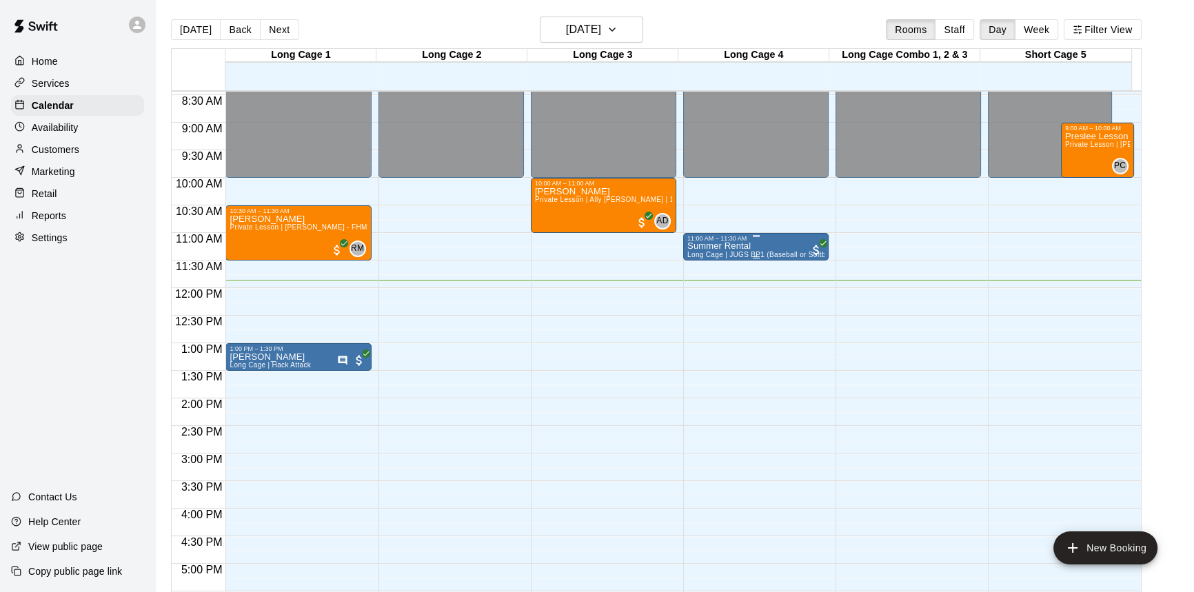
click at [782, 240] on div "11:00 AM – 11:30 AM" at bounding box center [755, 238] width 137 height 7
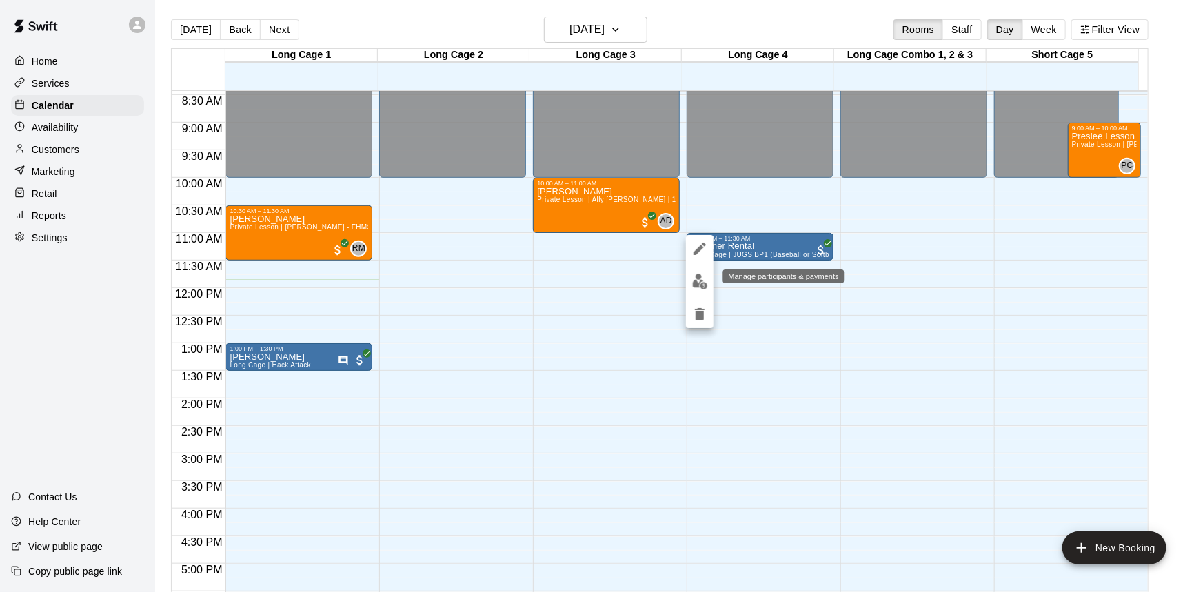
click at [689, 284] on button "edit" at bounding box center [700, 281] width 28 height 27
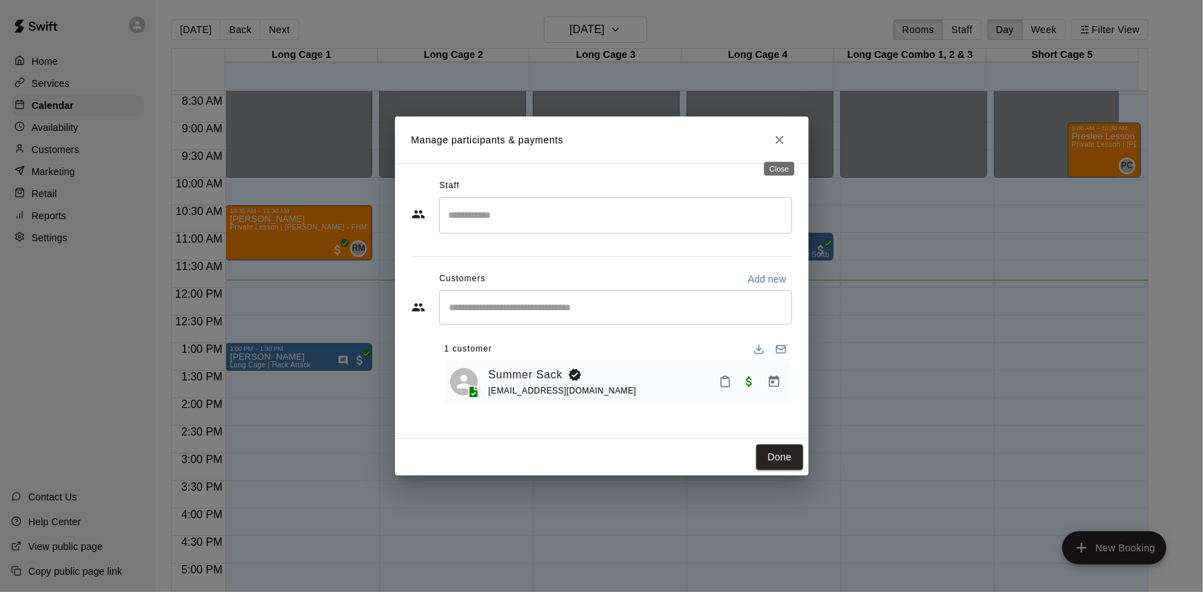
click at [773, 139] on icon "Close" at bounding box center [780, 140] width 14 height 14
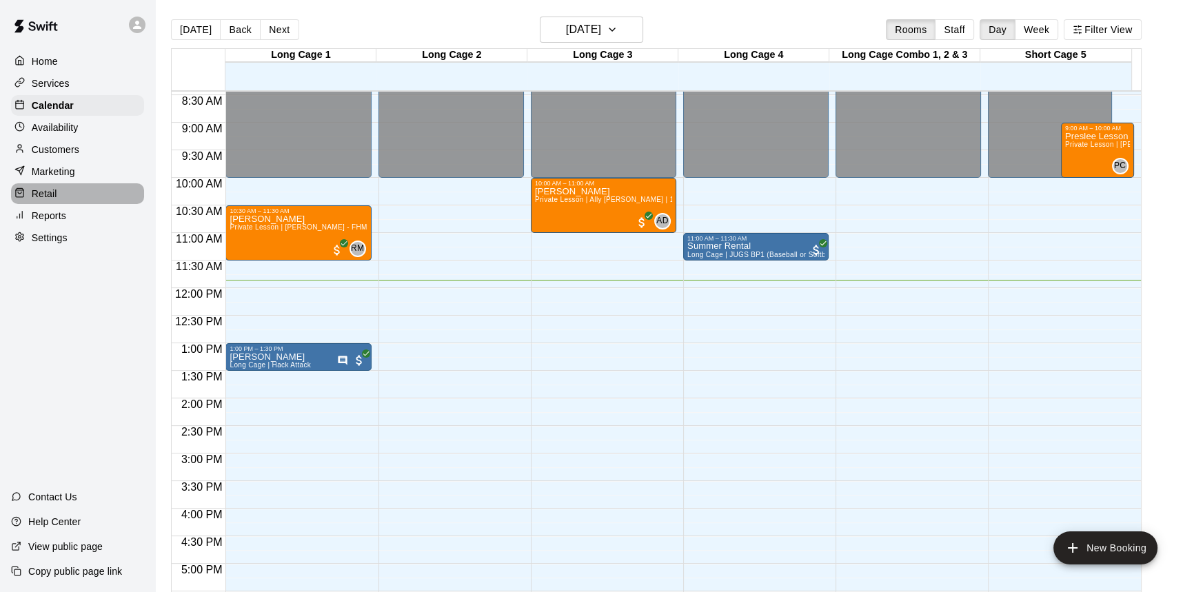
click at [64, 196] on div "Retail" at bounding box center [77, 193] width 133 height 21
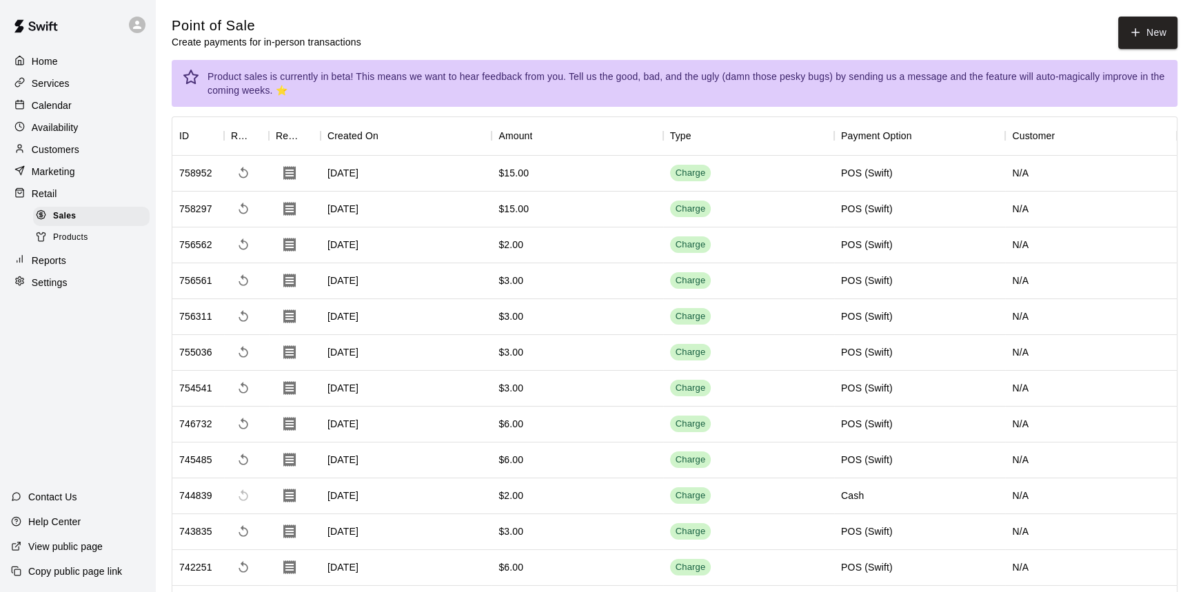
click at [66, 238] on span "Products" at bounding box center [70, 238] width 35 height 14
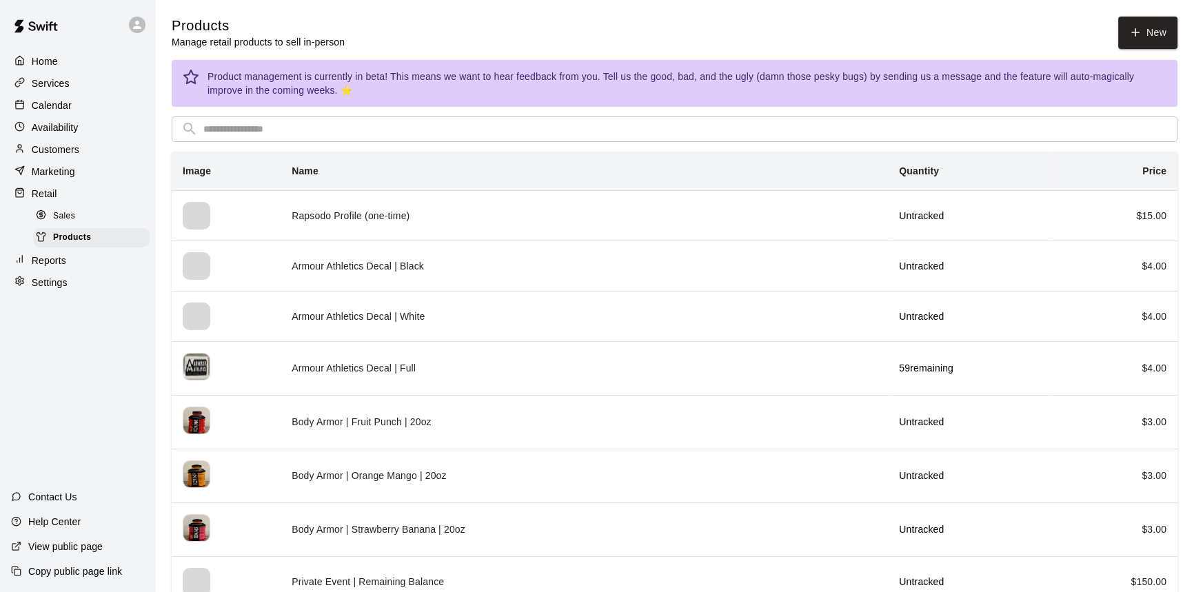
click at [77, 221] on div "Sales" at bounding box center [91, 216] width 116 height 19
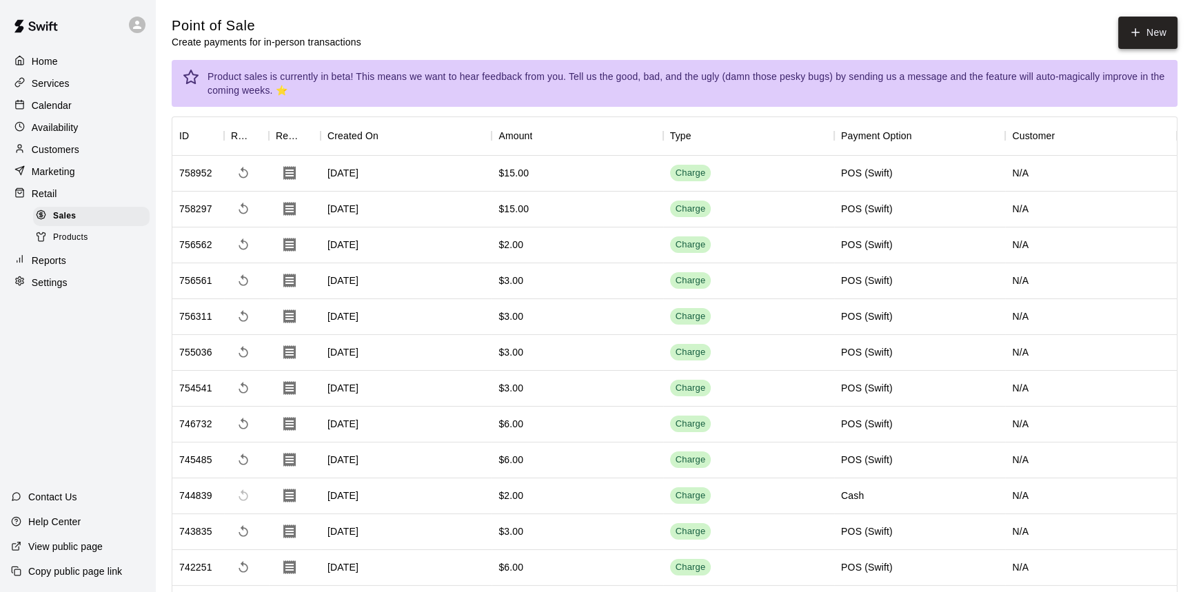
click at [1160, 20] on button "New" at bounding box center [1147, 33] width 59 height 32
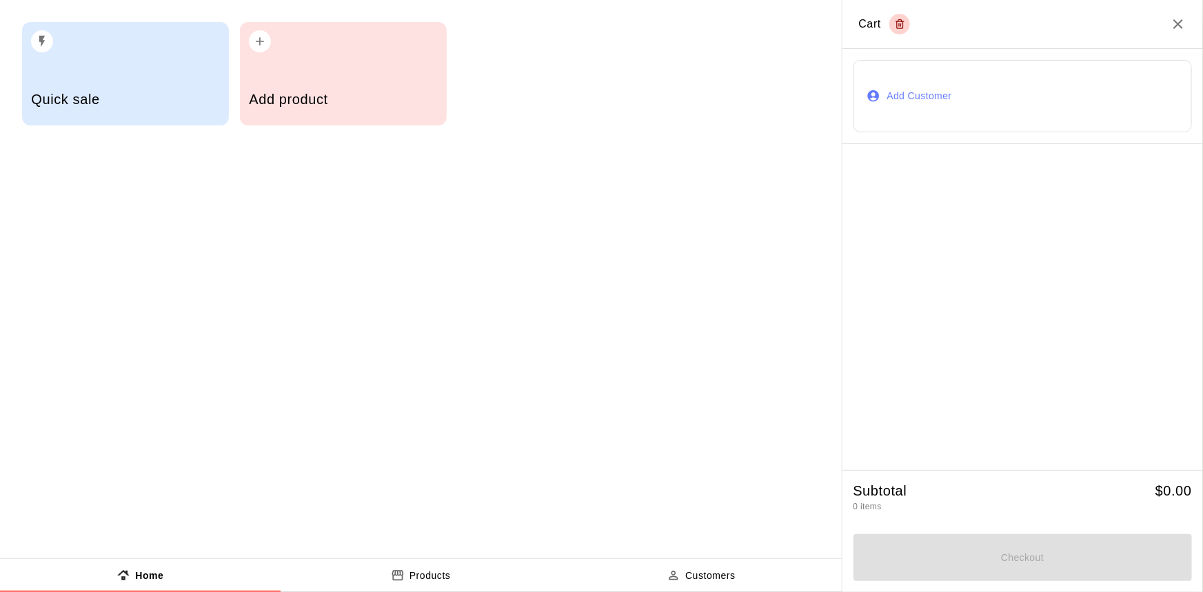
click at [305, 57] on div "Add product" at bounding box center [343, 73] width 207 height 103
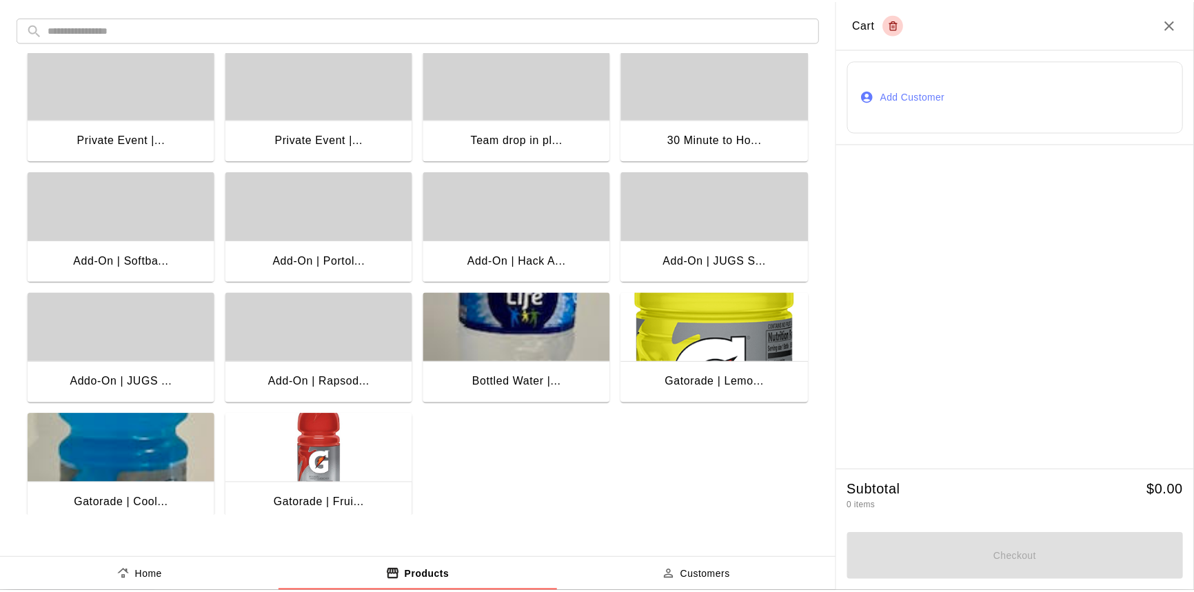
scroll to position [274, 0]
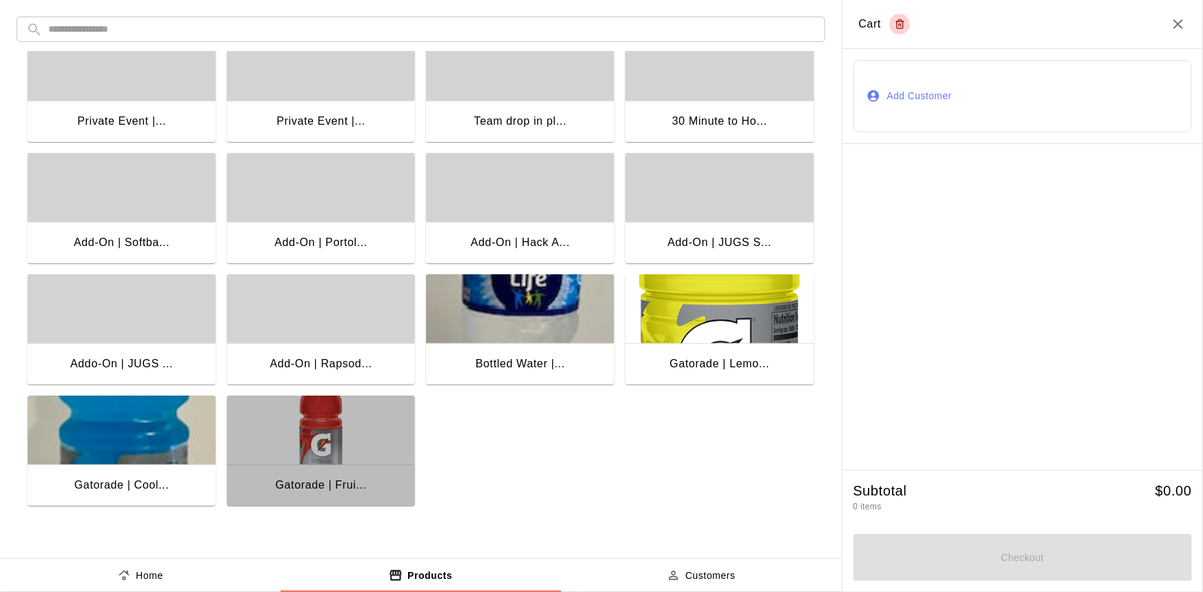
click at [364, 423] on img "button" at bounding box center [321, 430] width 188 height 69
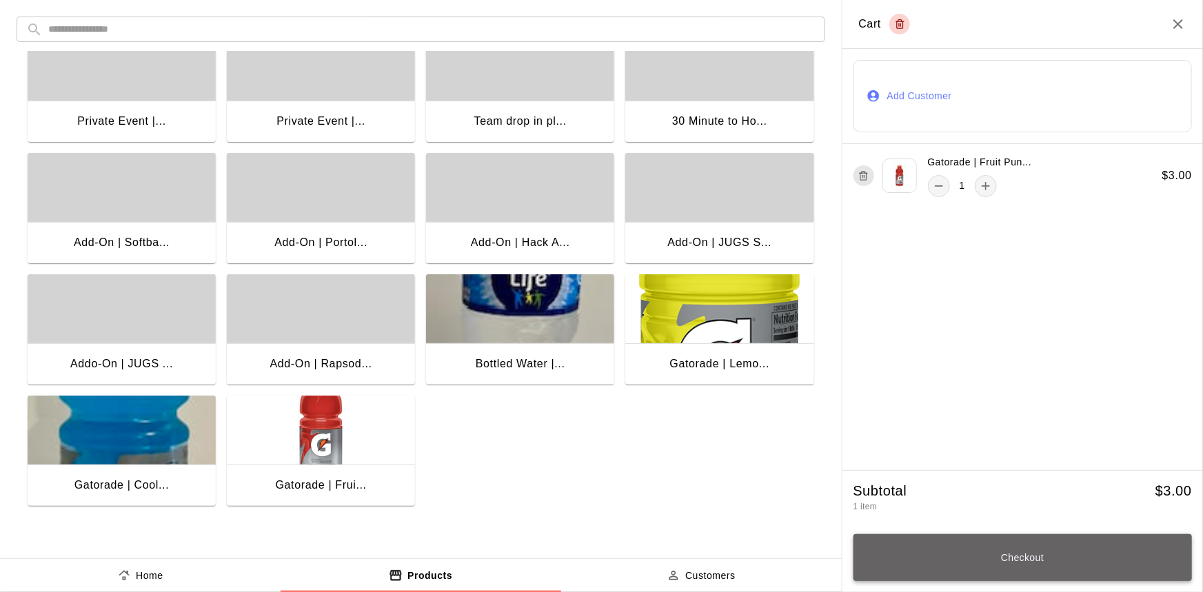
click at [1050, 572] on button "Checkout" at bounding box center [1022, 557] width 339 height 47
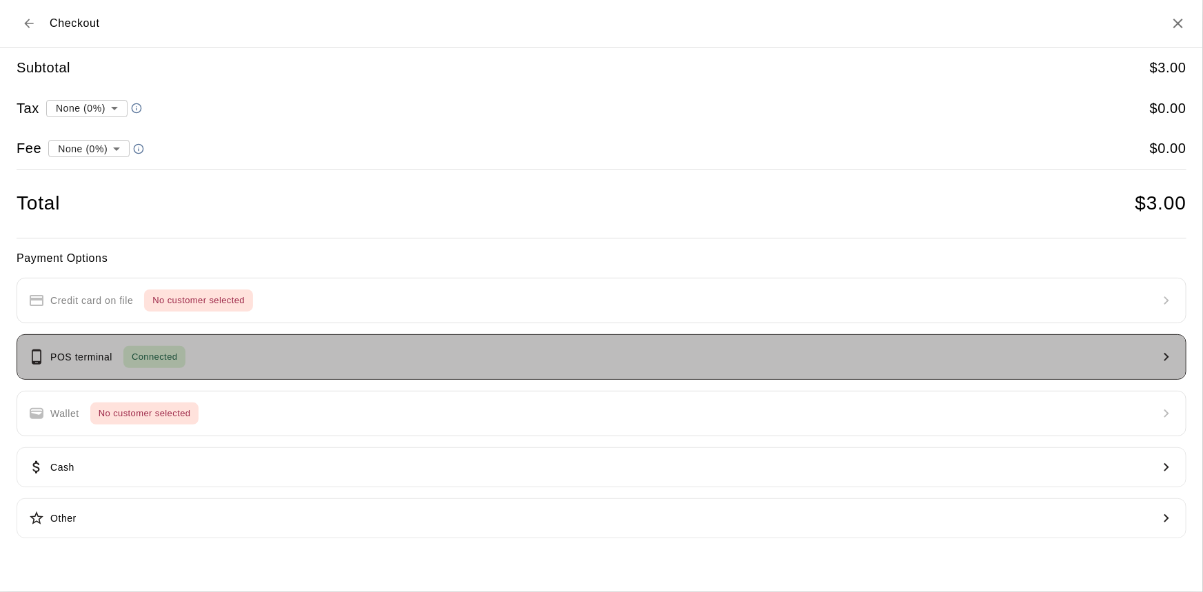
click at [212, 359] on button "POS terminal Connected" at bounding box center [602, 356] width 1170 height 45
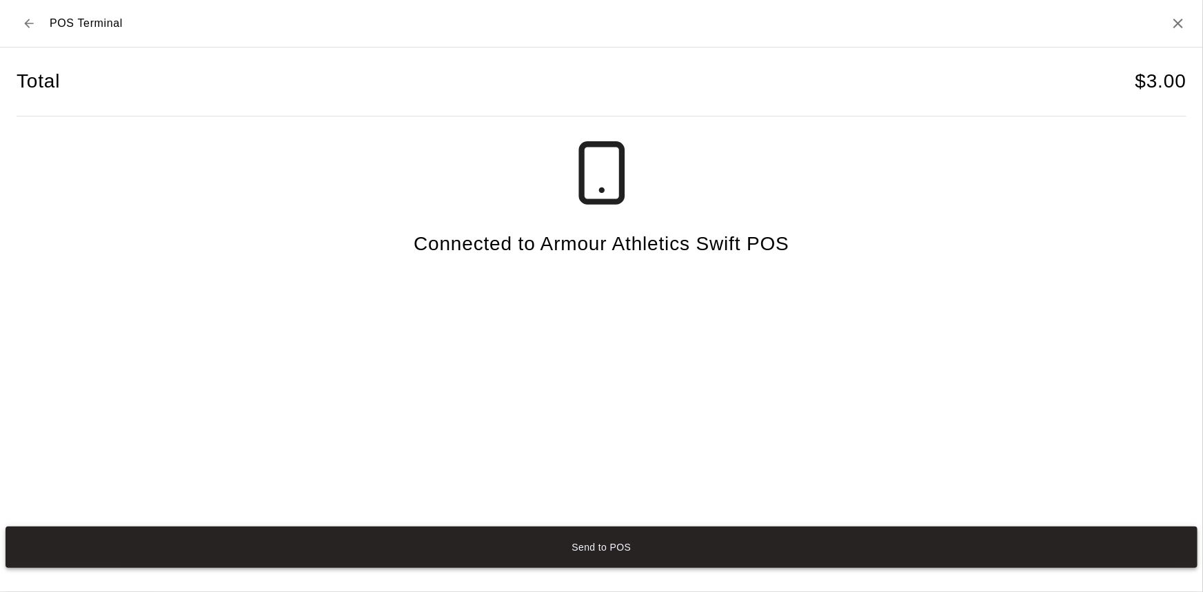
click at [600, 545] on button "Send to POS" at bounding box center [602, 547] width 1192 height 41
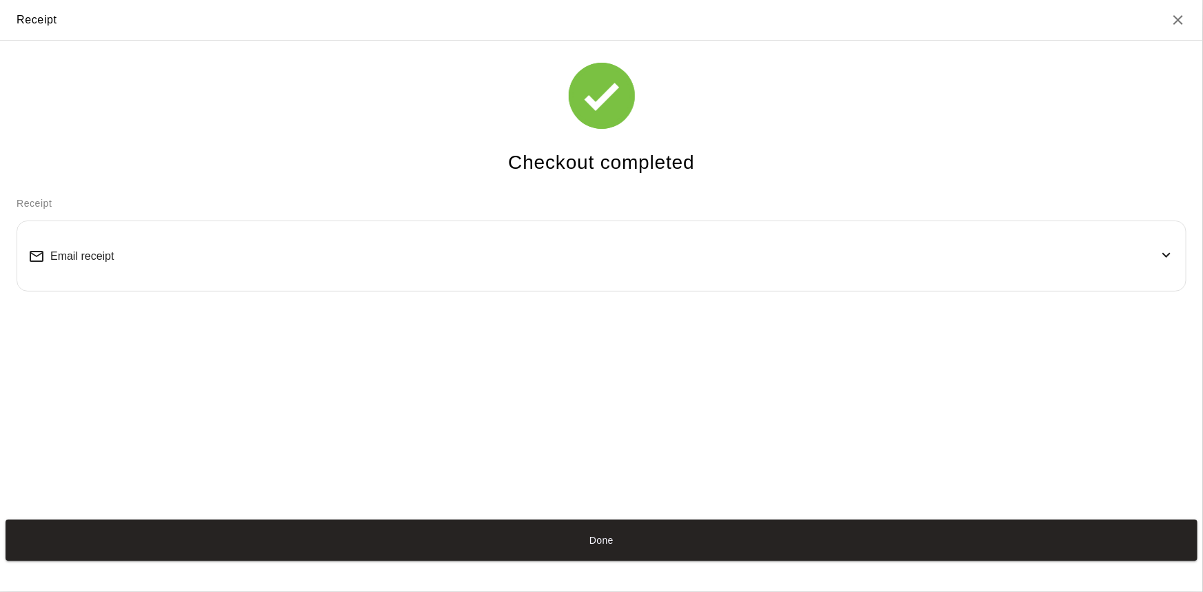
click at [598, 545] on button "Done" at bounding box center [602, 540] width 1192 height 41
click at [715, 547] on button "Done" at bounding box center [602, 540] width 1192 height 41
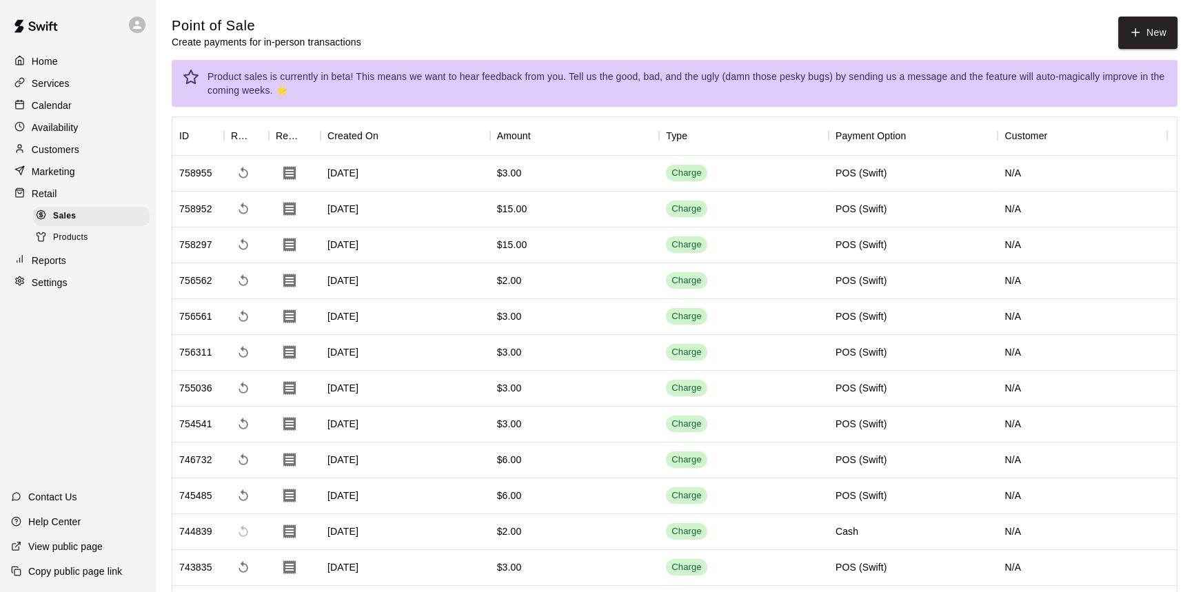
click at [60, 176] on p "Marketing" at bounding box center [53, 172] width 43 height 14
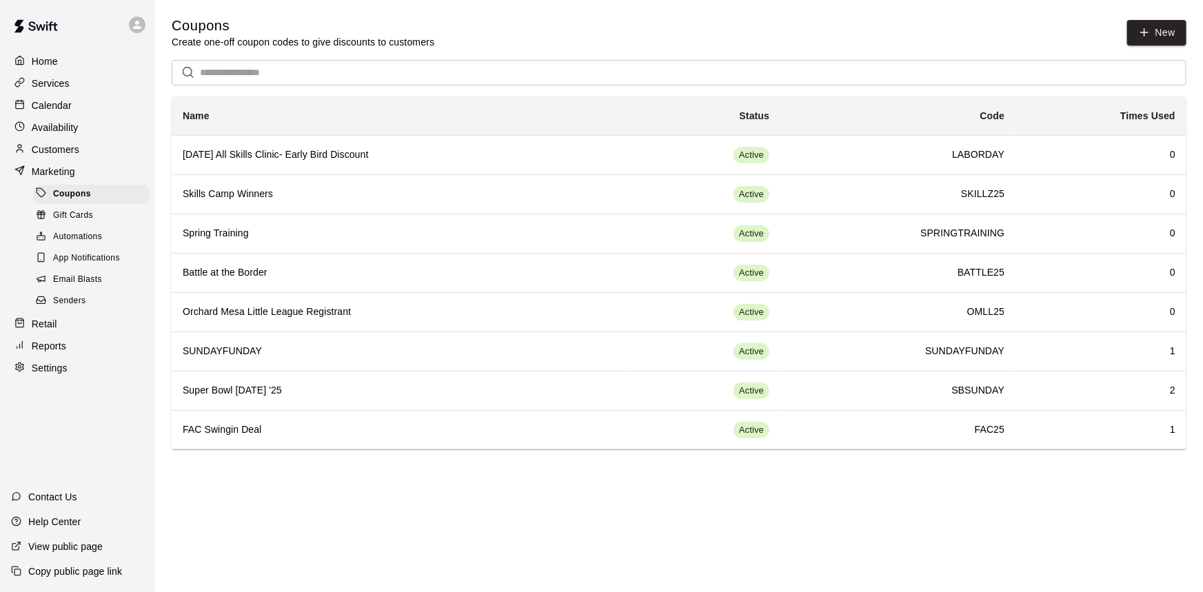
click at [70, 149] on p "Customers" at bounding box center [56, 150] width 48 height 14
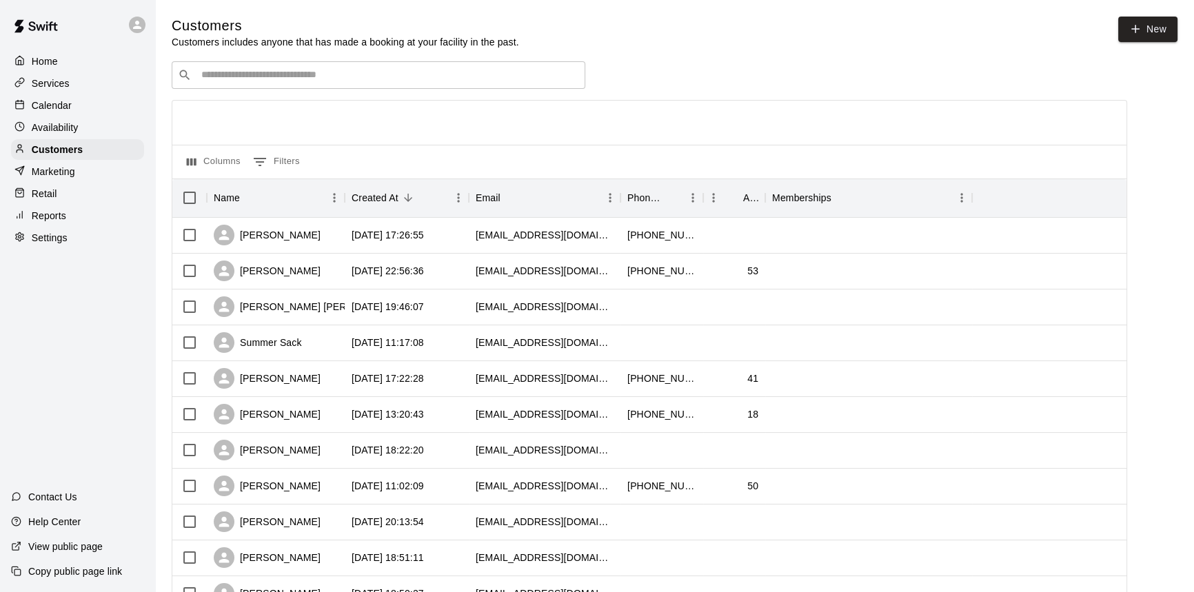
click at [73, 136] on div "Availability" at bounding box center [77, 127] width 133 height 21
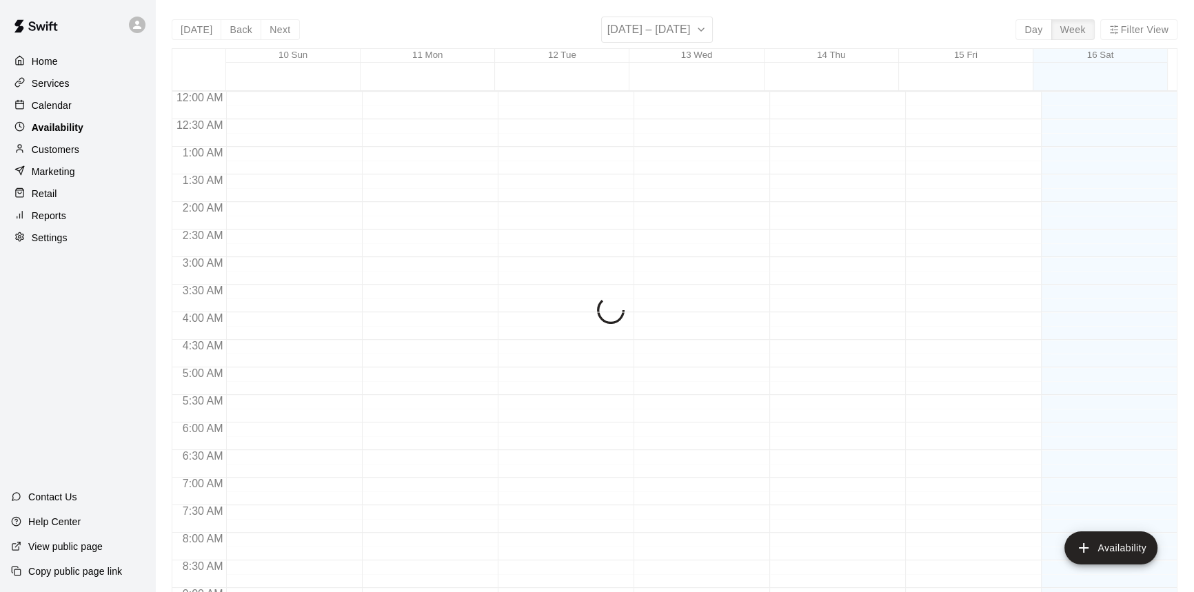
scroll to position [655, 0]
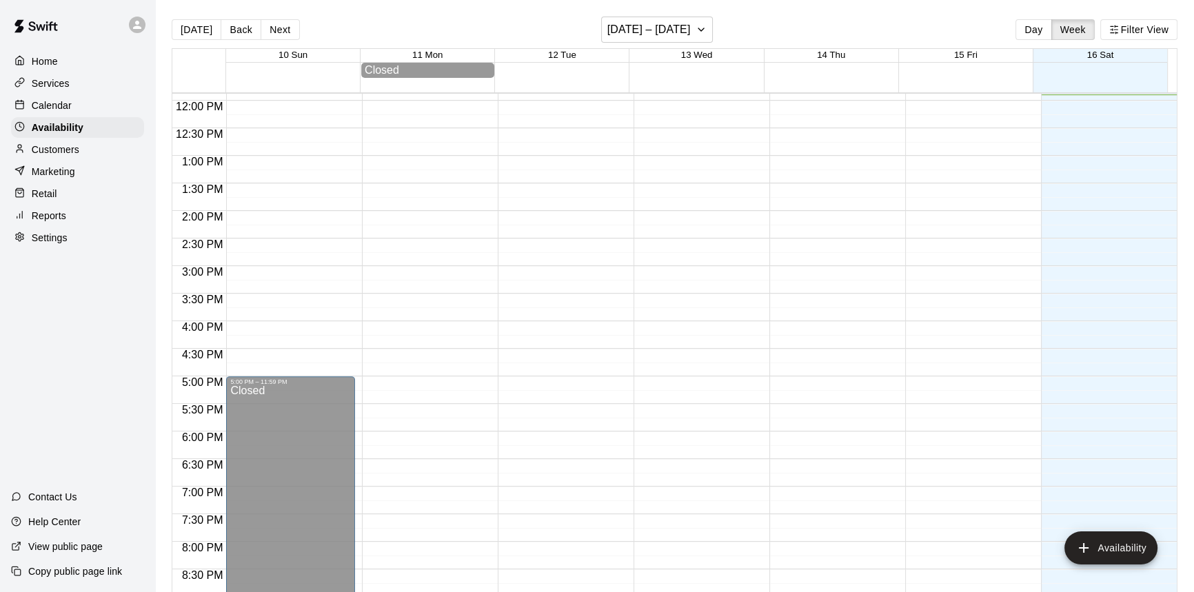
click at [52, 192] on p "Retail" at bounding box center [45, 194] width 26 height 14
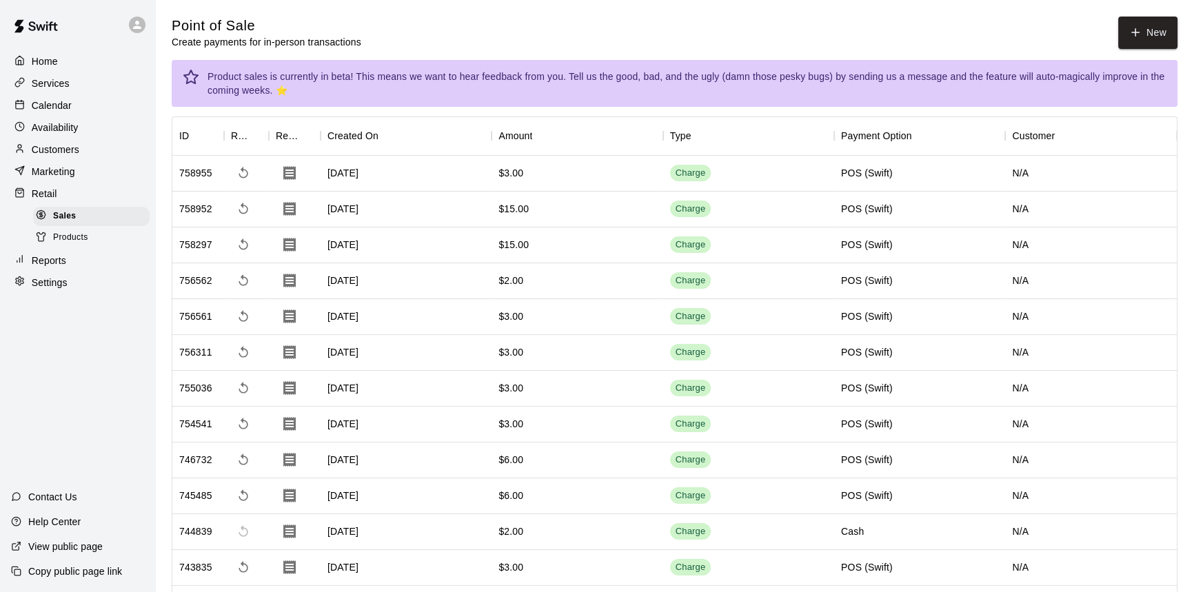
click at [60, 243] on span "Products" at bounding box center [70, 238] width 35 height 14
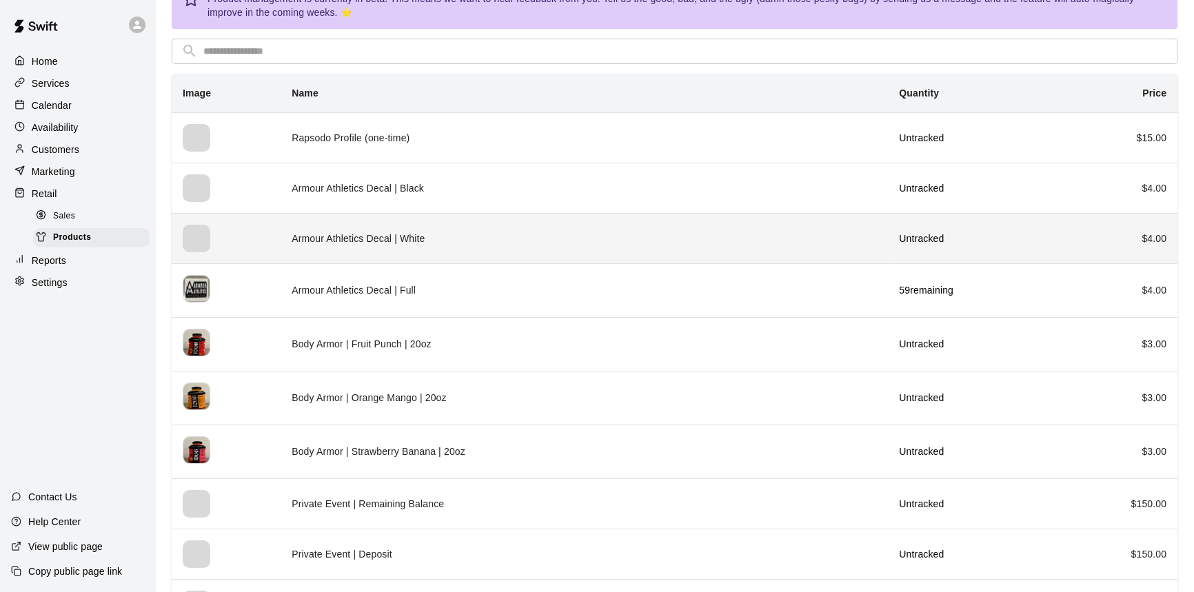
scroll to position [49, 0]
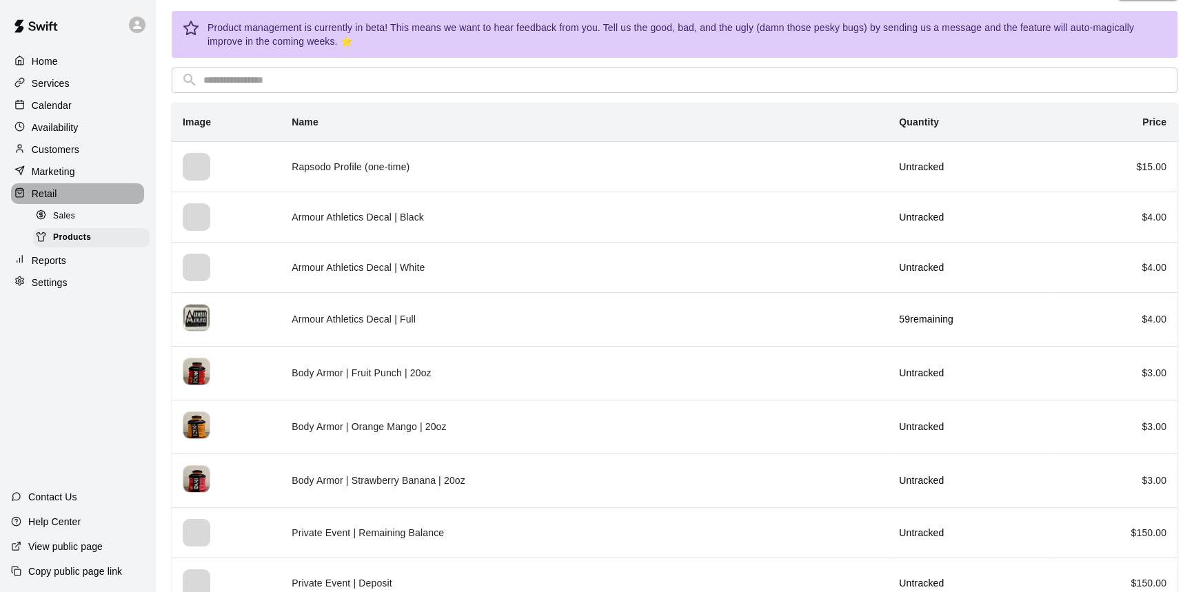
click at [39, 197] on p "Retail" at bounding box center [45, 194] width 26 height 14
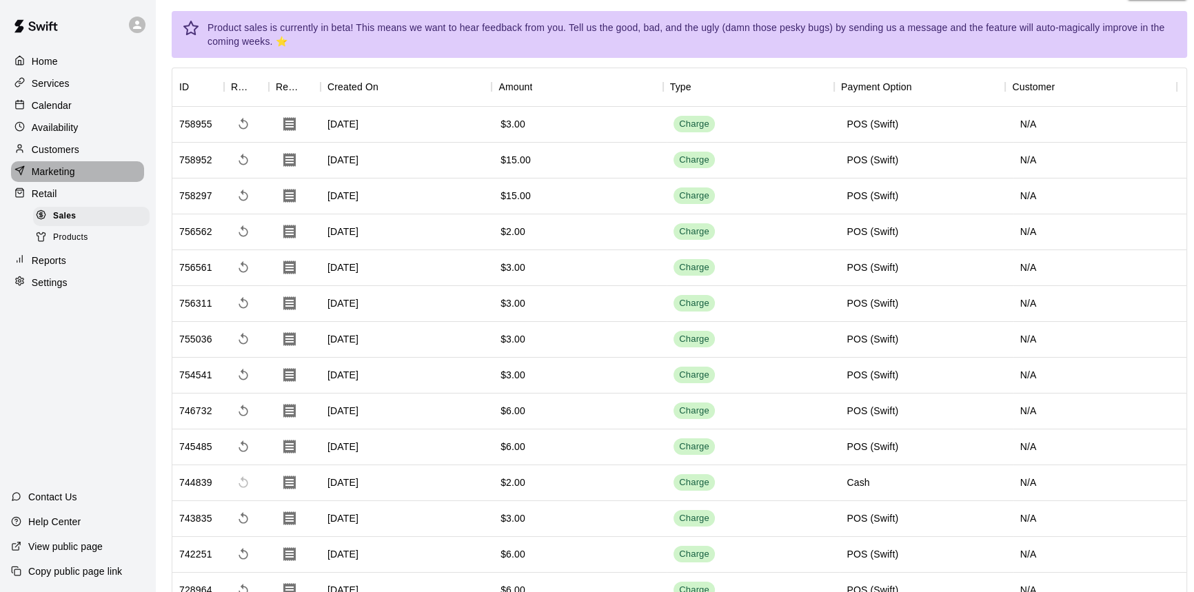
click at [59, 168] on p "Marketing" at bounding box center [53, 172] width 43 height 14
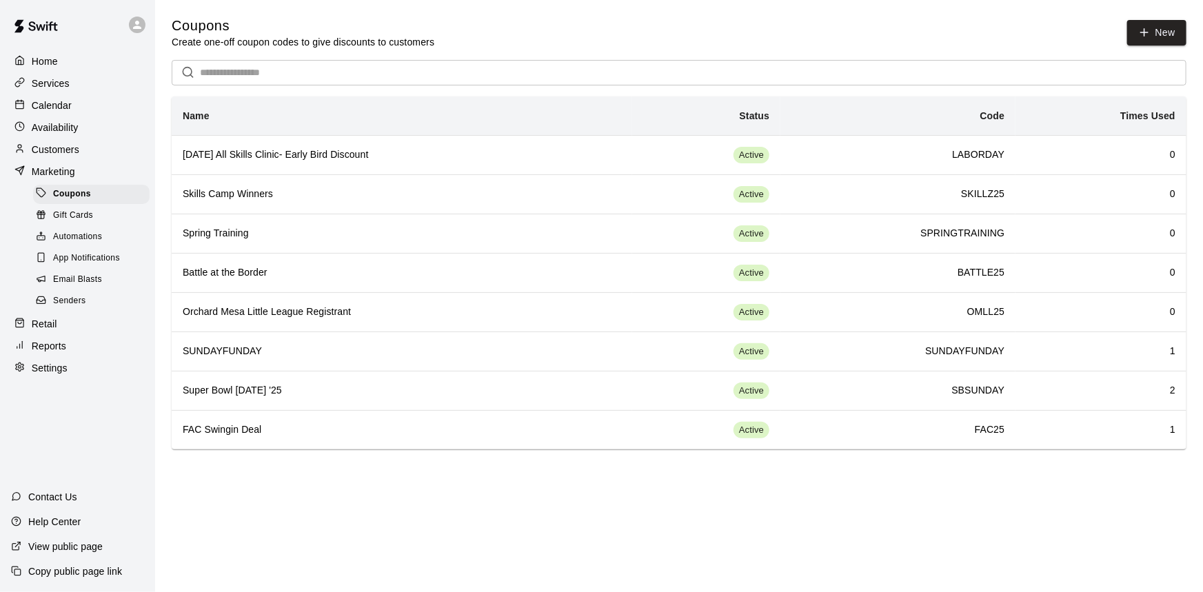
click at [72, 151] on p "Customers" at bounding box center [56, 150] width 48 height 14
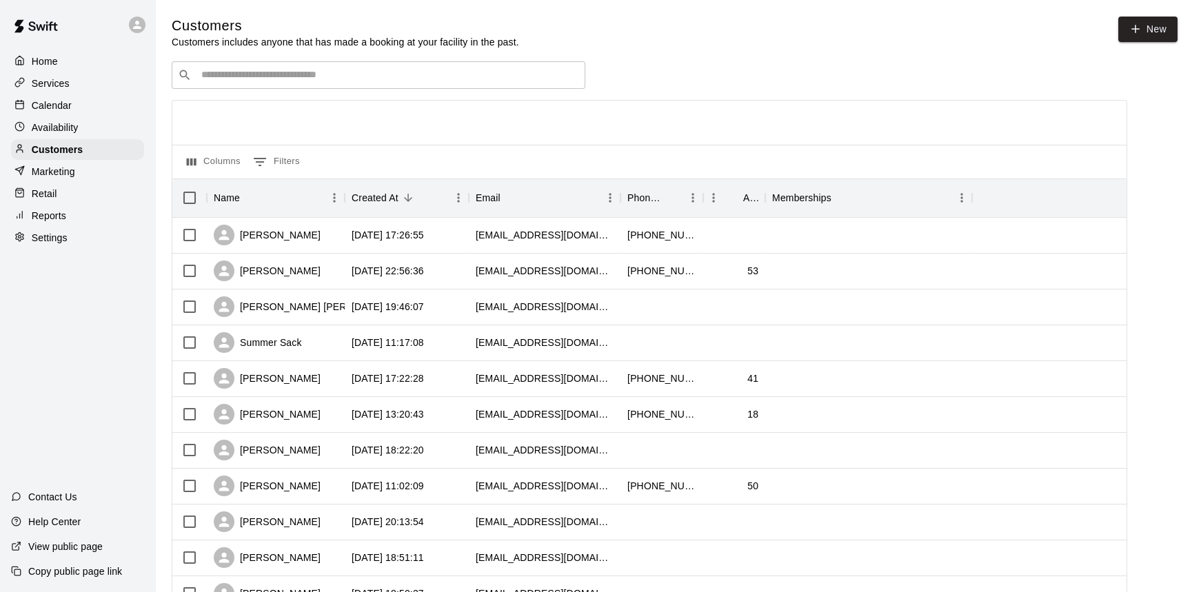
click at [58, 84] on p "Services" at bounding box center [51, 84] width 38 height 14
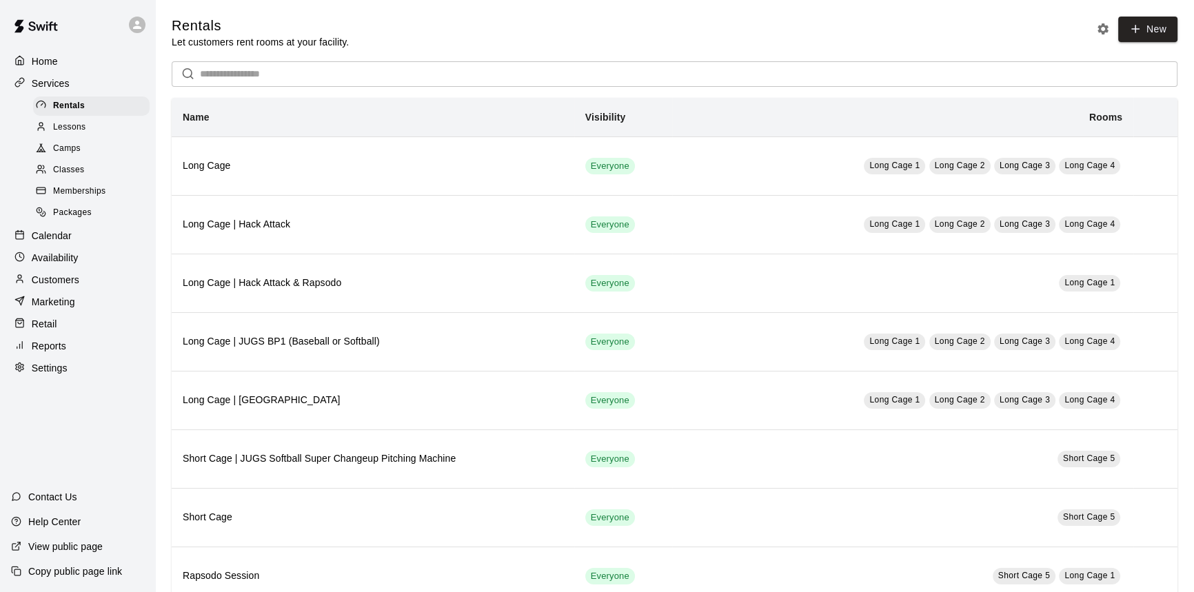
click at [85, 194] on span "Memberships" at bounding box center [79, 192] width 52 height 14
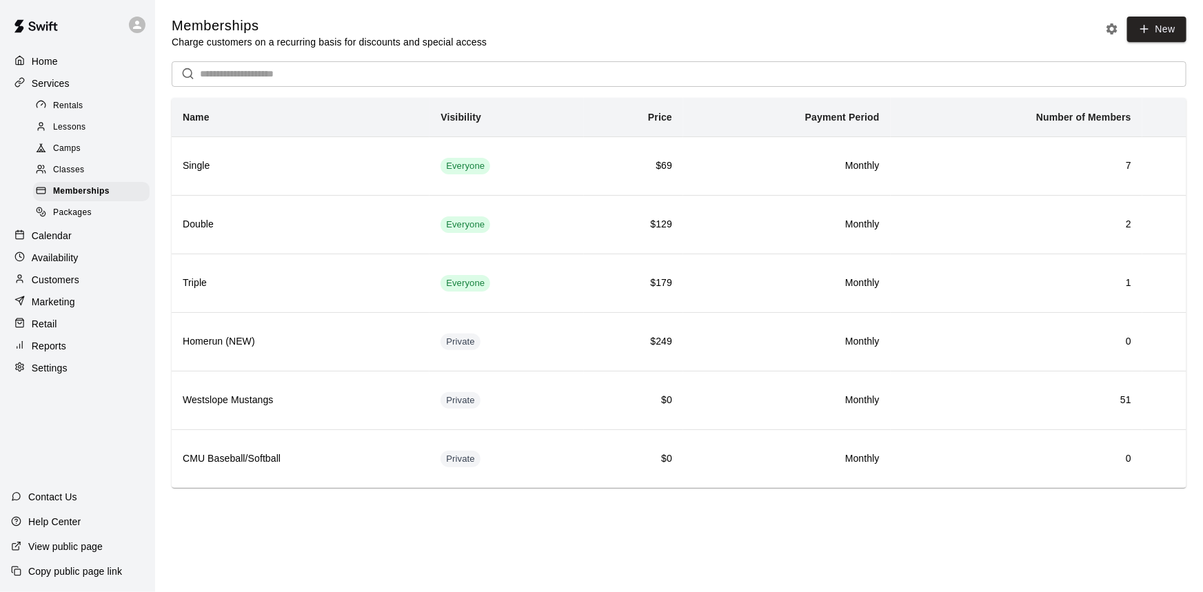
click at [49, 298] on div "Marketing" at bounding box center [77, 302] width 133 height 21
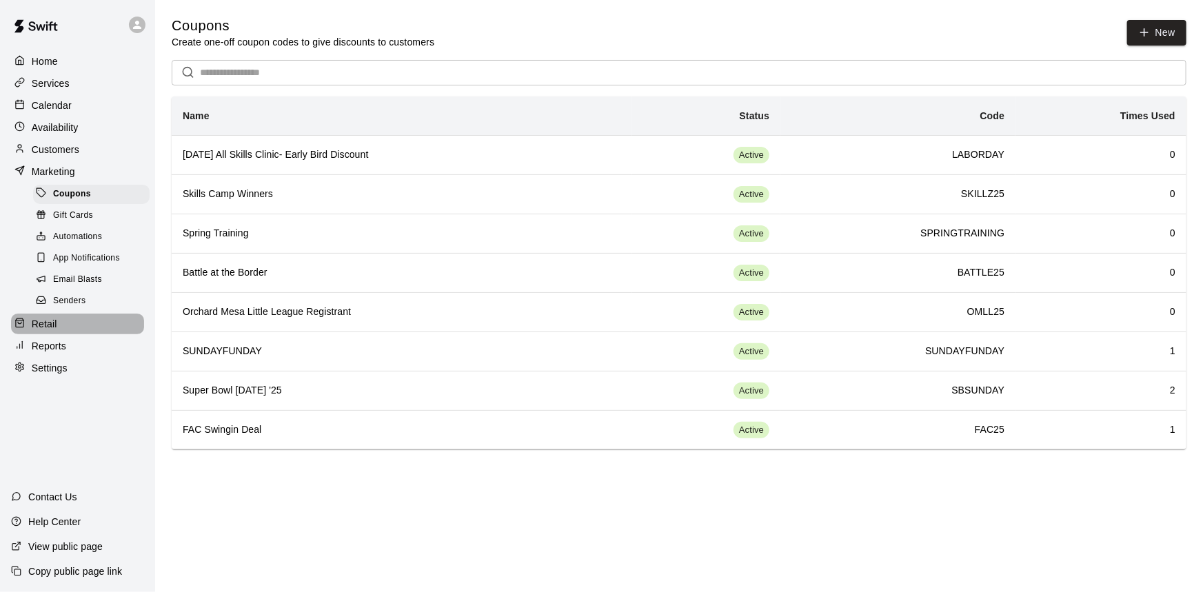
click at [58, 330] on div "Retail" at bounding box center [77, 324] width 133 height 21
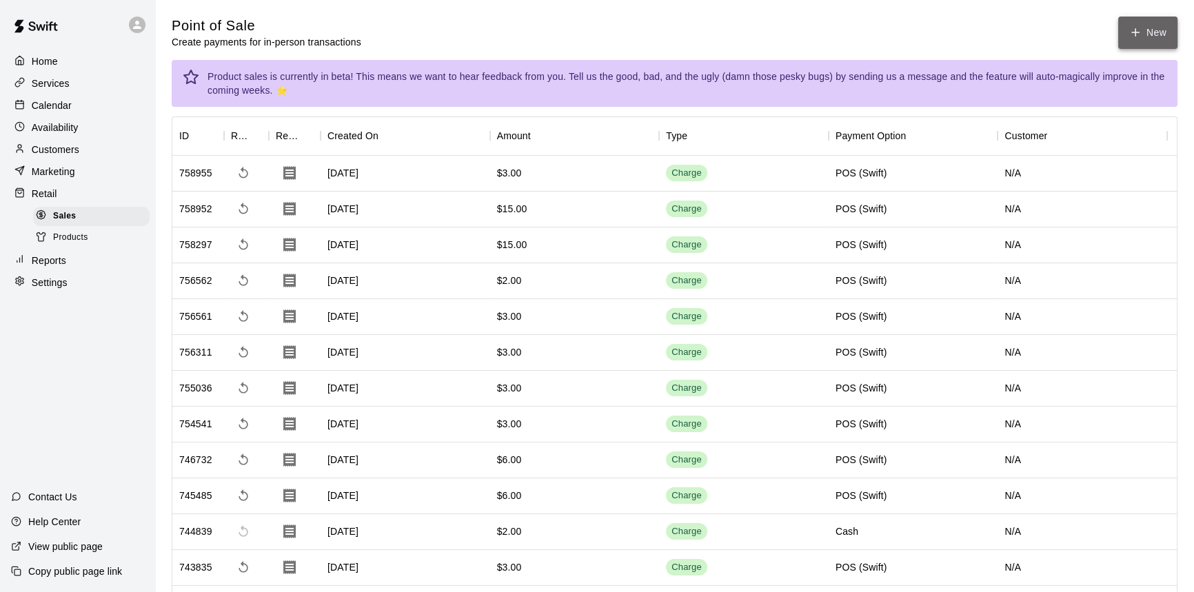
click at [1130, 26] on icon "button" at bounding box center [1135, 32] width 12 height 12
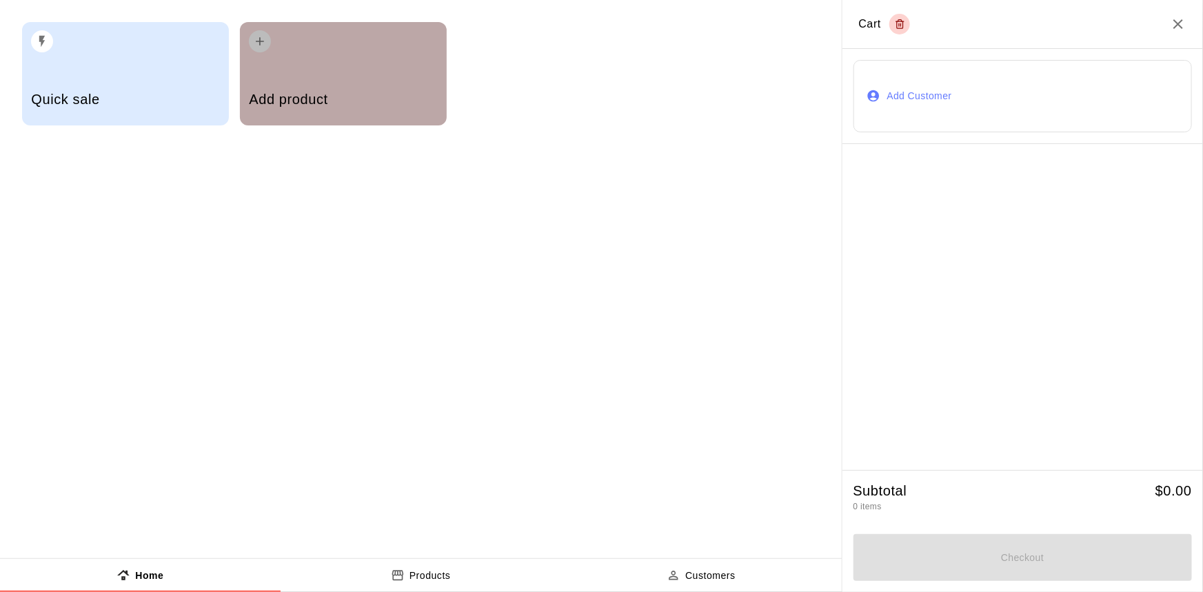
click at [359, 72] on div "Add product" at bounding box center [343, 73] width 207 height 103
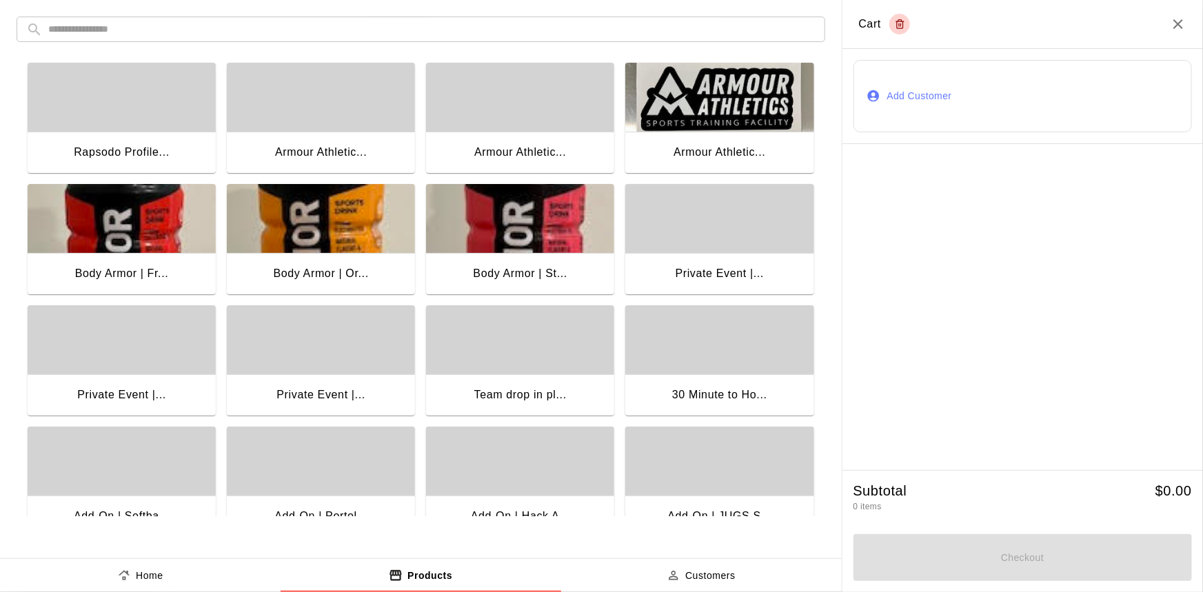
click at [519, 124] on div "button" at bounding box center [520, 97] width 188 height 69
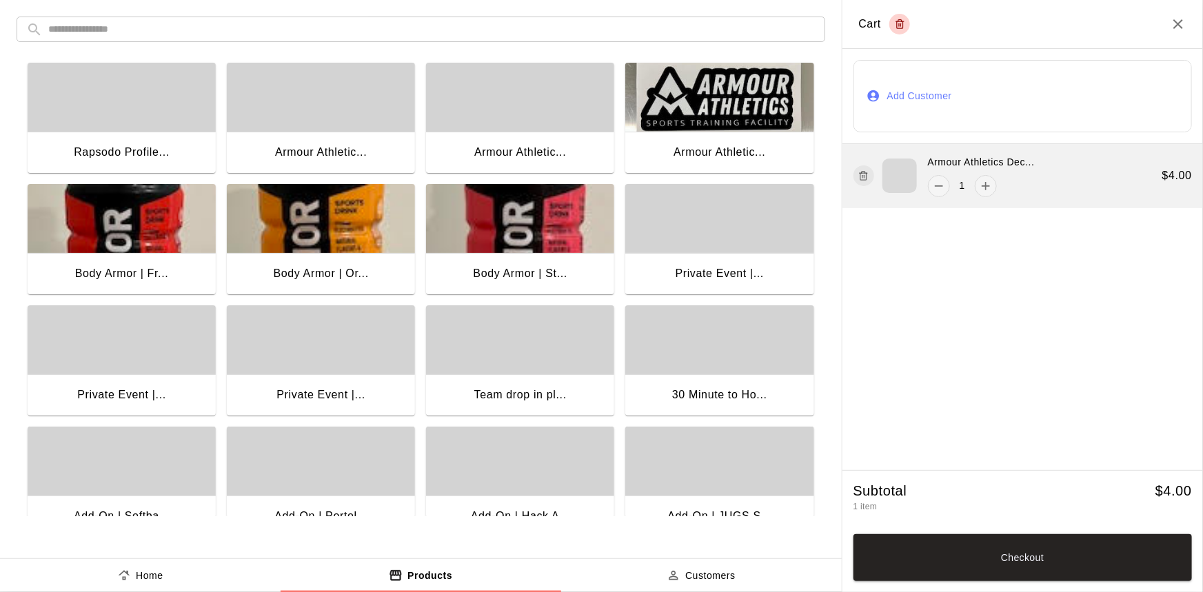
click at [997, 157] on p "Armour Athletics Dec..." at bounding box center [981, 162] width 107 height 14
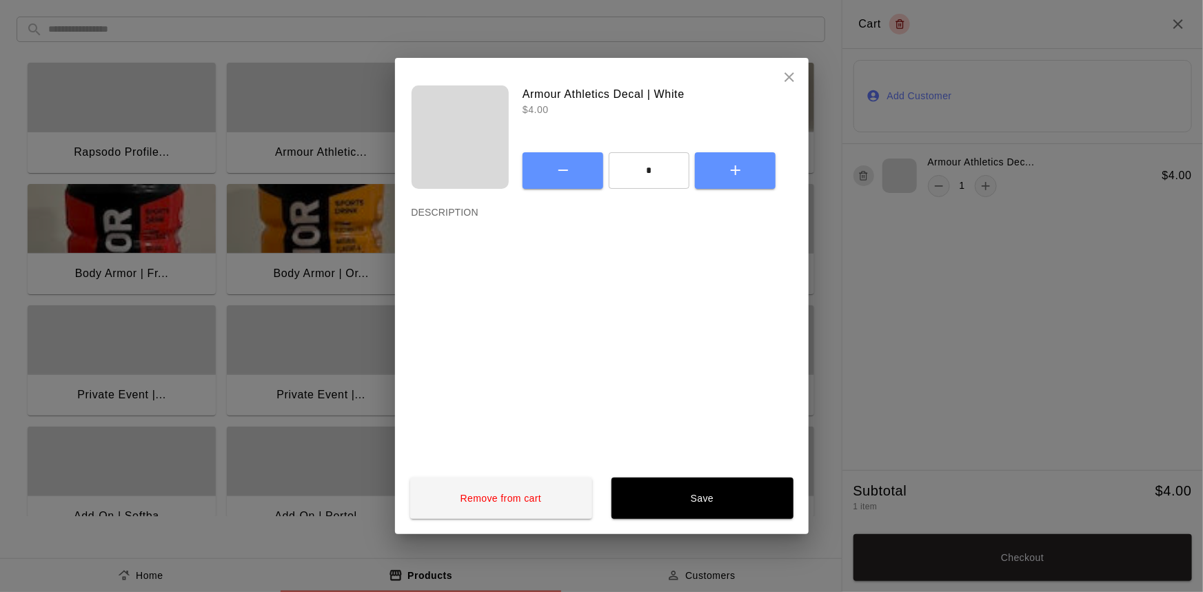
click at [795, 72] on icon "close" at bounding box center [789, 77] width 17 height 17
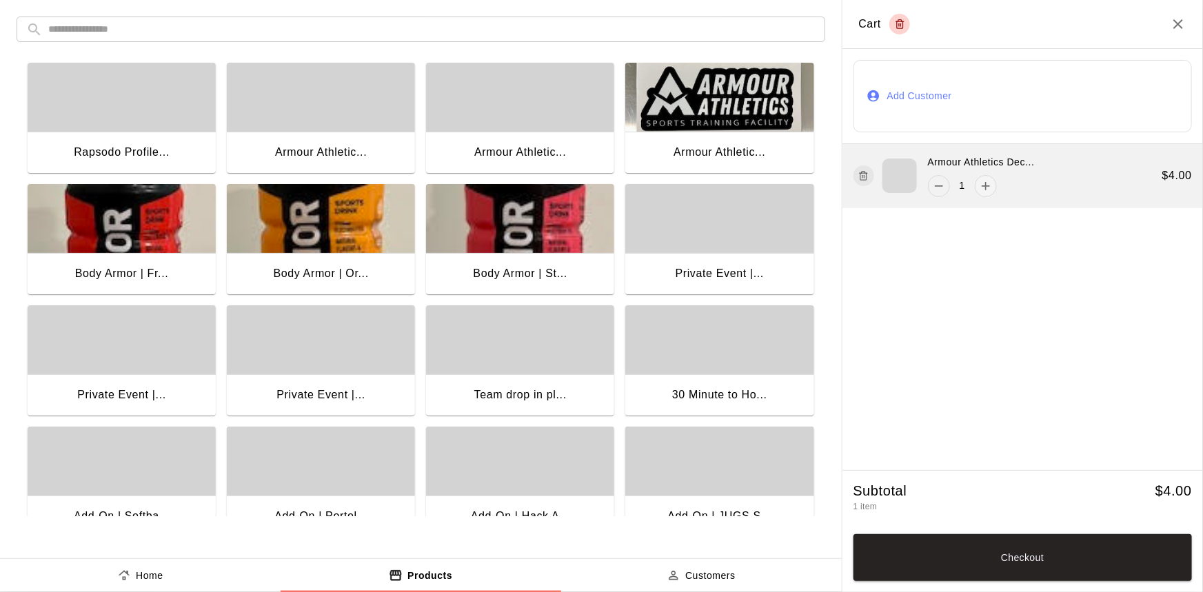
click at [930, 179] on button "remove" at bounding box center [939, 186] width 22 height 22
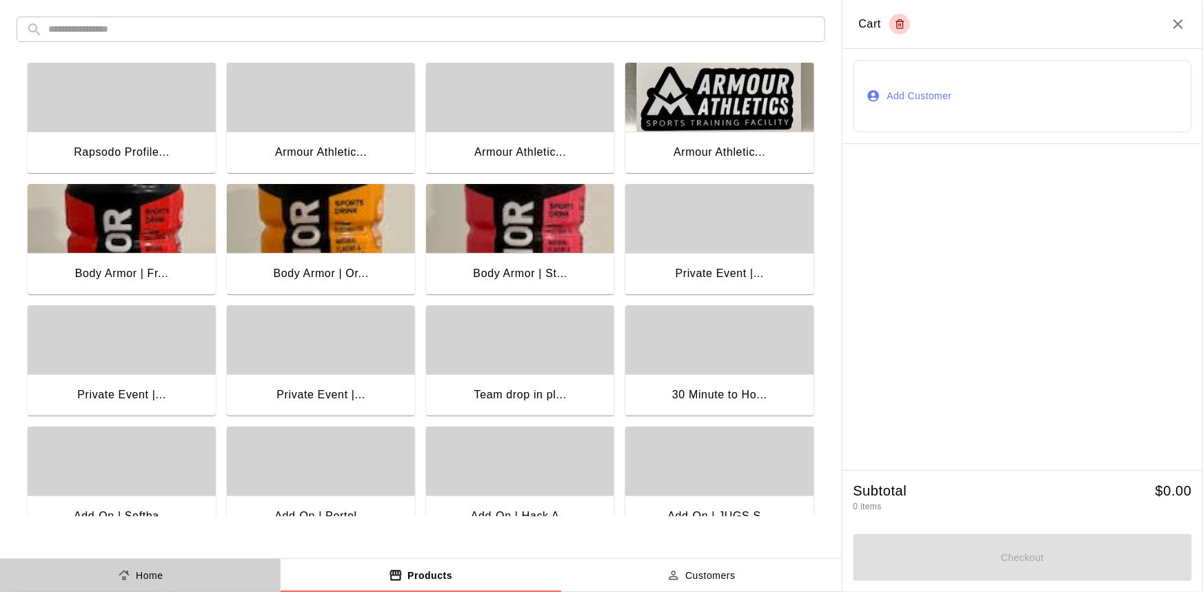
click at [146, 581] on p "Home" at bounding box center [150, 576] width 28 height 14
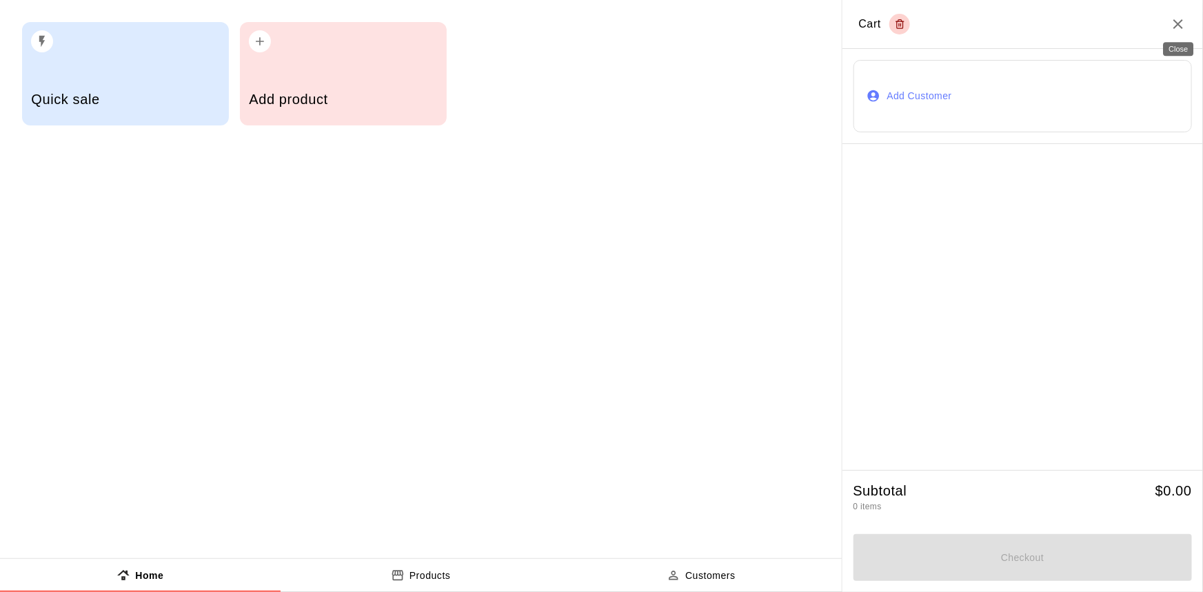
click at [1181, 21] on icon "Close" at bounding box center [1178, 24] width 17 height 17
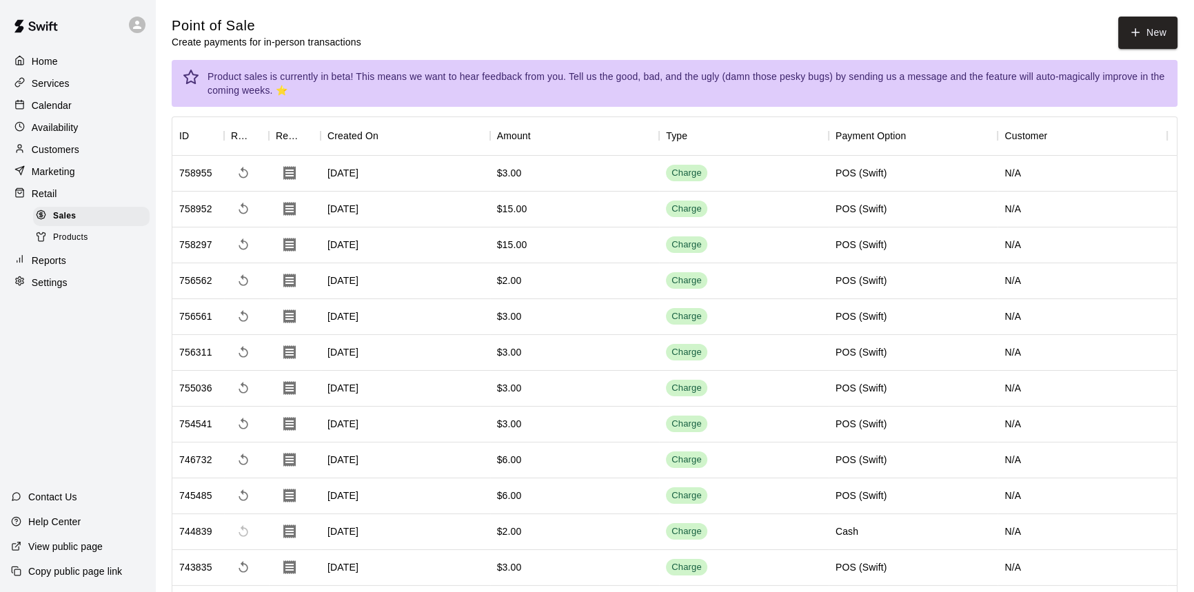
click at [1118, 17] on button "New" at bounding box center [1147, 33] width 59 height 32
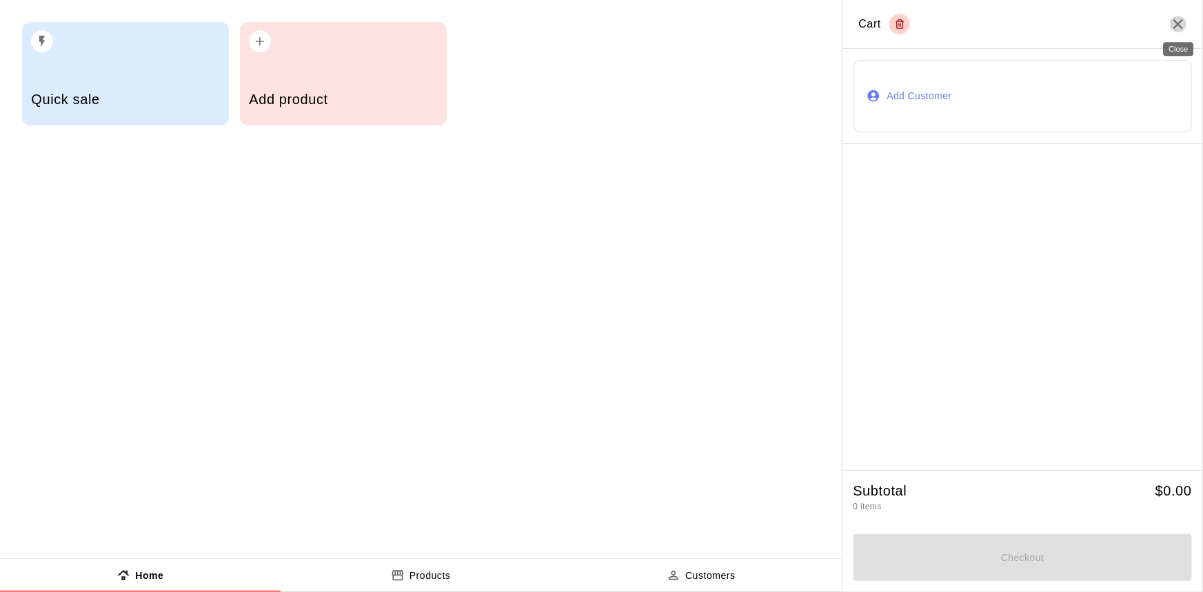
click at [1175, 26] on icon "Close" at bounding box center [1178, 24] width 17 height 17
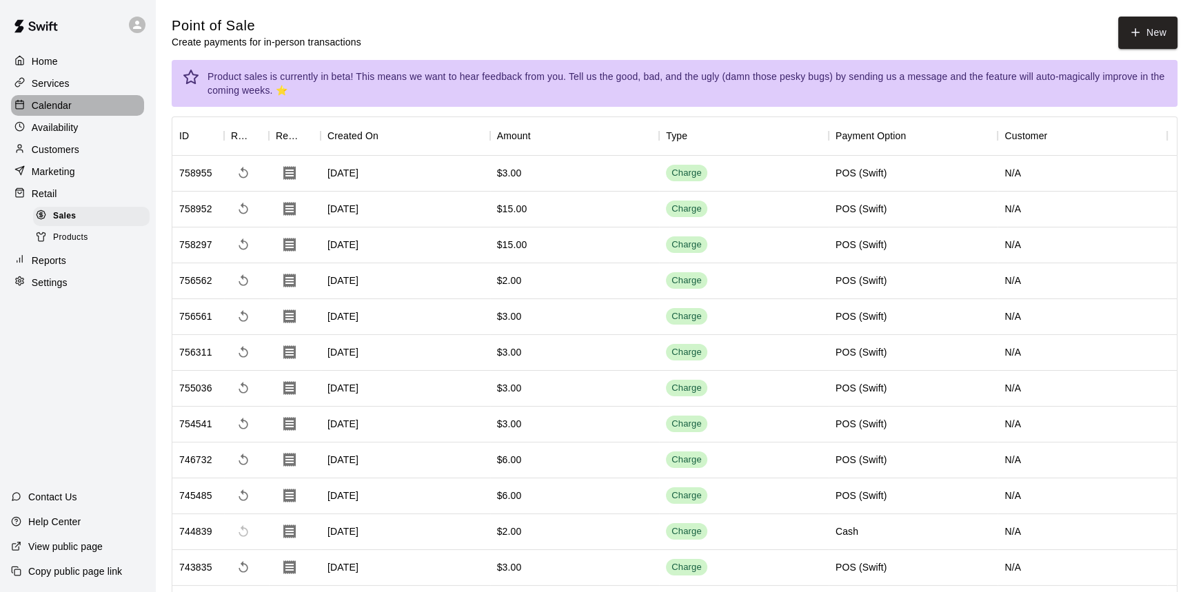
click at [69, 105] on p "Calendar" at bounding box center [52, 106] width 40 height 14
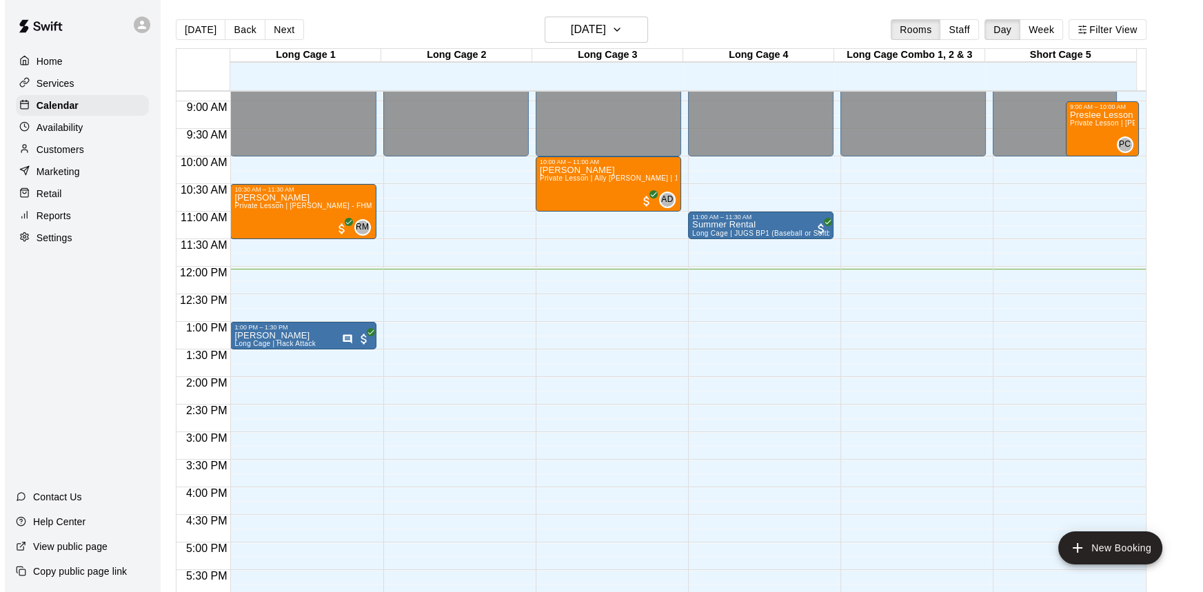
scroll to position [476, 0]
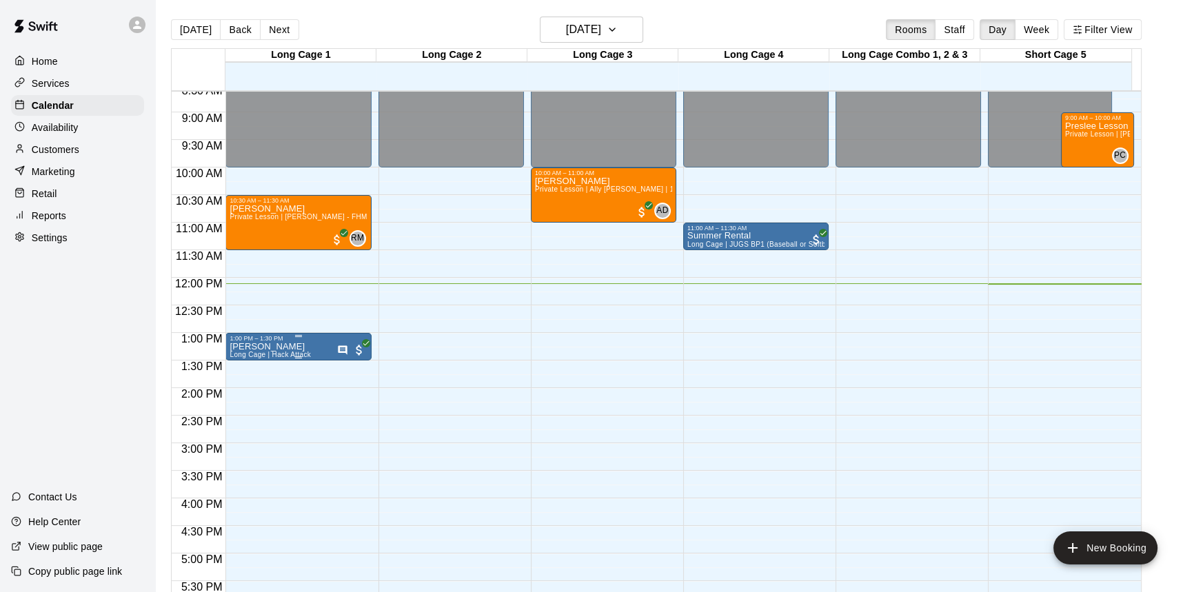
click at [323, 341] on div "1:00 PM – 1:30 PM" at bounding box center [298, 338] width 137 height 7
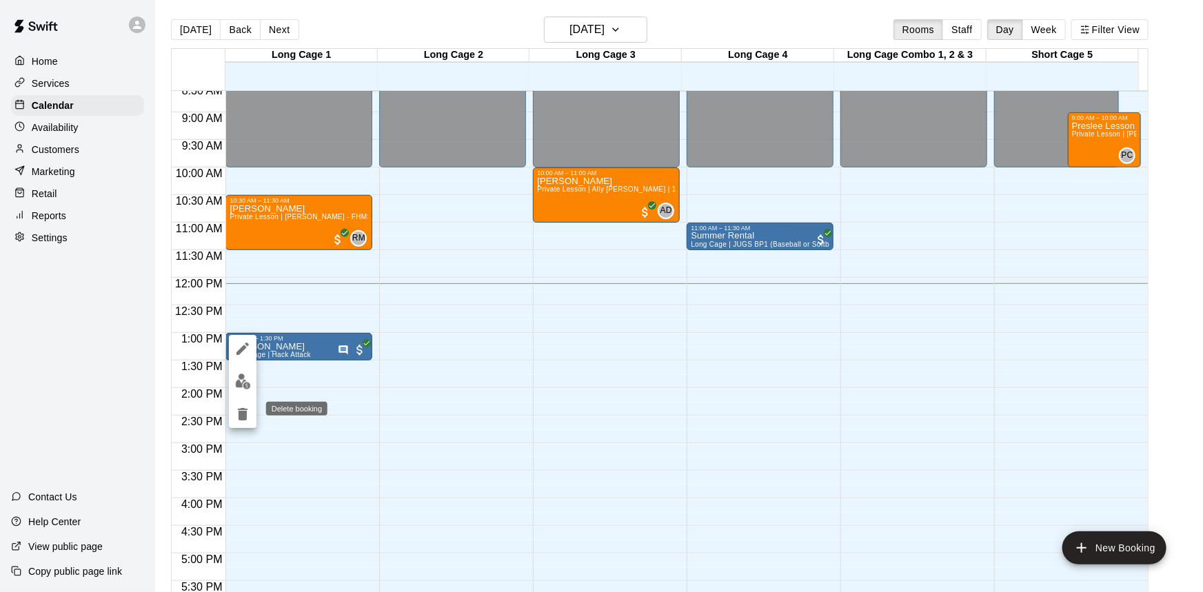
click at [243, 409] on icon "delete" at bounding box center [243, 414] width 10 height 12
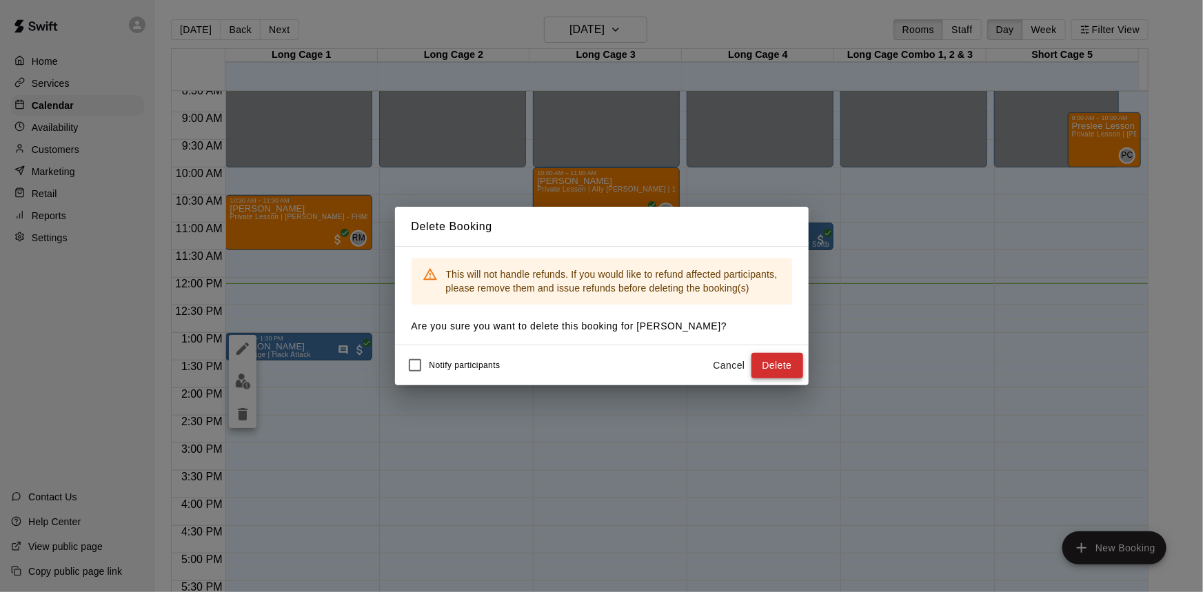
click at [782, 353] on button "Delete" at bounding box center [777, 366] width 52 height 26
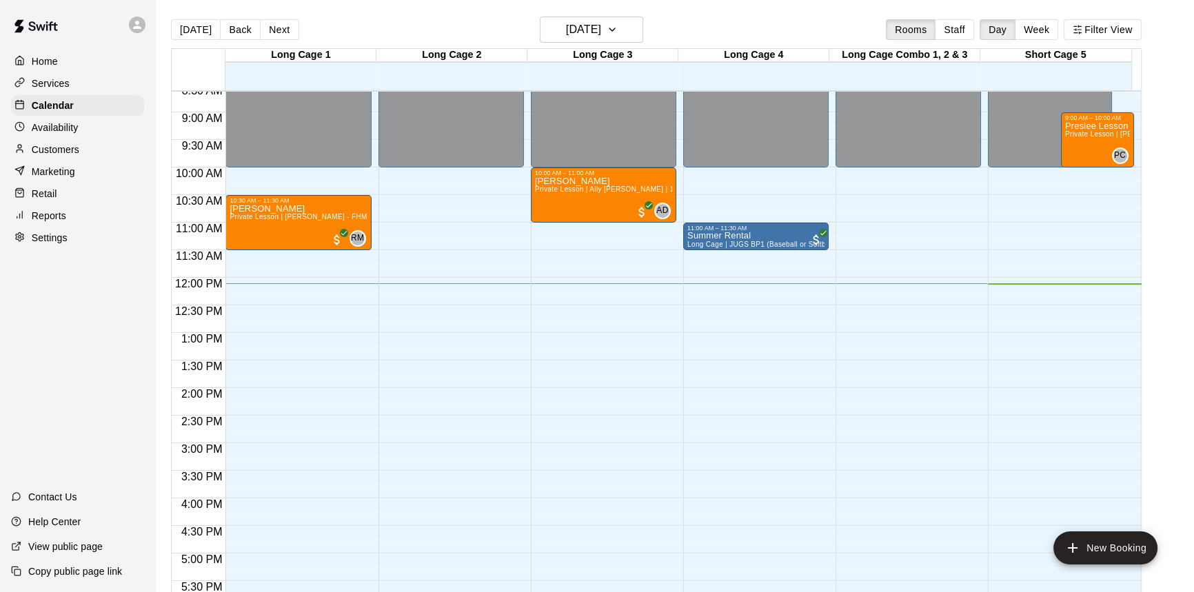
click at [323, 349] on div "12:00 AM – 10:00 AM Closed 10:30 AM – 11:30 AM [PERSON_NAME] Private Lesson | […" at bounding box center [297, 277] width 145 height 1323
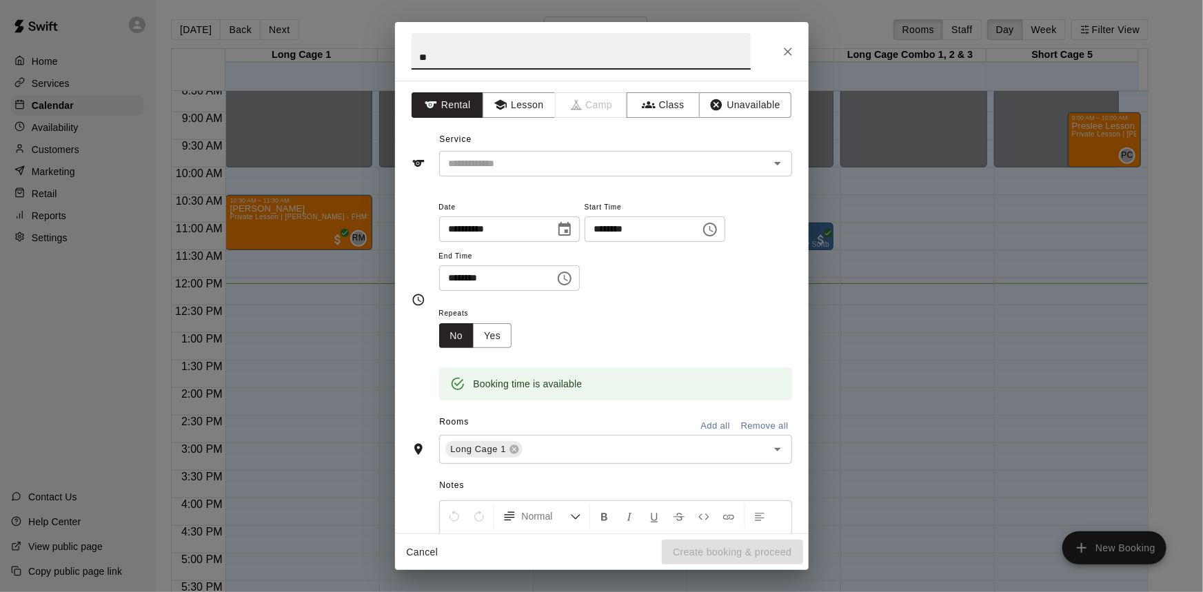
type input "*"
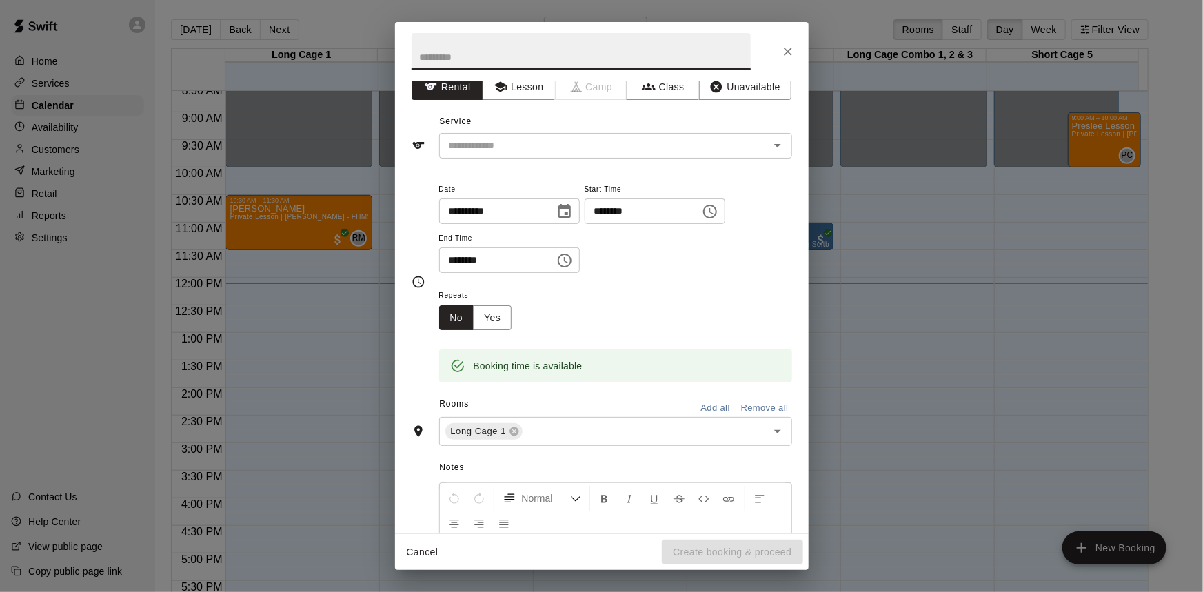
scroll to position [0, 0]
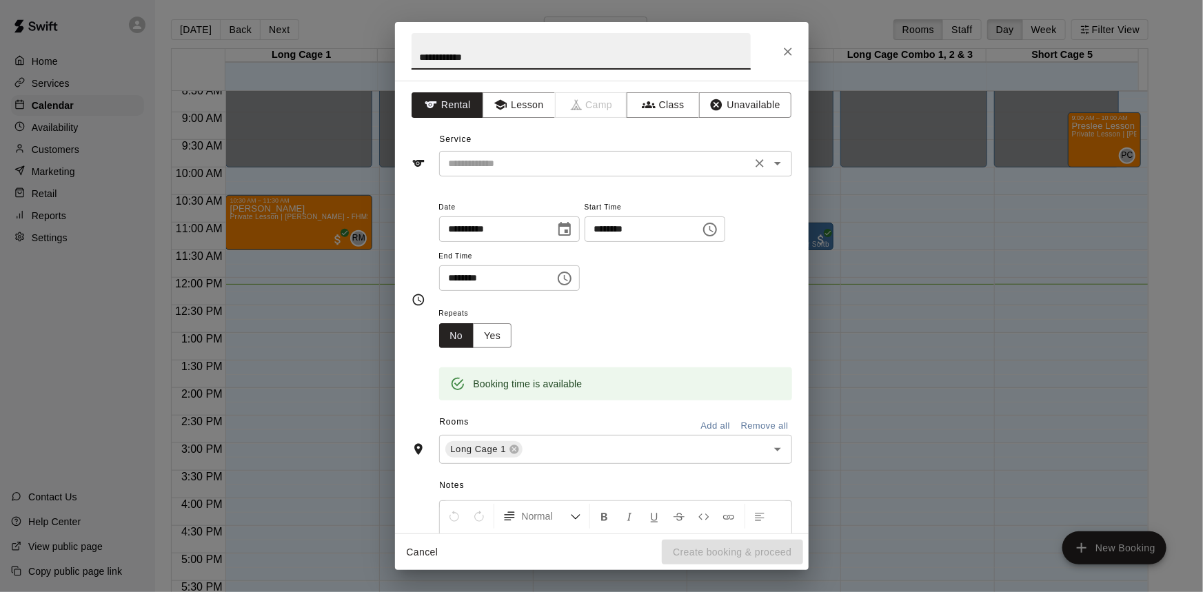
click at [772, 160] on icon "Open" at bounding box center [777, 163] width 17 height 17
type input "**********"
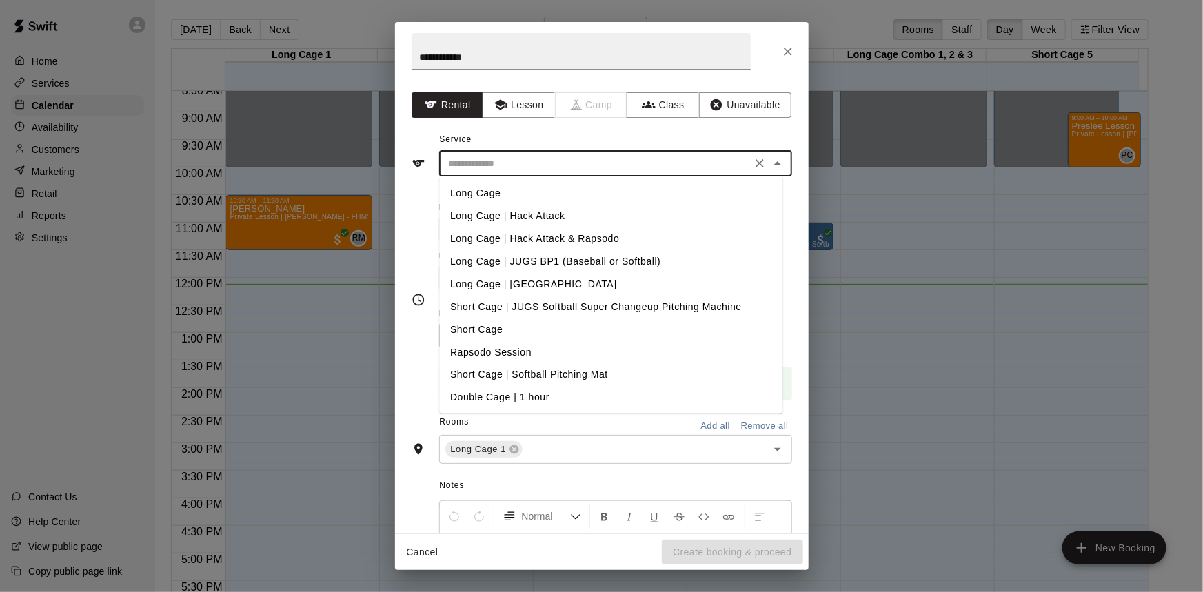
click at [562, 211] on li "Long Cage | Hack Attack" at bounding box center [610, 216] width 343 height 23
type input "**********"
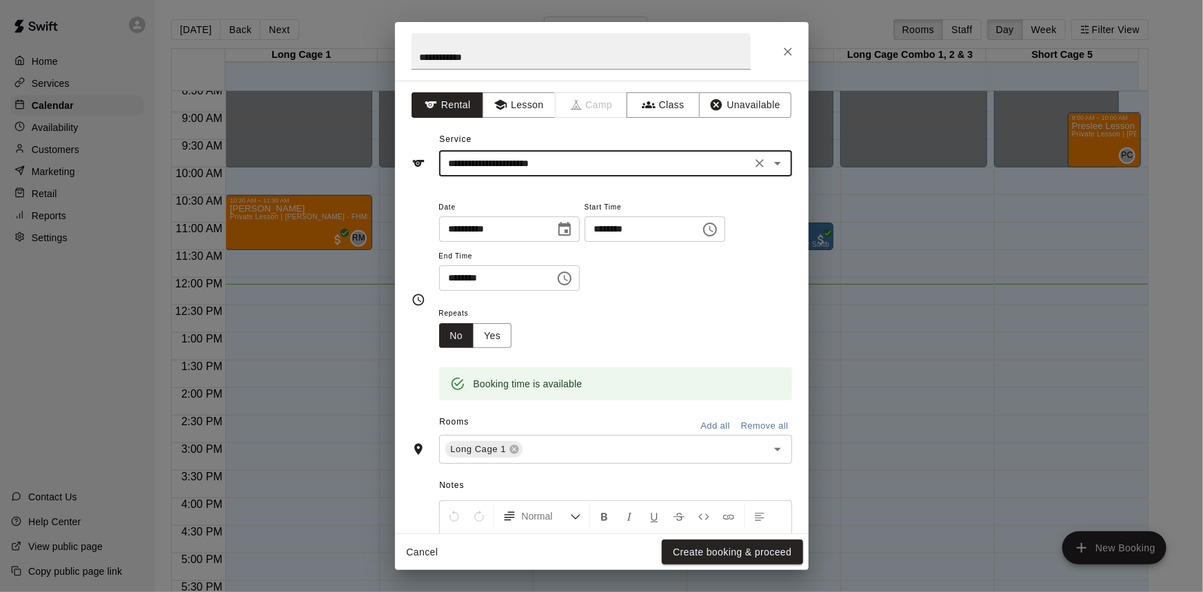
click at [718, 232] on icon "Choose time, selected time is 1:15 PM" at bounding box center [710, 229] width 17 height 17
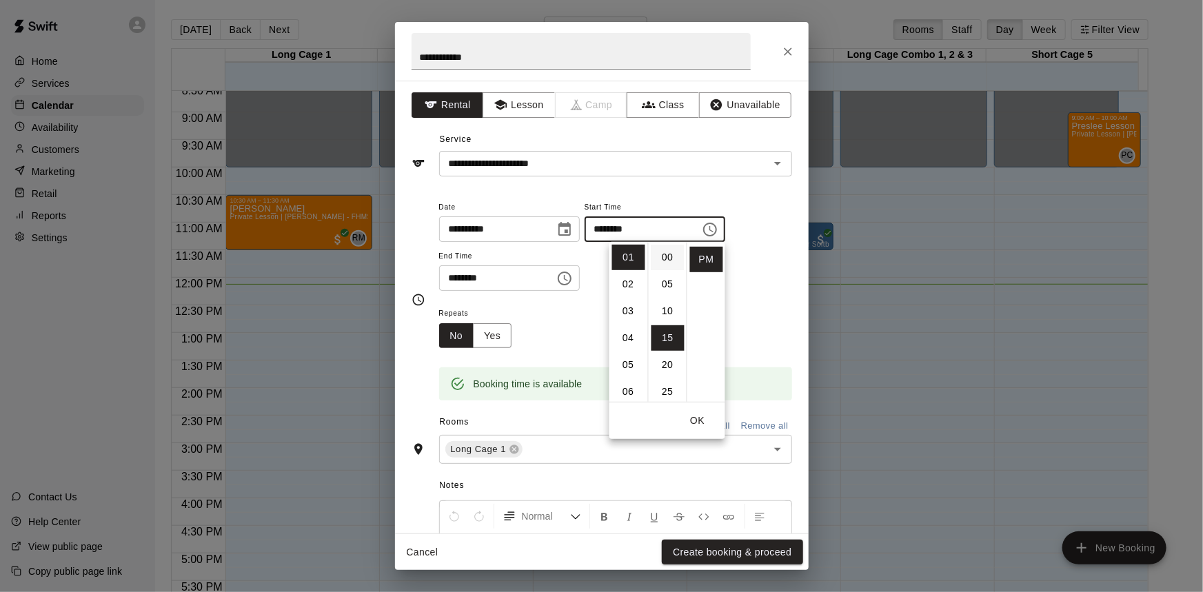
click at [671, 261] on li "00" at bounding box center [667, 258] width 33 height 26
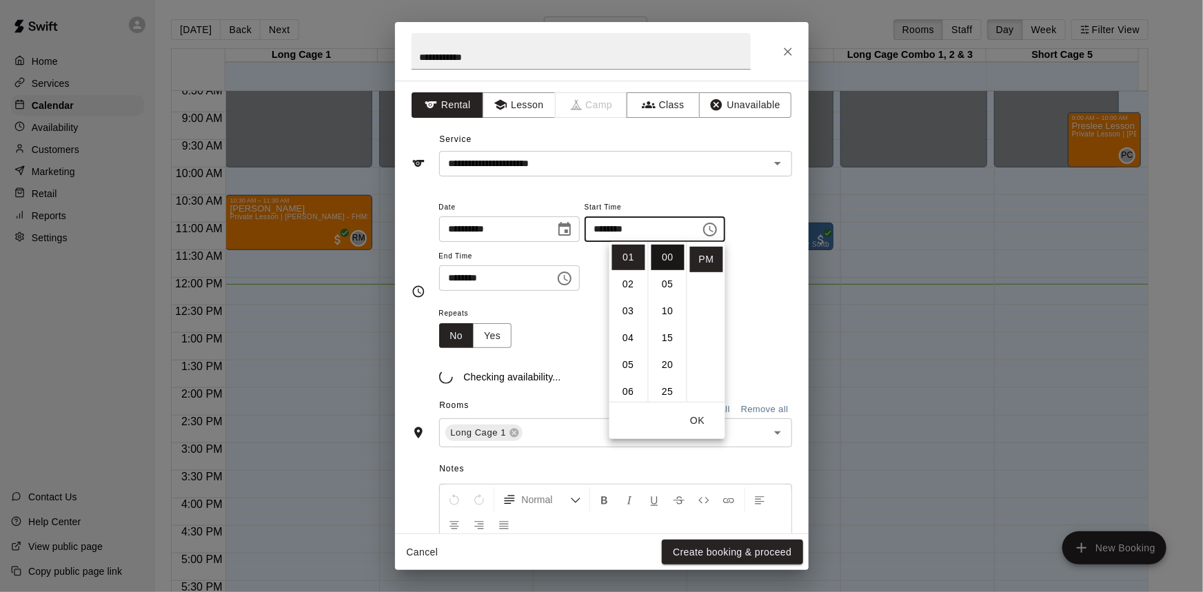
type input "********"
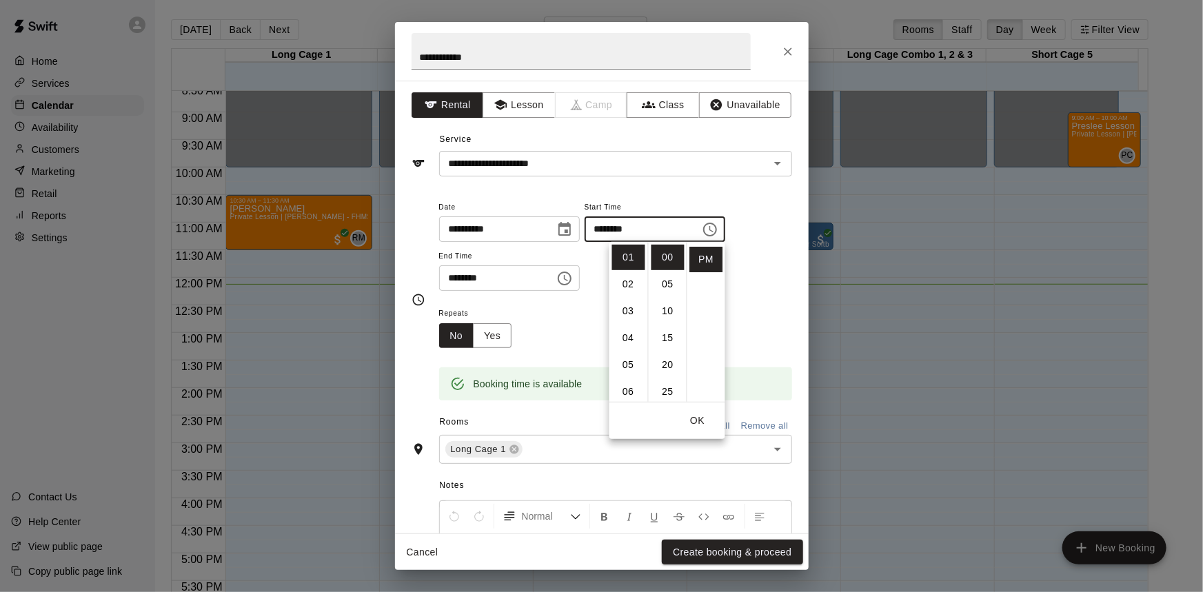
click at [476, 277] on input "********" at bounding box center [492, 278] width 106 height 26
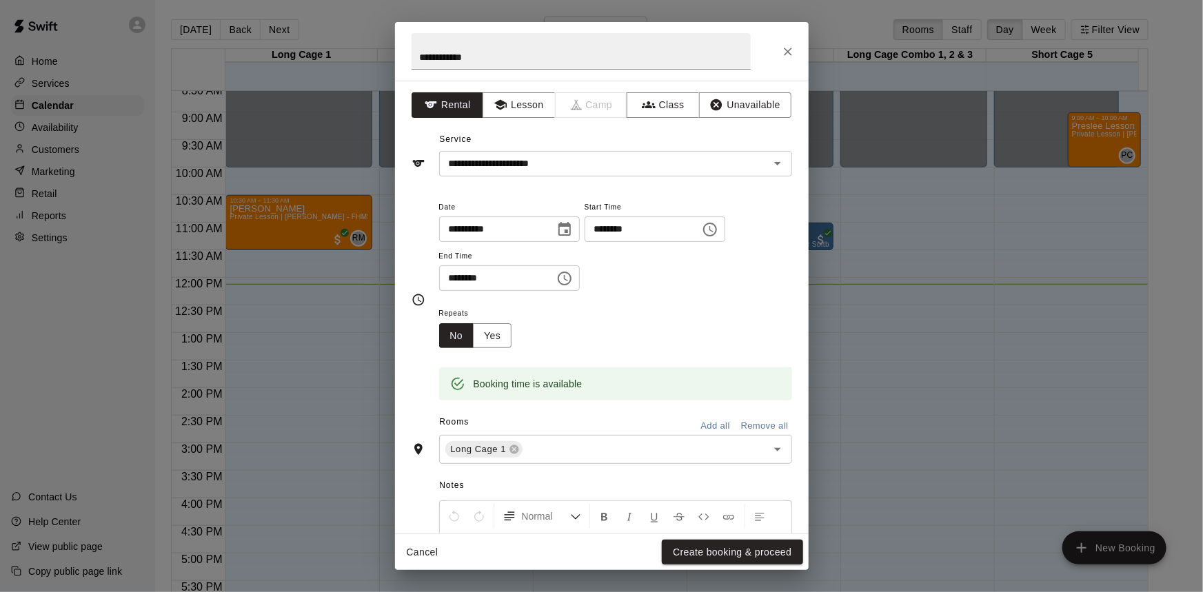
click at [573, 276] on icon "Choose time, selected time is 1:45 PM" at bounding box center [564, 278] width 17 height 17
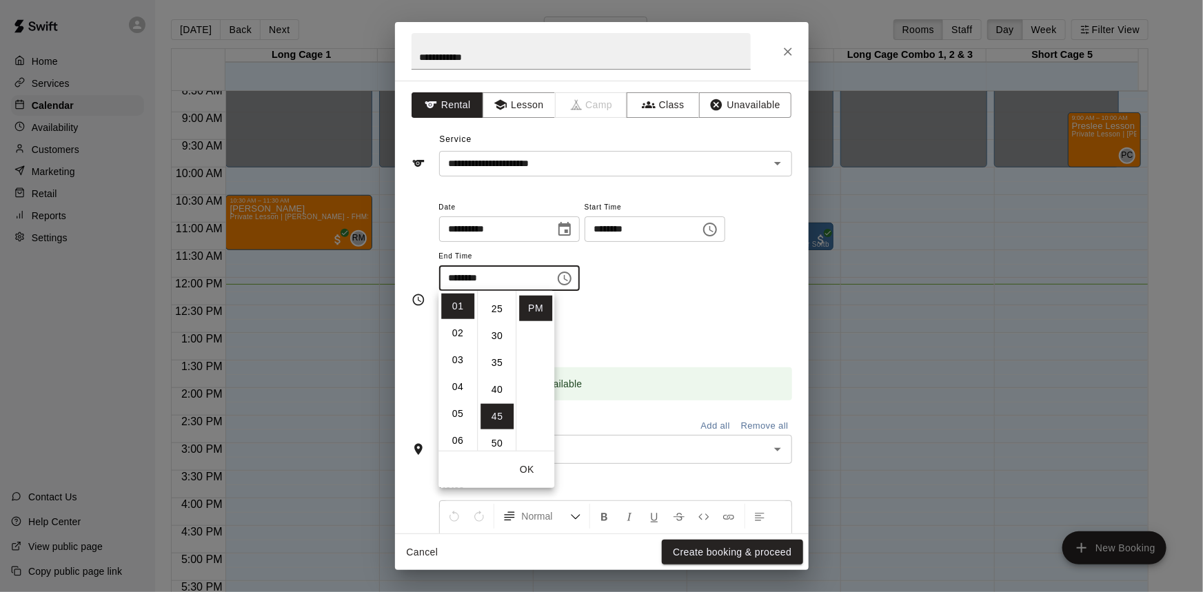
scroll to position [116, 0]
click at [499, 351] on li "30" at bounding box center [496, 352] width 33 height 26
type input "********"
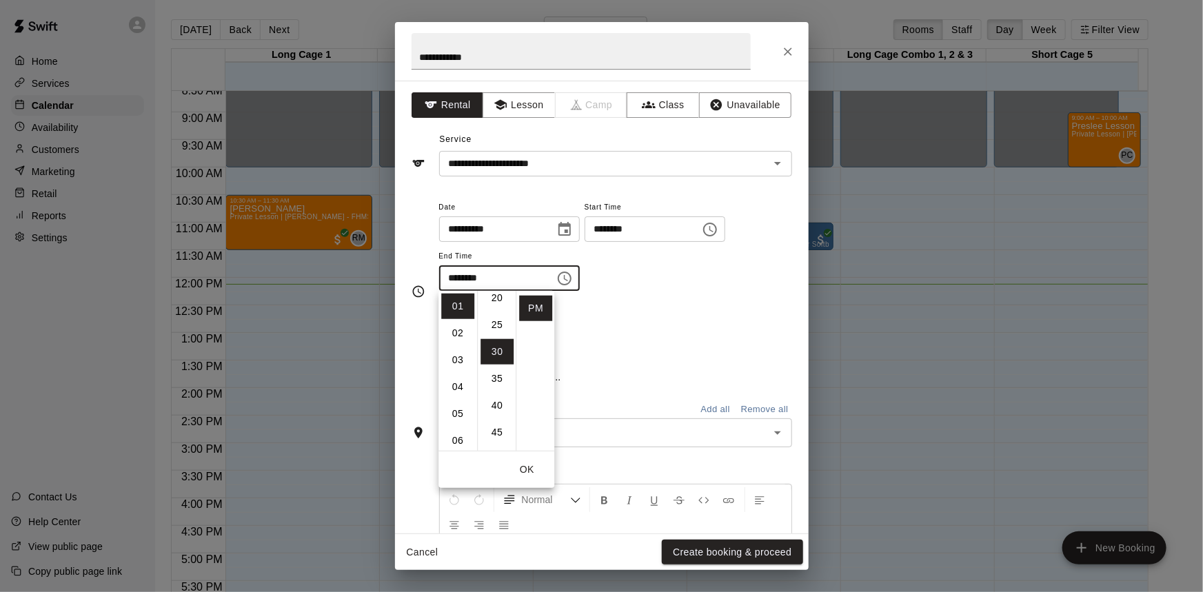
scroll to position [161, 0]
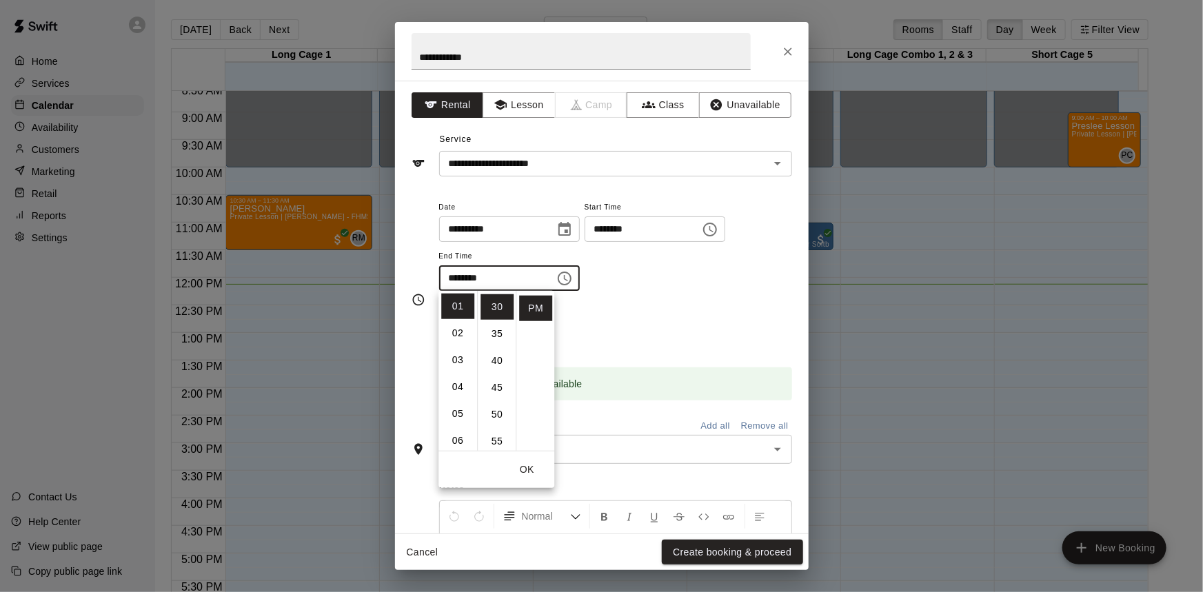
click at [675, 312] on div "Repeats No Yes" at bounding box center [615, 326] width 353 height 43
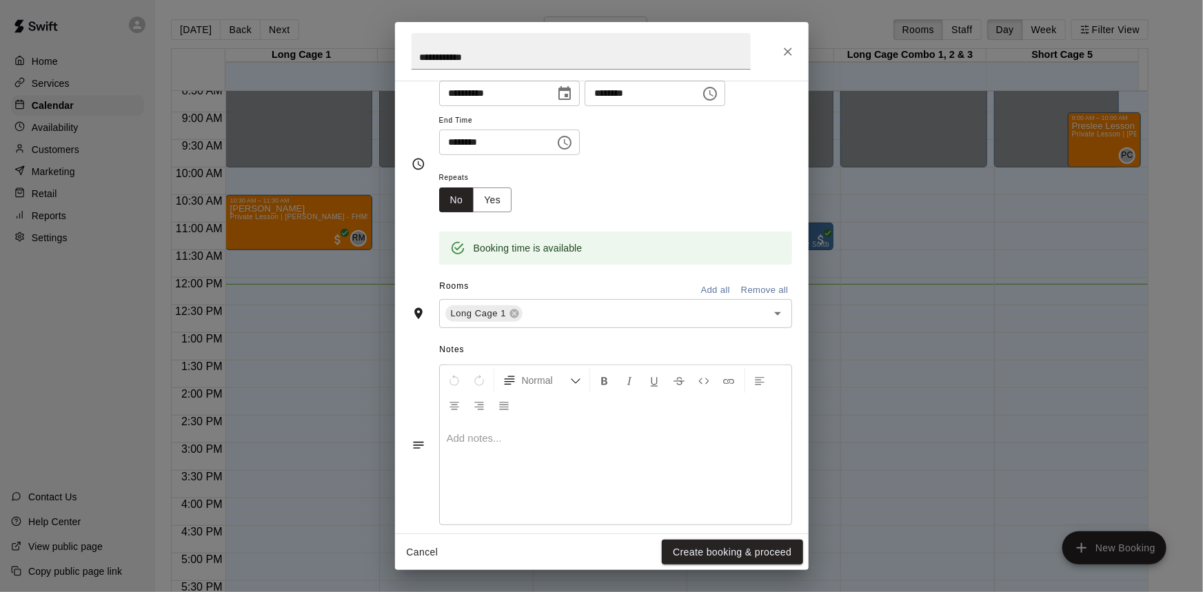
scroll to position [152, 0]
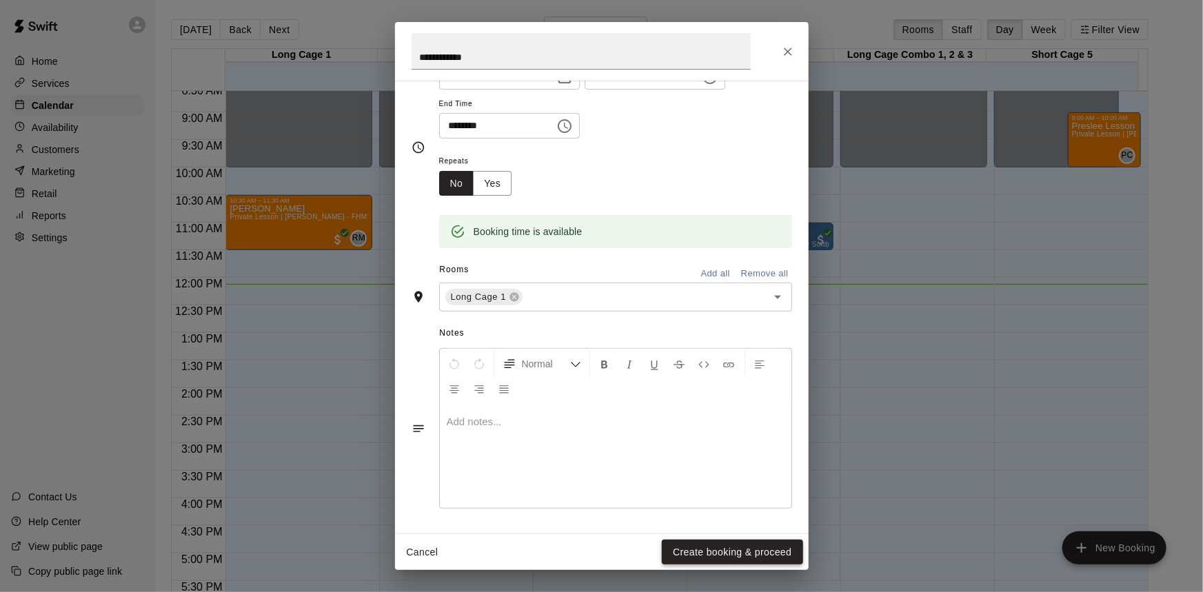
click at [751, 554] on button "Create booking & proceed" at bounding box center [732, 553] width 141 height 26
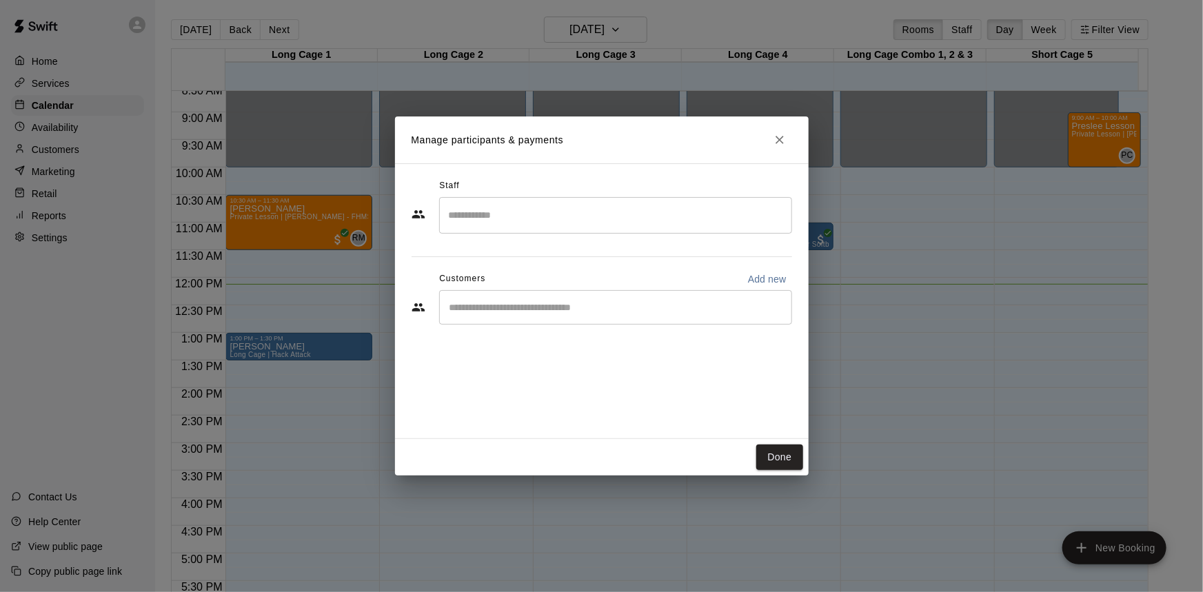
click at [507, 307] on input "Start typing to search customers..." at bounding box center [615, 308] width 341 height 14
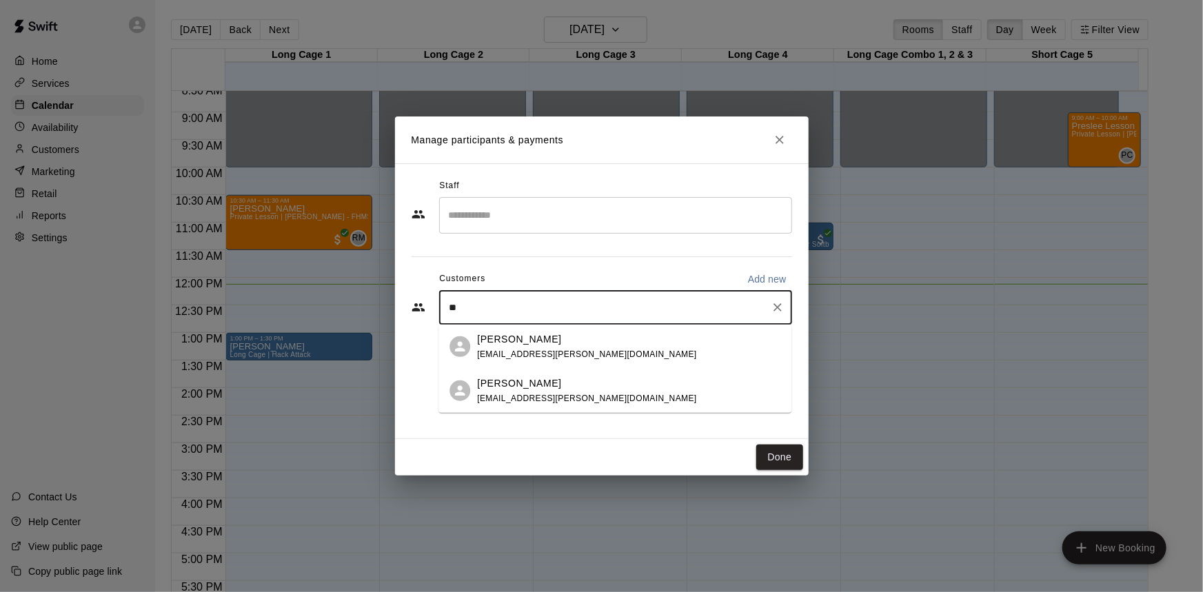
type input "*"
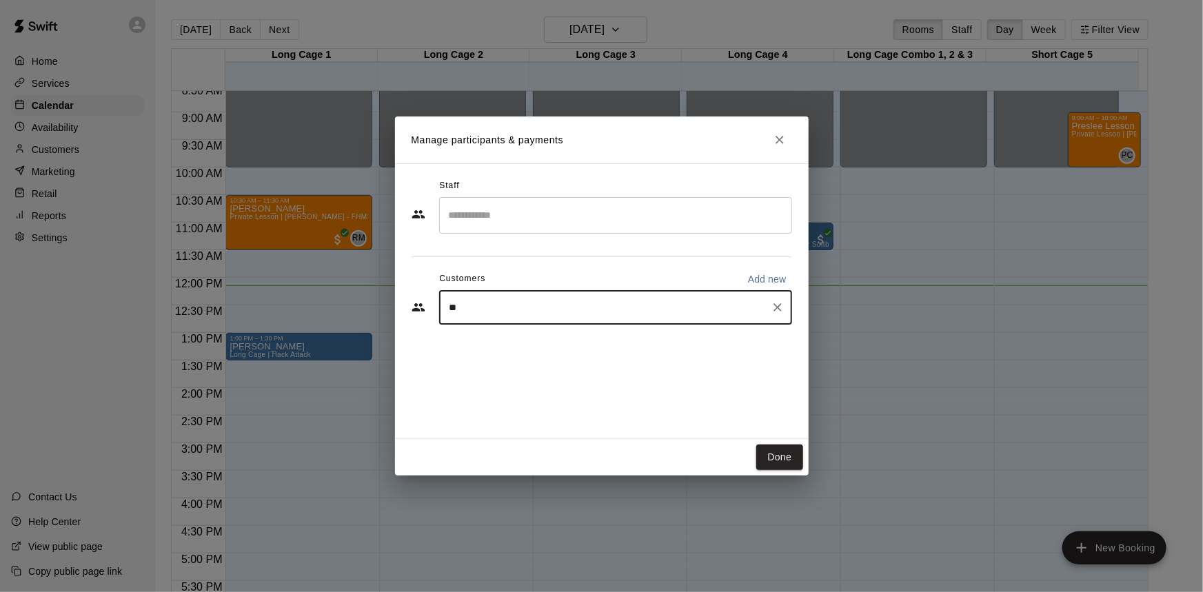
type input "*"
type input "*****"
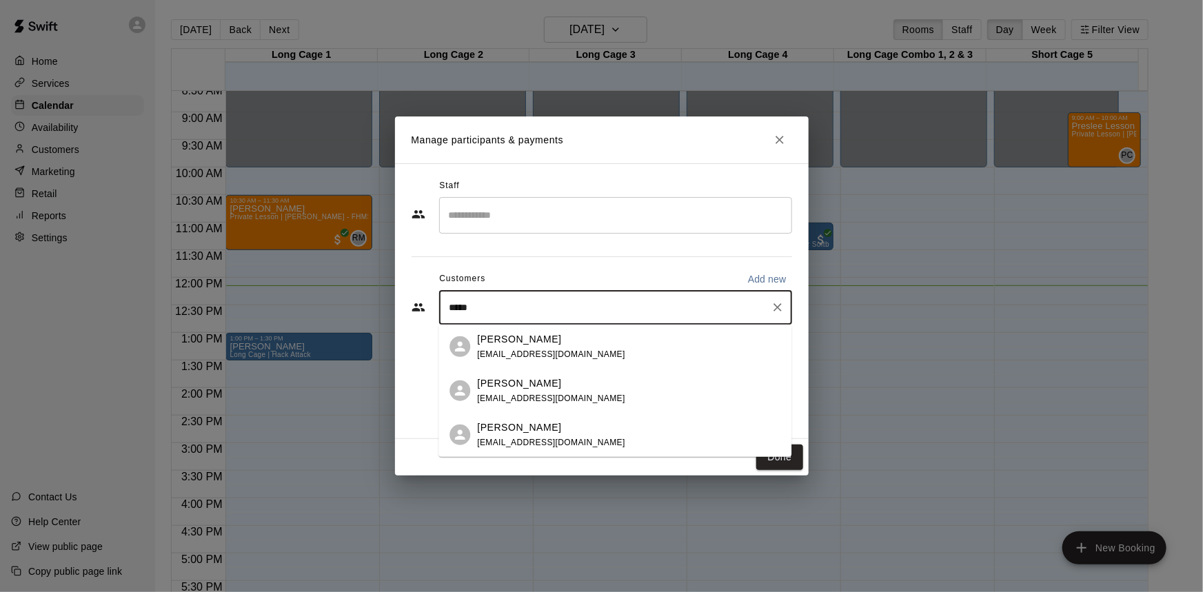
click at [589, 384] on div "[PERSON_NAME] [EMAIL_ADDRESS][DOMAIN_NAME]" at bounding box center [628, 391] width 303 height 30
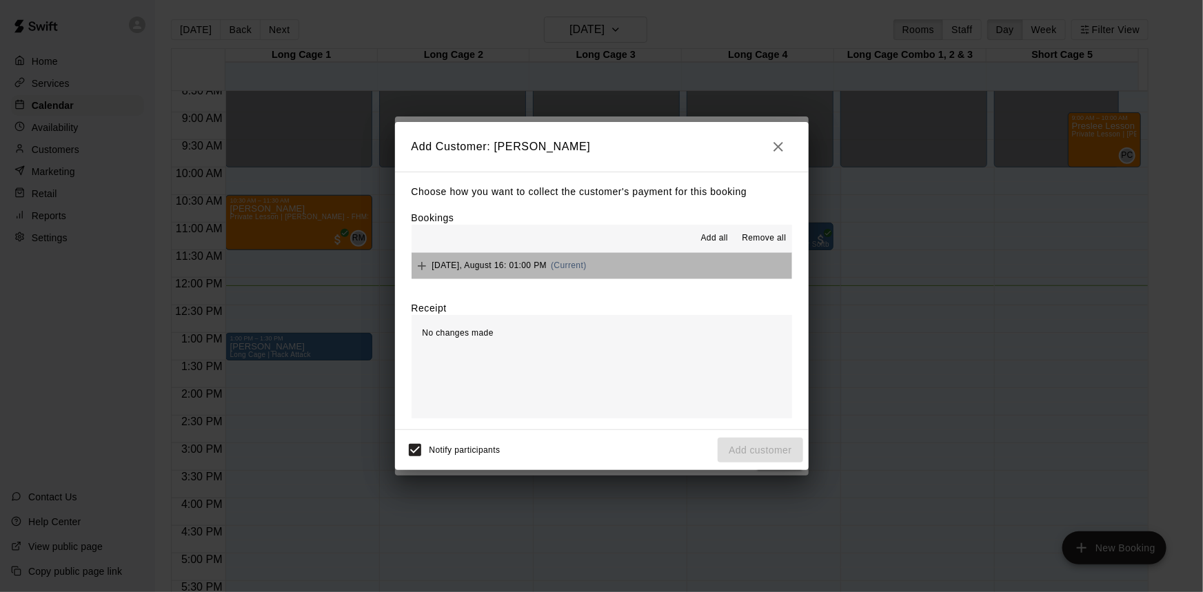
click at [620, 266] on button "[DATE], August 16: 01:00 PM (Current)" at bounding box center [602, 266] width 380 height 26
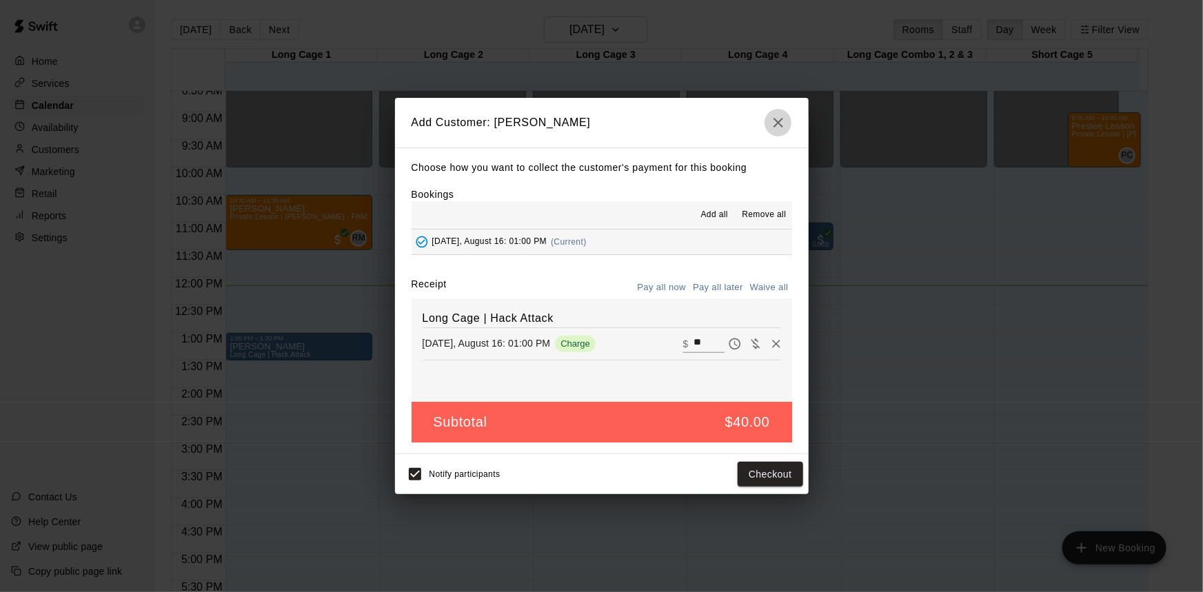
click at [771, 122] on icon "button" at bounding box center [778, 122] width 17 height 17
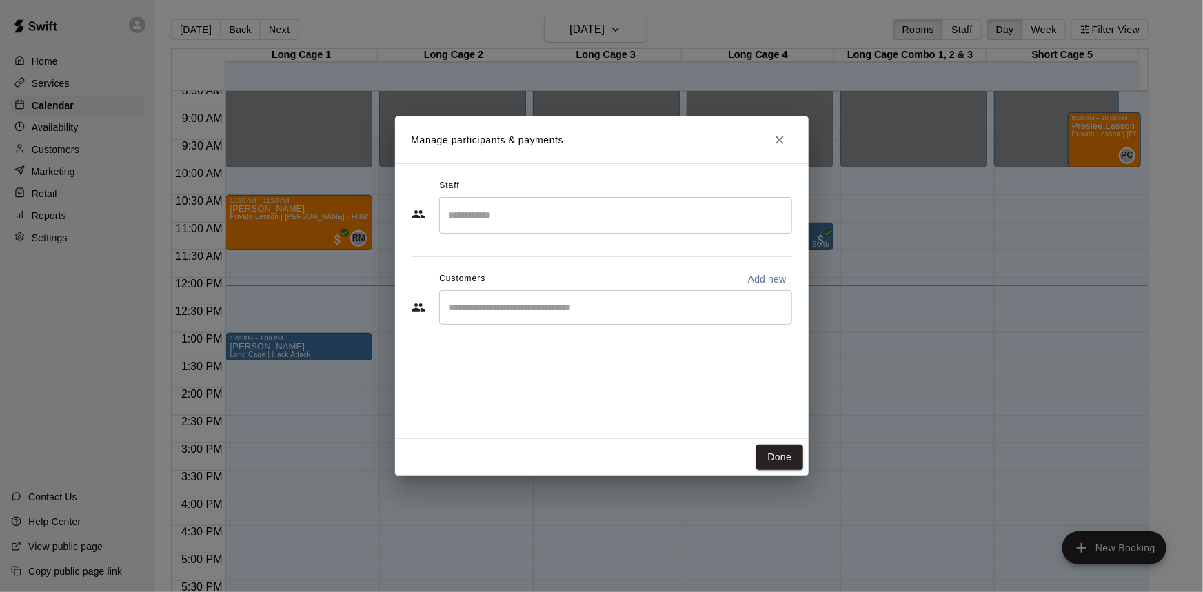
click at [604, 303] on input "Start typing to search customers..." at bounding box center [615, 308] width 341 height 14
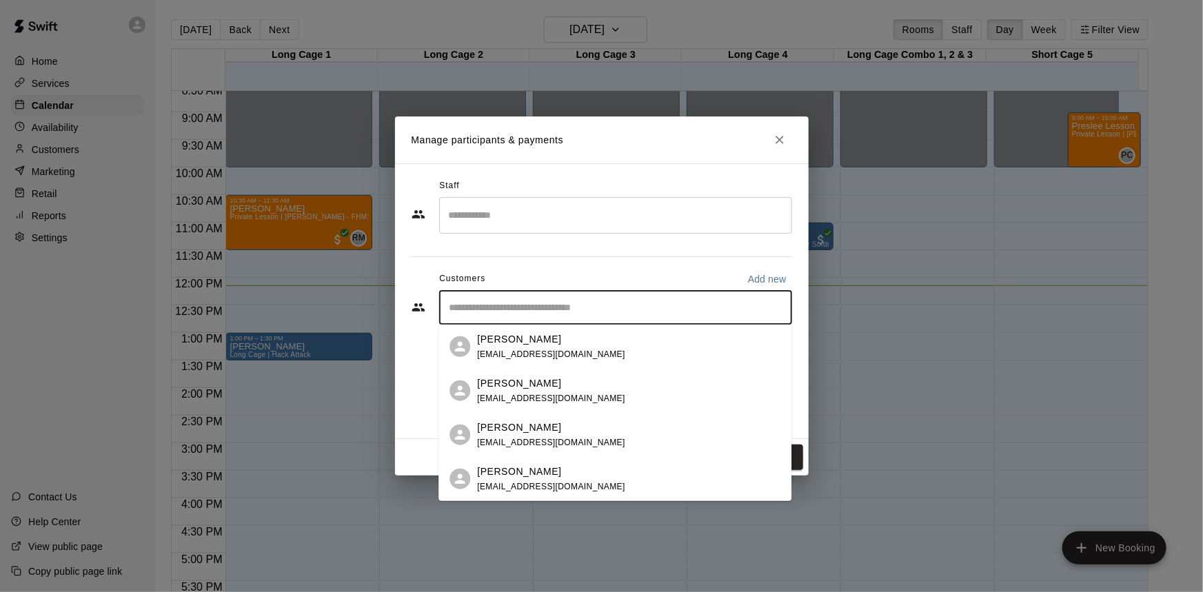
click at [521, 482] on span "[EMAIL_ADDRESS][DOMAIN_NAME]" at bounding box center [551, 486] width 148 height 10
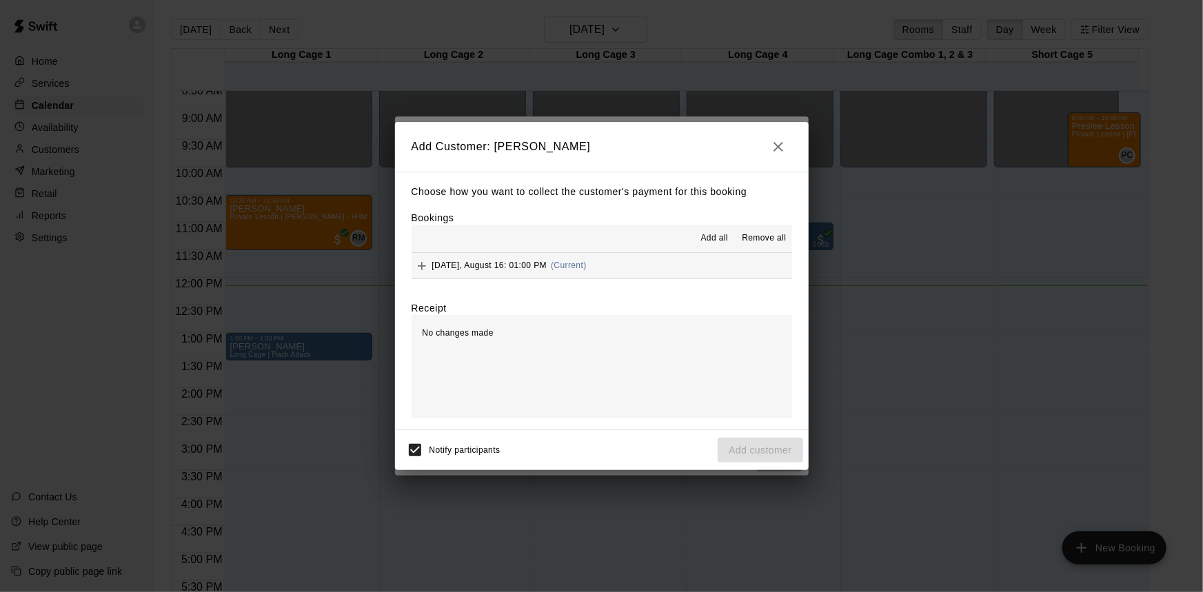
click at [644, 263] on button "[DATE], August 16: 01:00 PM (Current)" at bounding box center [602, 266] width 380 height 26
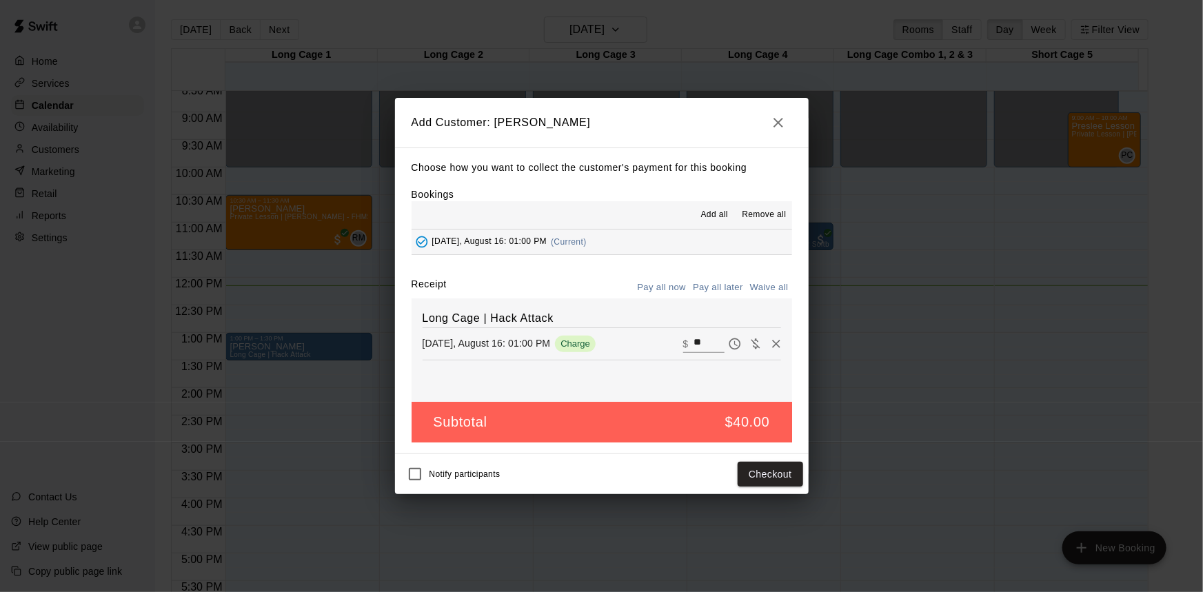
click at [769, 126] on button "button" at bounding box center [778, 123] width 28 height 28
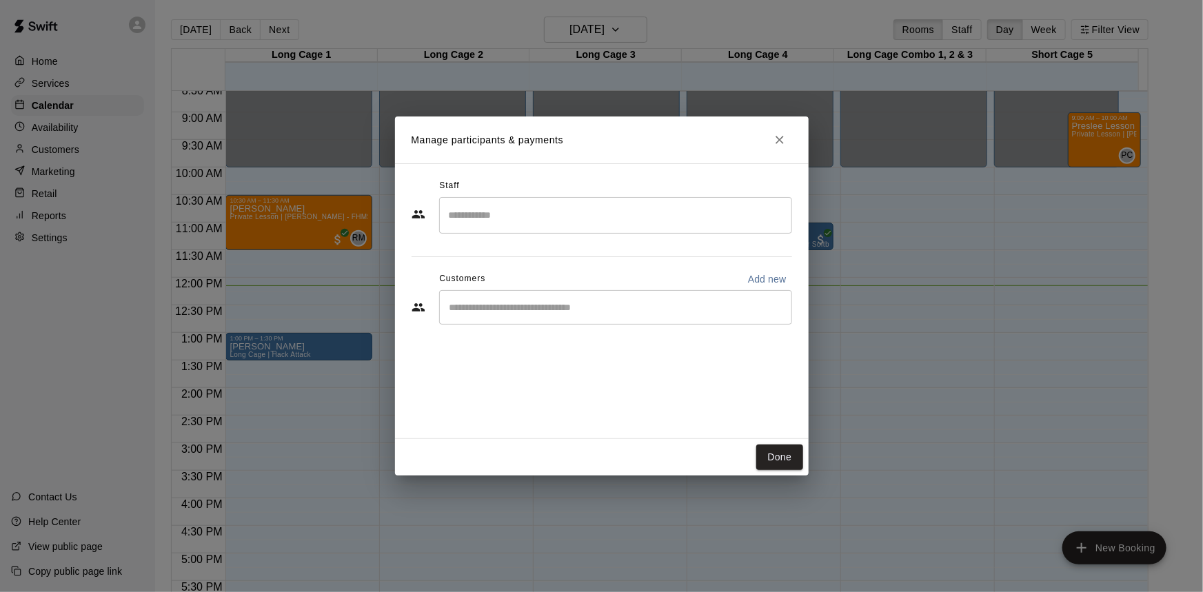
click at [498, 305] on input "Start typing to search customers..." at bounding box center [615, 308] width 341 height 14
click at [784, 138] on icon "Close" at bounding box center [780, 140] width 14 height 14
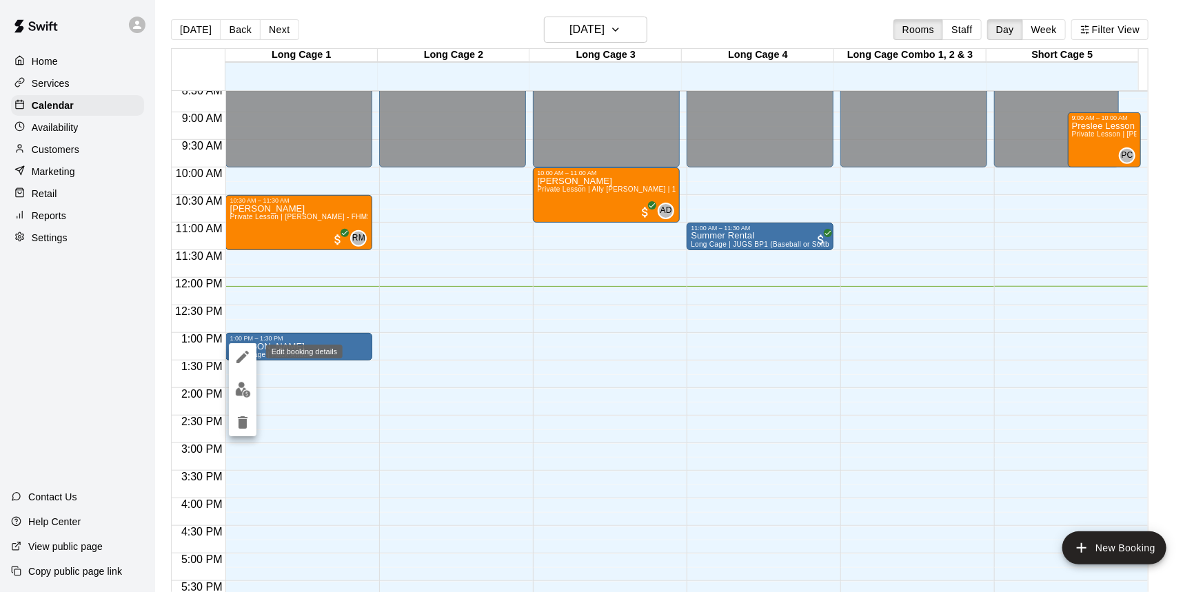
click at [245, 355] on icon "edit" at bounding box center [242, 357] width 12 height 12
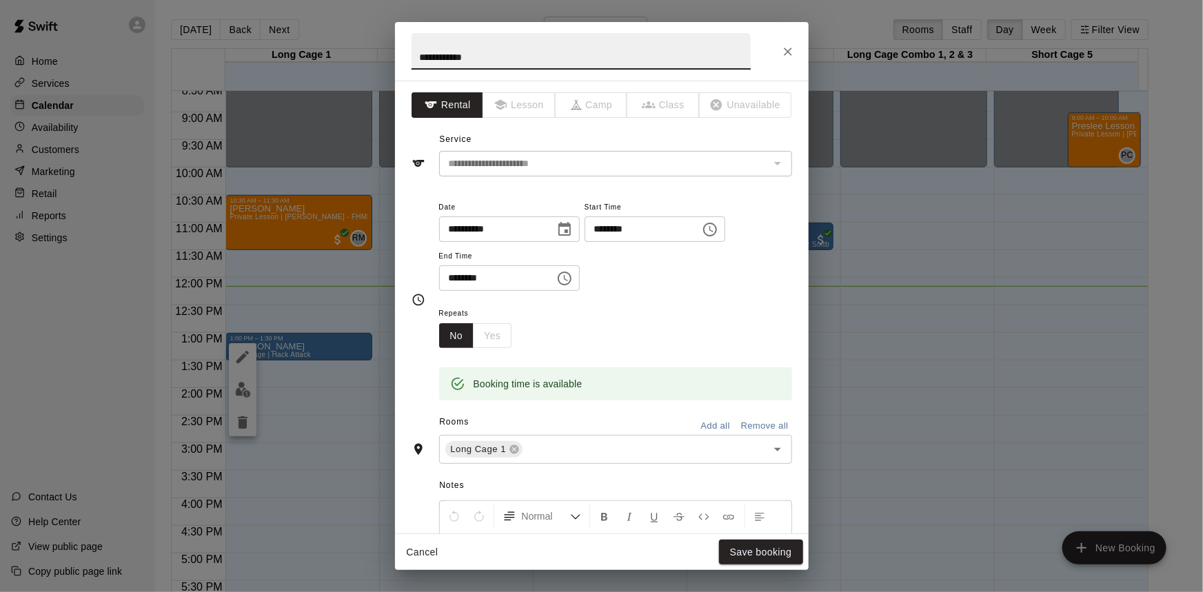
click at [449, 57] on input "**********" at bounding box center [581, 51] width 339 height 37
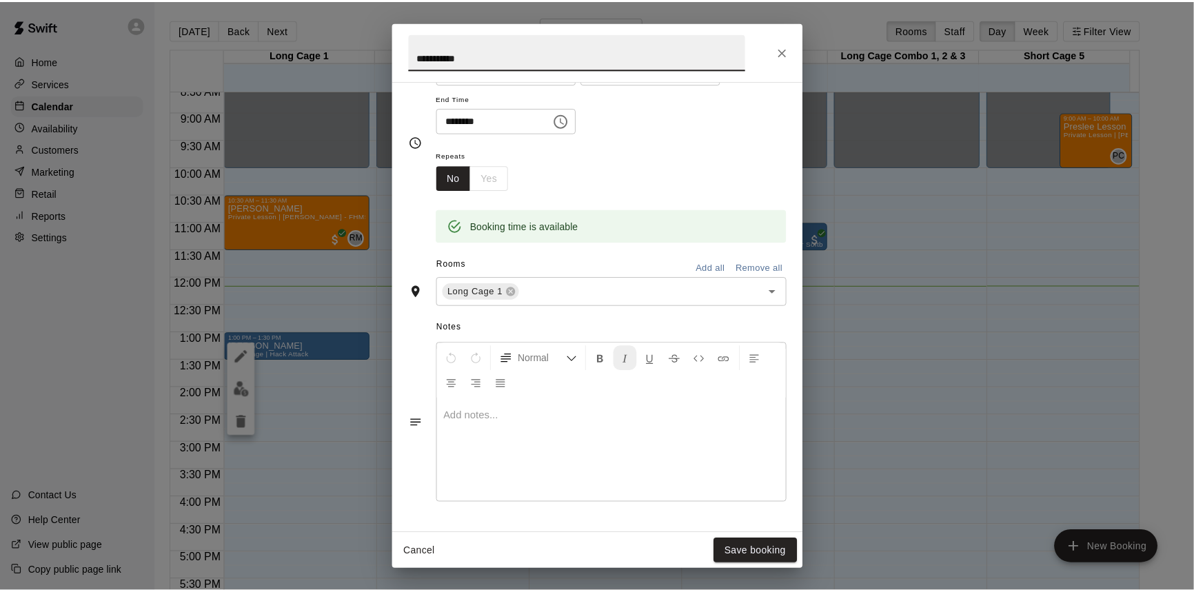
scroll to position [243, 0]
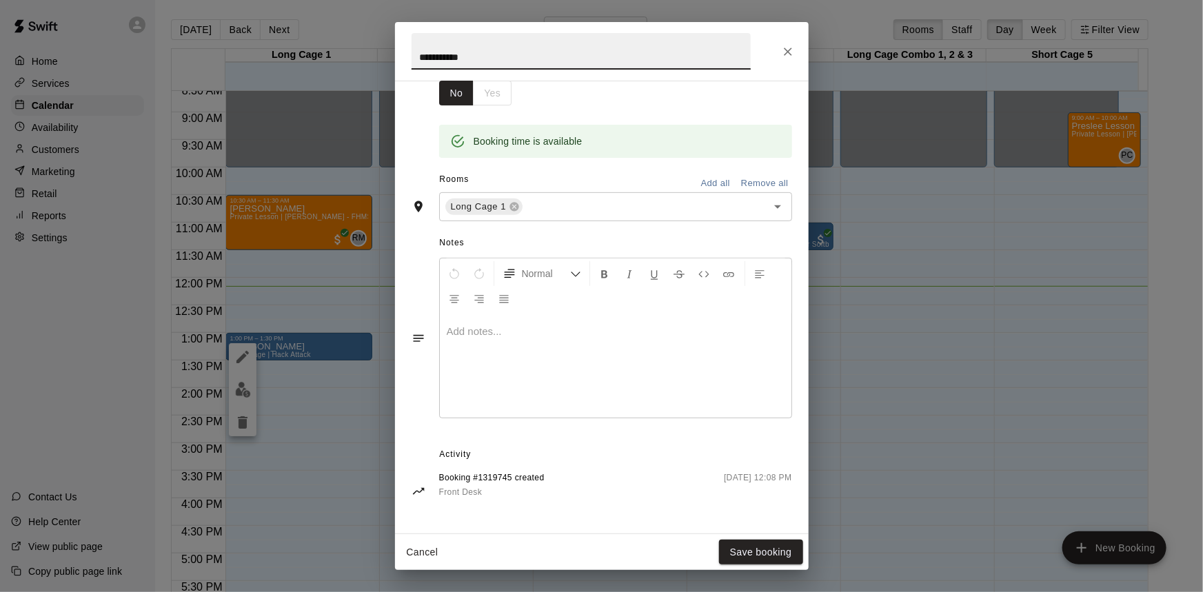
type input "**********"
click at [539, 336] on p at bounding box center [616, 332] width 338 height 14
click at [742, 545] on button "Save booking" at bounding box center [761, 553] width 84 height 26
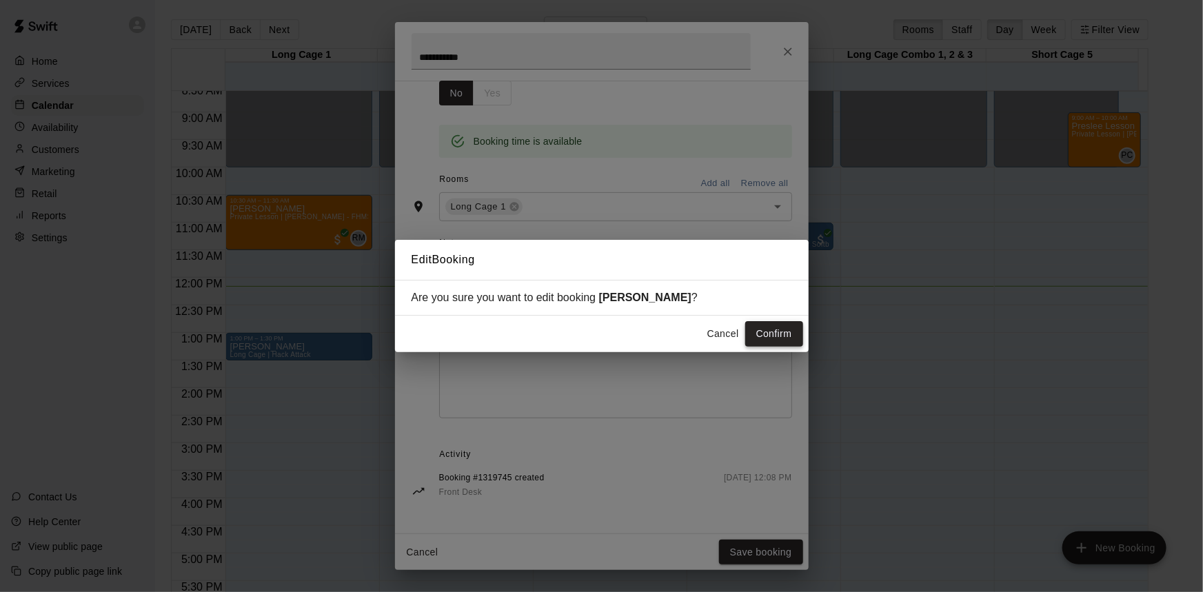
click at [780, 324] on button "Confirm" at bounding box center [774, 334] width 58 height 26
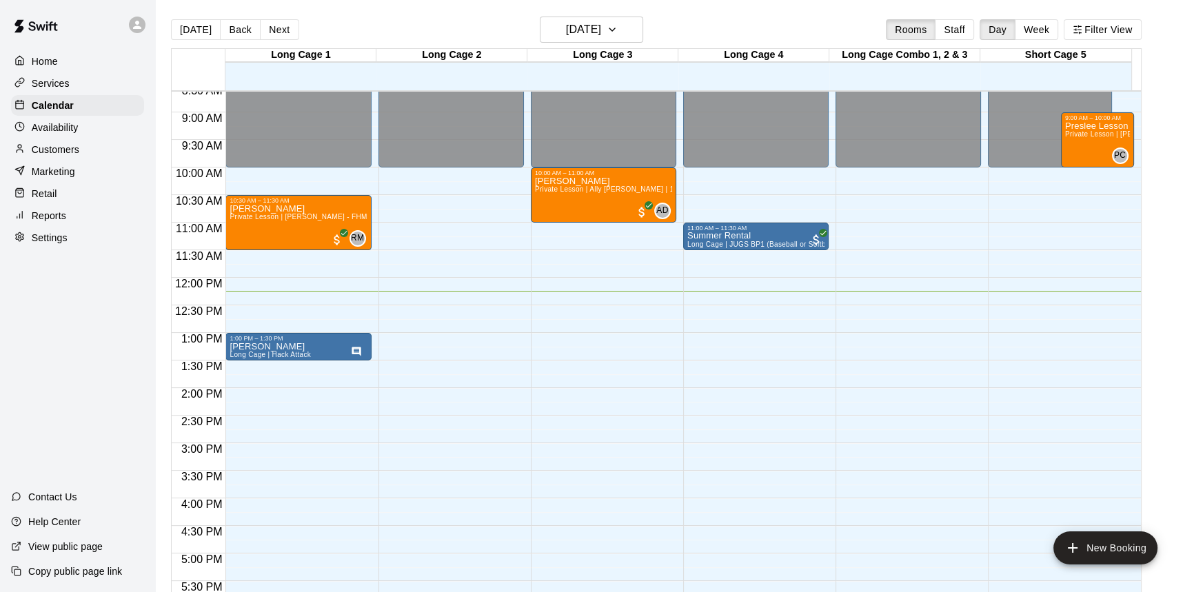
scroll to position [21, 0]
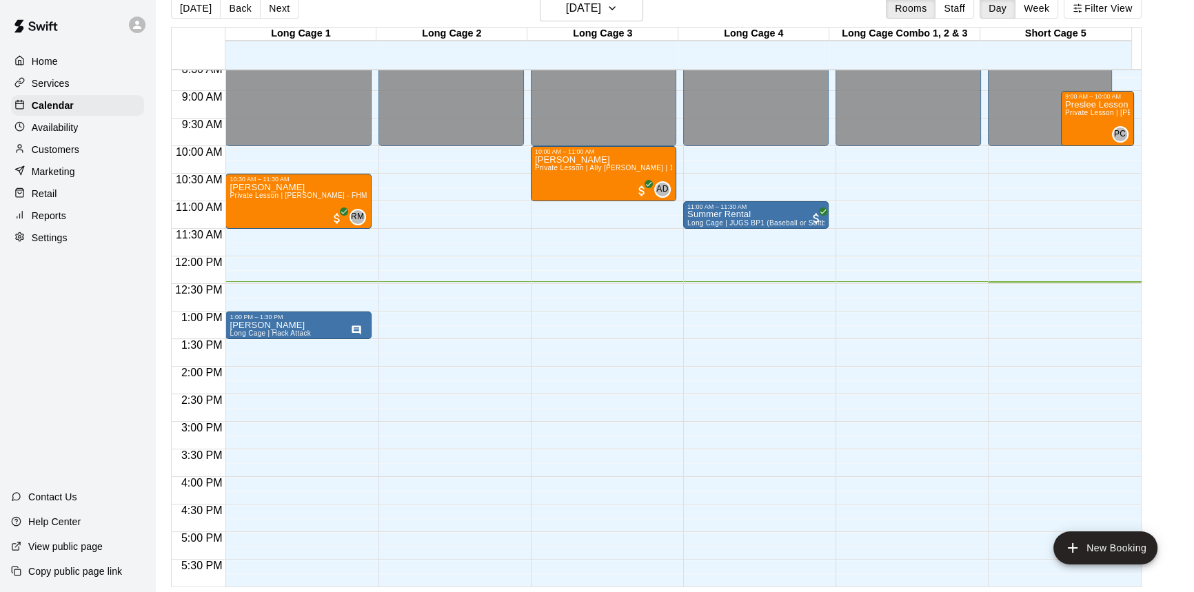
click at [70, 134] on p "Availability" at bounding box center [55, 128] width 47 height 14
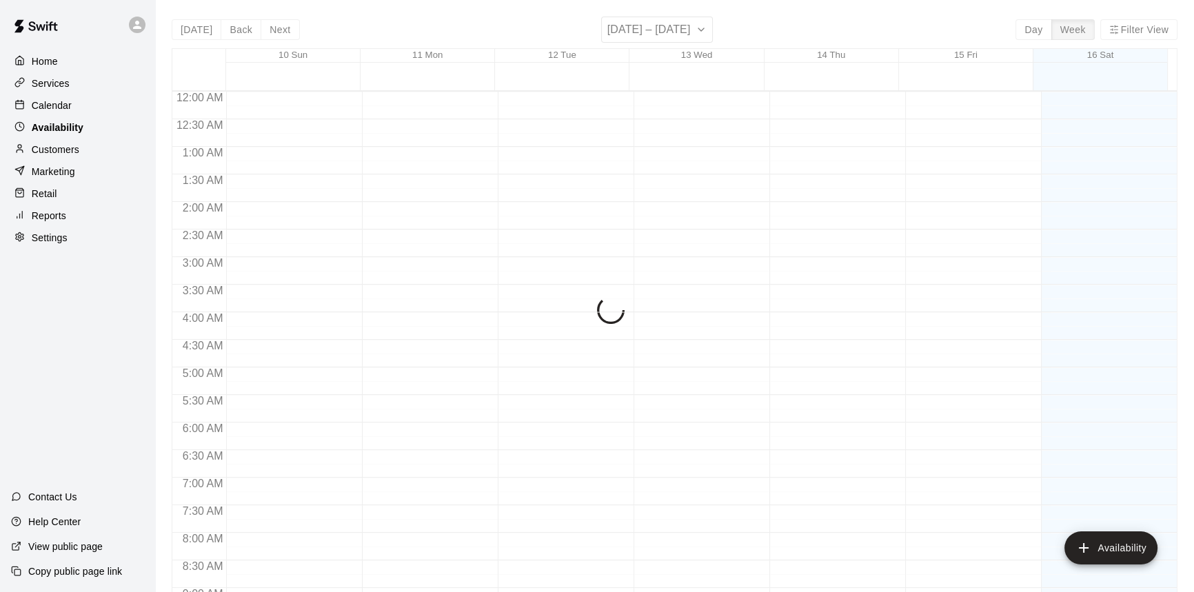
scroll to position [687, 0]
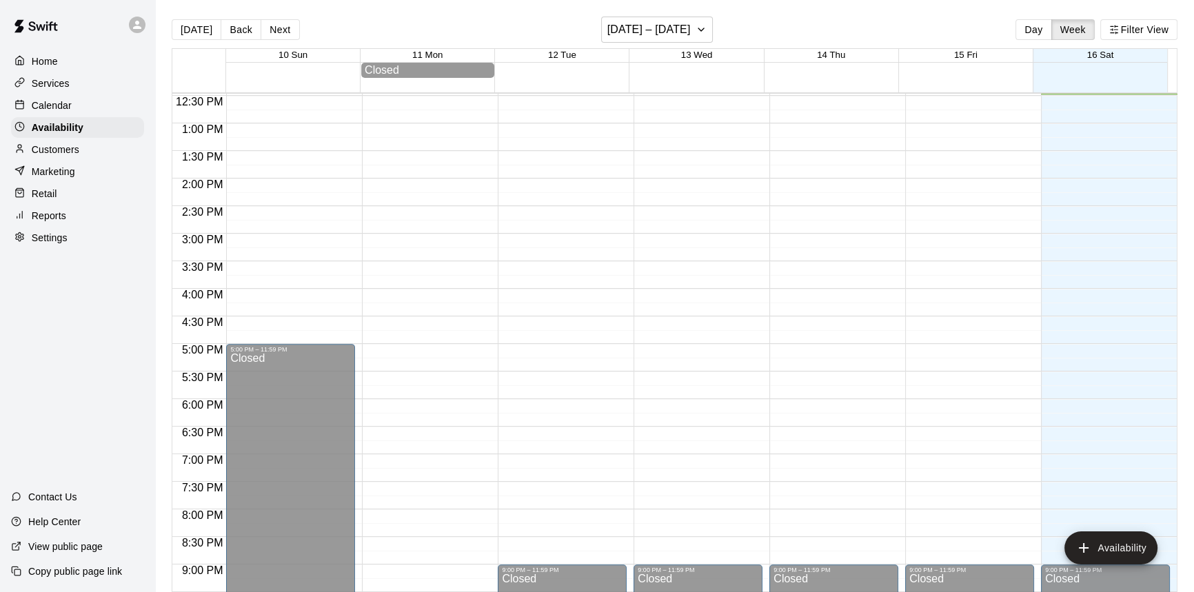
click at [70, 150] on p "Customers" at bounding box center [56, 150] width 48 height 14
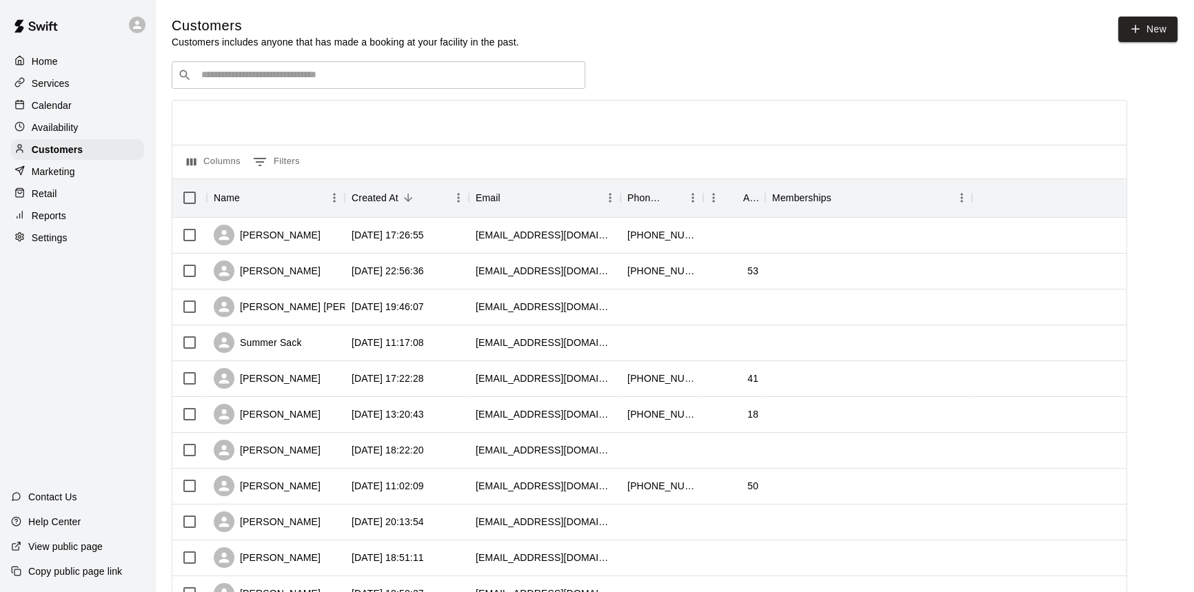
click at [64, 169] on p "Marketing" at bounding box center [53, 172] width 43 height 14
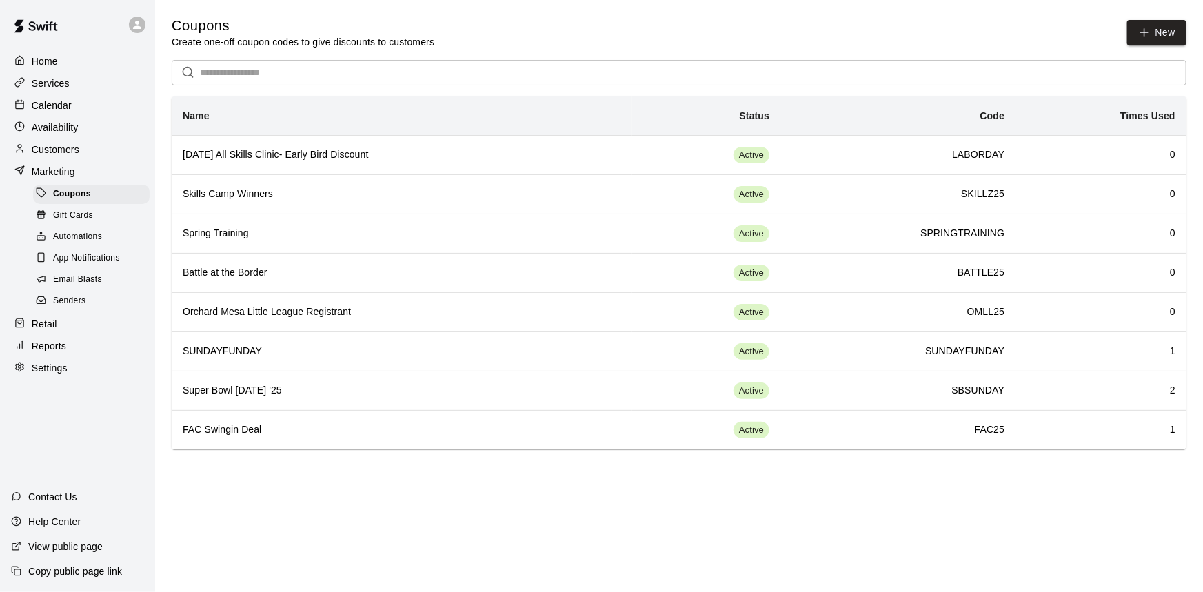
click at [34, 331] on p "Retail" at bounding box center [45, 324] width 26 height 14
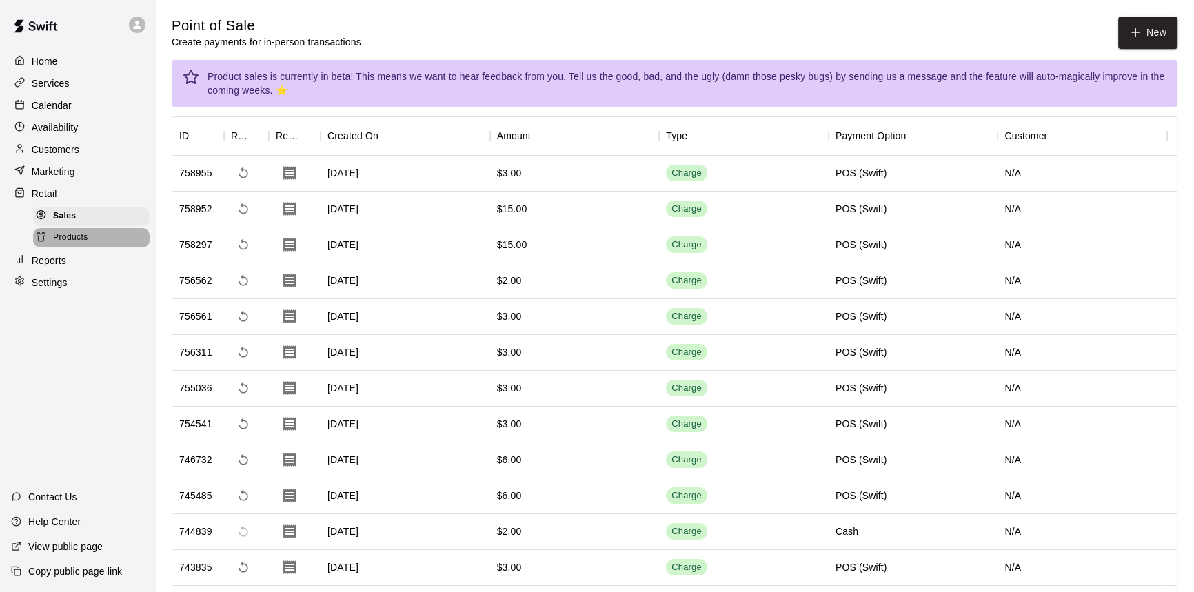
click at [65, 241] on span "Products" at bounding box center [70, 238] width 35 height 14
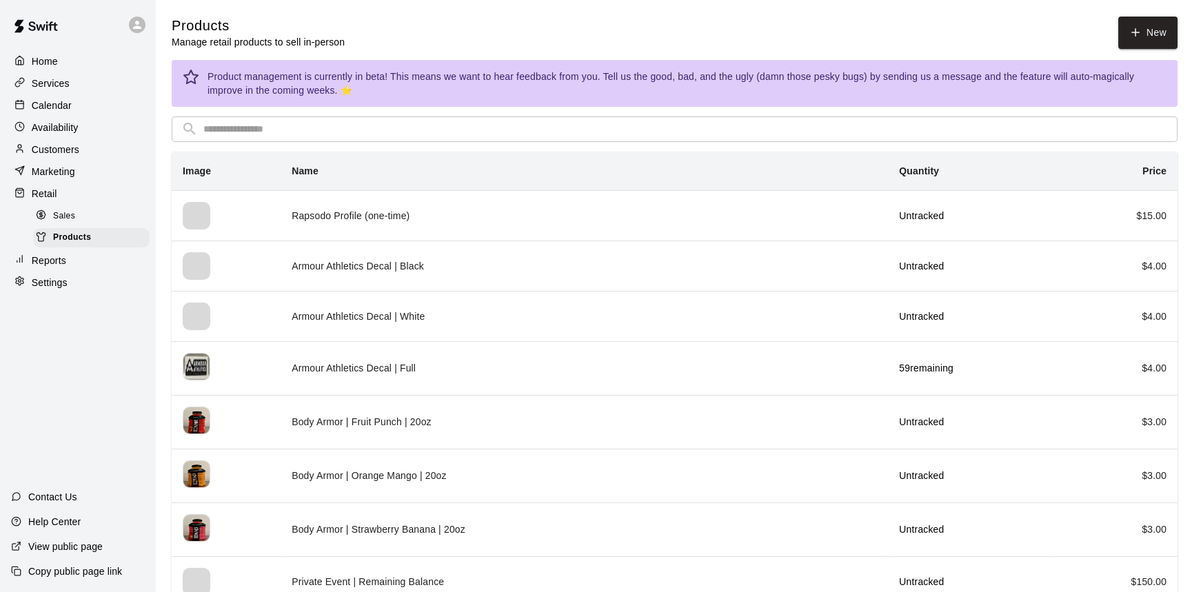
click at [48, 85] on p "Services" at bounding box center [51, 84] width 38 height 14
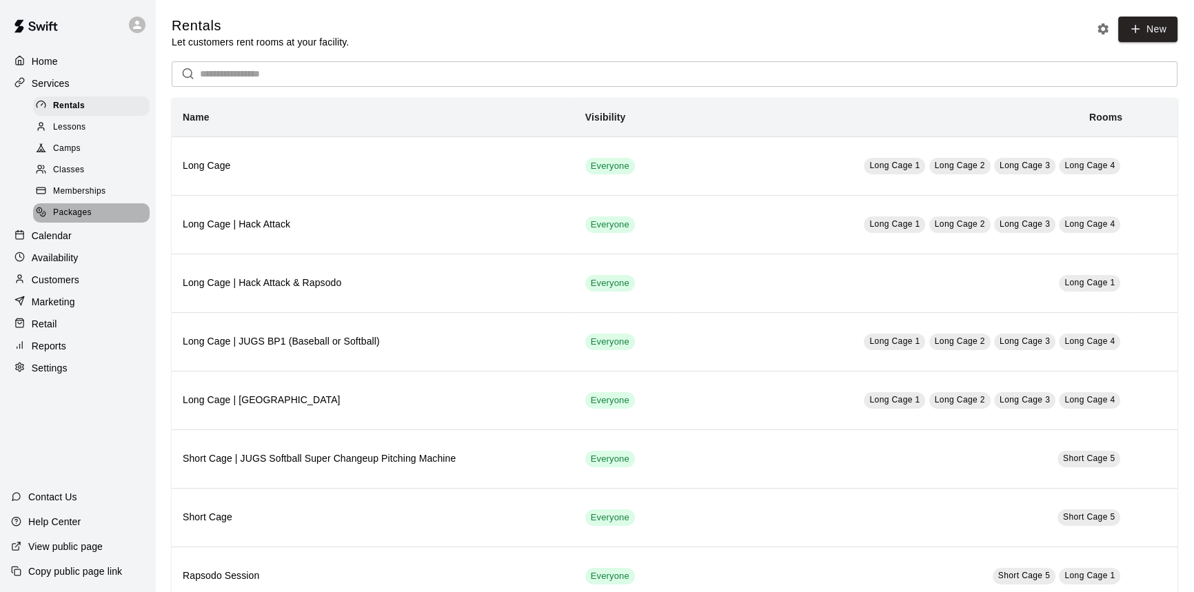
click at [81, 215] on span "Packages" at bounding box center [72, 213] width 39 height 14
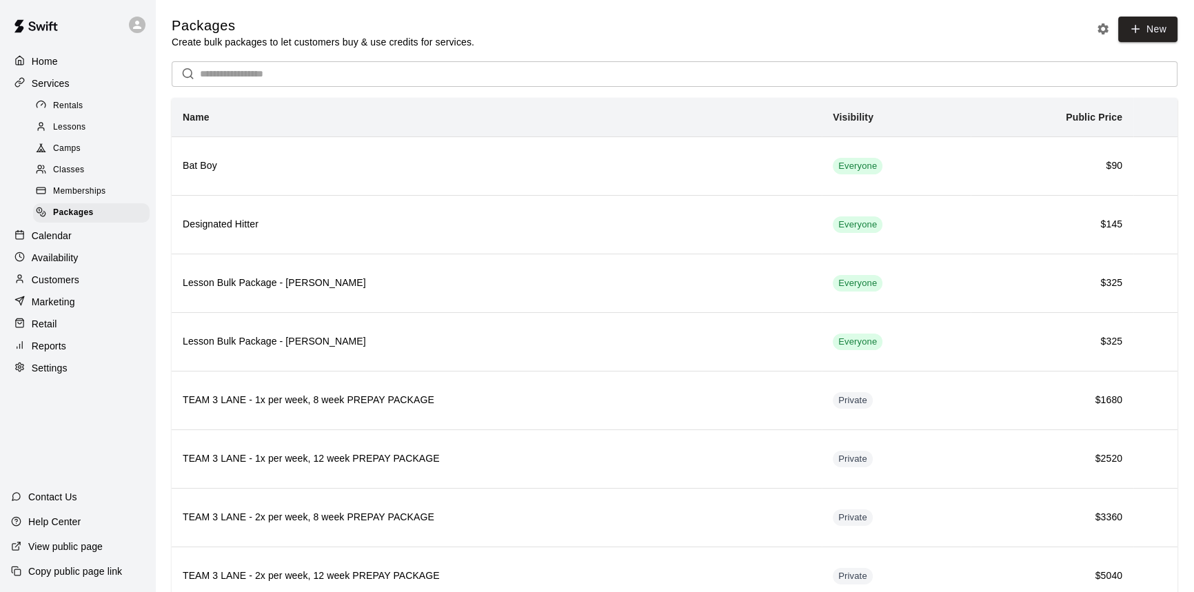
click at [59, 242] on p "Calendar" at bounding box center [52, 236] width 40 height 14
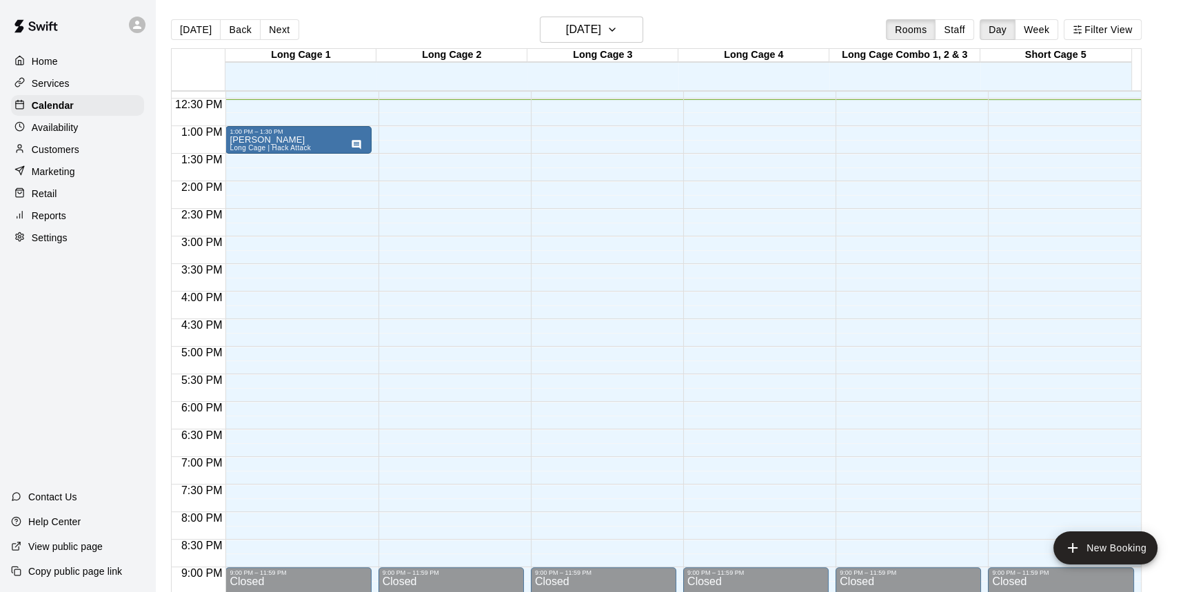
scroll to position [688, 0]
